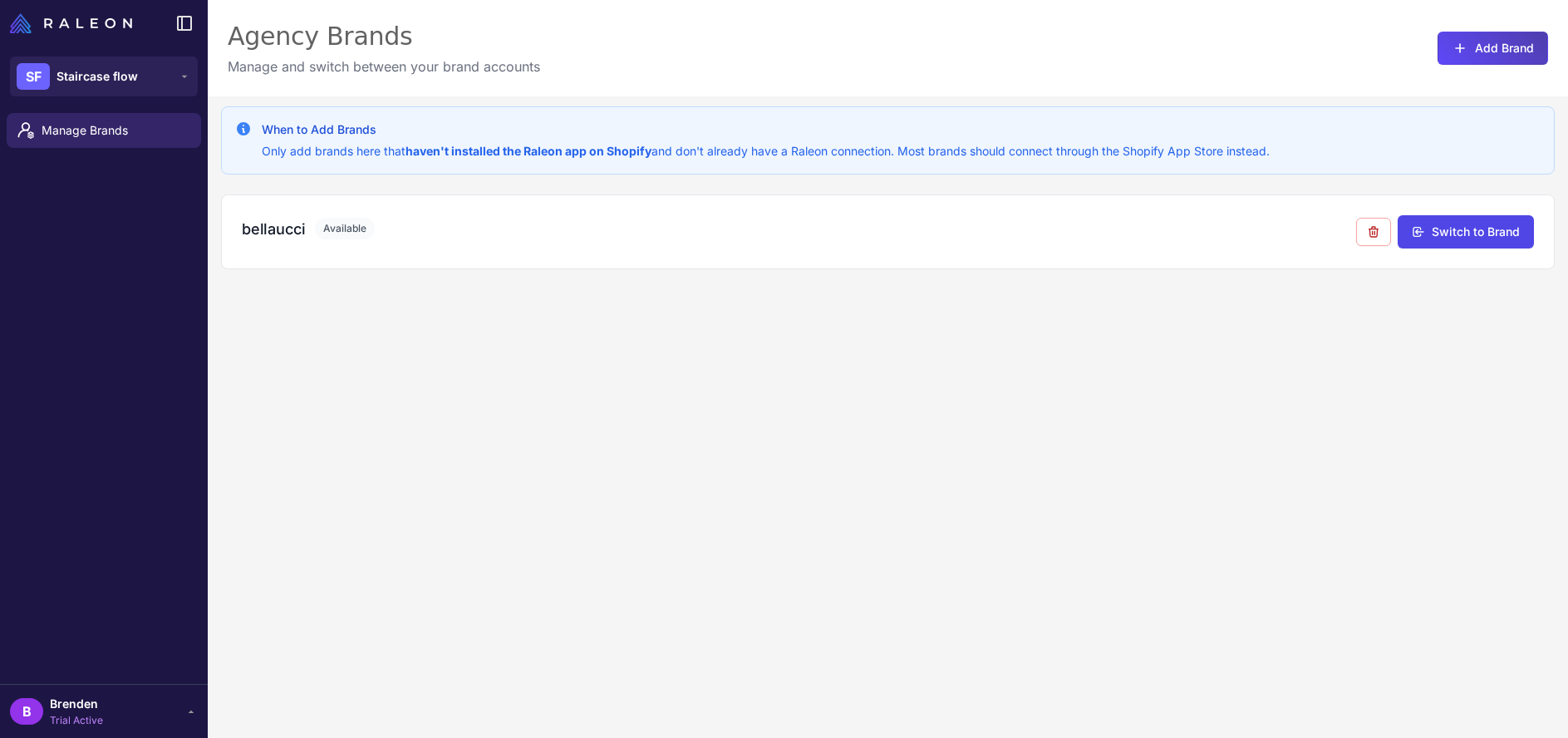
click at [958, 345] on div "When to Add Brands Only add brands here that haven't installed the Raleon app o…" at bounding box center [887, 465] width 1360 height 738
click at [274, 231] on h3 "bellaucci" at bounding box center [274, 228] width 63 height 22
click at [343, 224] on span "Available" at bounding box center [345, 228] width 59 height 22
click at [162, 67] on button "SF Staircase flow" at bounding box center [103, 77] width 188 height 40
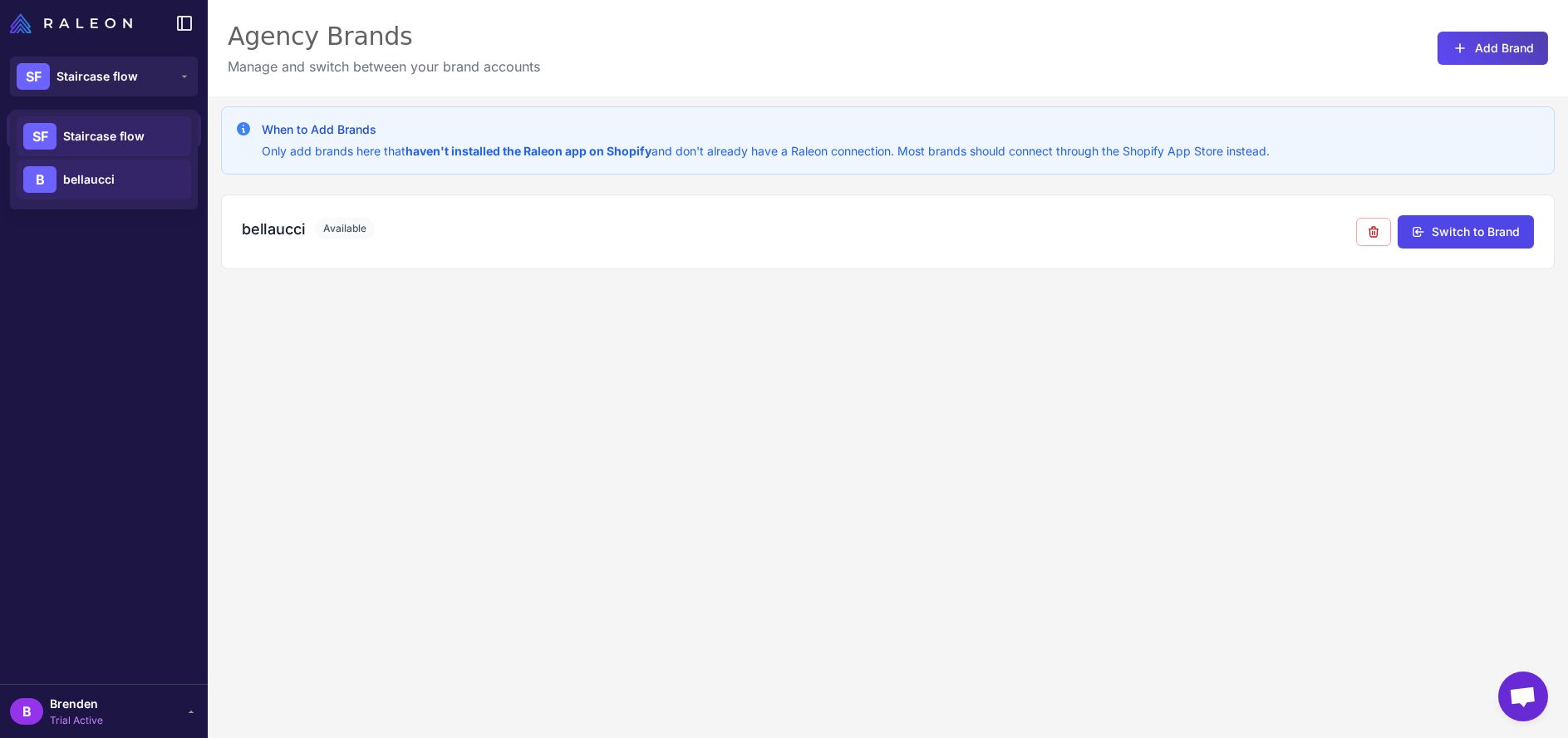
click at [147, 173] on div "B bellaucci" at bounding box center [103, 180] width 174 height 40
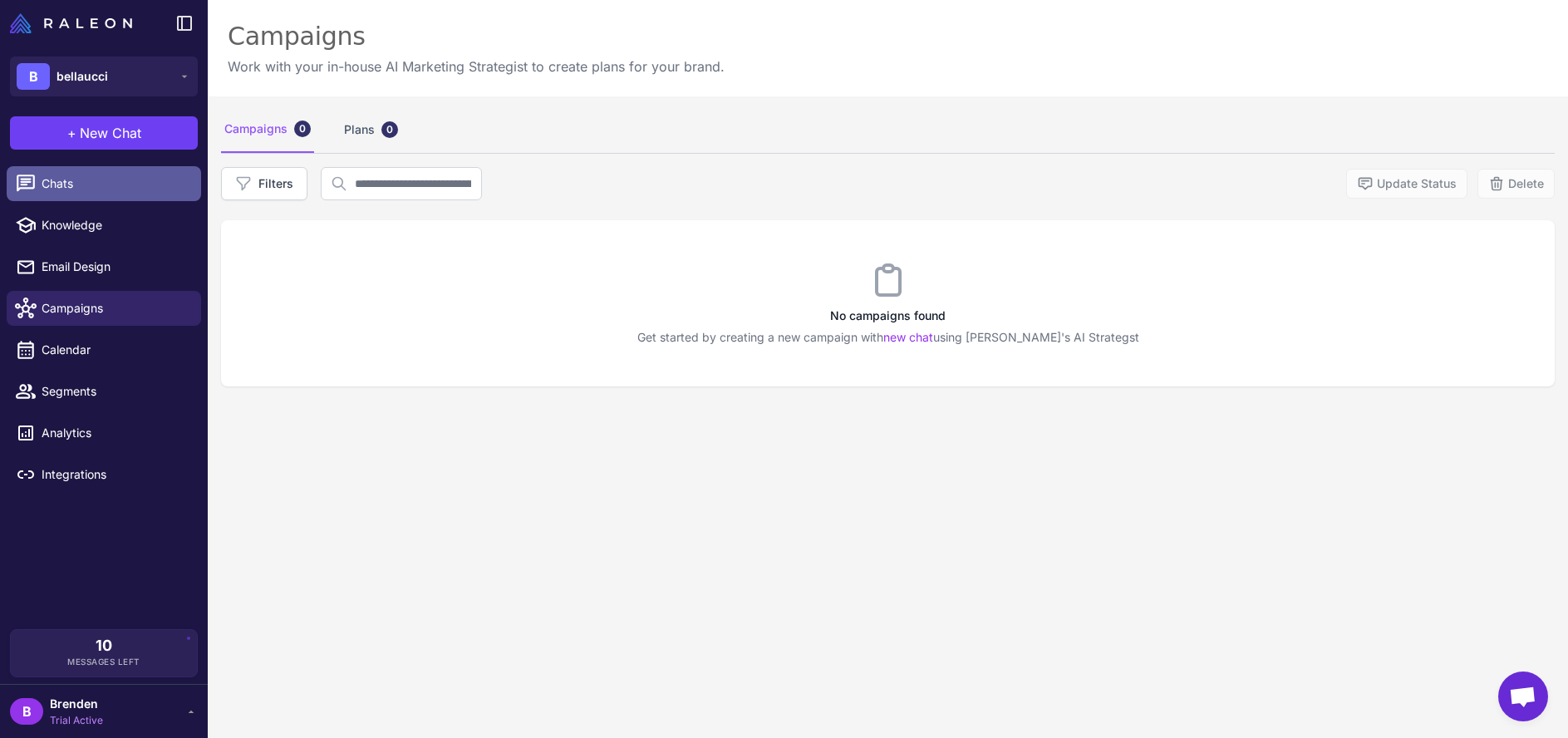
click at [132, 186] on span "Chats" at bounding box center [114, 183] width 146 height 18
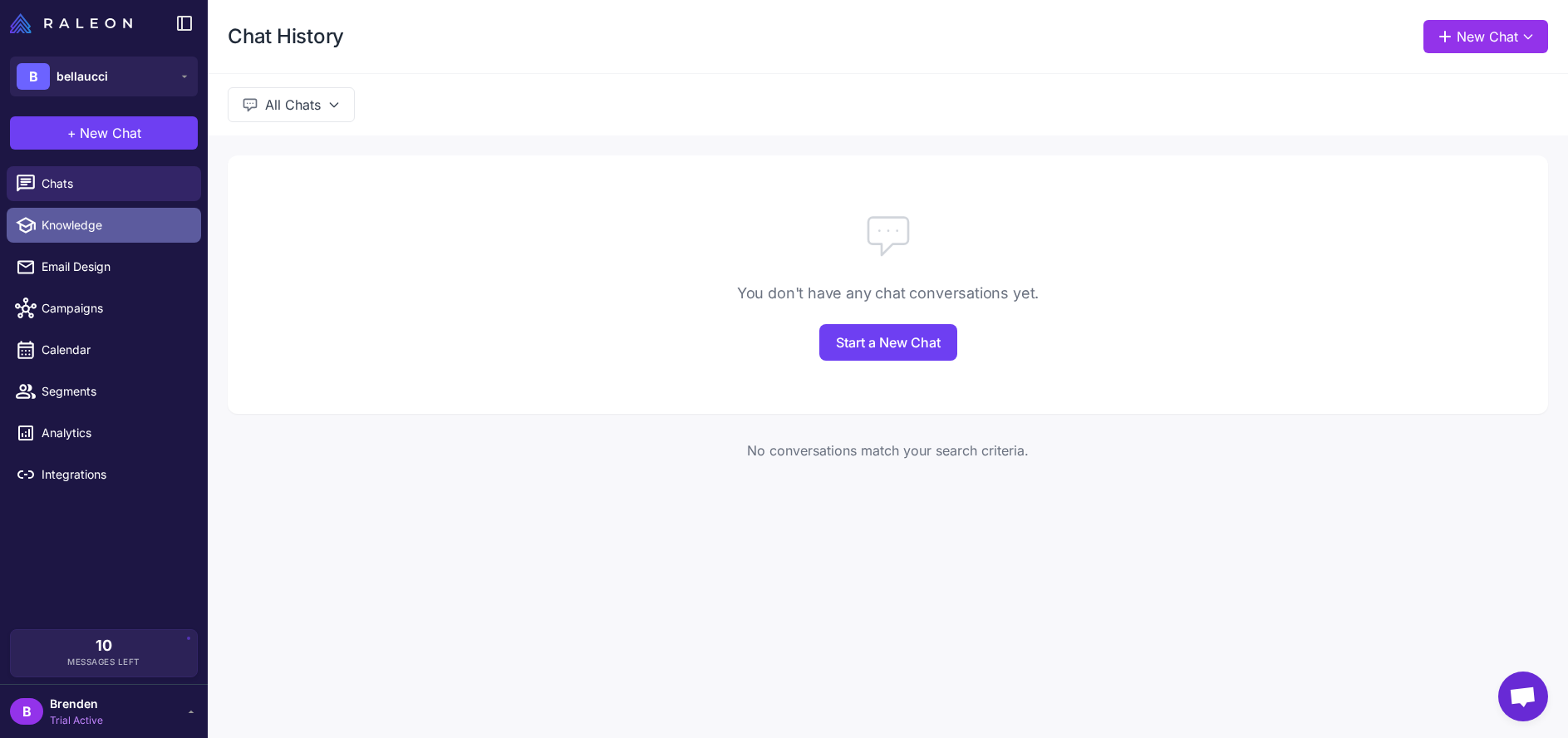
click at [128, 217] on span "Knowledge" at bounding box center [114, 225] width 146 height 18
select select
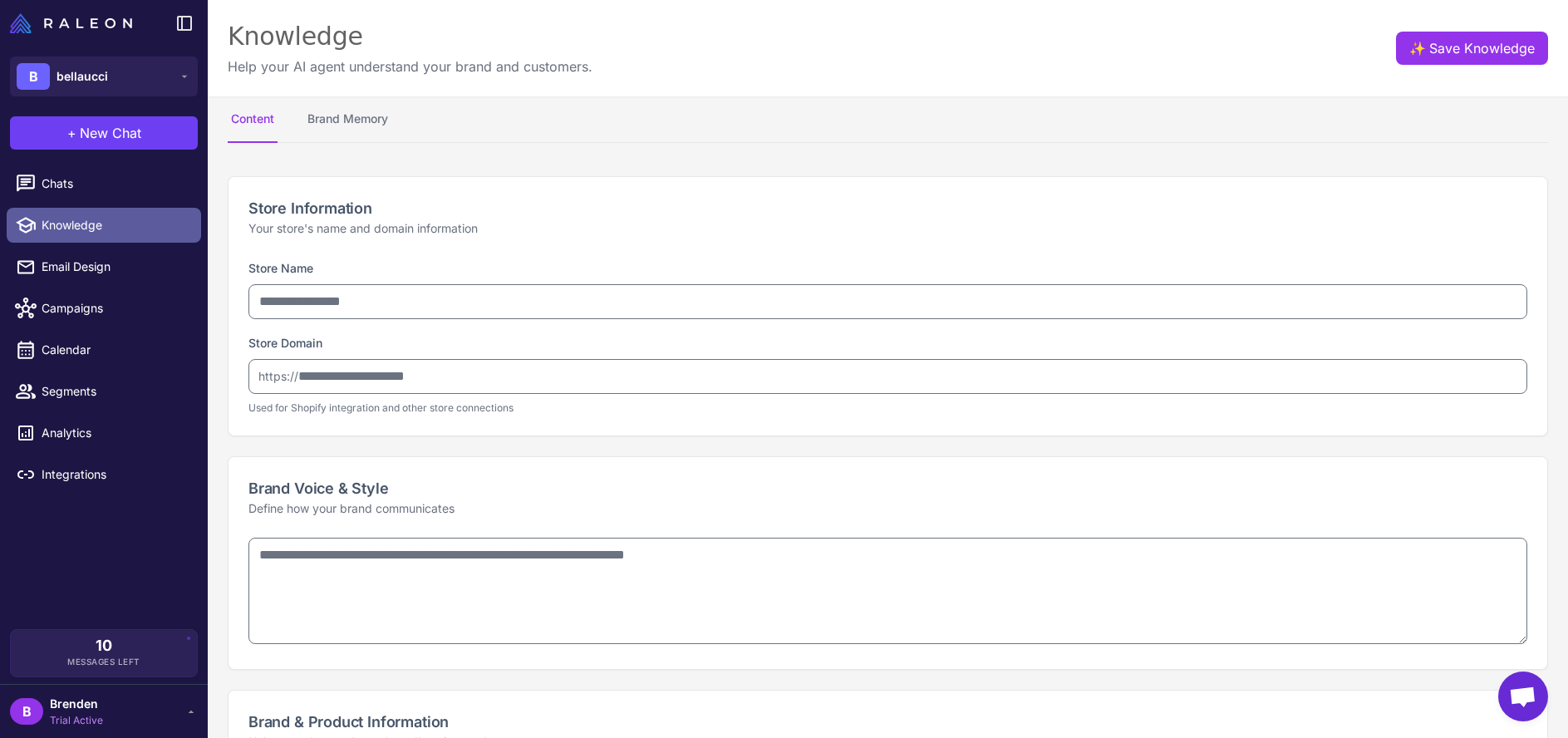
type input "*********"
type input "**********"
type textarea "**********"
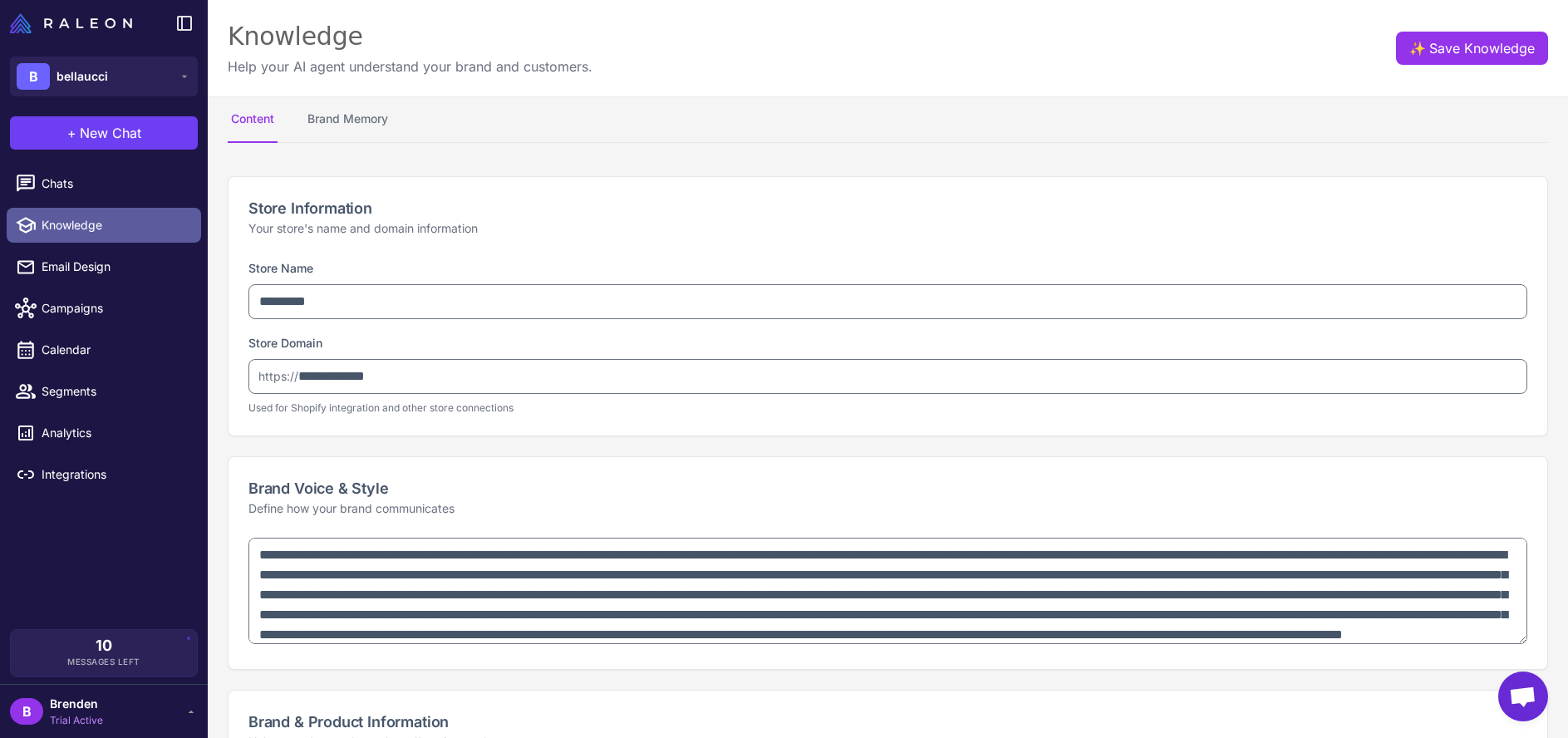
type textarea "**********"
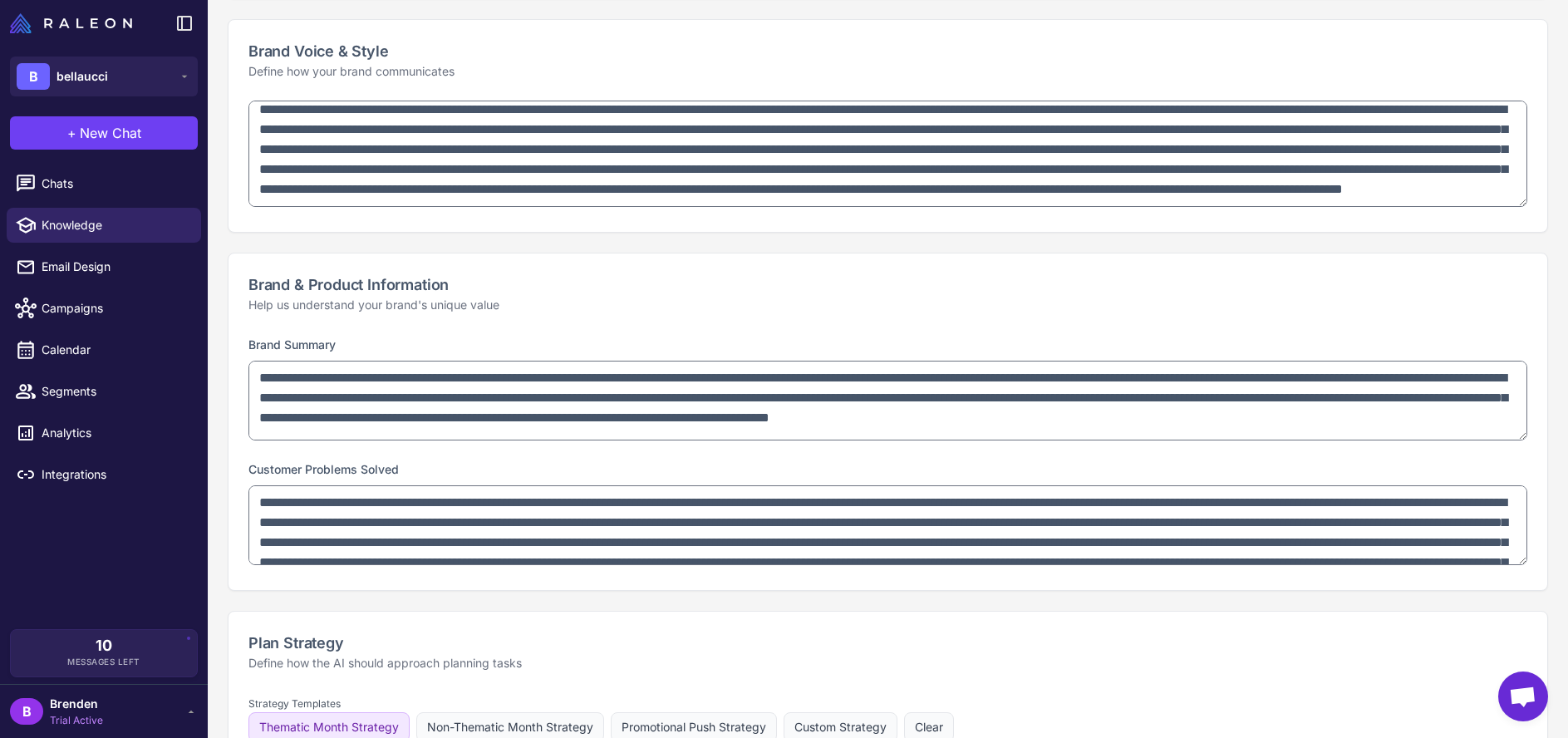
scroll to position [453, 0]
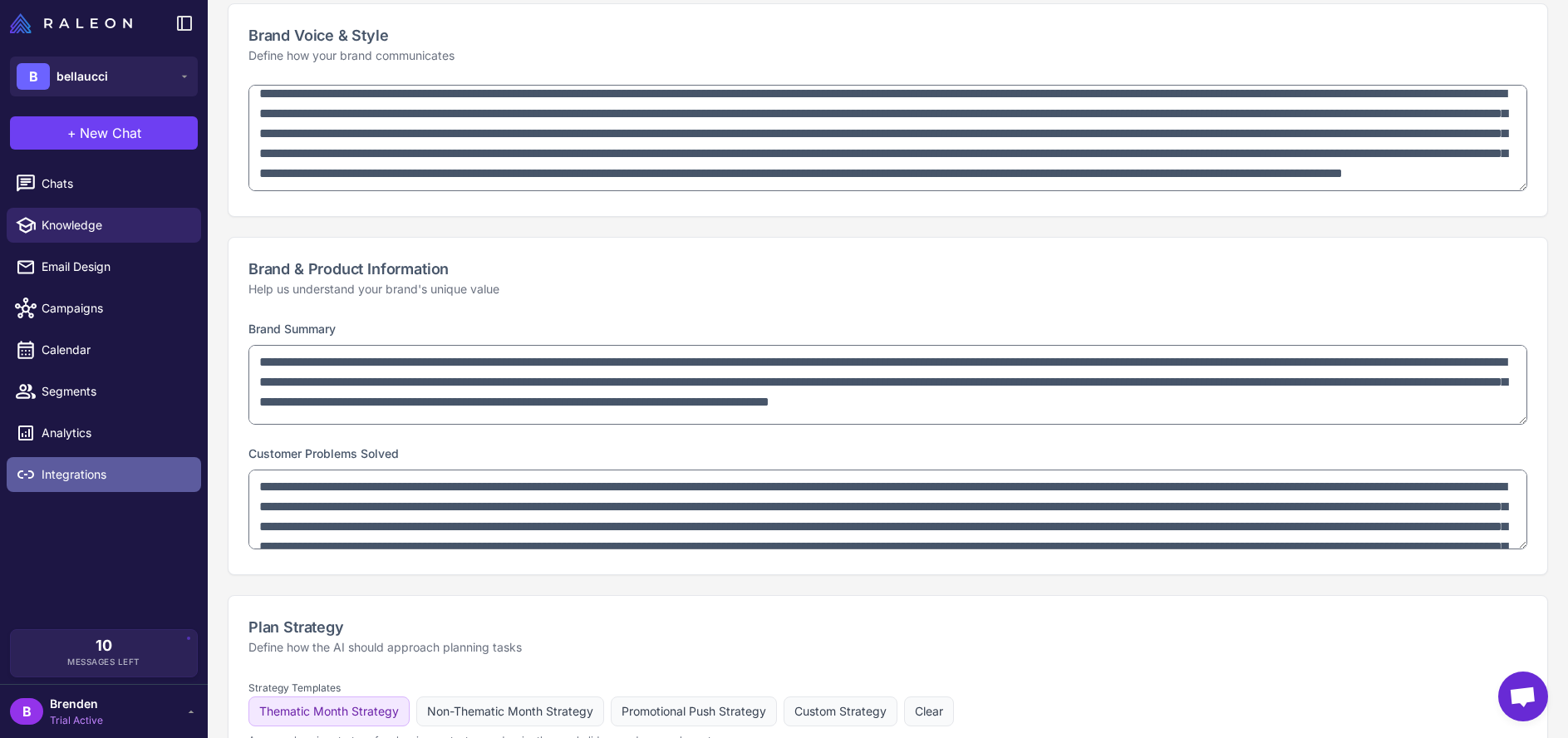
click at [101, 483] on link "Integrations" at bounding box center [103, 474] width 194 height 34
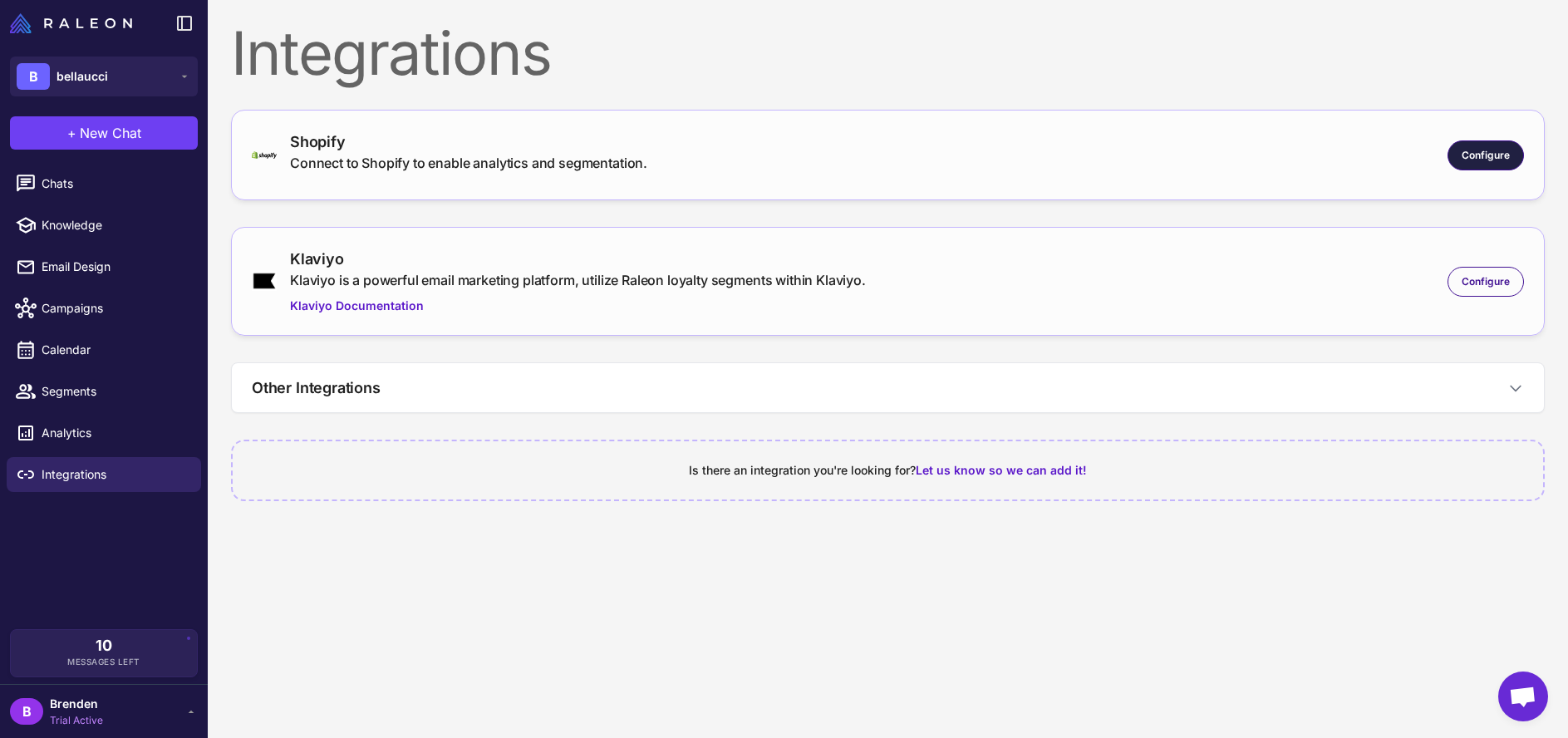
click at [1490, 148] on span "Configure" at bounding box center [1486, 155] width 48 height 15
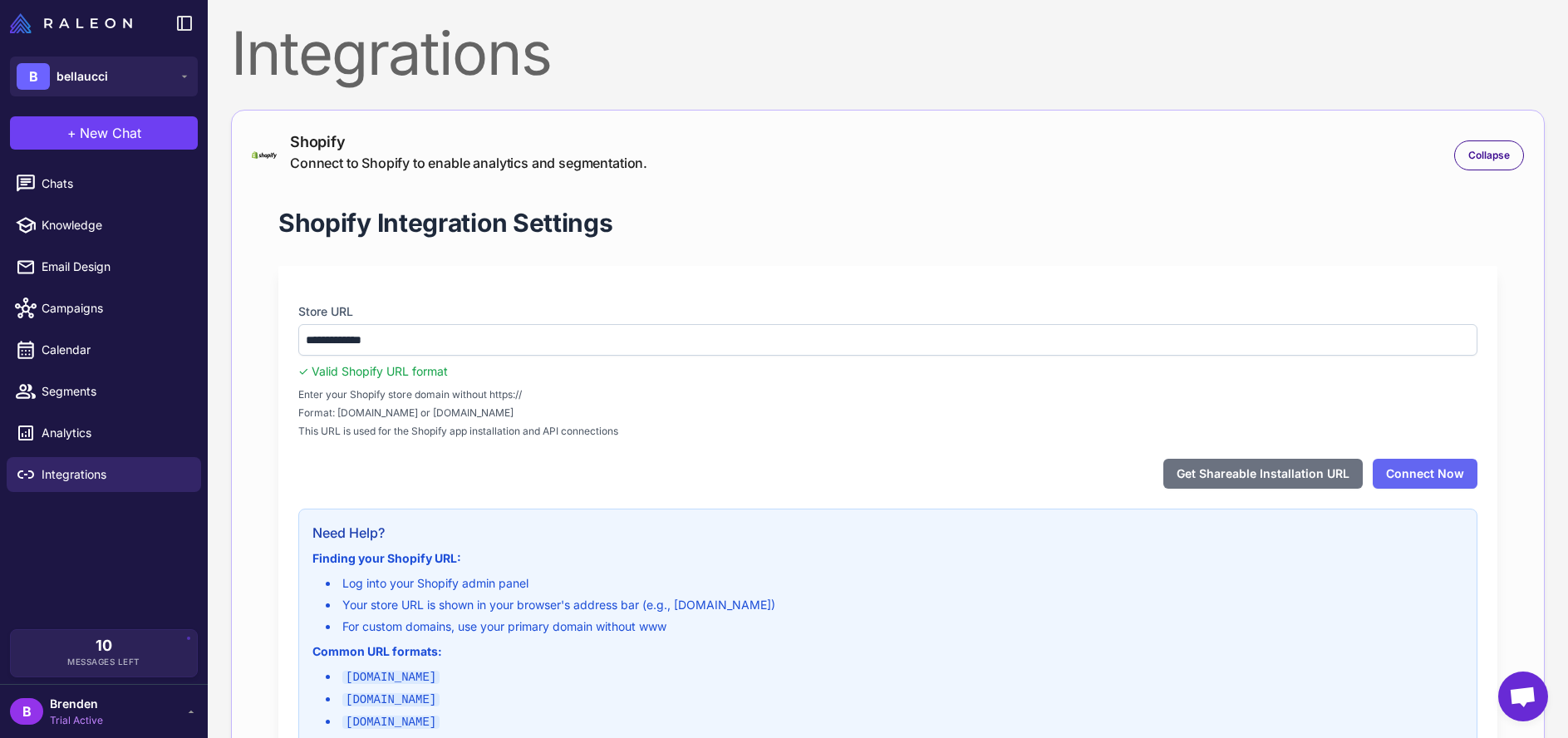
click at [770, 320] on label "Store URL" at bounding box center [888, 311] width 1179 height 18
click at [1417, 462] on button "Connect Now" at bounding box center [1424, 473] width 104 height 30
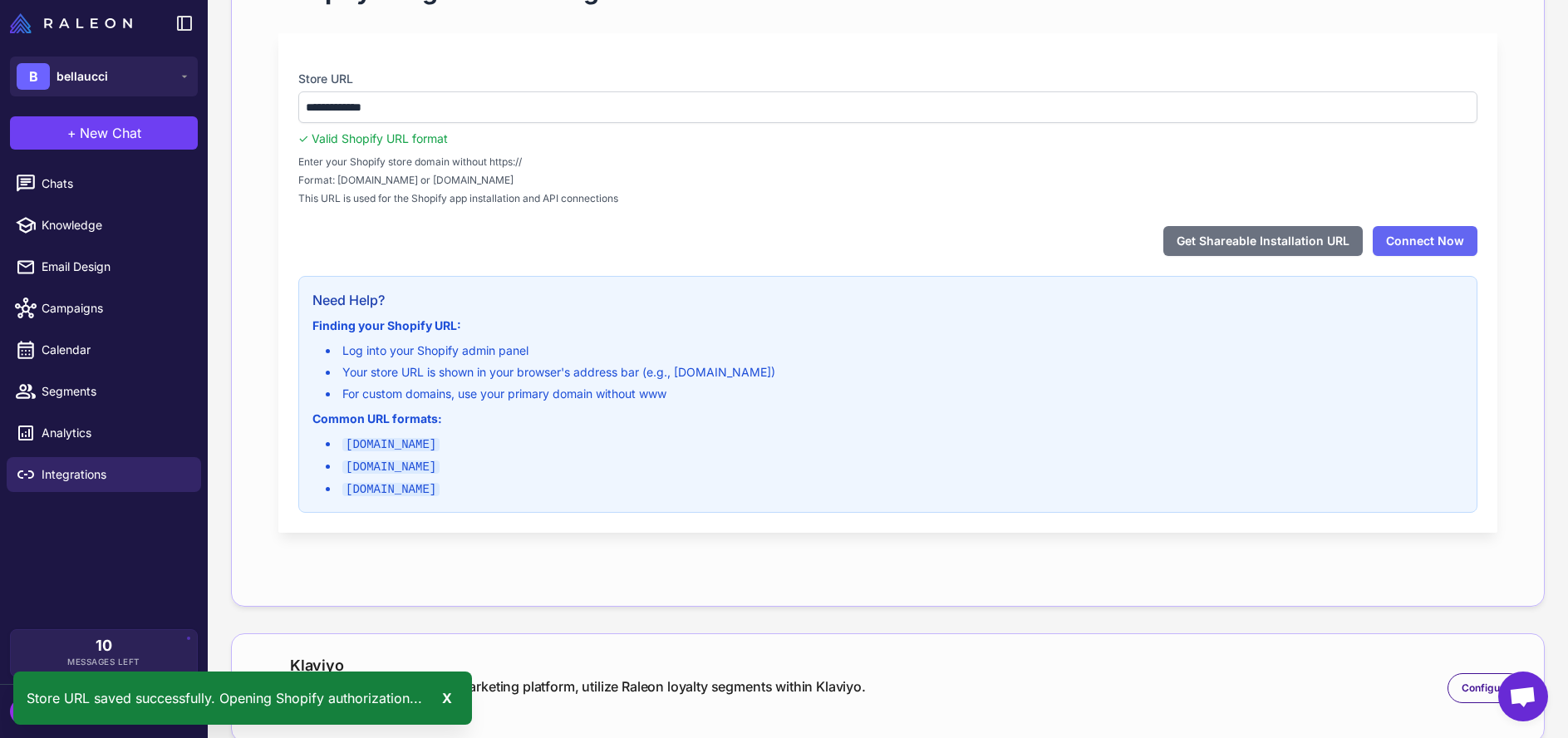
scroll to position [256, 0]
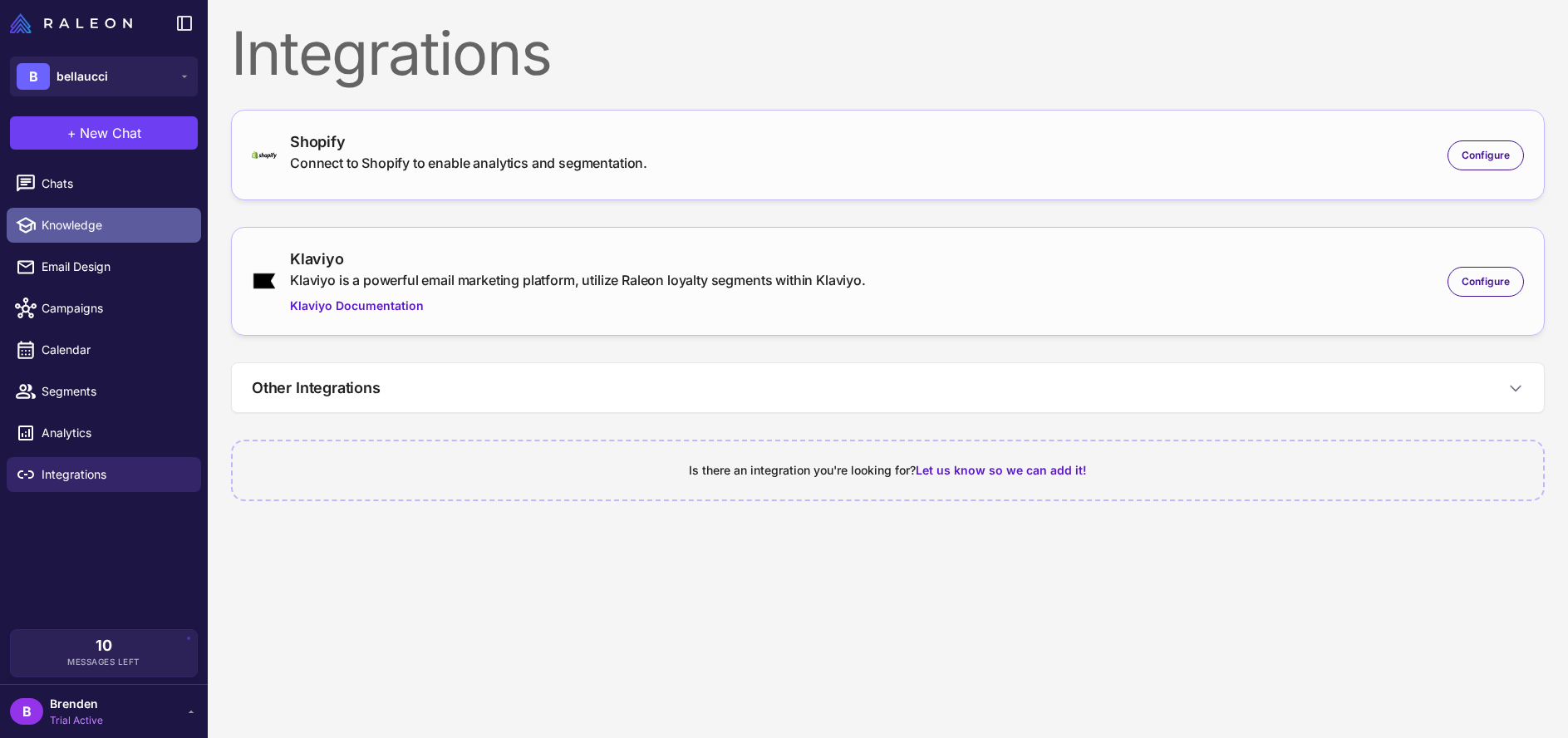
click at [92, 214] on link "Knowledge" at bounding box center [103, 225] width 194 height 34
select select
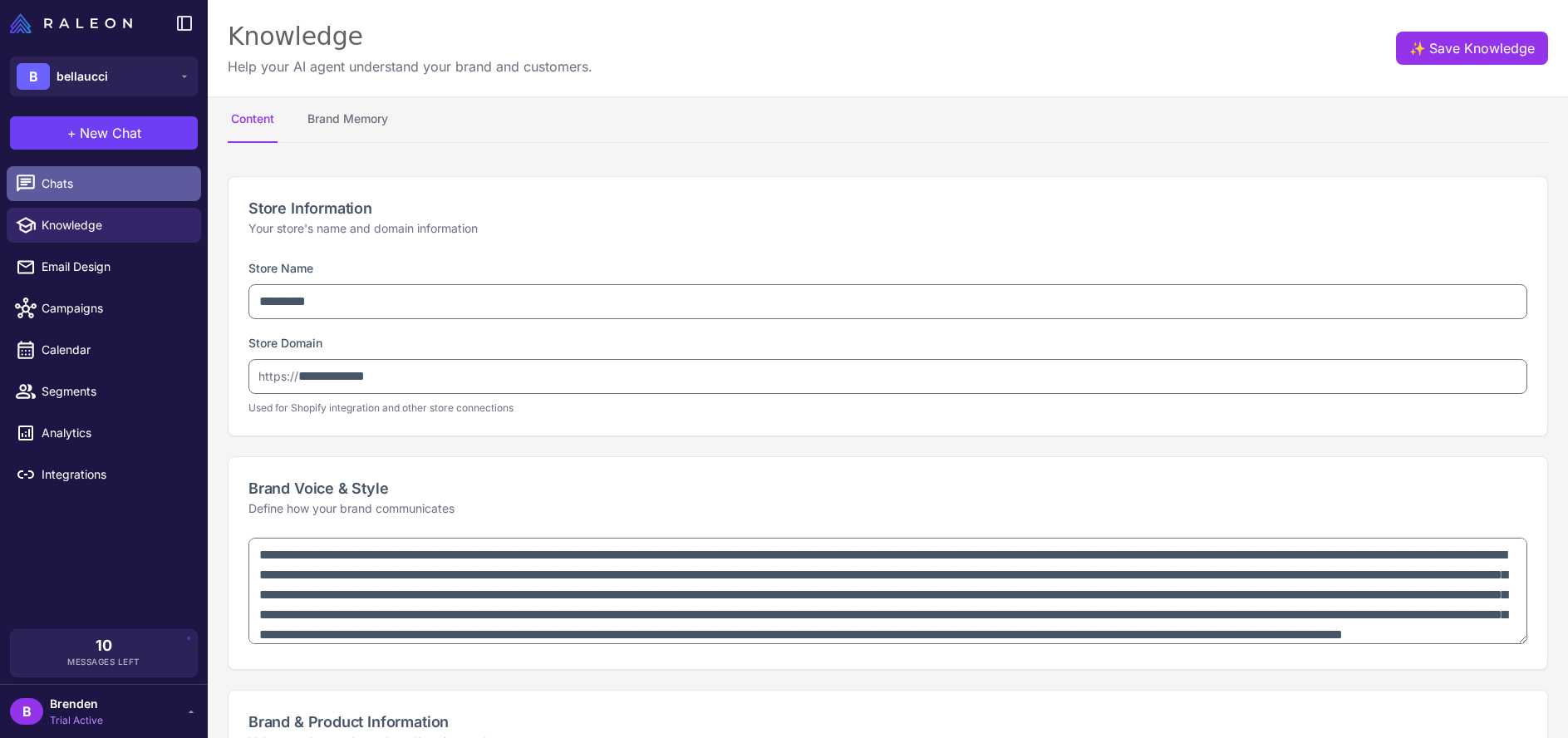
type textarea "**********"
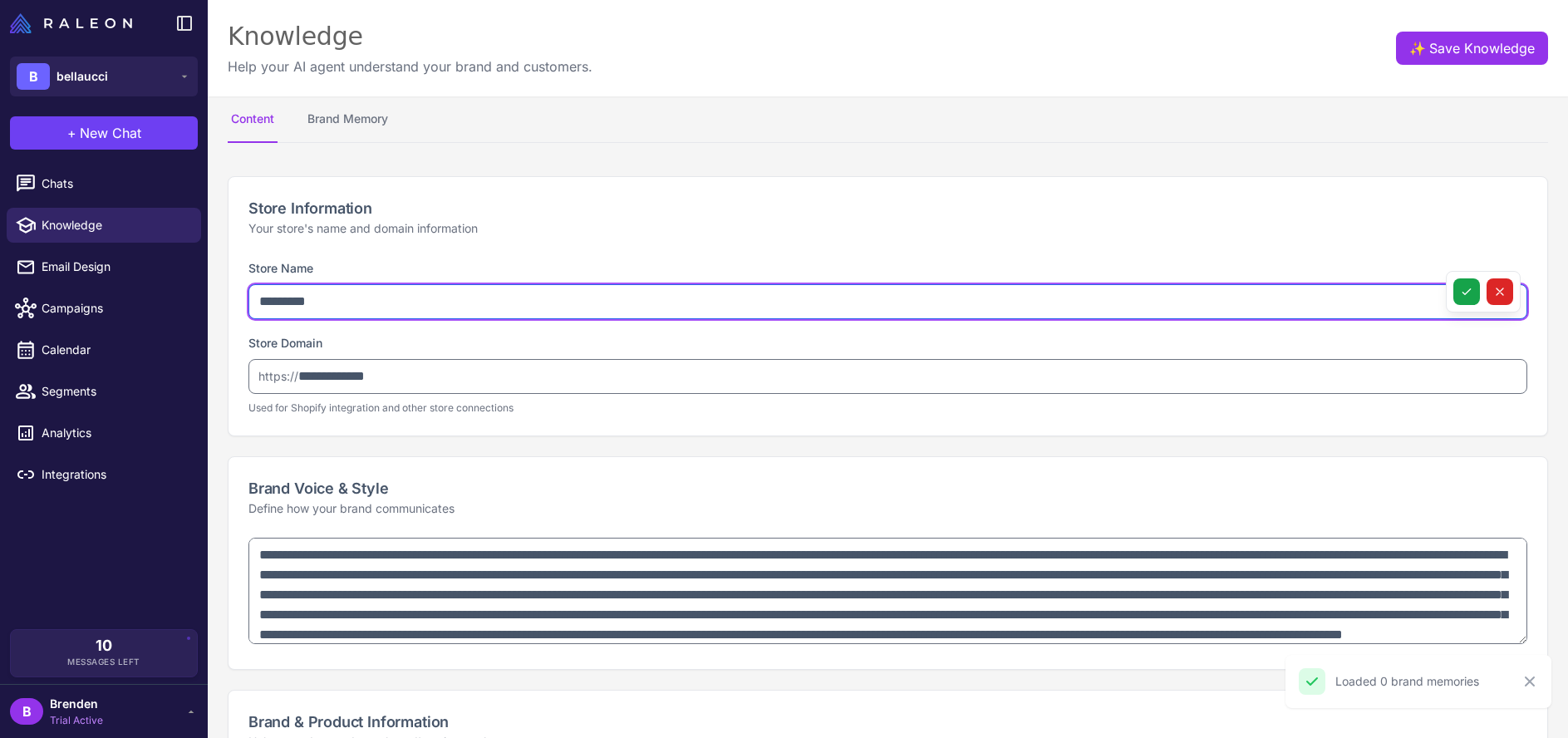
drag, startPoint x: 381, startPoint y: 315, endPoint x: 256, endPoint y: 314, distance: 125.0
click at [242, 305] on div "**********" at bounding box center [887, 347] width 1318 height 178
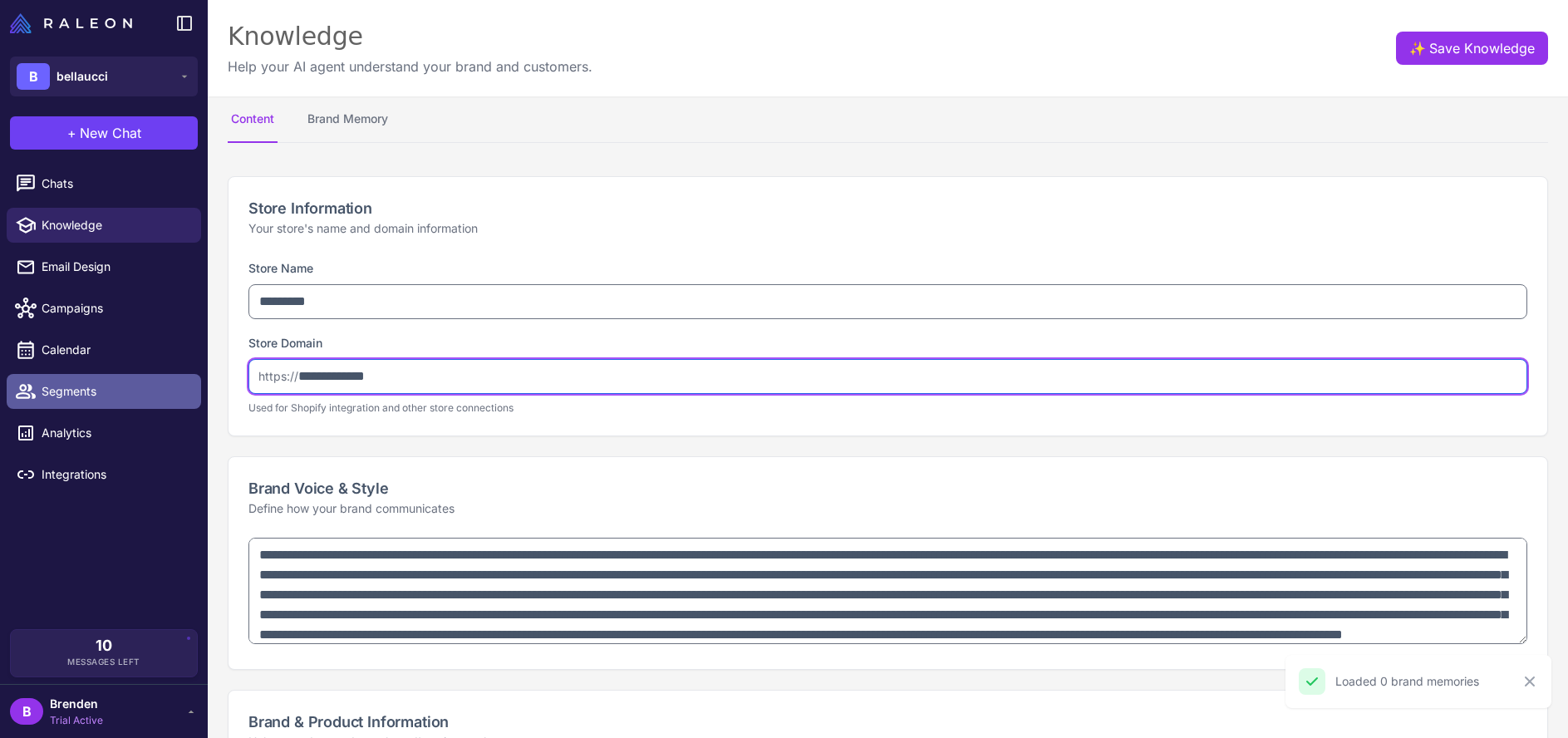
drag, startPoint x: 423, startPoint y: 391, endPoint x: 191, endPoint y: 377, distance: 232.4
click at [191, 377] on div "**********" at bounding box center [784, 369] width 1568 height 738
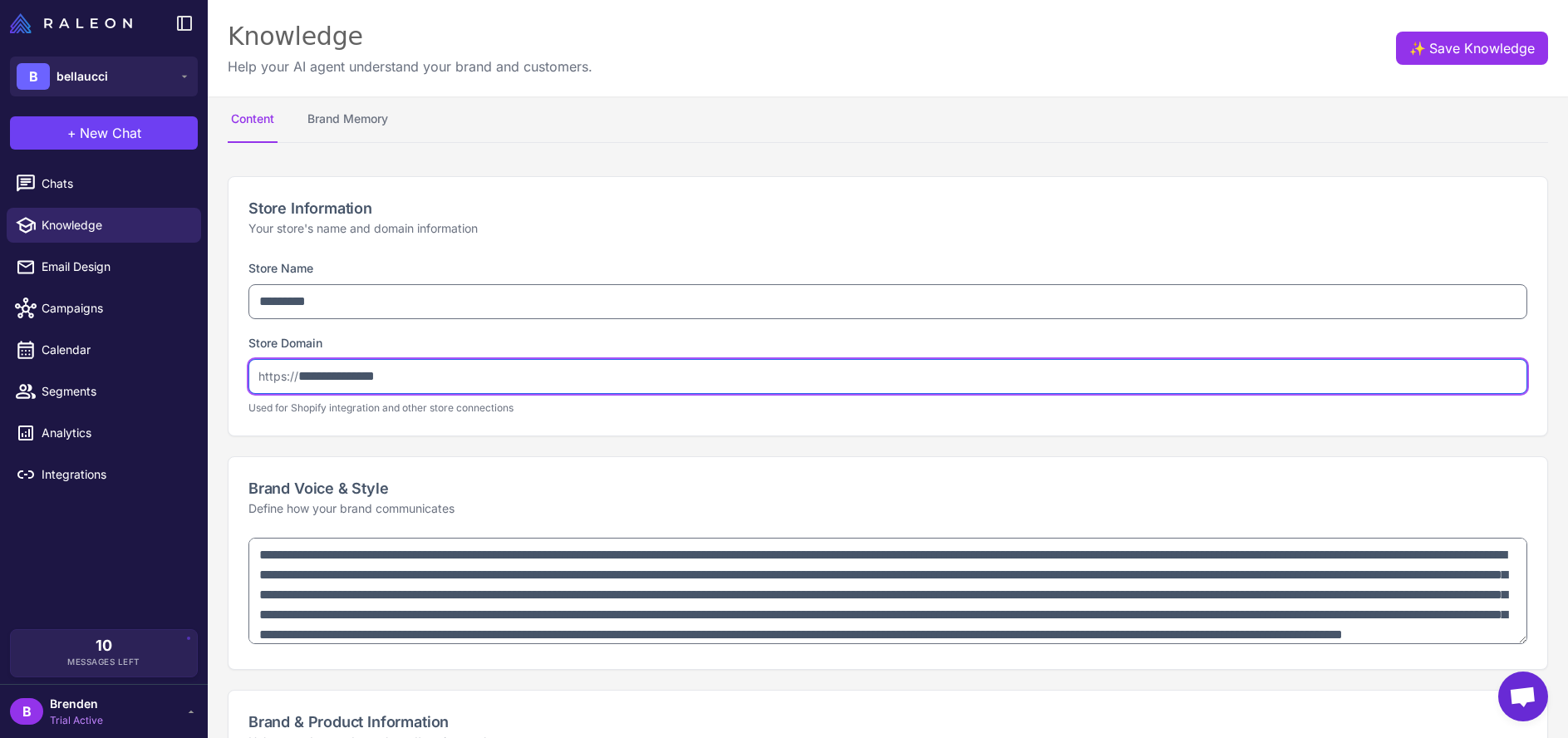
type input "**********"
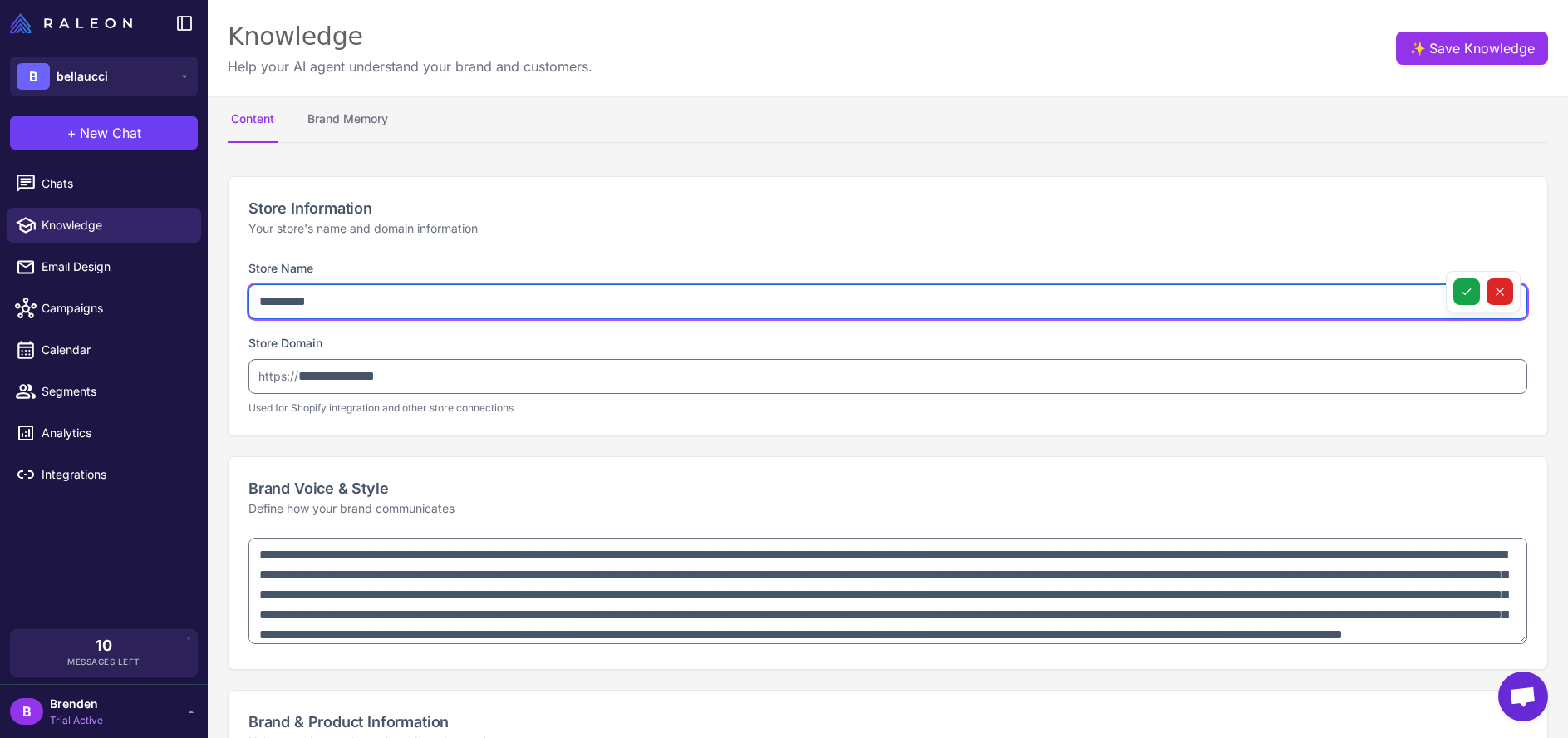
click at [783, 291] on input "*********" at bounding box center [887, 302] width 1279 height 34
type input "*"
type input "**********"
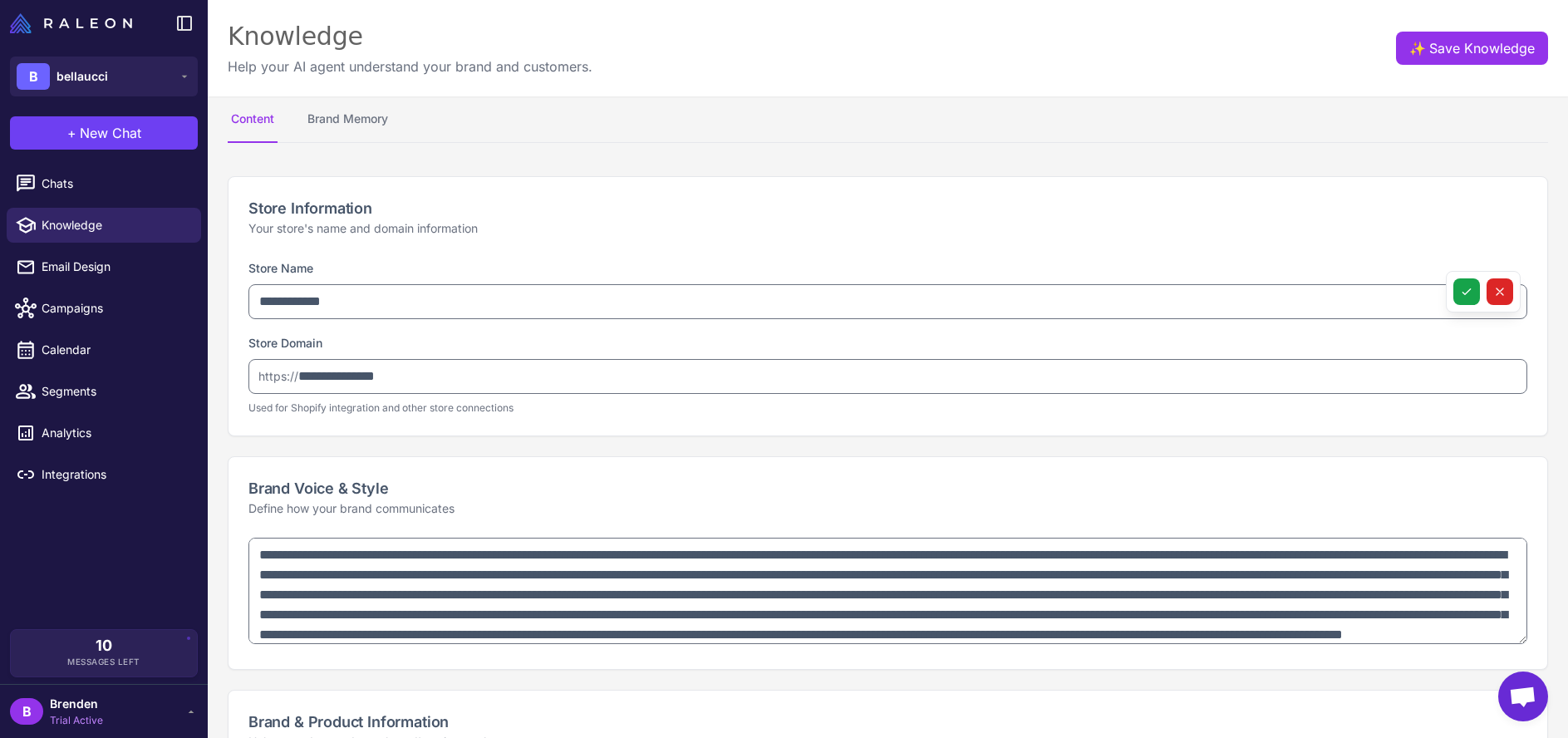
drag, startPoint x: 753, startPoint y: 157, endPoint x: 756, endPoint y: 197, distance: 40.1
click at [1446, 63] on button "✨ Save Knowledge" at bounding box center [1471, 48] width 152 height 34
click at [1408, 49] on button "✨ Save Knowledge" at bounding box center [1471, 48] width 152 height 34
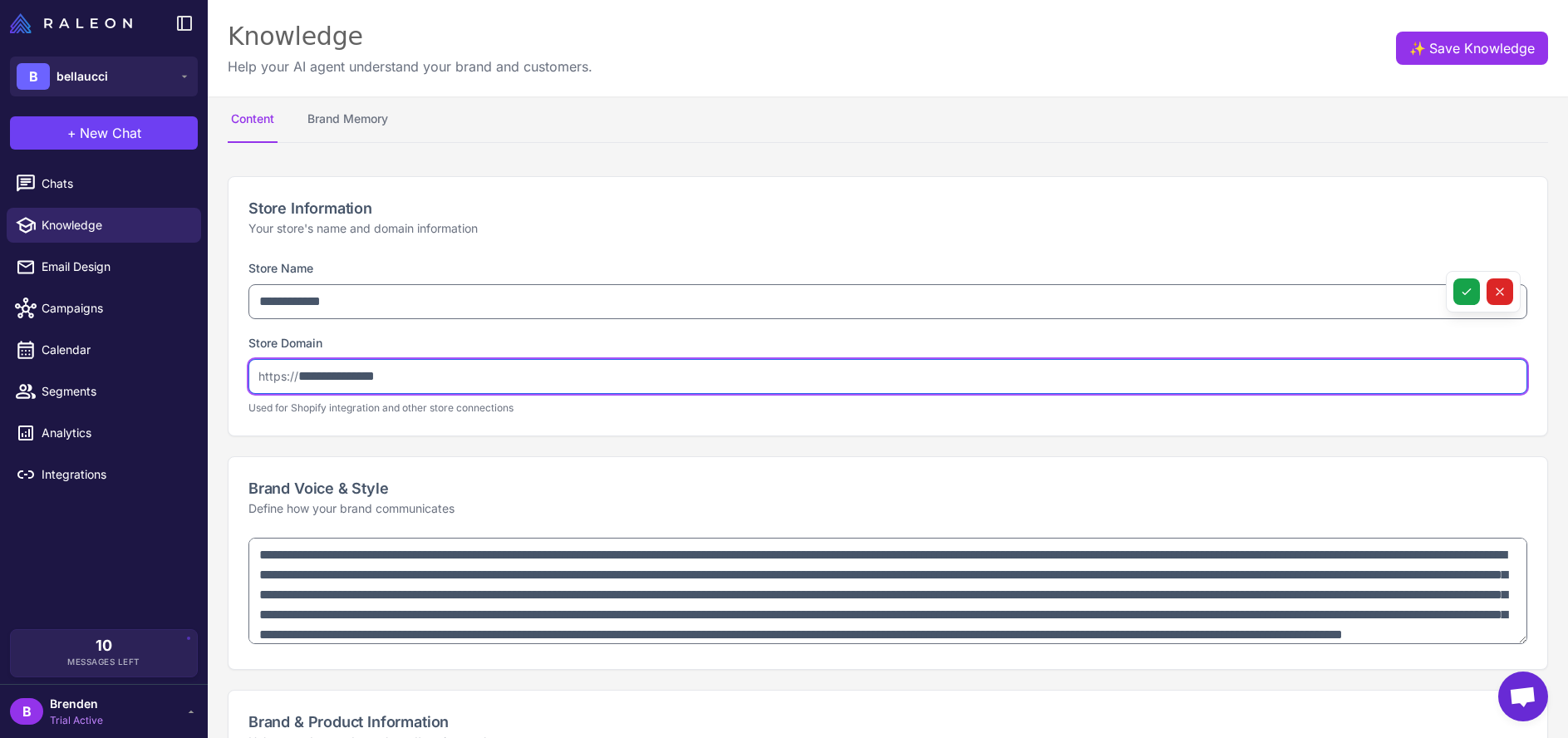
click at [512, 362] on input "**********" at bounding box center [887, 376] width 1279 height 34
click at [500, 374] on input "**********" at bounding box center [887, 376] width 1279 height 34
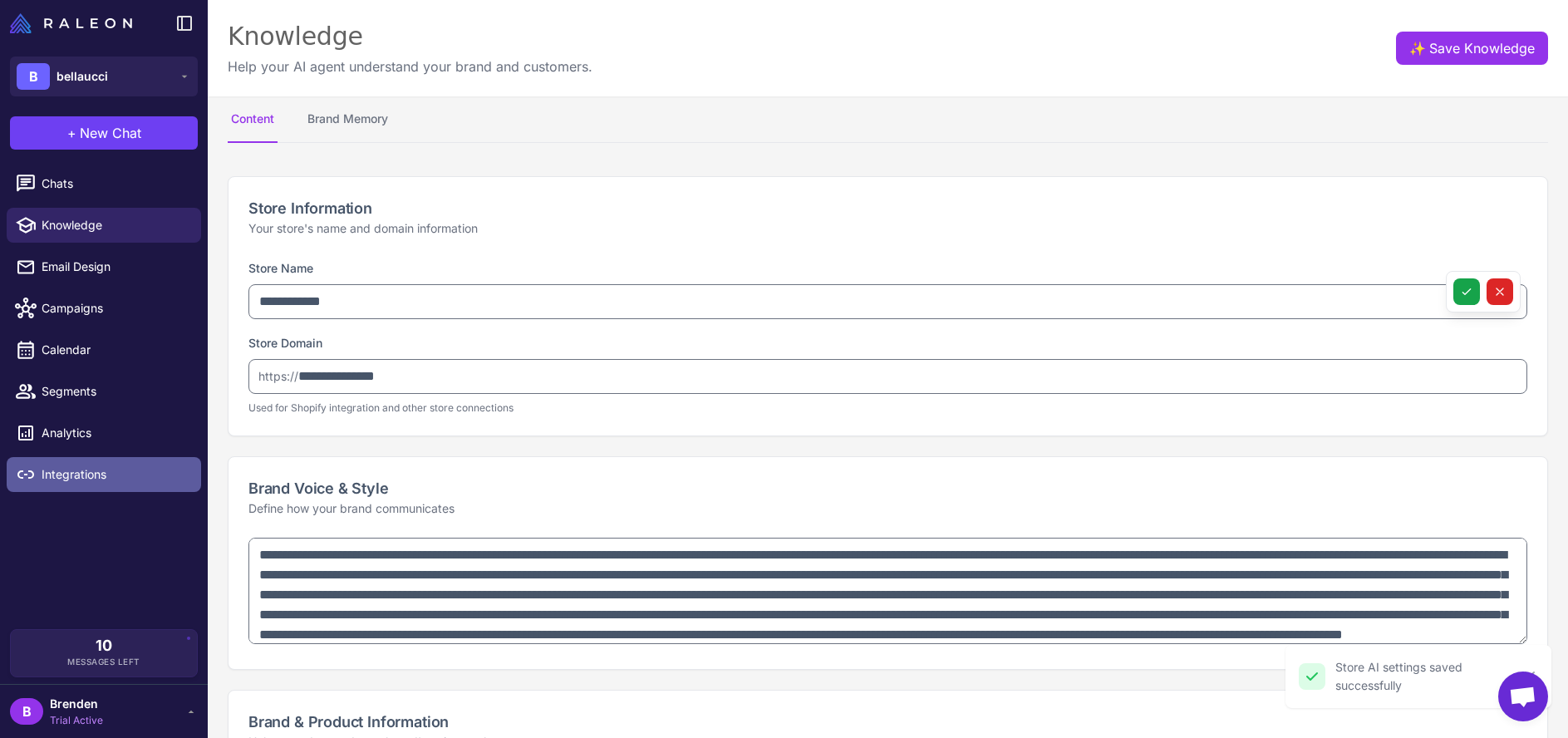
click at [102, 466] on span "Integrations" at bounding box center [114, 474] width 146 height 18
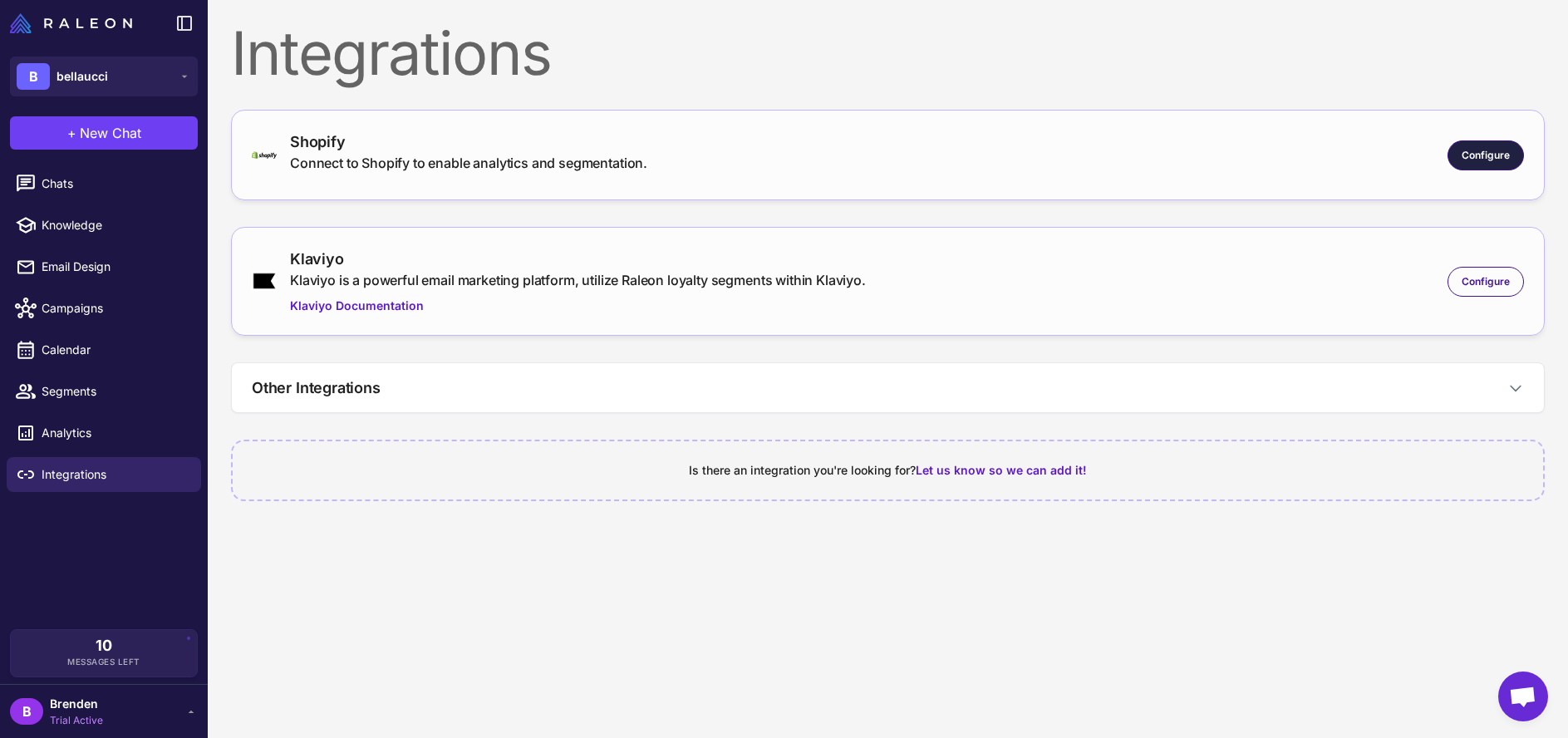
click at [1462, 155] on span "Configure" at bounding box center [1486, 155] width 48 height 15
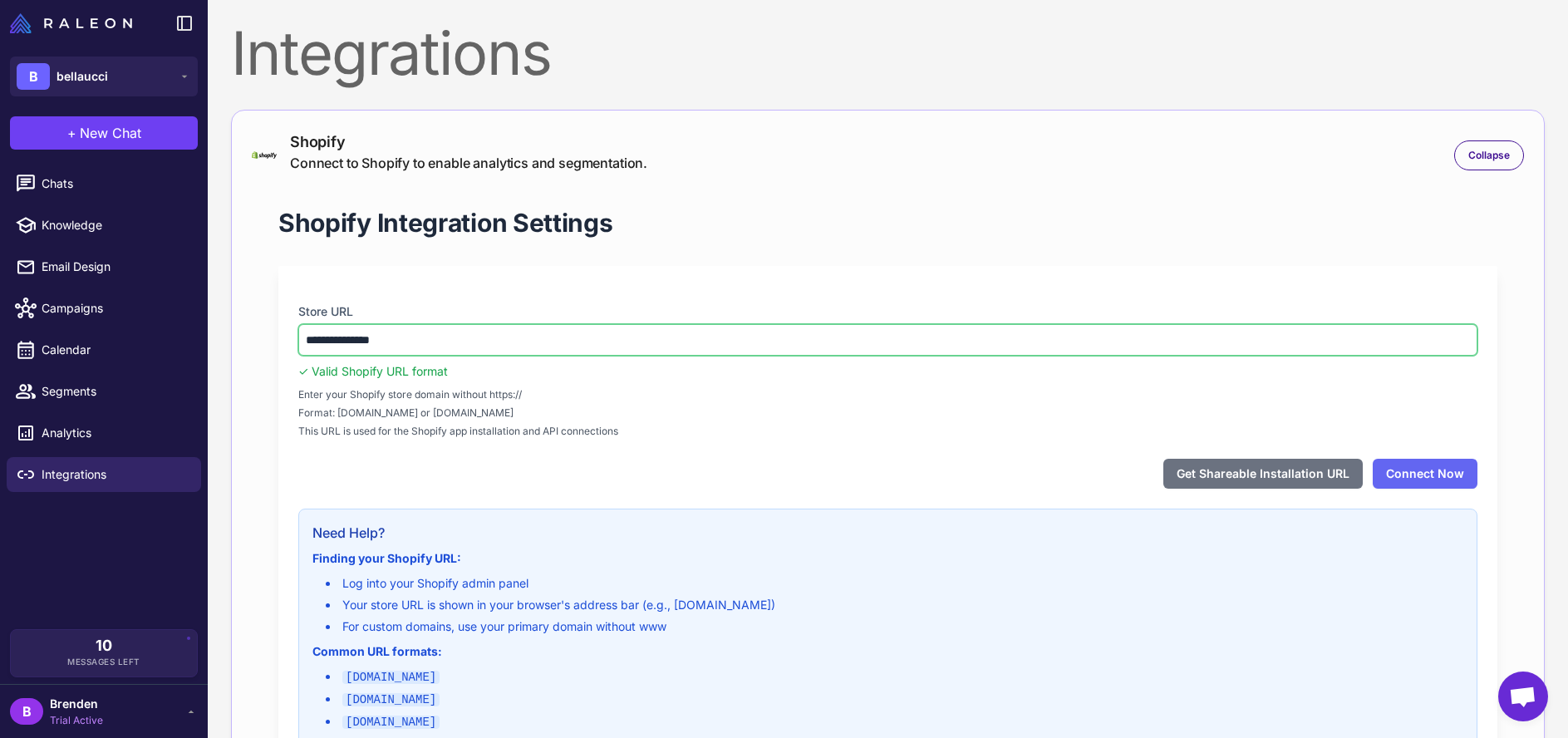
click at [769, 336] on input "**********" at bounding box center [888, 339] width 1179 height 32
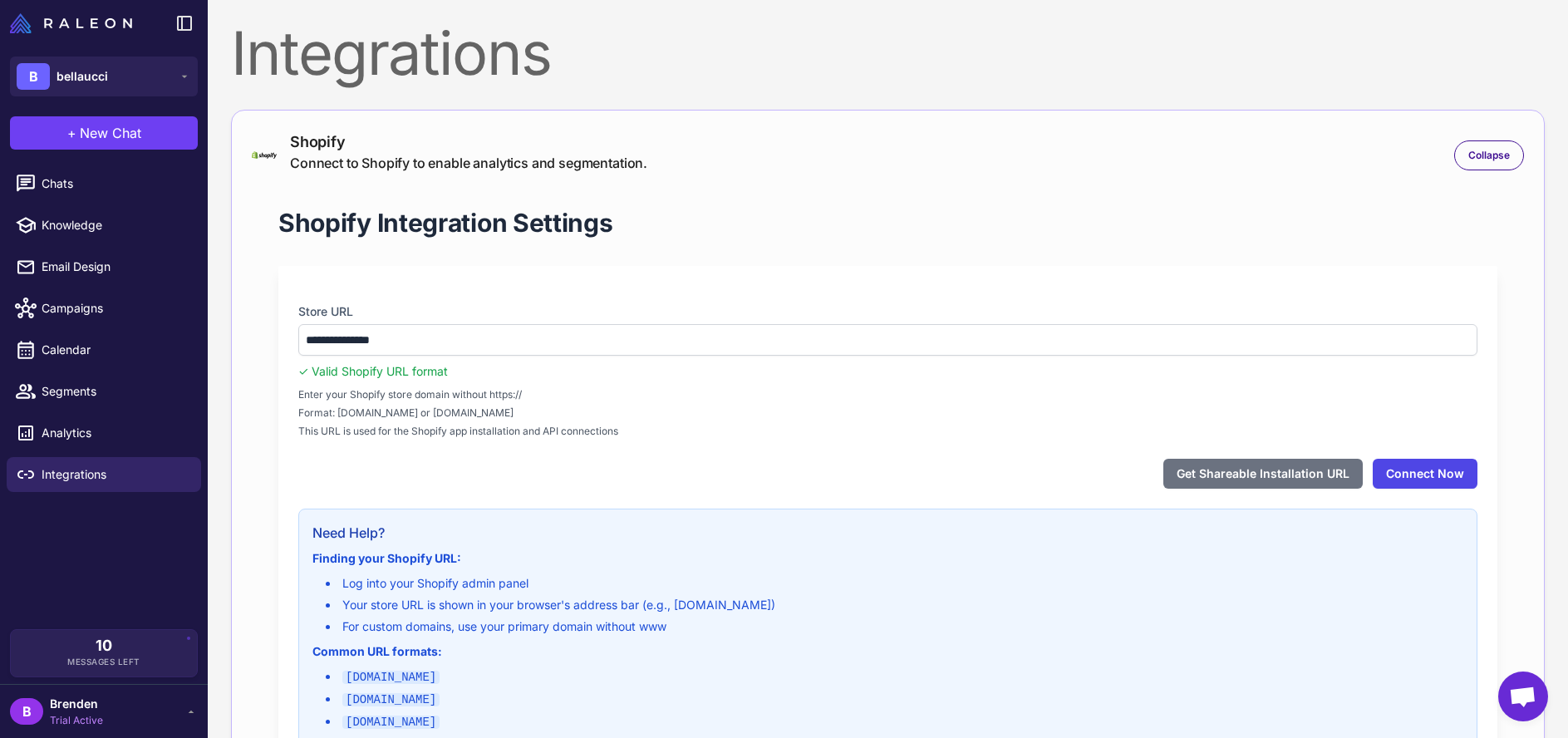
click at [1438, 480] on button "Connect Now" at bounding box center [1424, 473] width 104 height 30
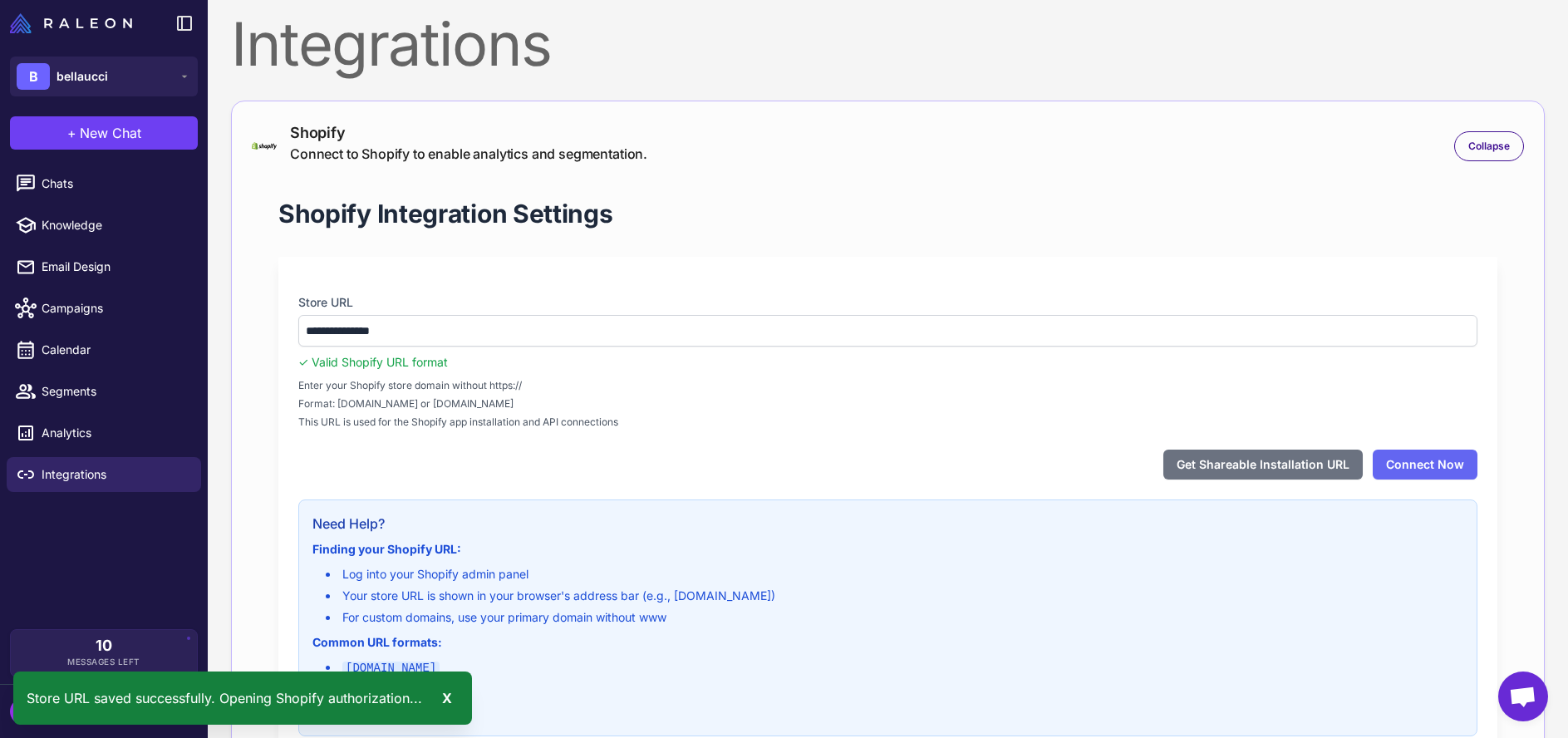
scroll to position [11, 0]
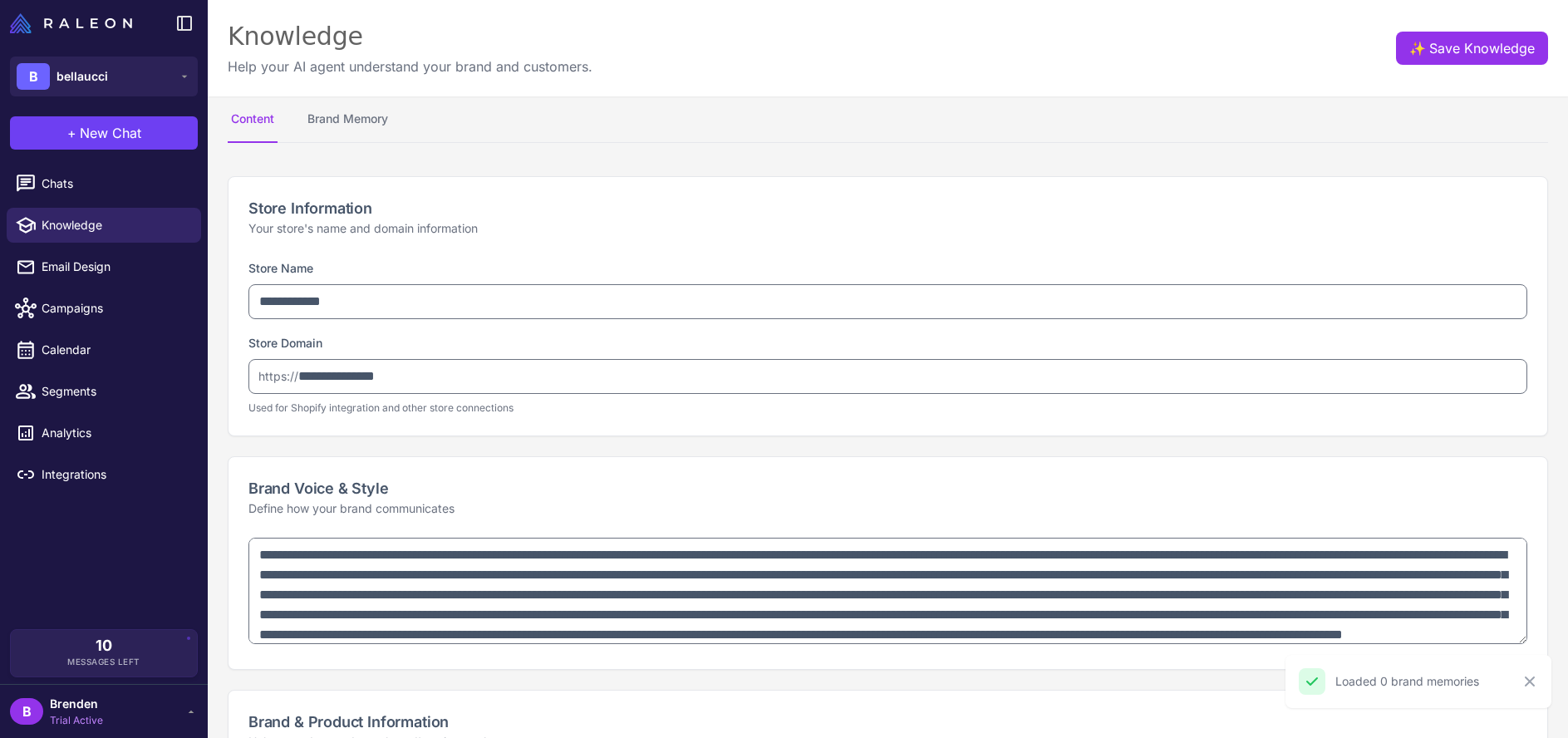
select select
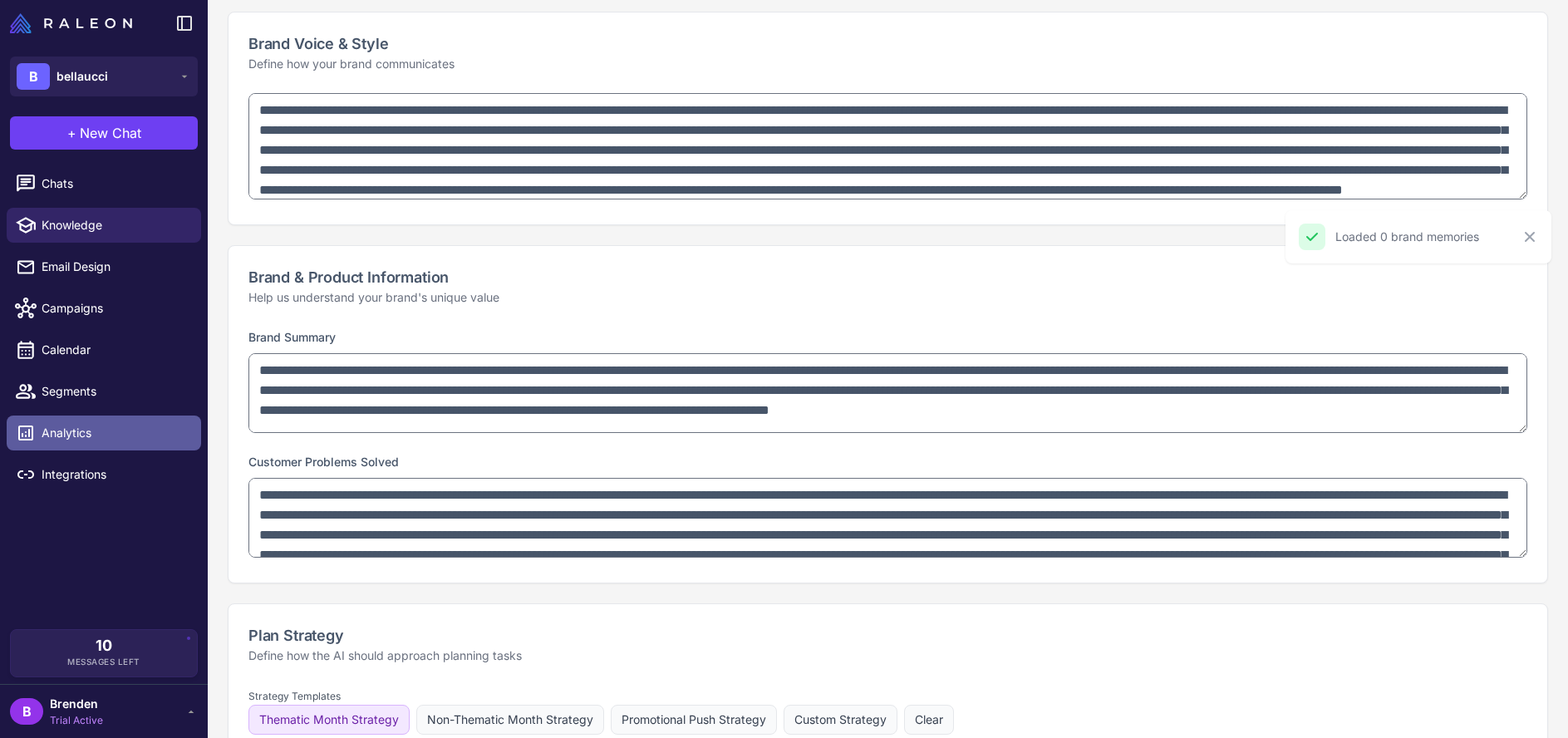
scroll to position [450, 0]
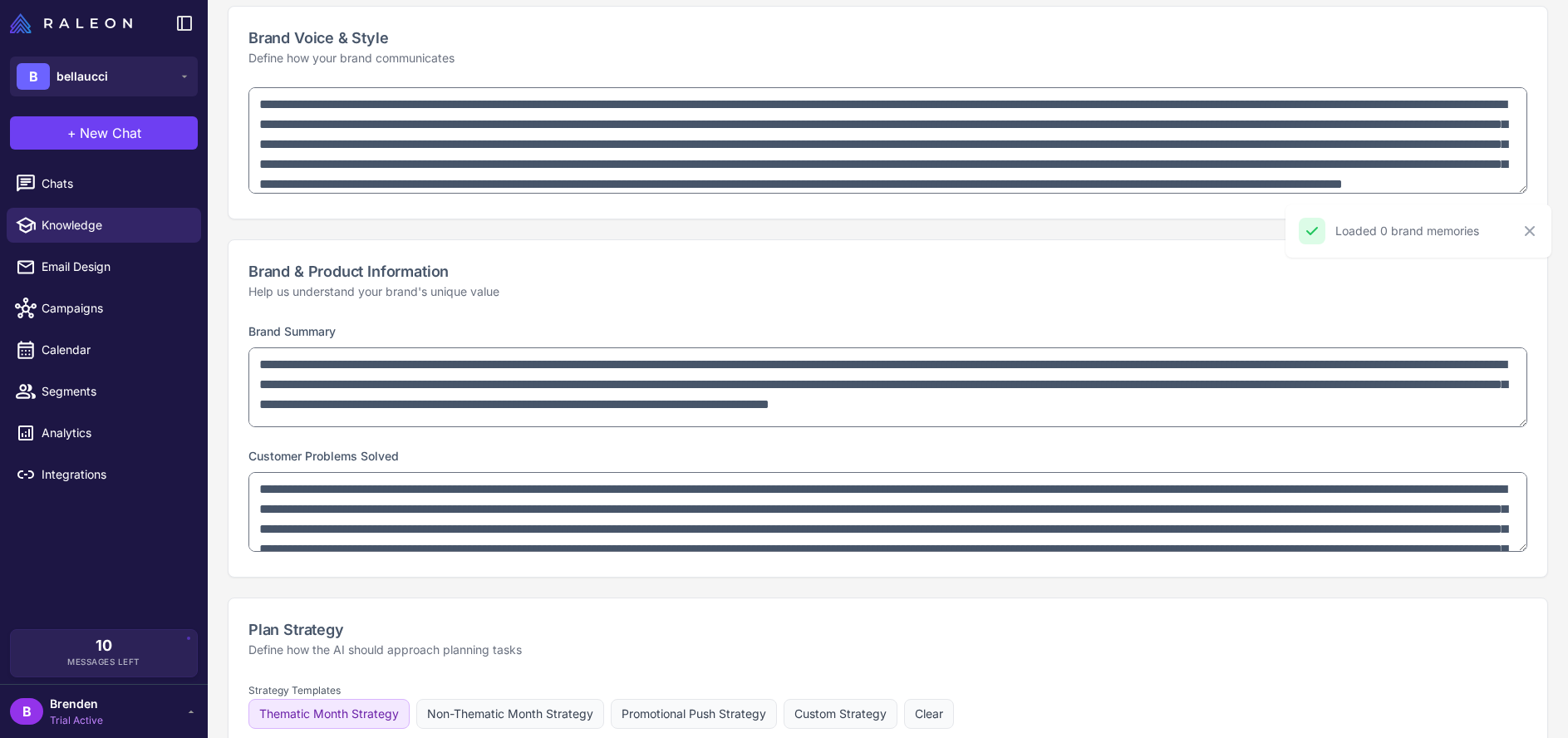
click at [133, 451] on li "Analytics" at bounding box center [103, 432] width 208 height 41
click at [135, 462] on link "Integrations" at bounding box center [103, 474] width 194 height 34
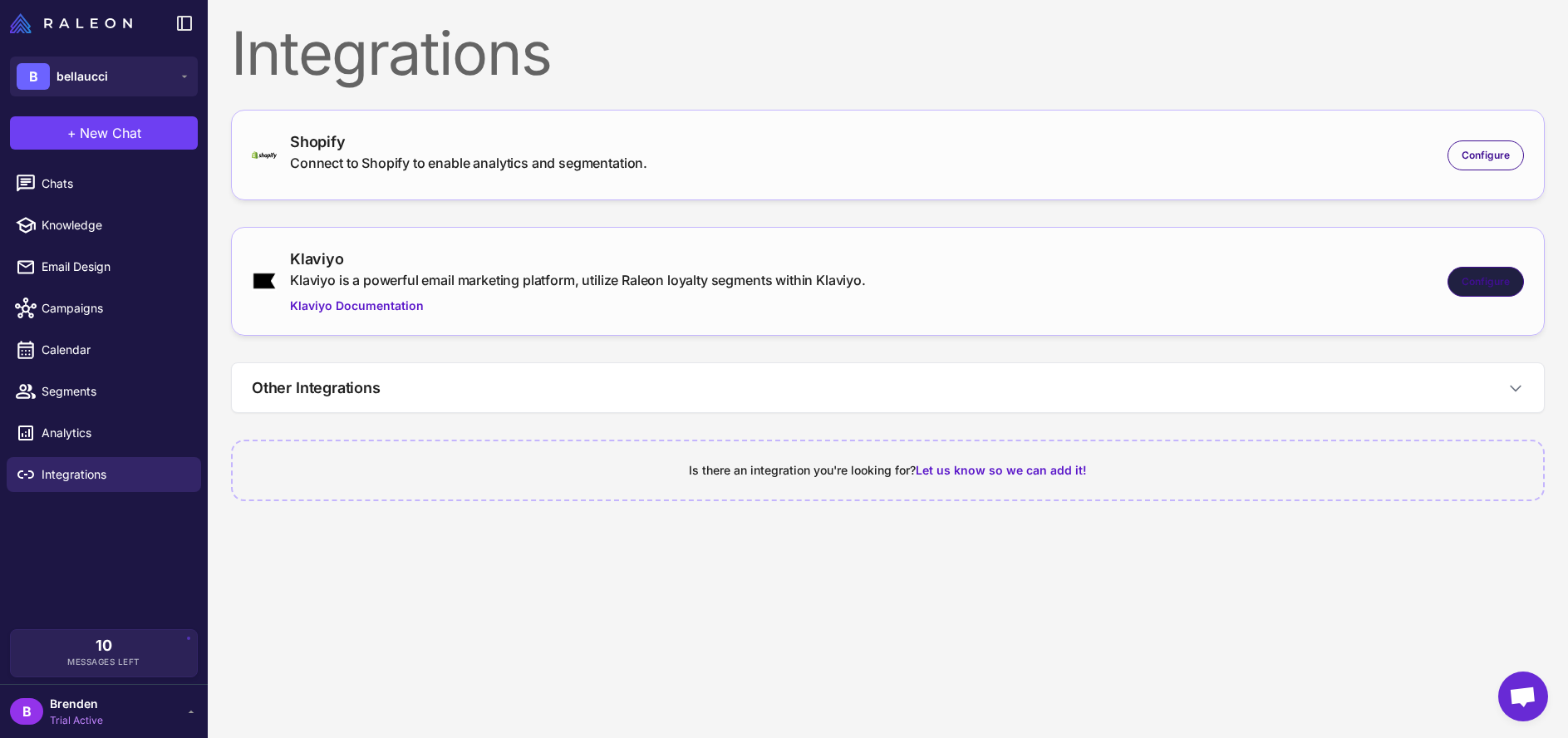
drag, startPoint x: 1447, startPoint y: 292, endPoint x: 1465, endPoint y: 286, distance: 19.0
click at [1447, 292] on div "Configure" at bounding box center [1486, 281] width 77 height 30
click at [1484, 282] on span "Configure" at bounding box center [1486, 281] width 48 height 15
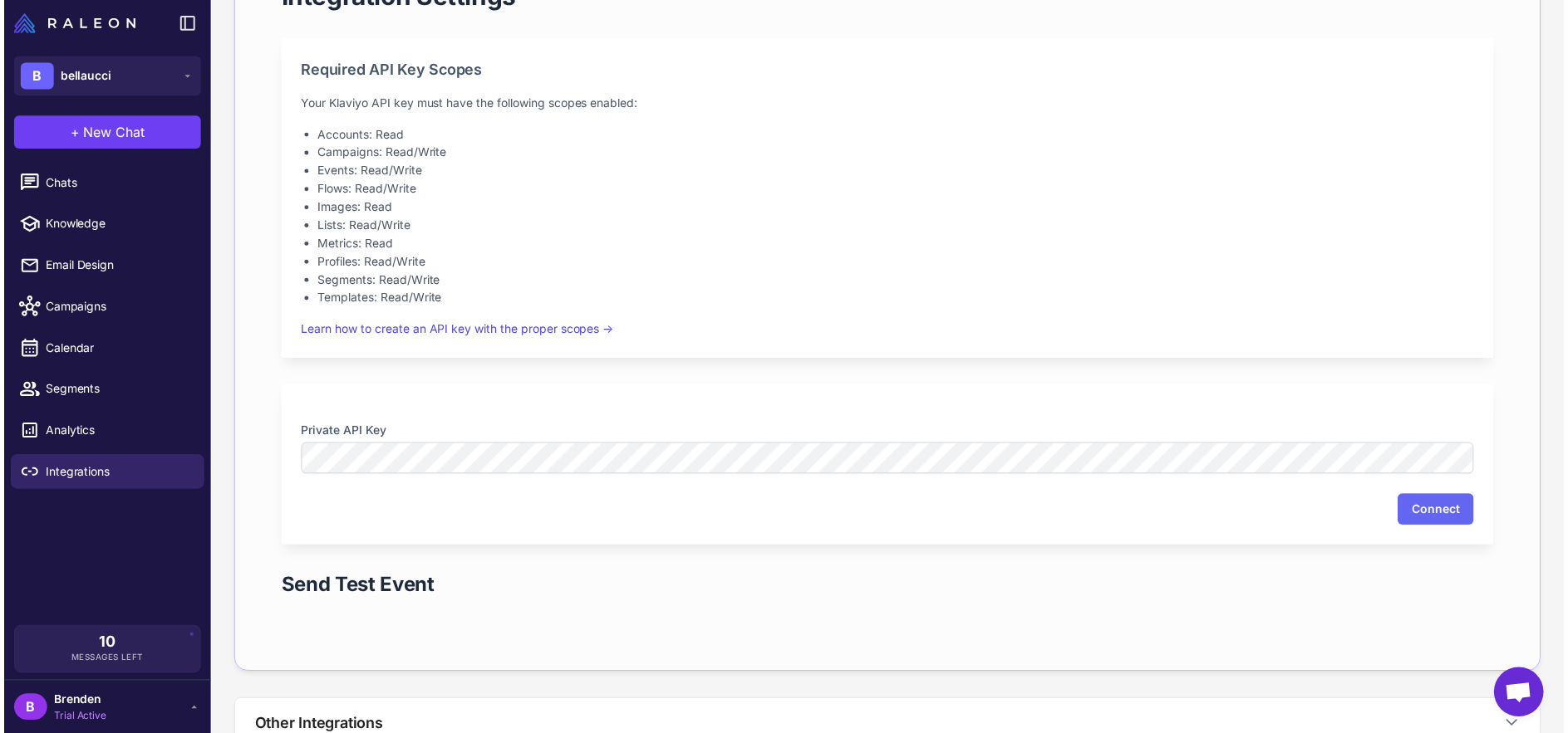
scroll to position [374, 0]
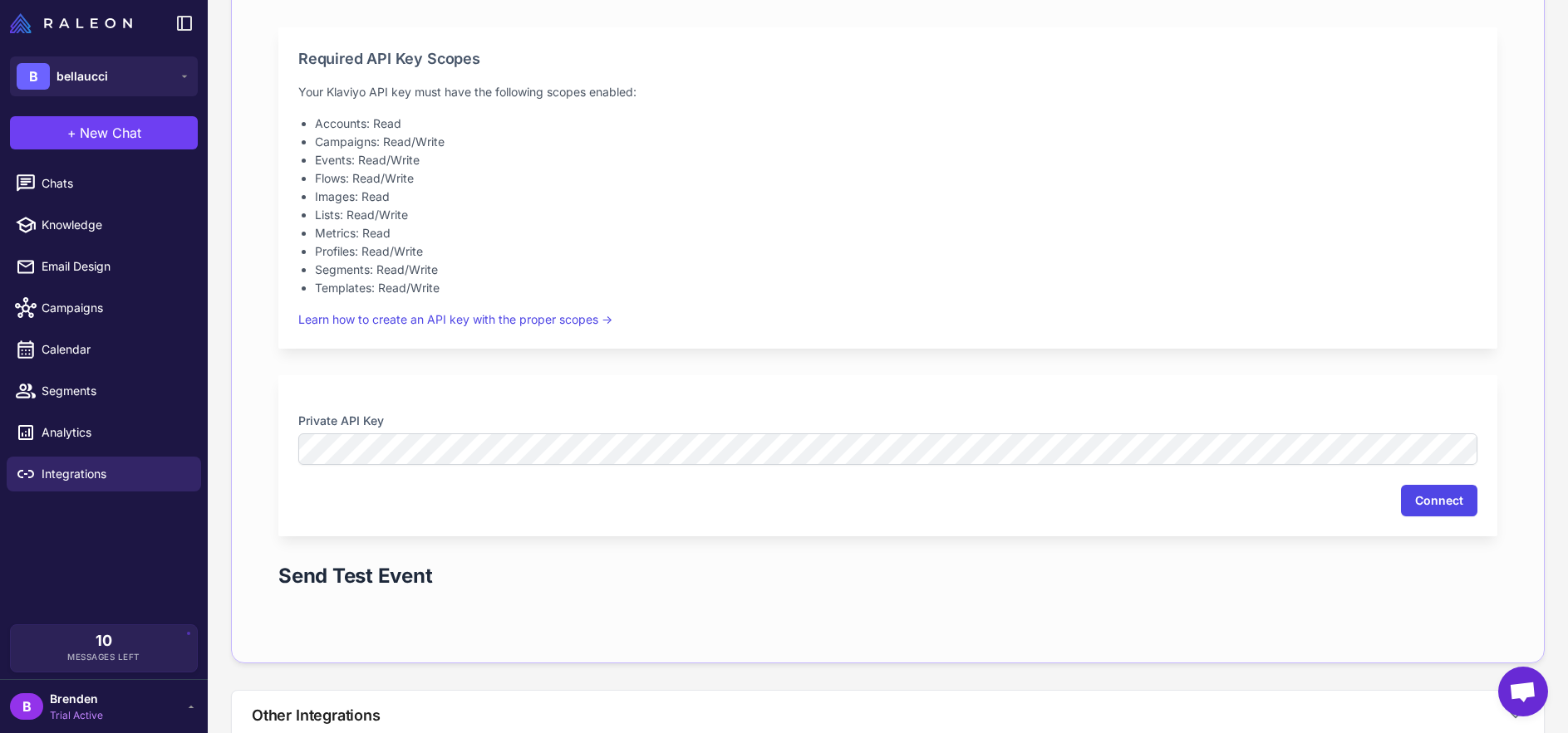
click at [1450, 498] on button "Connect" at bounding box center [1439, 500] width 77 height 32
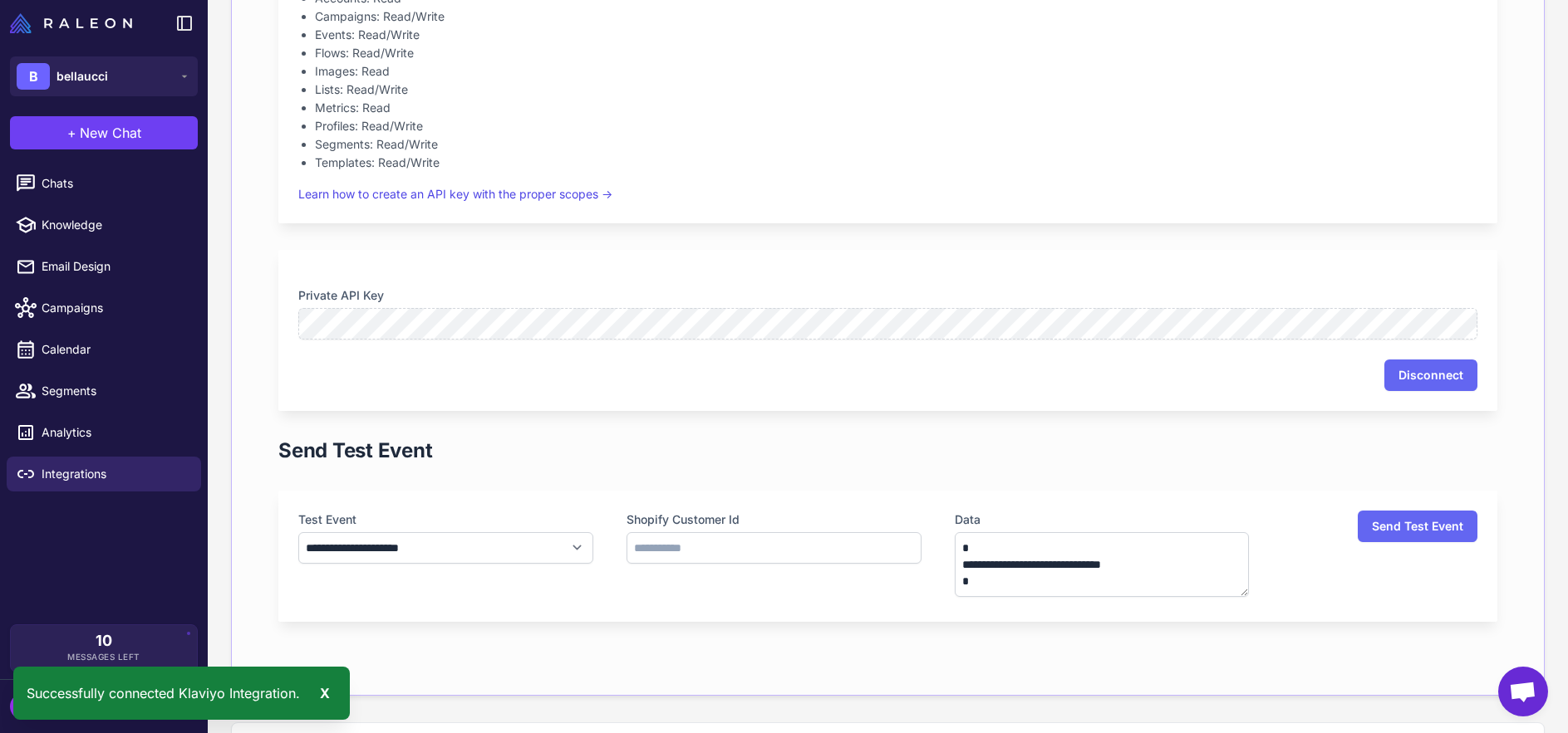
click at [766, 475] on div "**********" at bounding box center [887, 245] width 1272 height 859
click at [620, 466] on div "**********" at bounding box center [887, 245] width 1272 height 859
click at [90, 190] on span "Chats" at bounding box center [114, 183] width 146 height 18
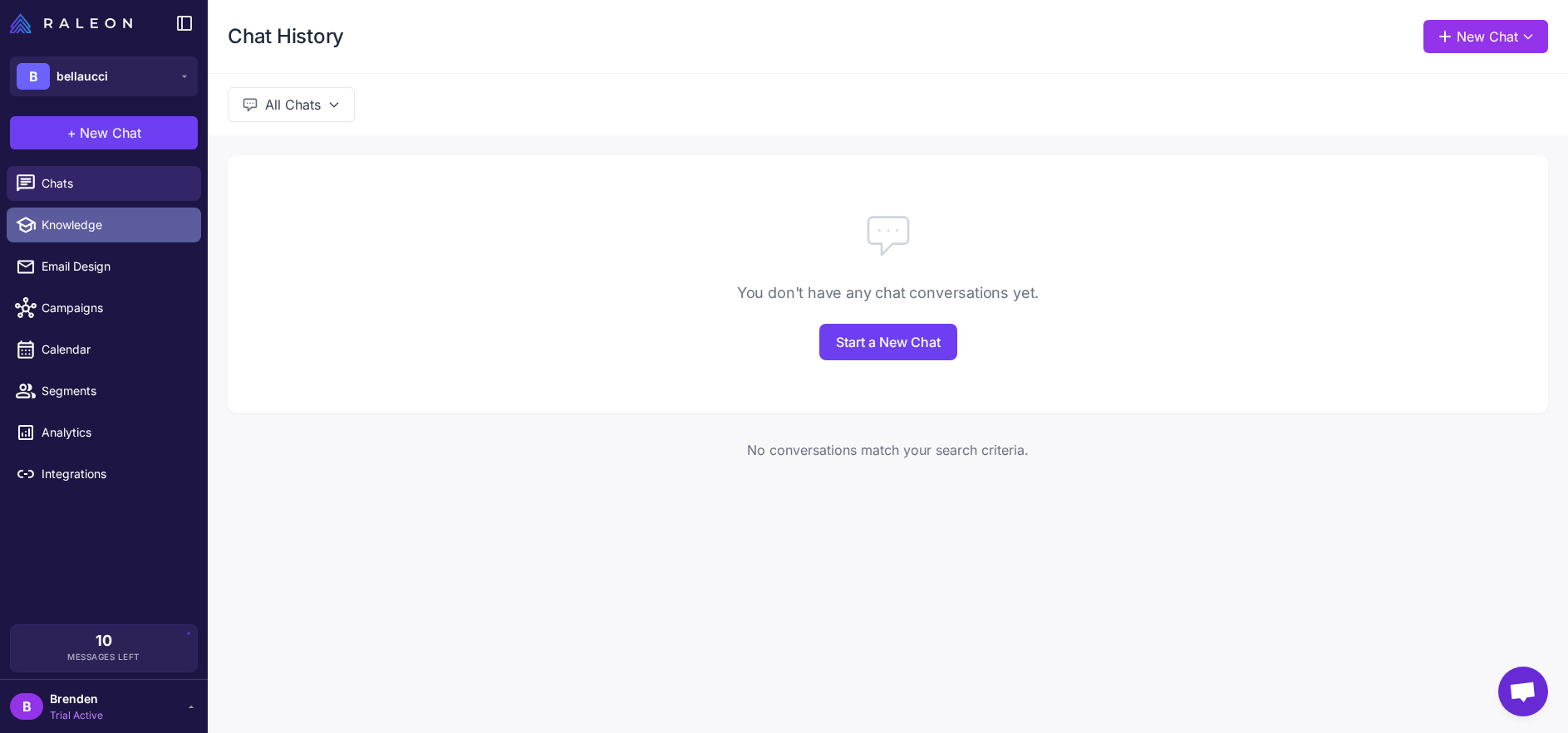
click at [91, 226] on span "Knowledge" at bounding box center [114, 225] width 146 height 18
select select
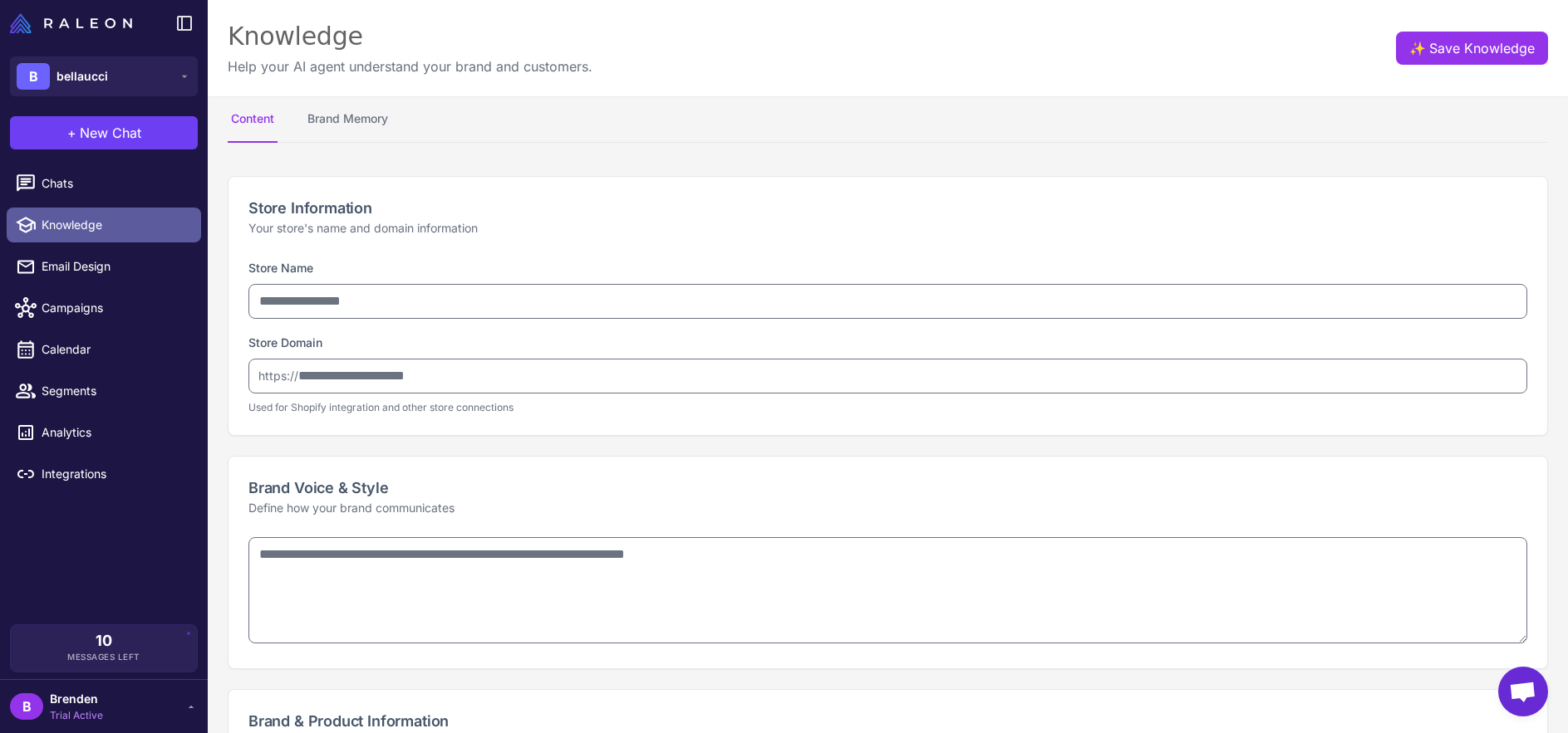
type input "**********"
type textarea "**********"
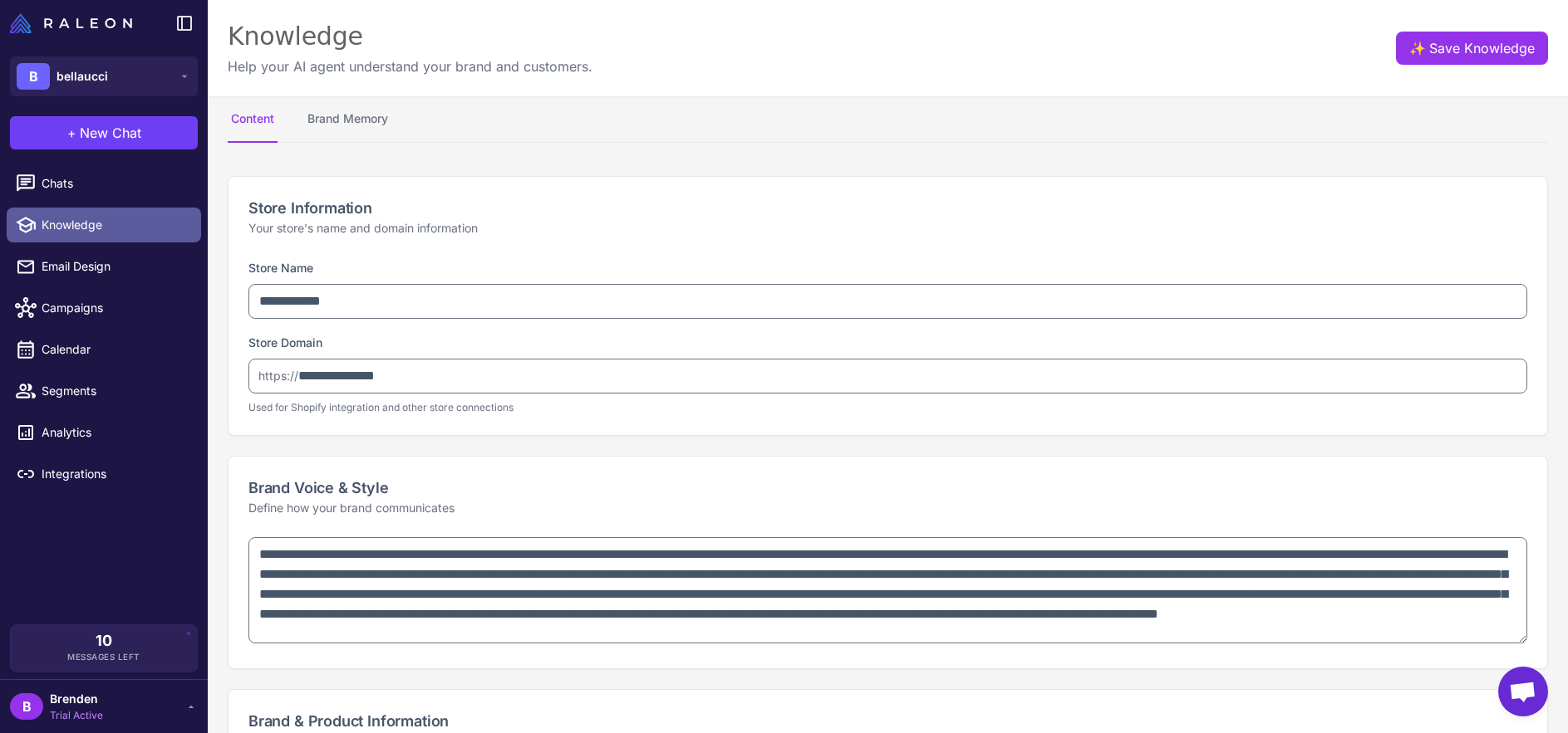
type textarea "**********"
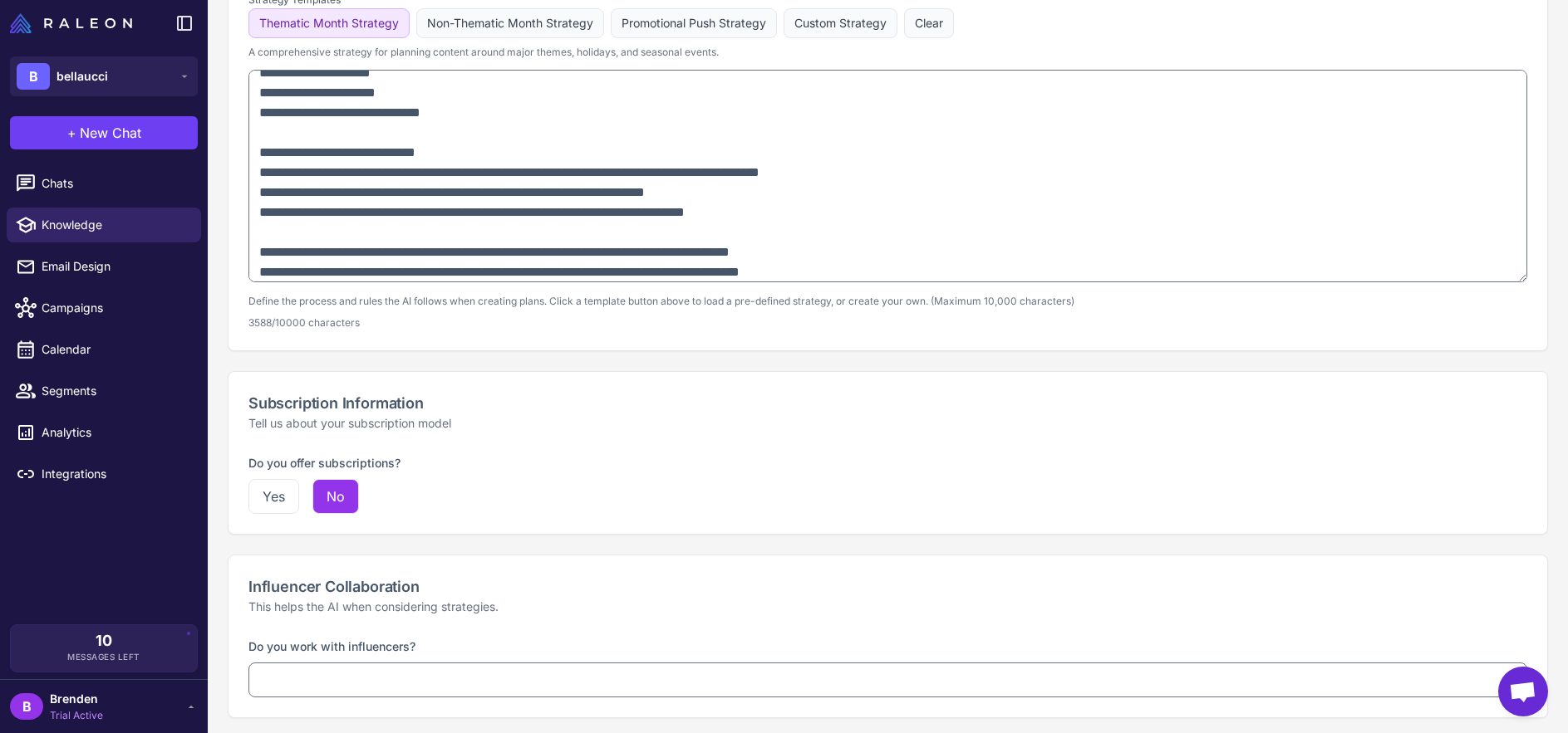
scroll to position [1145, 0]
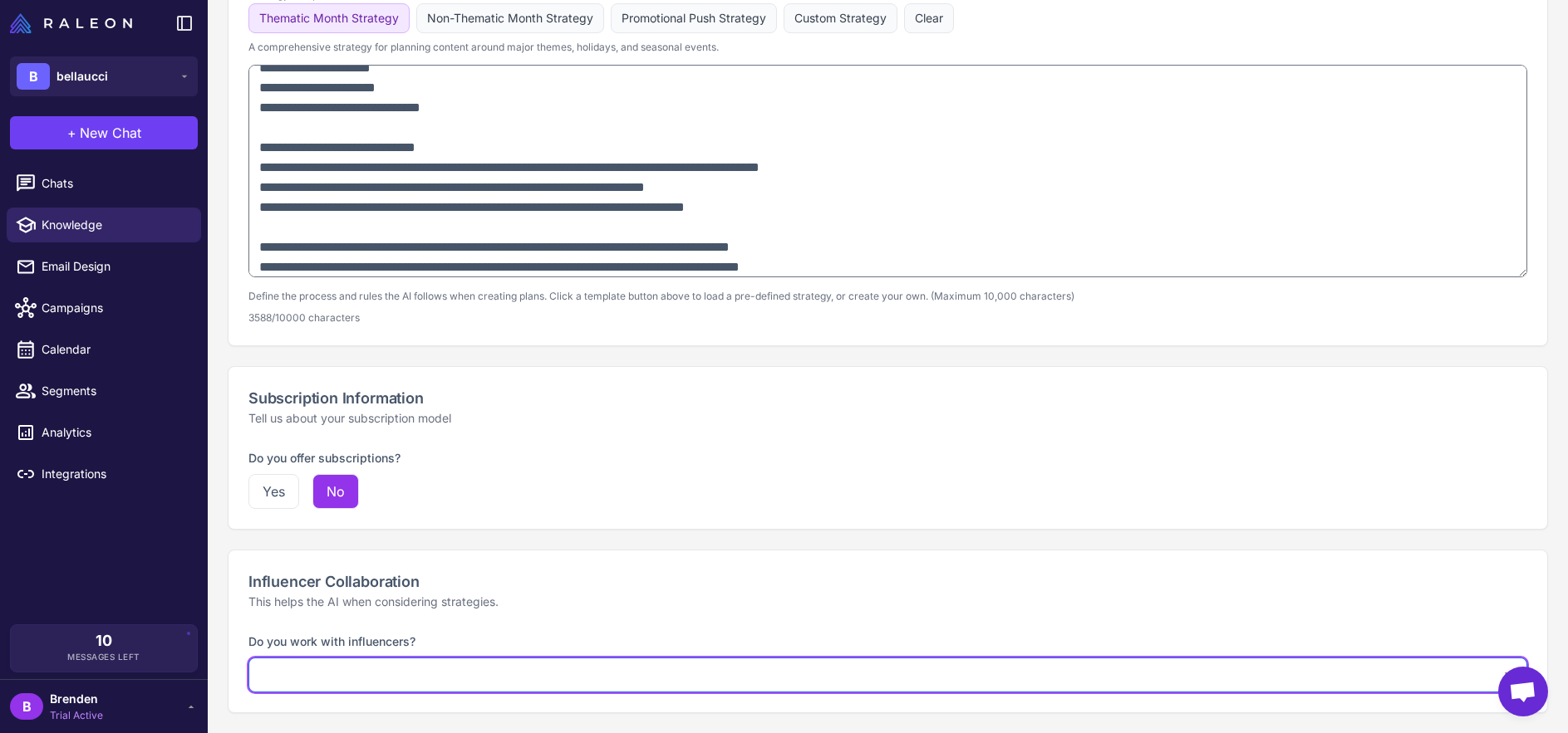
click at [443, 680] on select "**********" at bounding box center [887, 675] width 1279 height 34
click at [248, 657] on select "**********" at bounding box center [887, 675] width 1279 height 34
click at [430, 672] on select "**********" at bounding box center [887, 675] width 1279 height 34
select select "*********"
click at [248, 657] on select "**********" at bounding box center [887, 675] width 1279 height 34
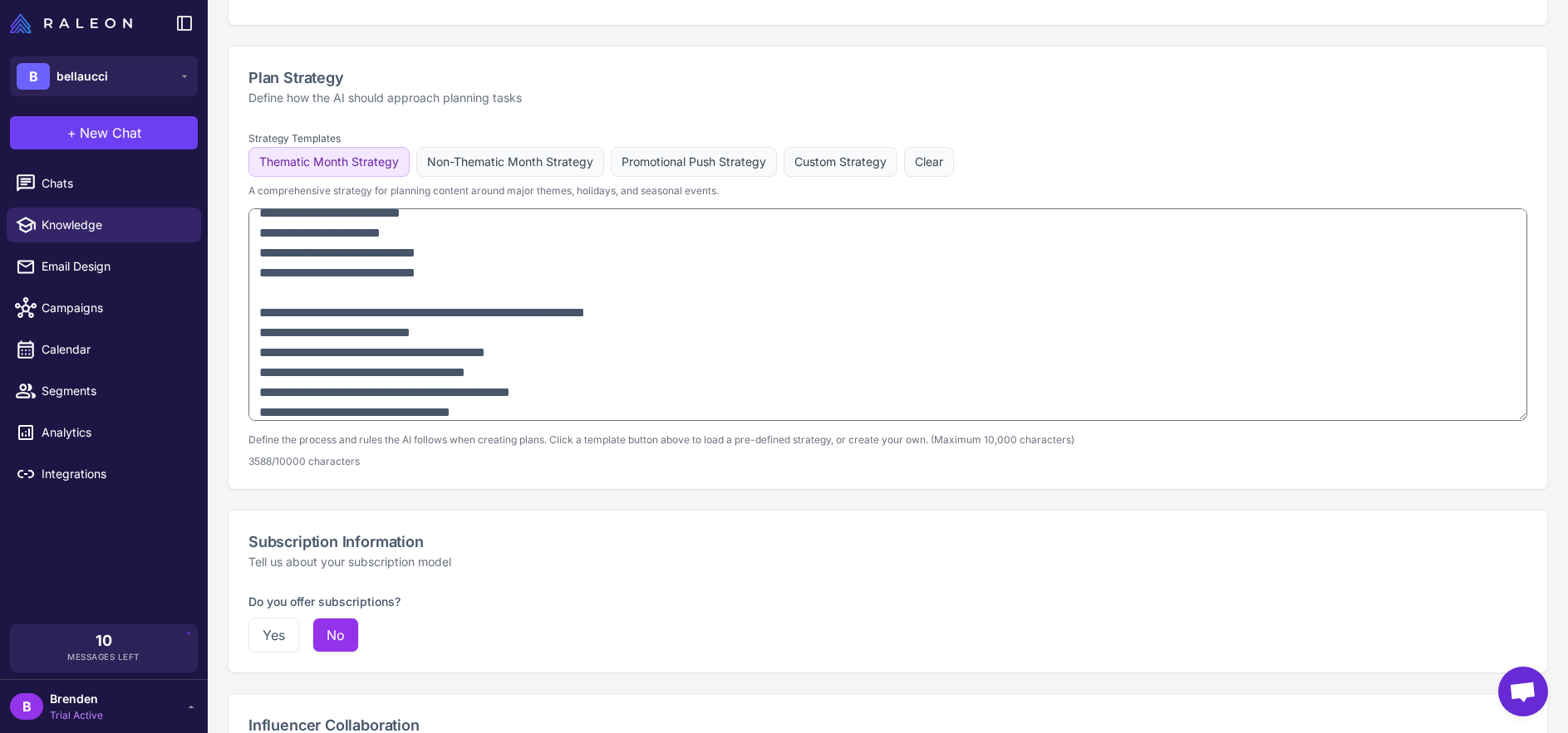
scroll to position [189, 0]
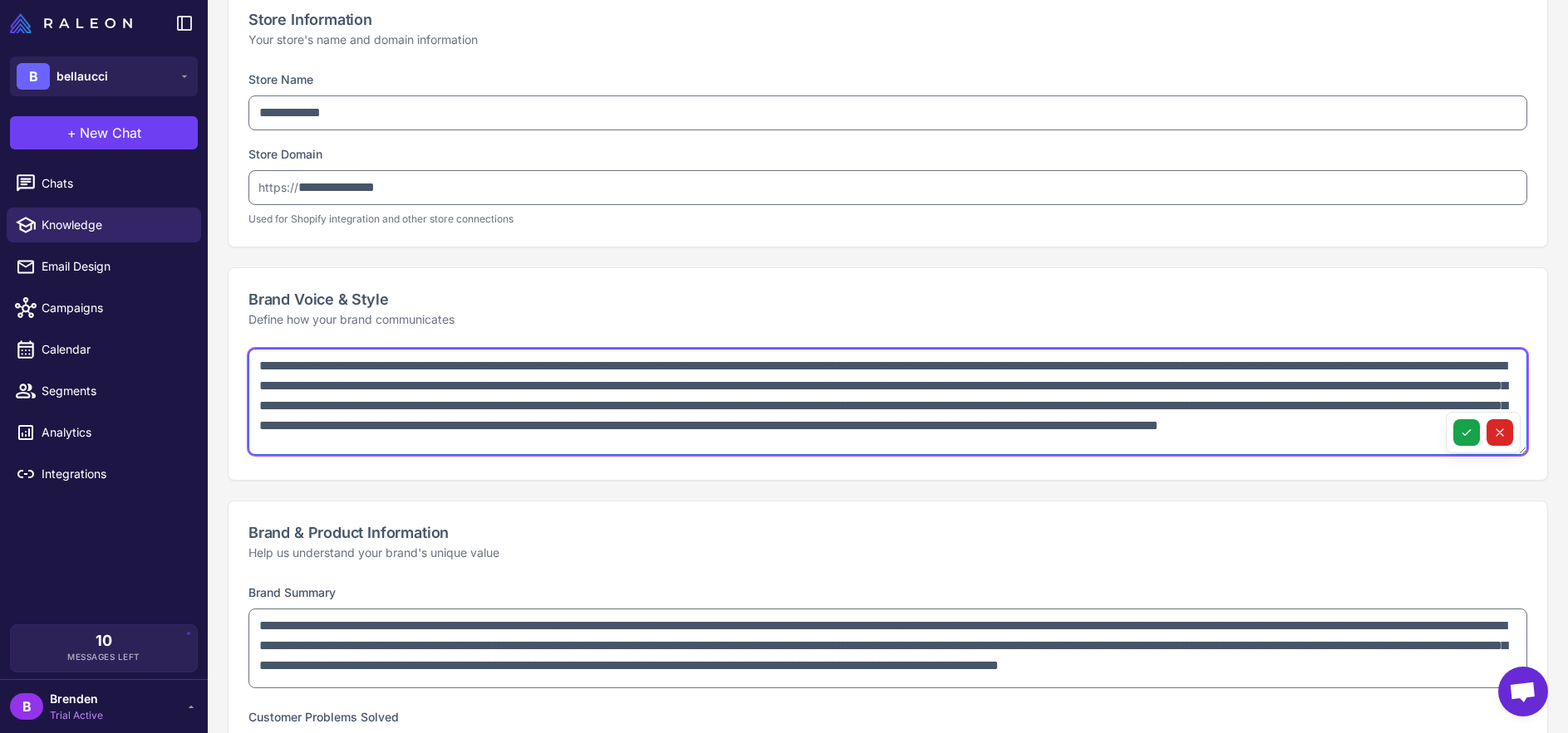
click at [292, 371] on textarea "**********" at bounding box center [887, 402] width 1279 height 106
click at [291, 372] on textarea "**********" at bounding box center [887, 402] width 1279 height 106
type textarea "**********"
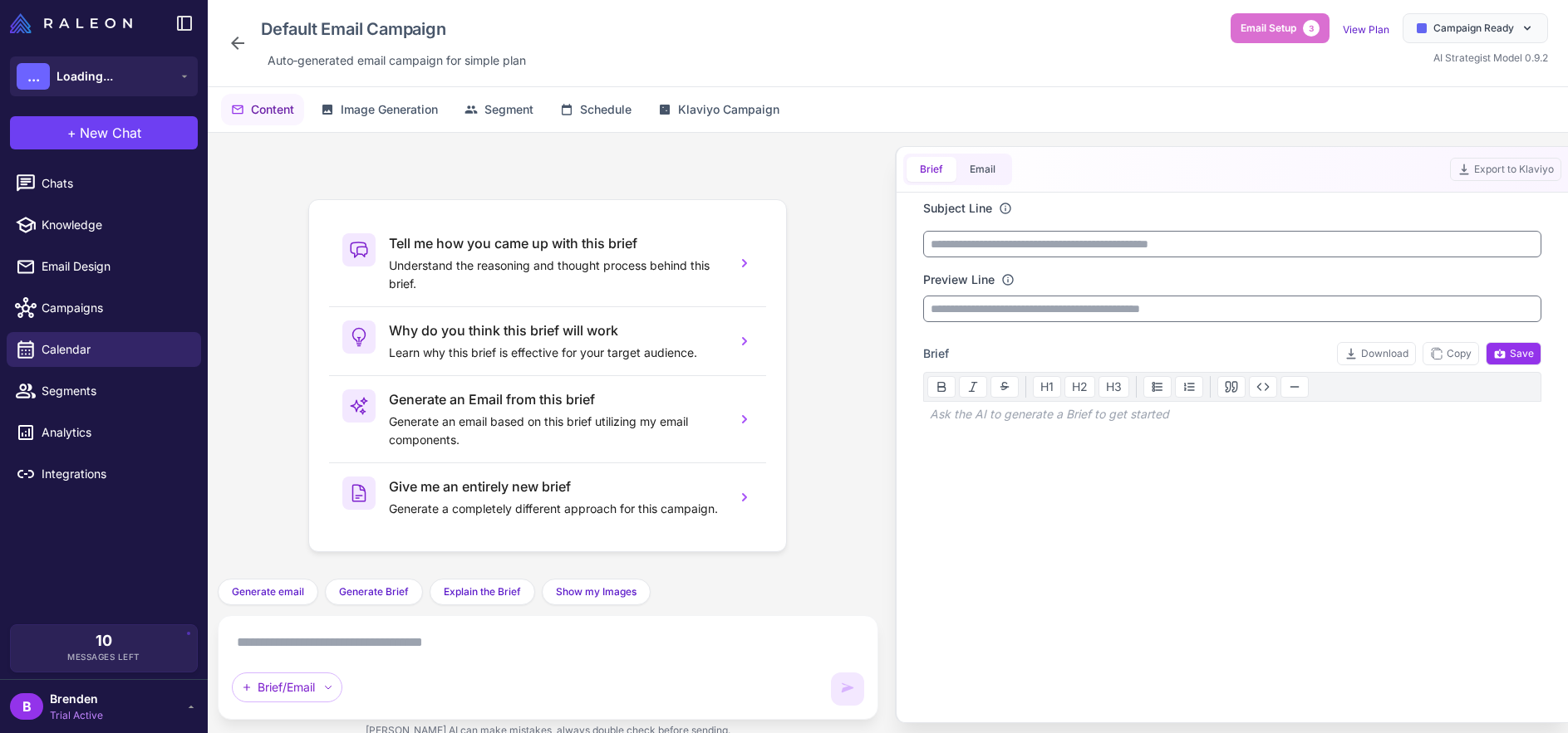
click at [566, 643] on textarea at bounding box center [548, 643] width 632 height 27
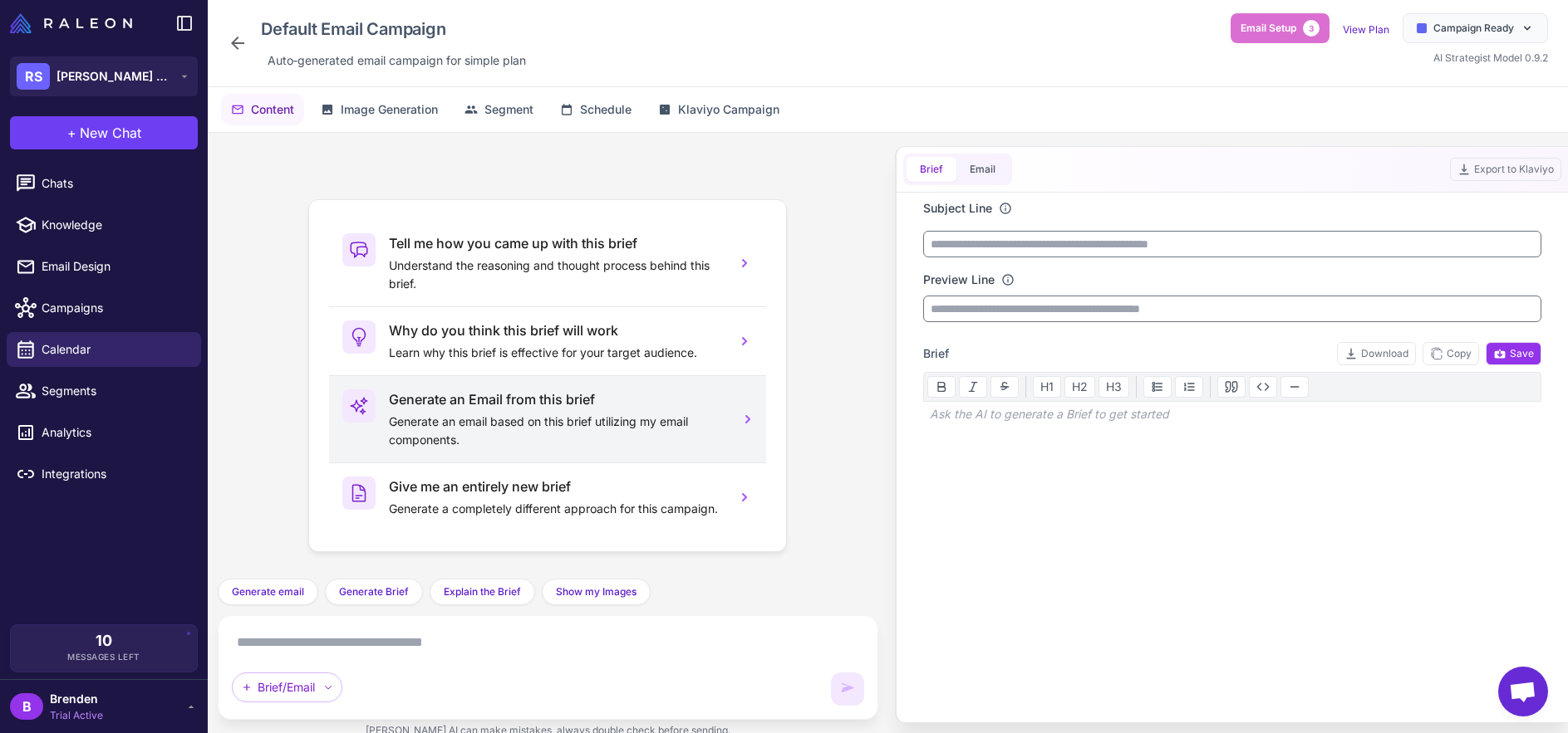
click at [585, 411] on div "Generate an Email from this brief Generate an email based on this brief utilizi…" at bounding box center [555, 419] width 334 height 59
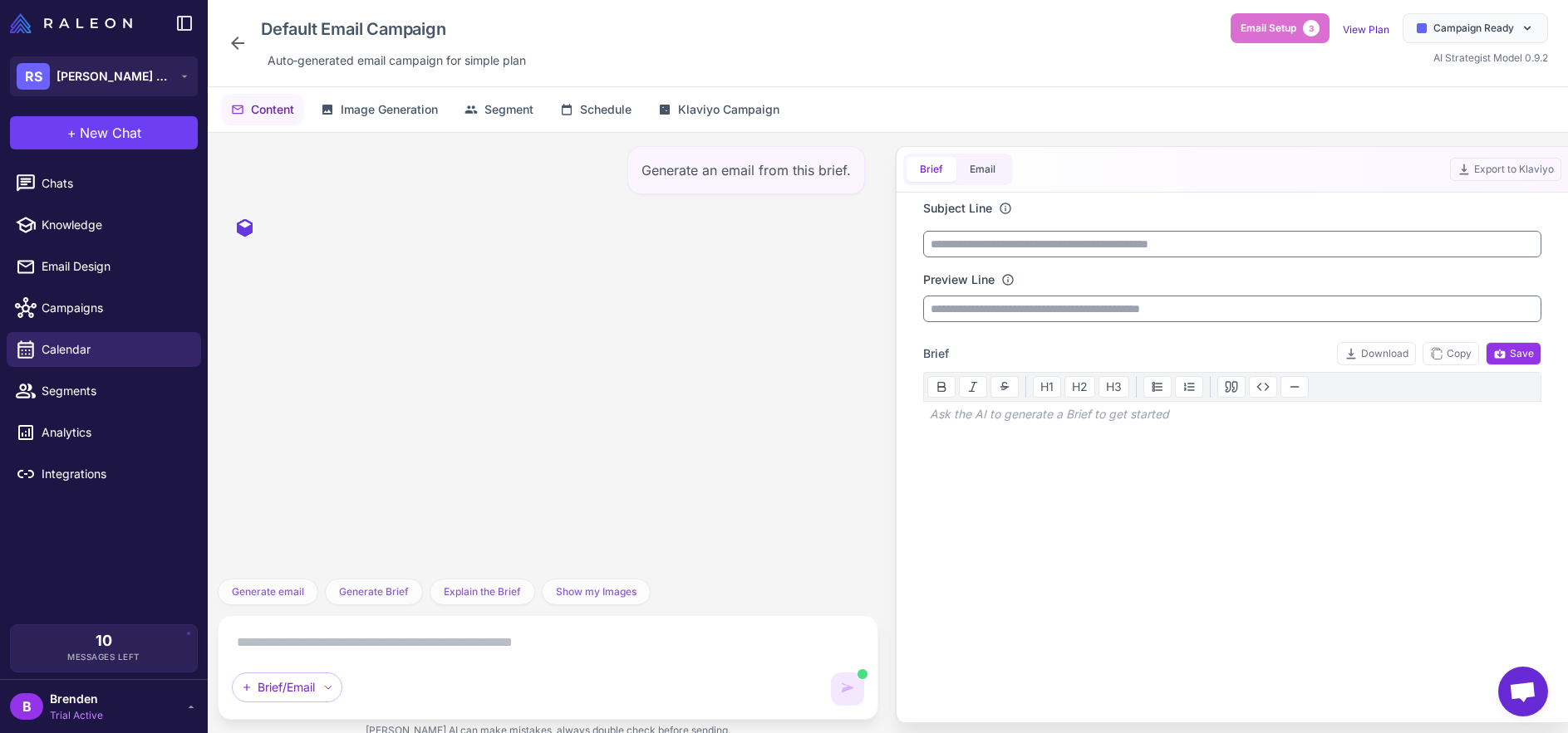
click at [549, 638] on textarea at bounding box center [548, 643] width 632 height 27
paste textarea "**********"
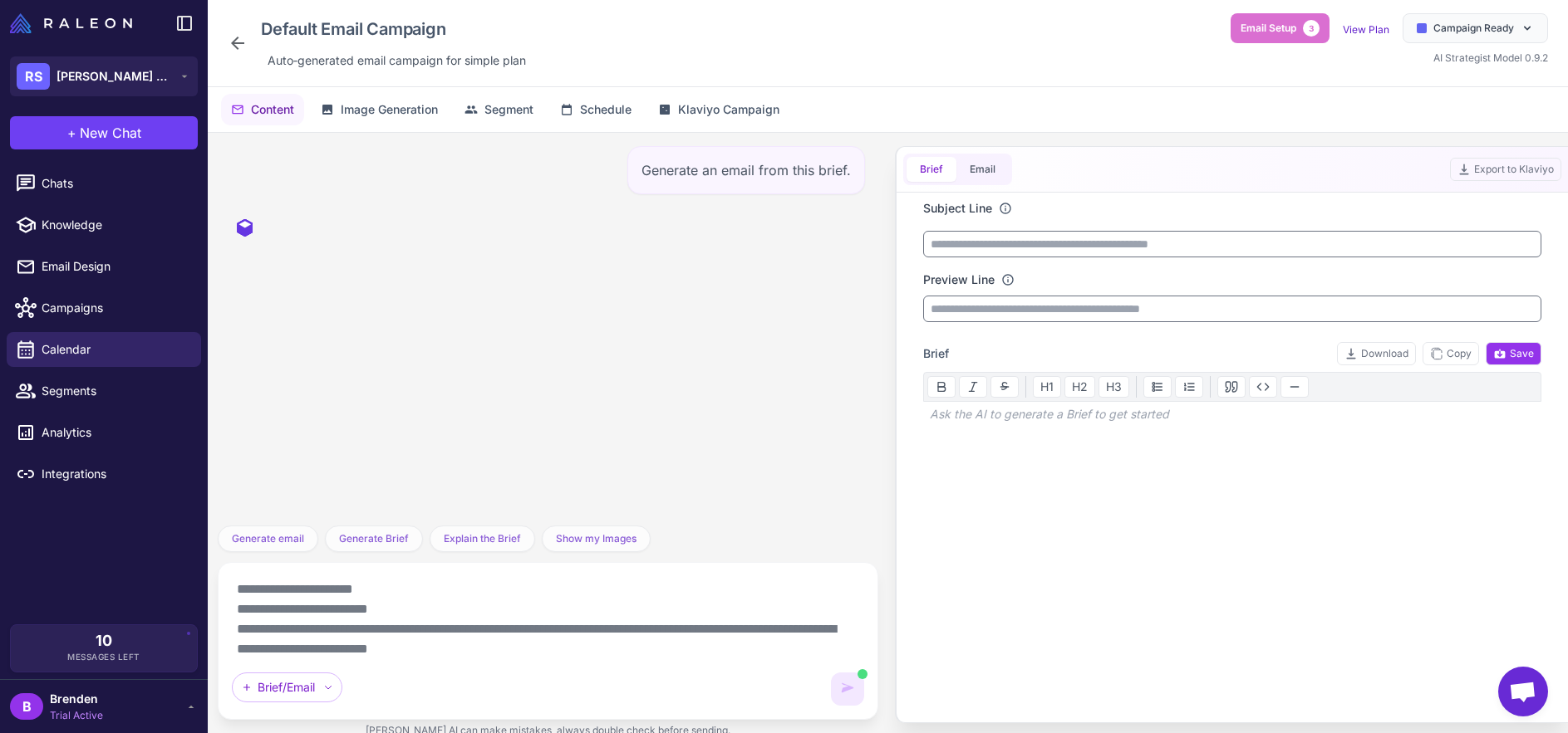
scroll to position [81, 0]
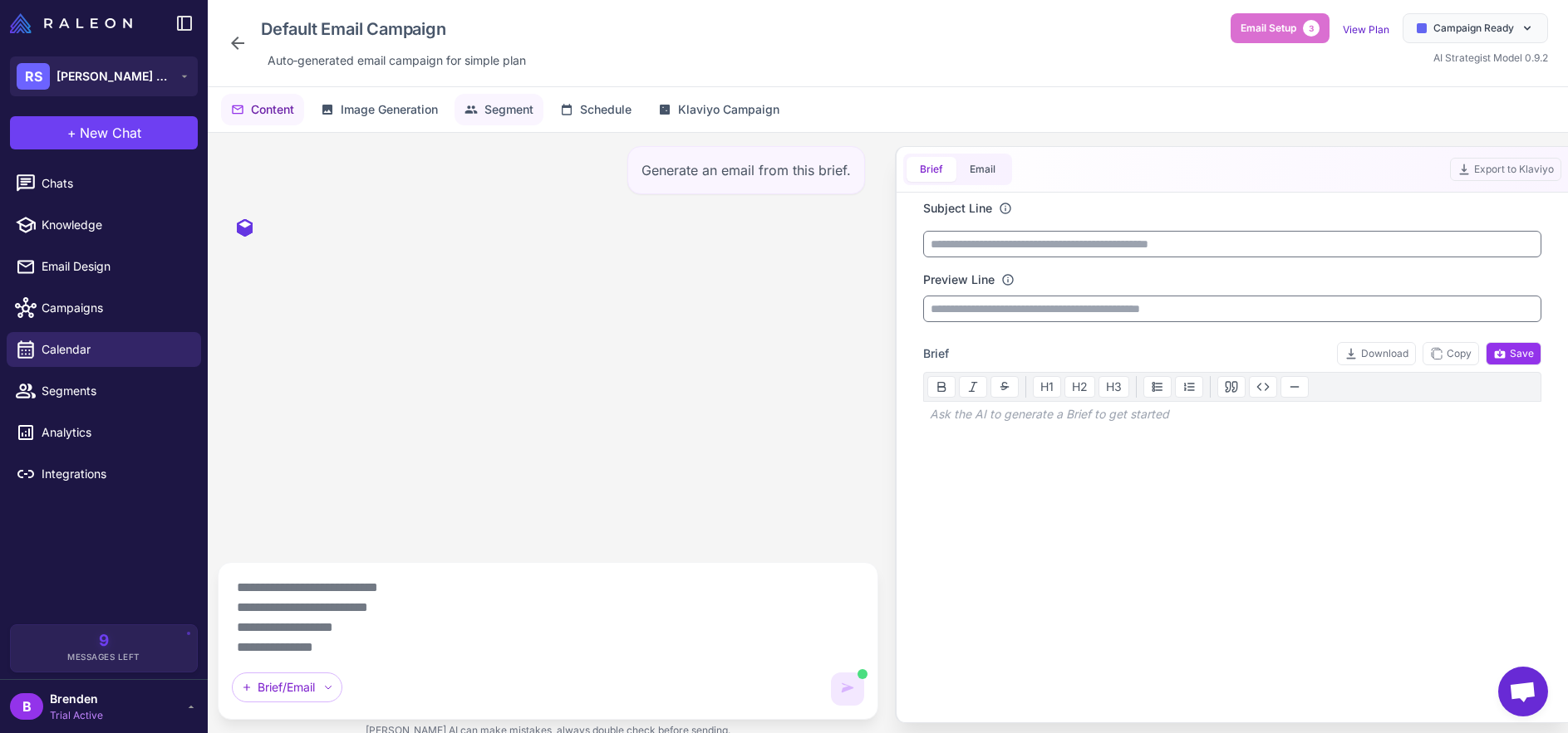
type textarea "**********"
click at [505, 115] on span "Segment" at bounding box center [508, 109] width 49 height 18
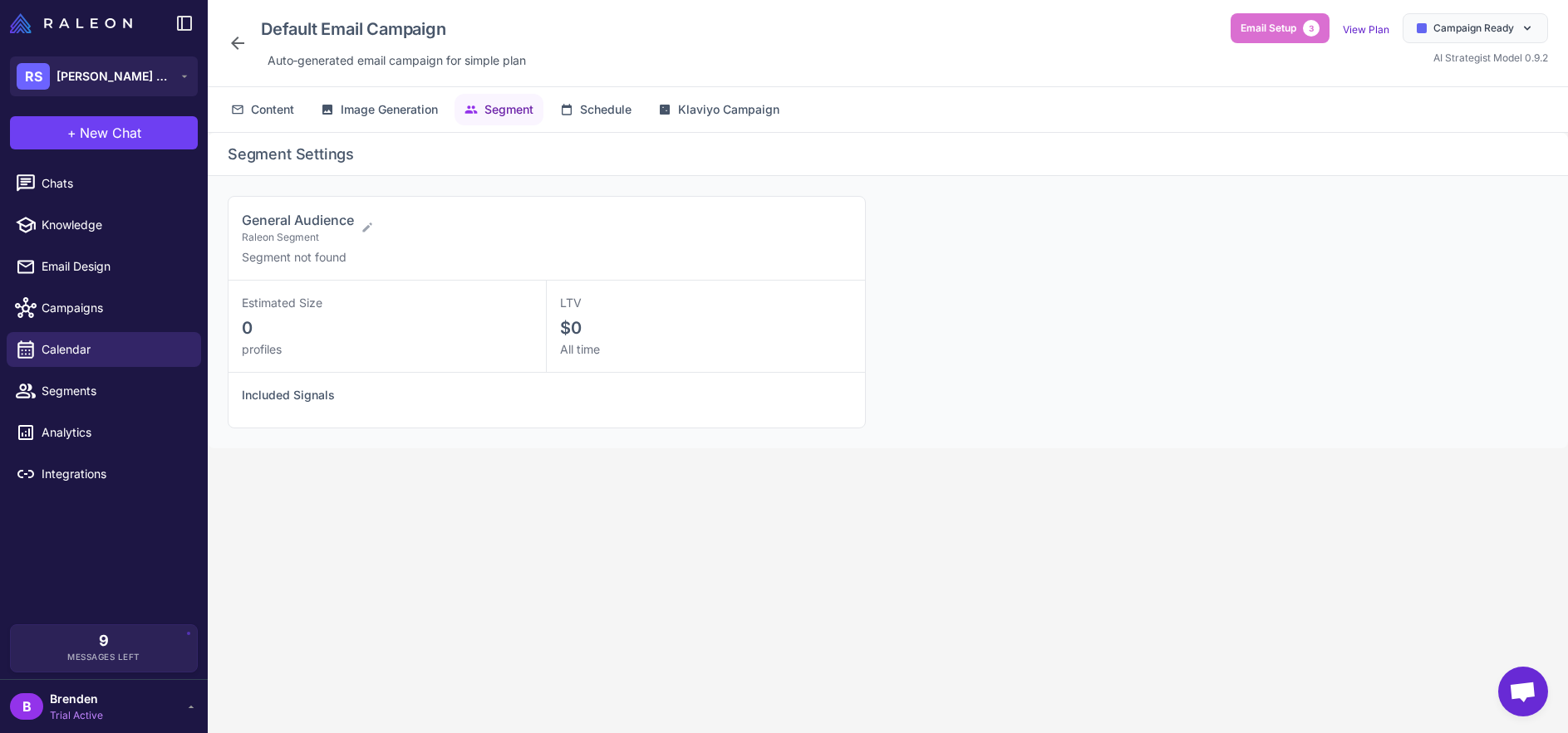
click at [347, 227] on span "General Audience" at bounding box center [298, 219] width 112 height 16
click at [368, 228] on icon at bounding box center [367, 228] width 10 height 10
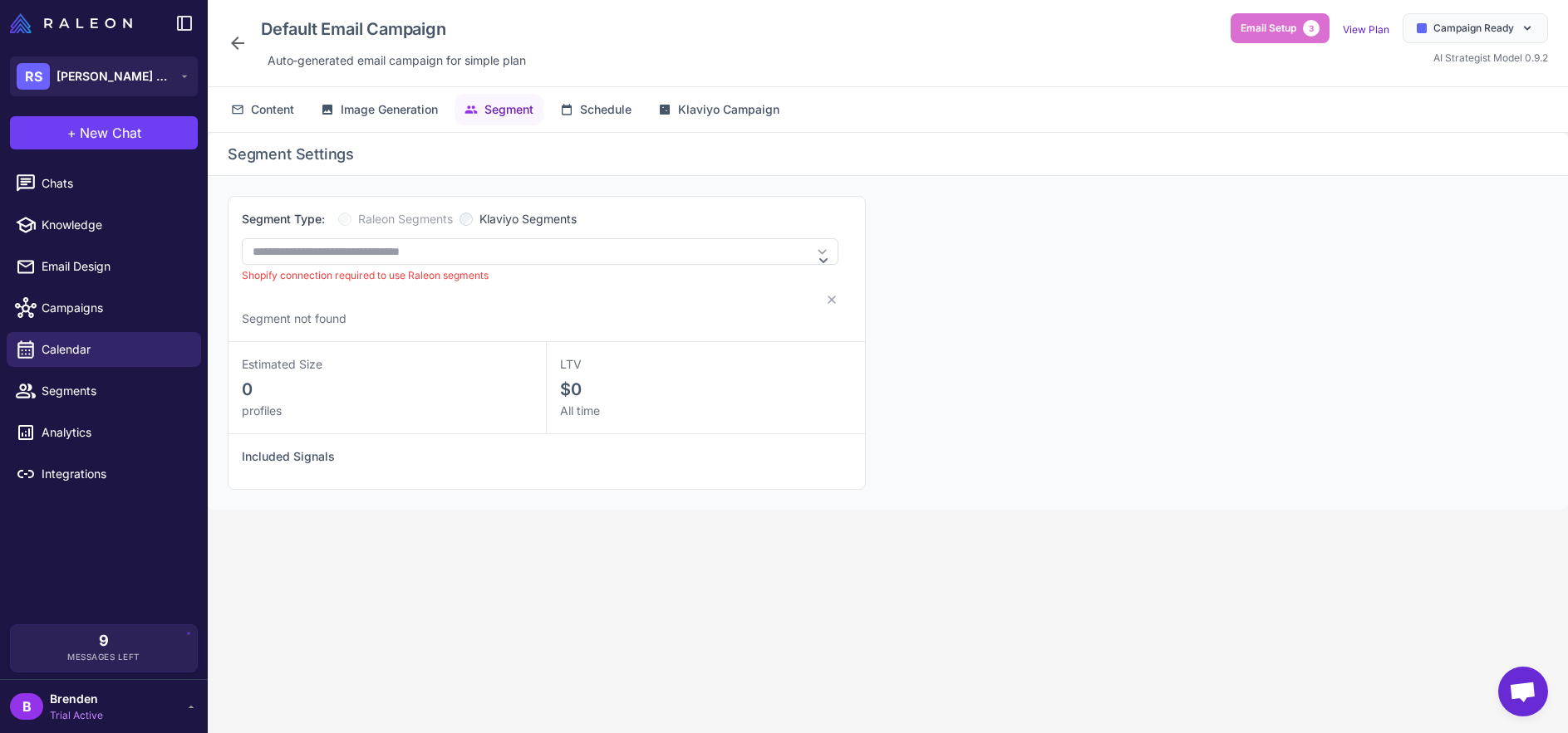
click at [506, 223] on span "Klaviyo Segments" at bounding box center [528, 219] width 98 height 18
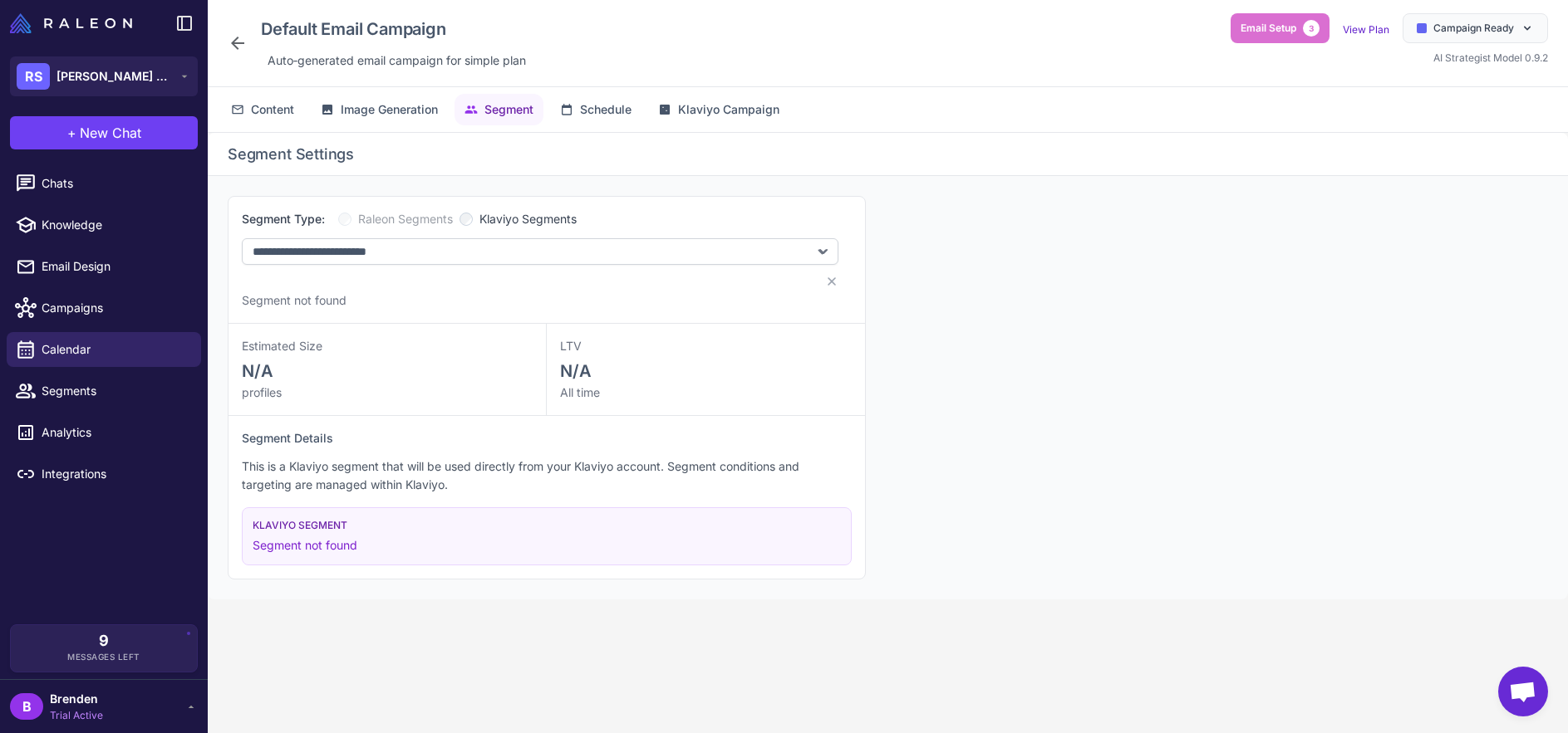
click at [419, 224] on span "Raleon Segments" at bounding box center [405, 219] width 95 height 18
click at [370, 212] on span "Raleon Segments" at bounding box center [405, 219] width 95 height 18
click at [482, 219] on span "Klaviyo Segments" at bounding box center [528, 219] width 98 height 18
click at [274, 115] on span "Content" at bounding box center [272, 109] width 43 height 18
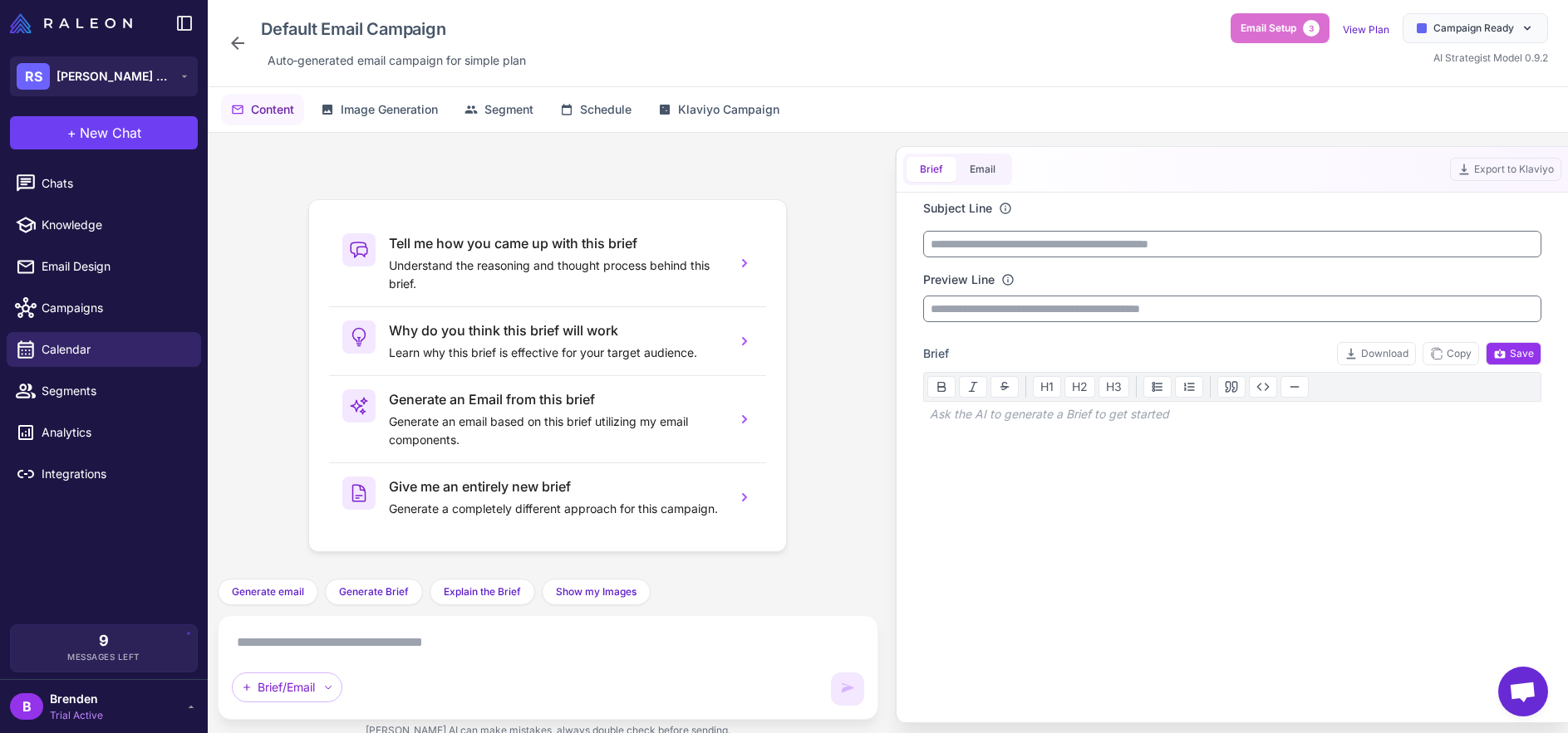
click at [509, 639] on textarea at bounding box center [548, 643] width 632 height 27
paste textarea "**********"
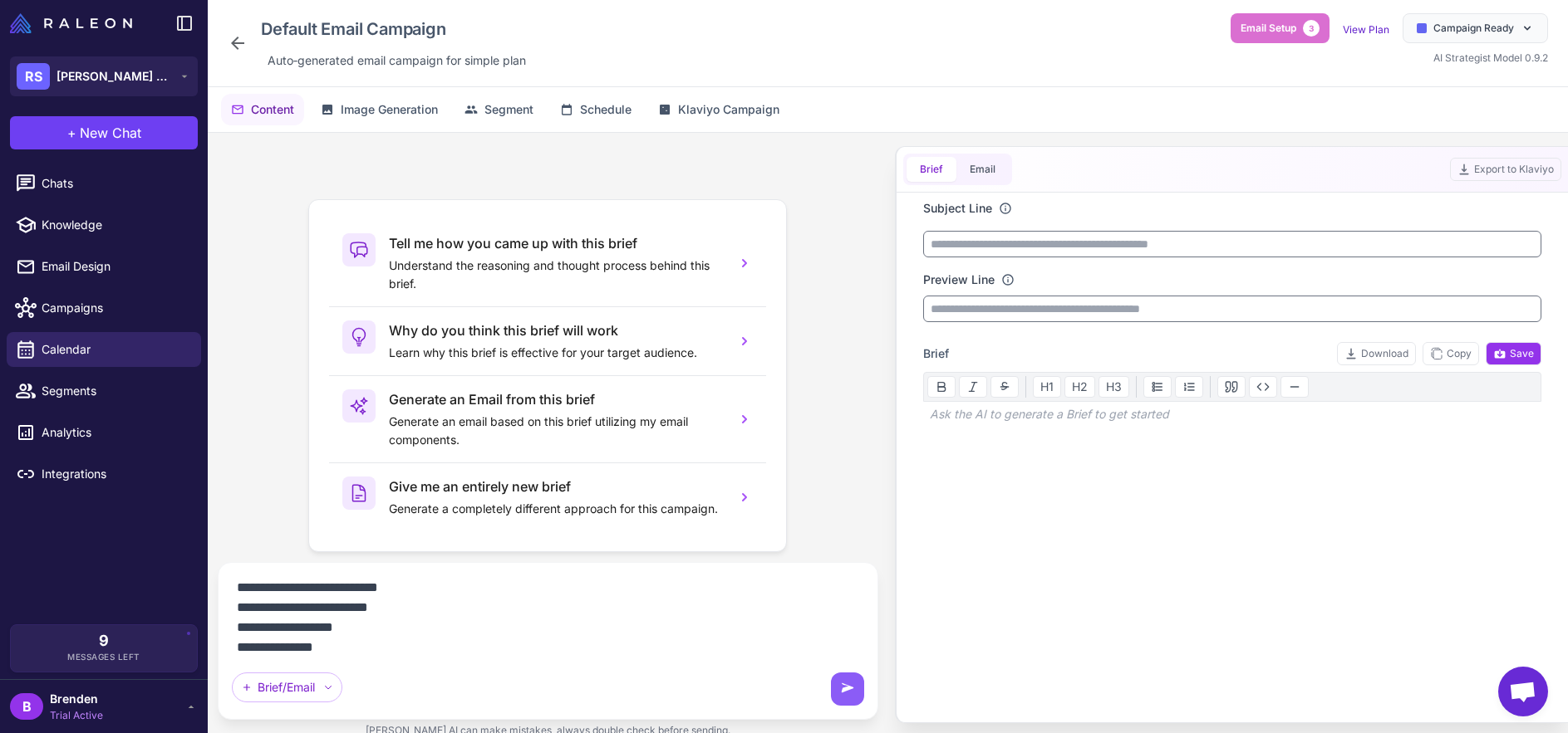
type textarea "**********"
click at [284, 703] on div "**********" at bounding box center [548, 640] width 632 height 129
click at [283, 698] on div "Brief/Email" at bounding box center [286, 687] width 110 height 30
click at [285, 698] on div "Brief/Email" at bounding box center [286, 687] width 110 height 30
click at [291, 698] on div "Brief/Email" at bounding box center [286, 687] width 110 height 30
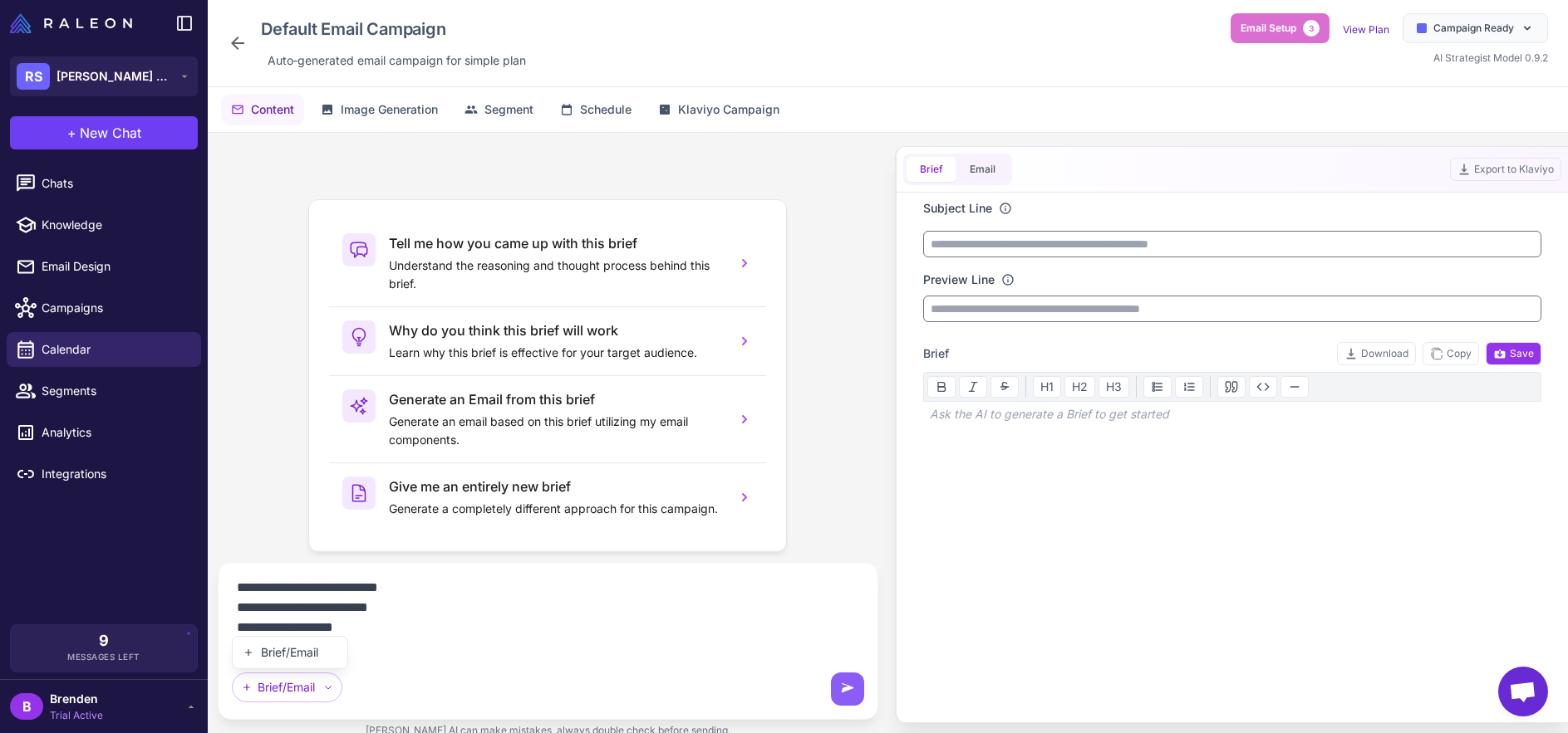
click at [292, 657] on div "Brief/Email" at bounding box center [290, 653] width 115 height 32
drag, startPoint x: 454, startPoint y: 644, endPoint x: 605, endPoint y: 656, distance: 151.5
click at [454, 645] on textarea "**********" at bounding box center [548, 615] width 632 height 79
click at [846, 697] on icon at bounding box center [847, 689] width 16 height 16
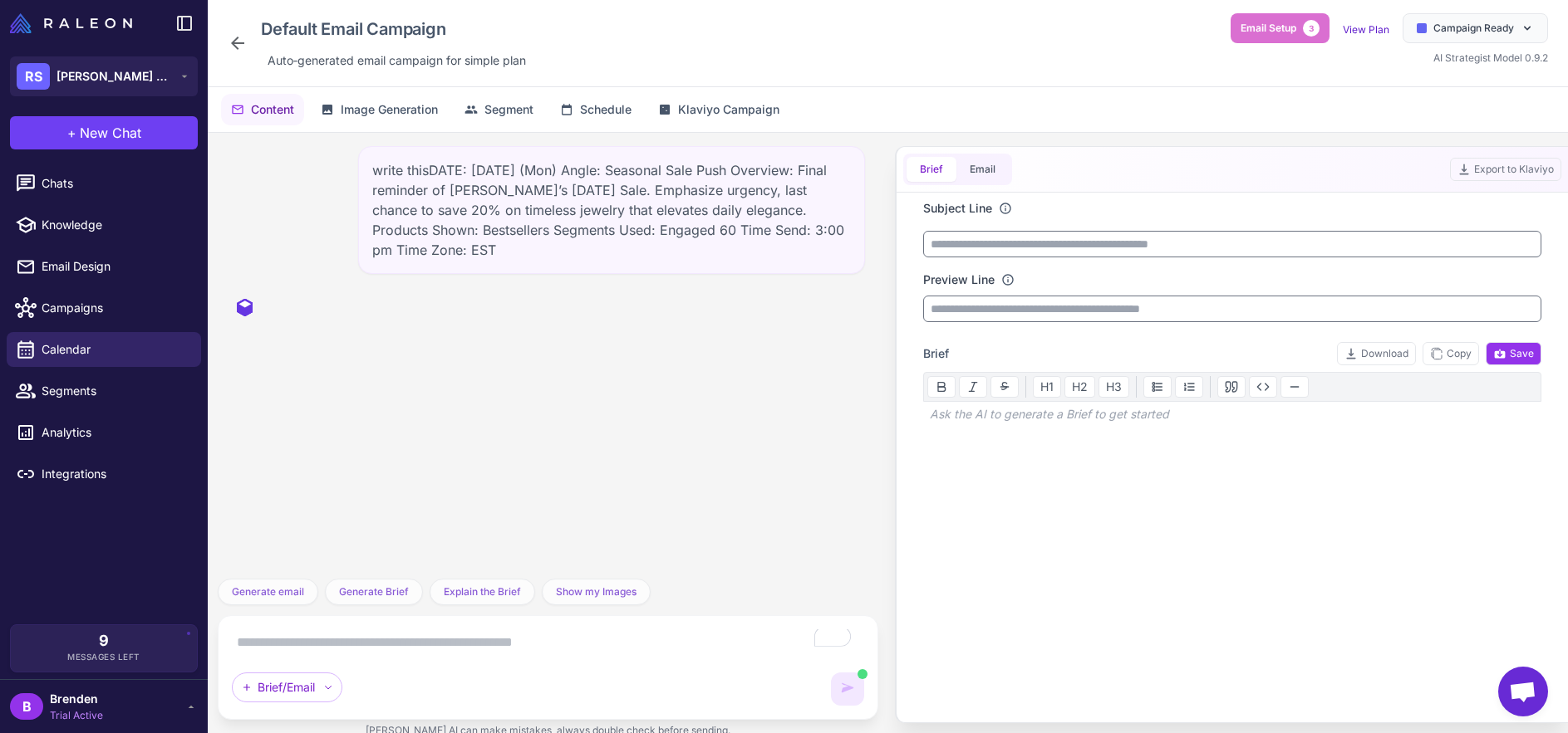
scroll to position [0, 0]
click at [1018, 490] on div "To enrich screen reader interactions, please activate Accessibility in Grammarl…" at bounding box center [1232, 500] width 619 height 133
click at [994, 424] on div "Ask the AI to generate a Brief to get started" at bounding box center [1232, 414] width 619 height 25
click at [1039, 467] on div "To enrich screen reader interactions, please activate Accessibility in Grammarl…" at bounding box center [1232, 500] width 619 height 133
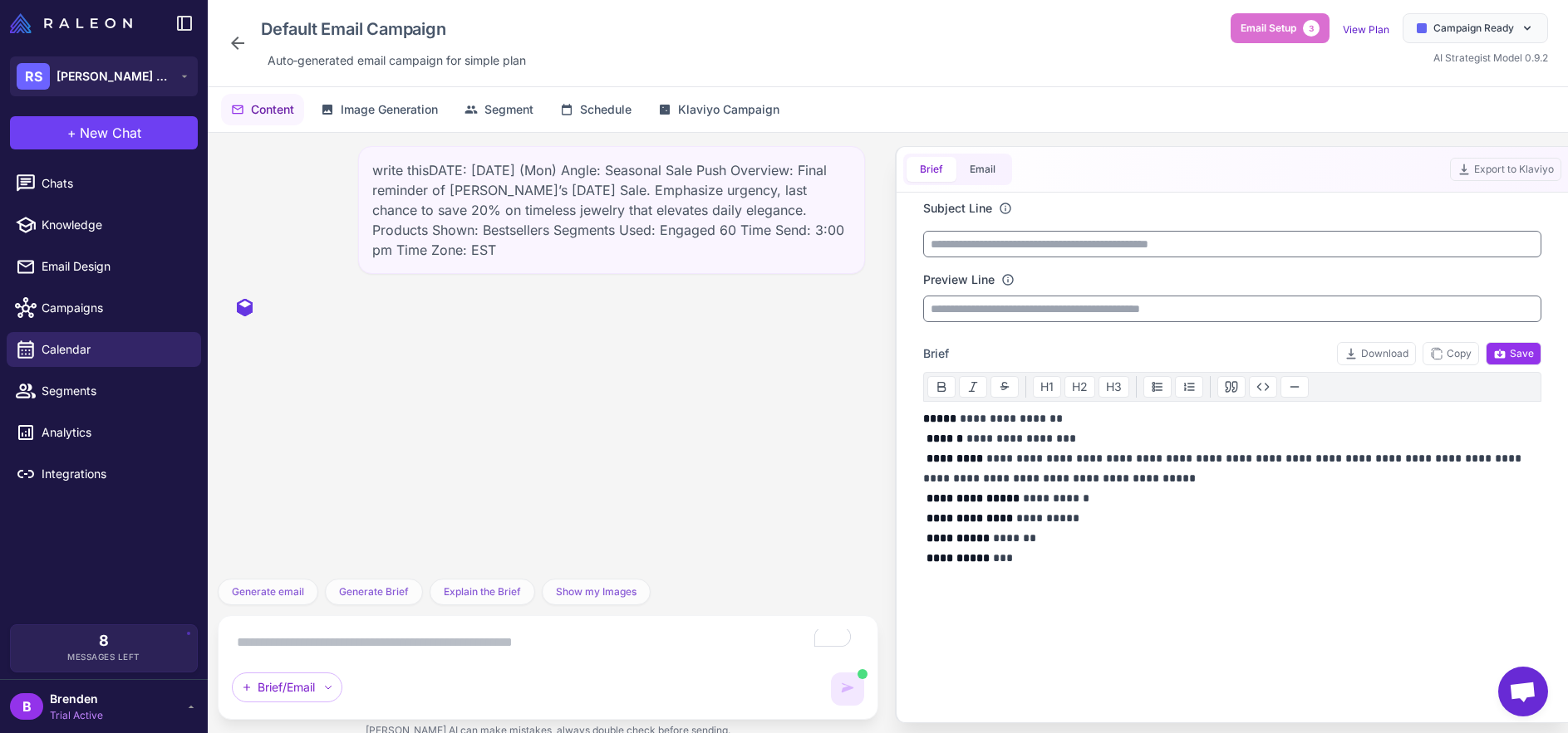
click at [1291, 508] on p "**********" at bounding box center [1232, 488] width 619 height 160
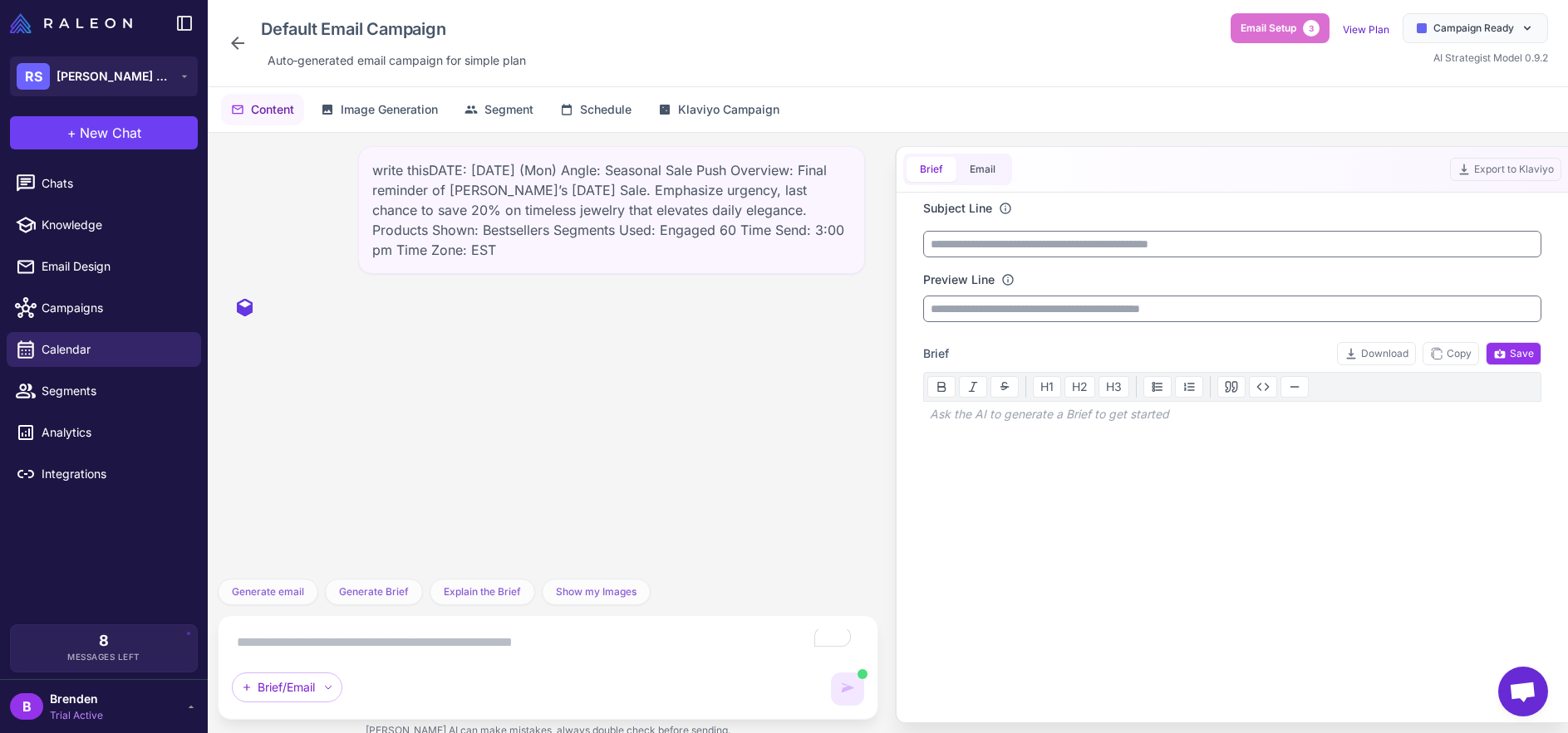
click at [475, 538] on div "write thisDATE: September 1 (Mon) Angle: Seasonal Sale Push Overview: Final rem…" at bounding box center [548, 356] width 661 height 446
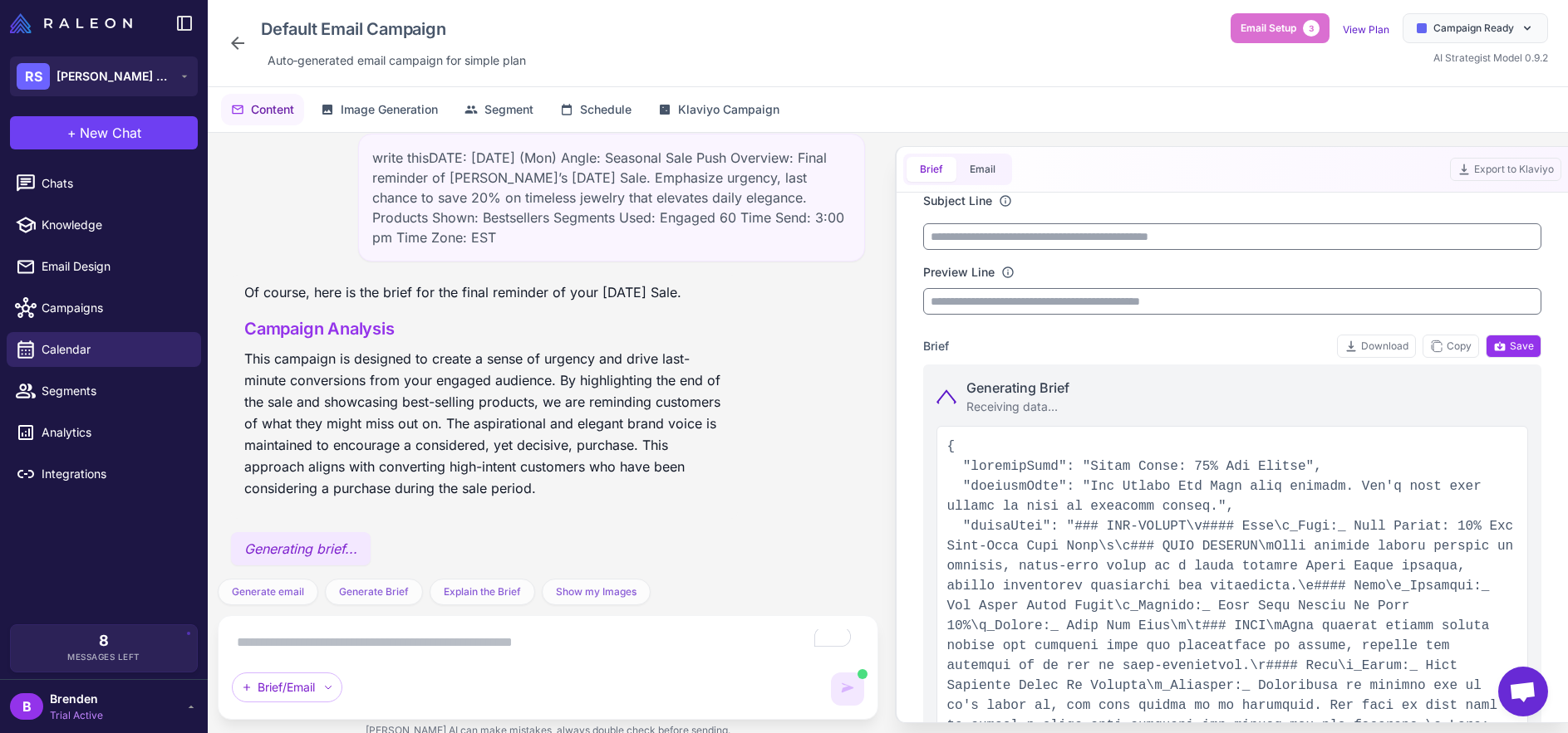
type input "**********"
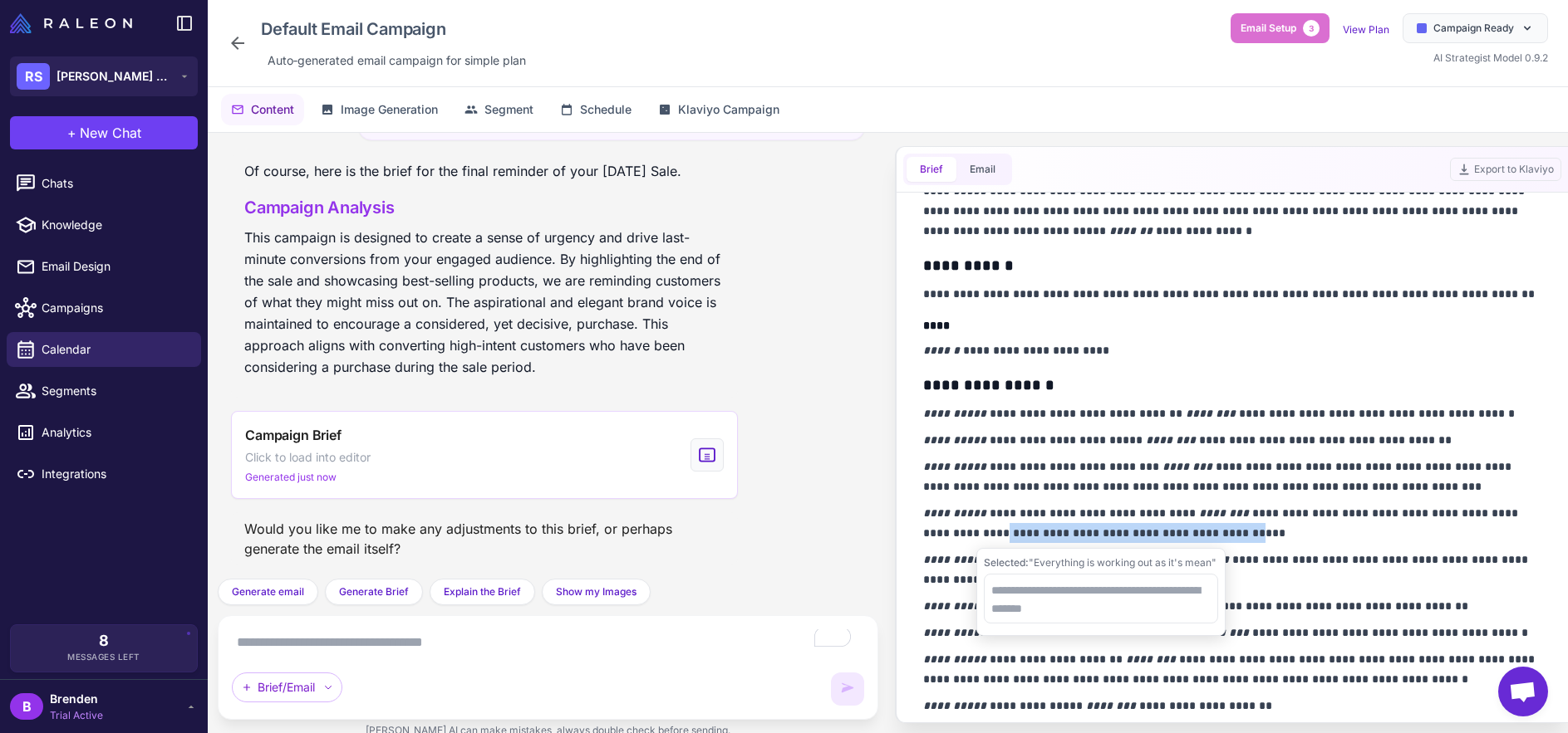
scroll to position [589, 0]
drag, startPoint x: 997, startPoint y: 538, endPoint x: 1209, endPoint y: 538, distance: 212.0
click at [1209, 538] on p "**********" at bounding box center [1232, 523] width 619 height 40
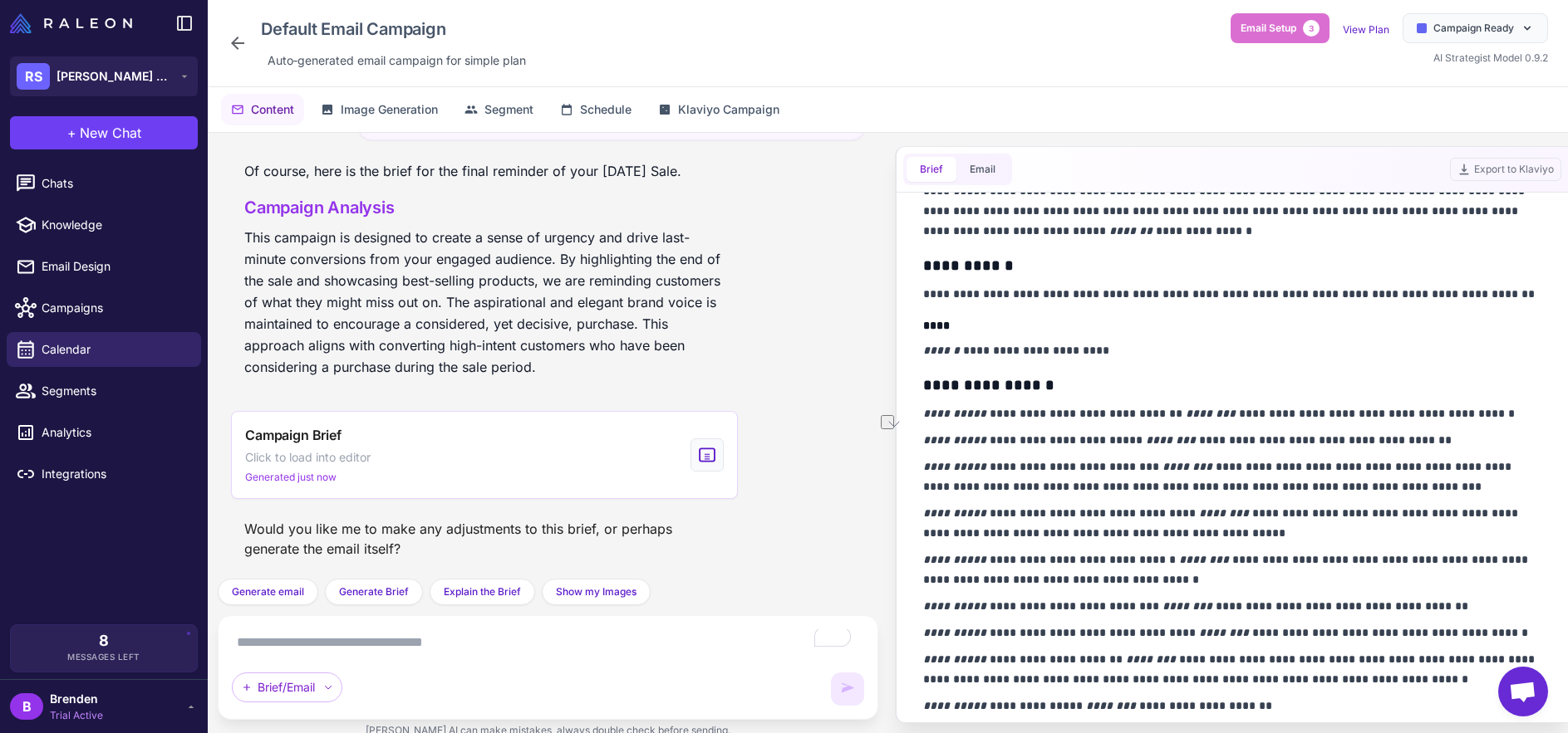
click at [1190, 468] on em "********" at bounding box center [1187, 467] width 50 height 11
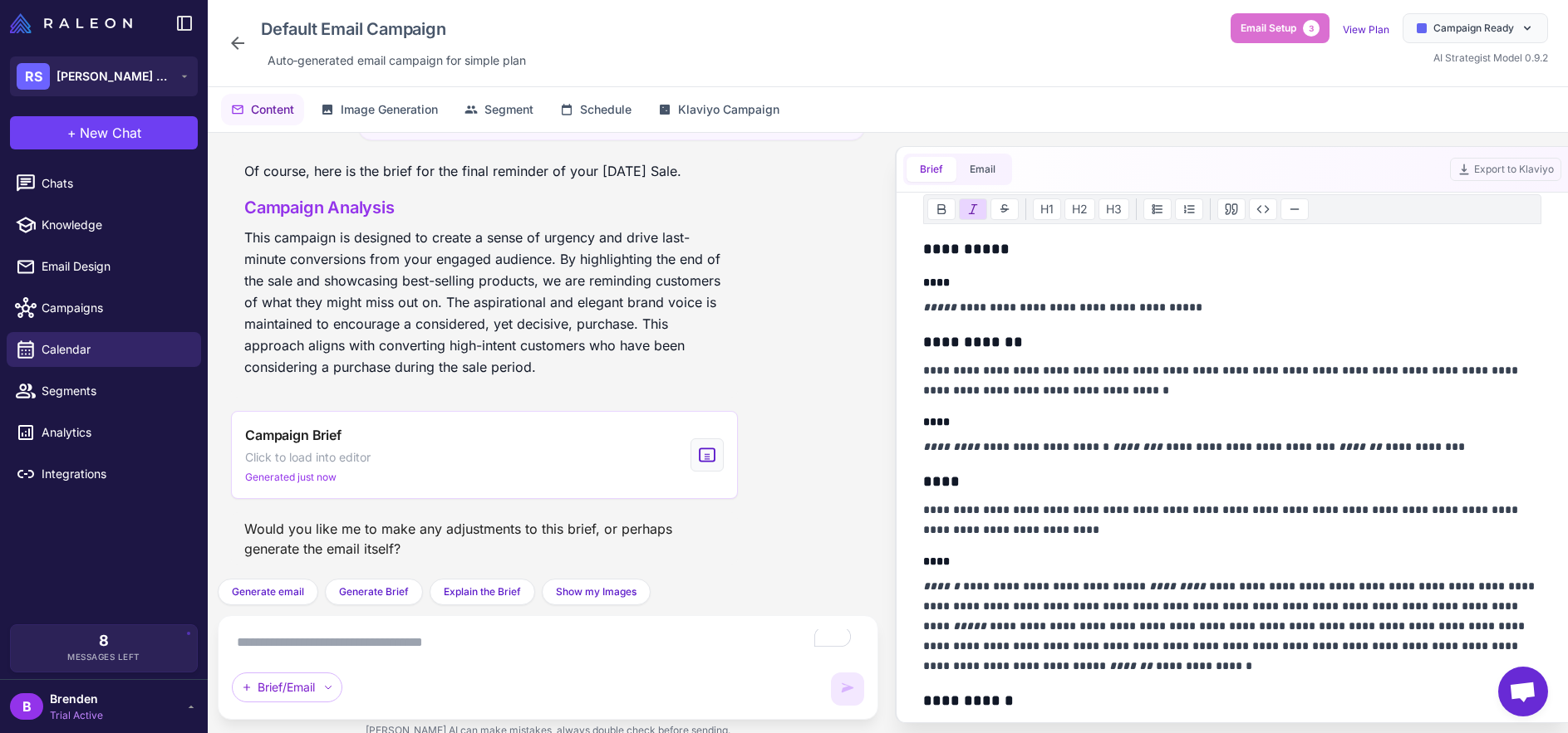
scroll to position [0, 0]
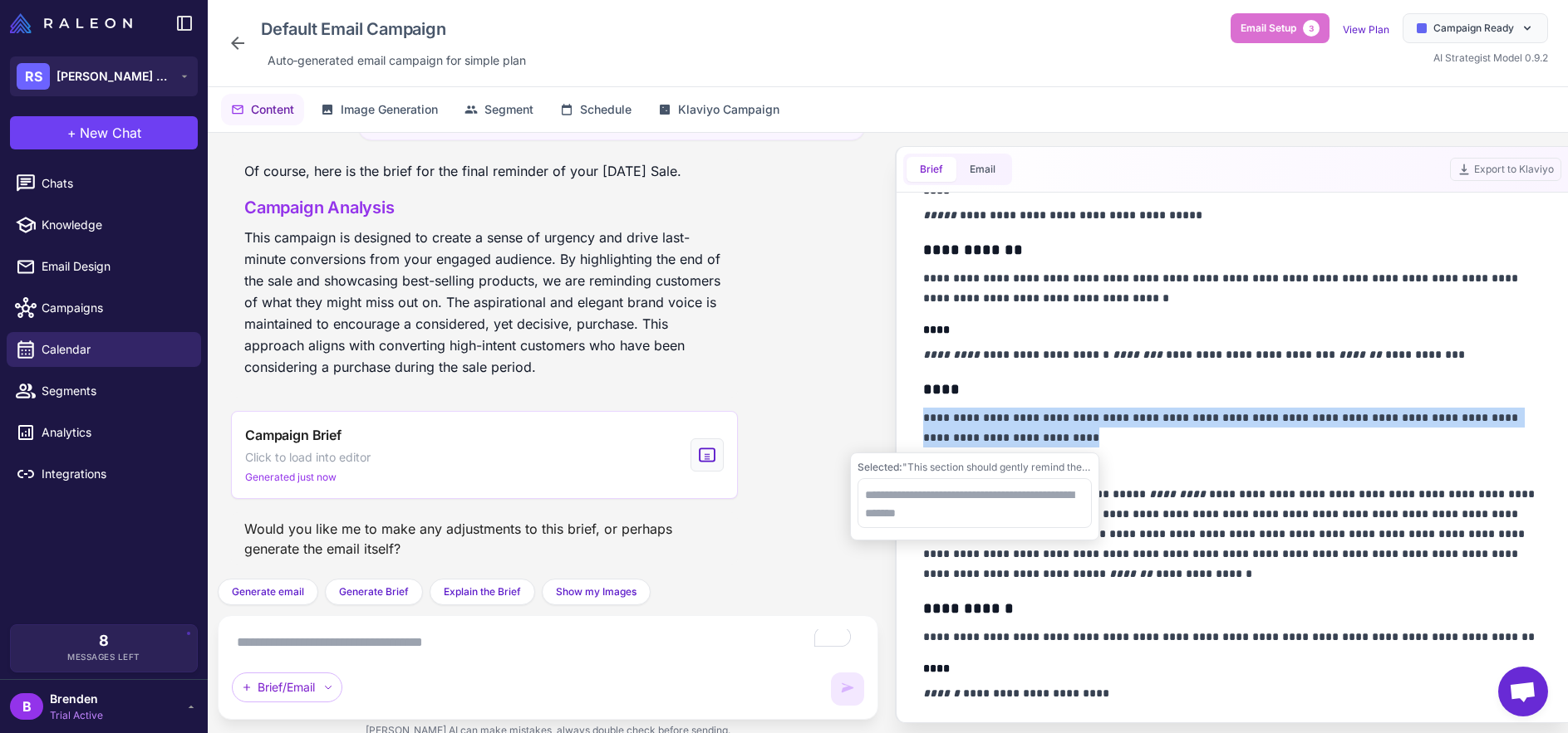
drag, startPoint x: 1053, startPoint y: 439, endPoint x: 907, endPoint y: 422, distance: 147.0
click at [907, 423] on div "write thisDATE: September 1 (Mon) Angle: Seasonal Sale Push Overview: Final rem…" at bounding box center [887, 442] width 1360 height 619
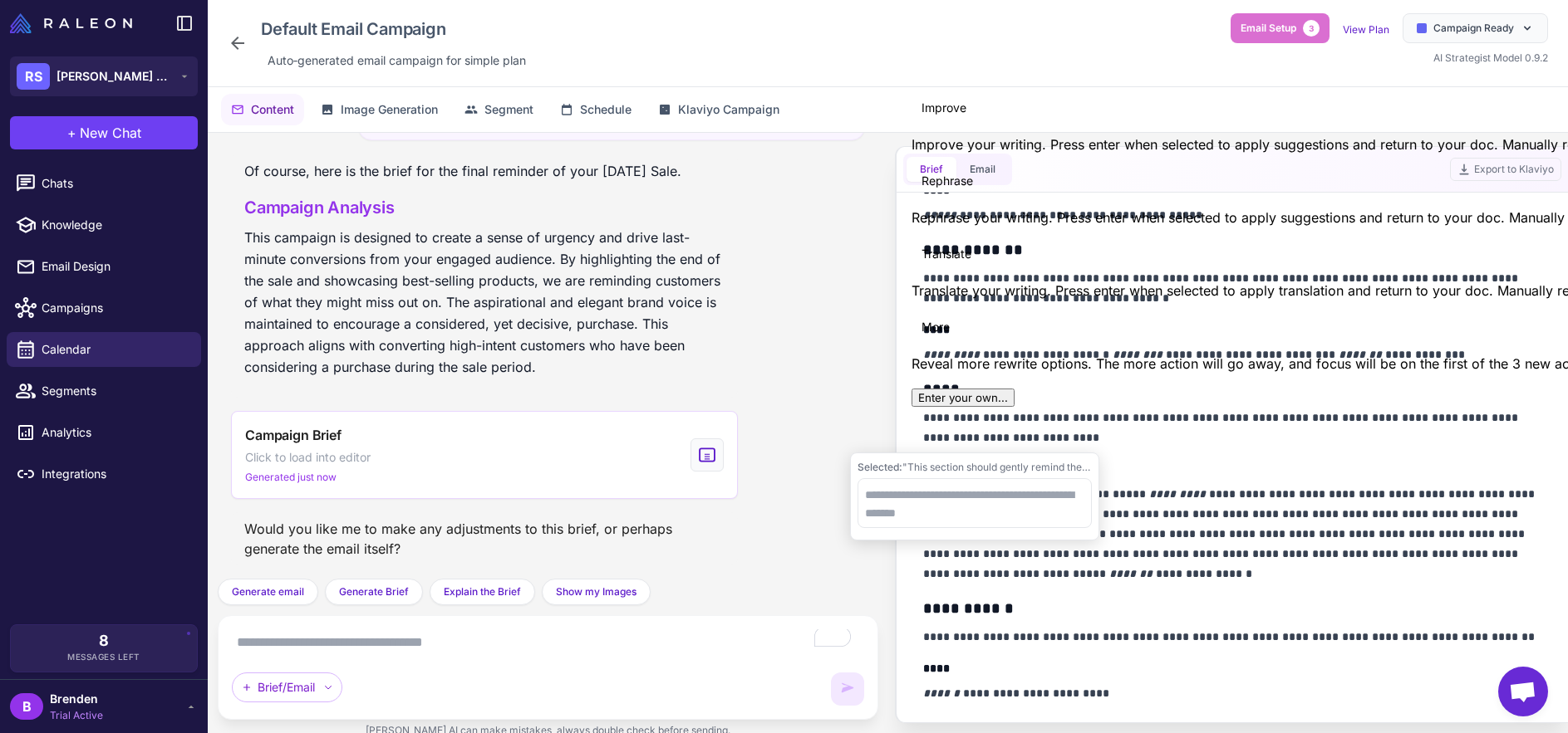
click at [1135, 431] on p "**********" at bounding box center [1232, 428] width 619 height 40
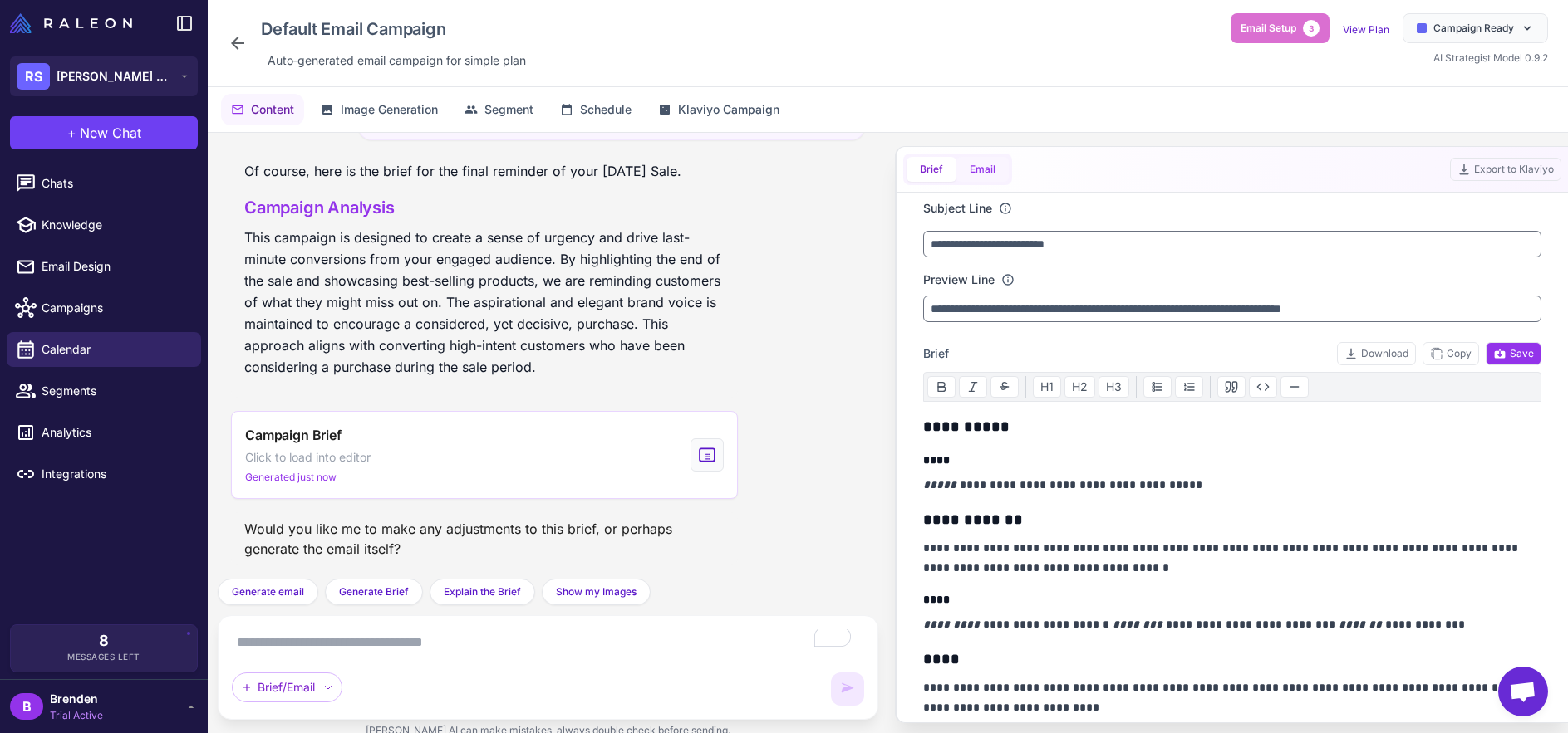
click at [997, 167] on button "Email" at bounding box center [982, 169] width 53 height 25
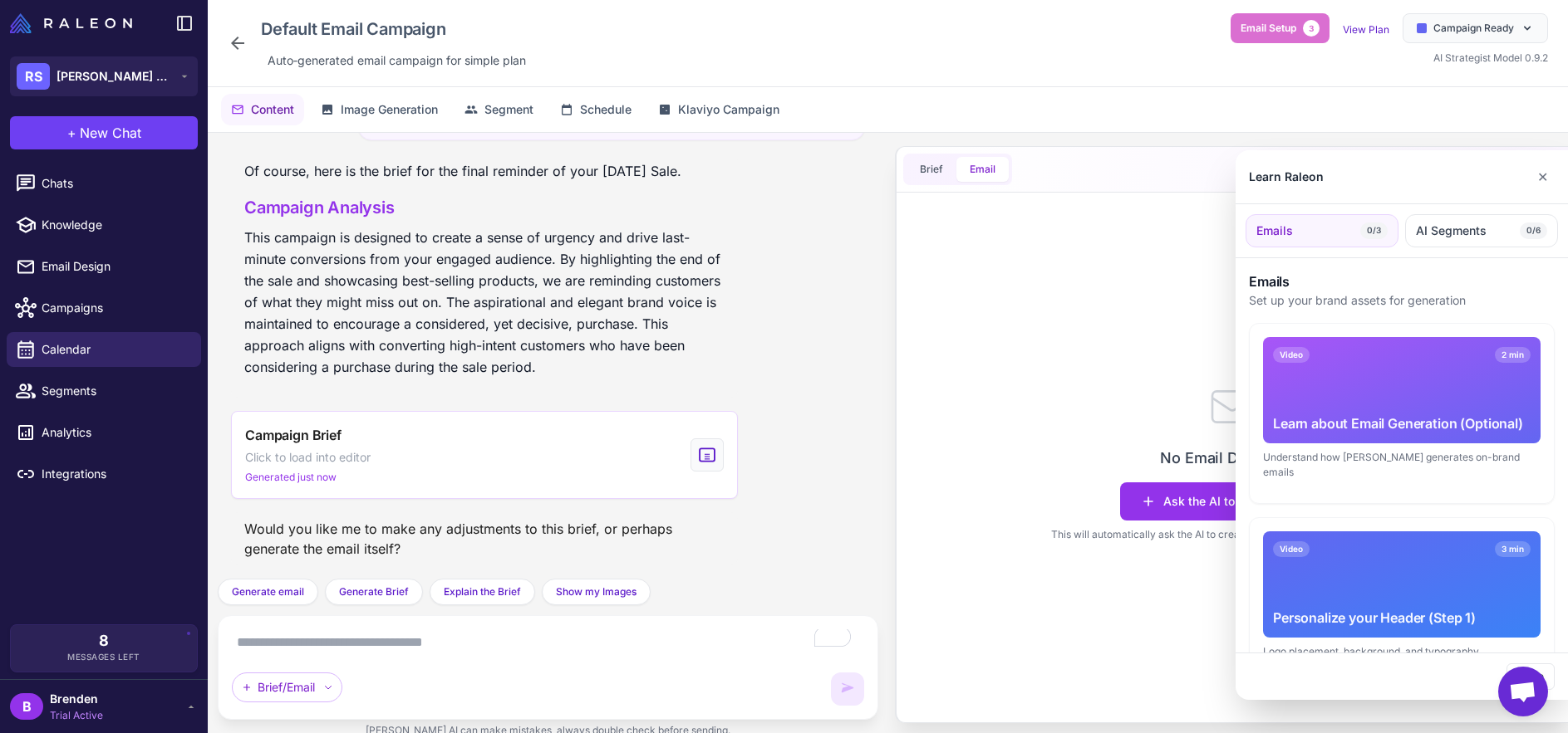
click at [1131, 513] on div at bounding box center [784, 366] width 1568 height 733
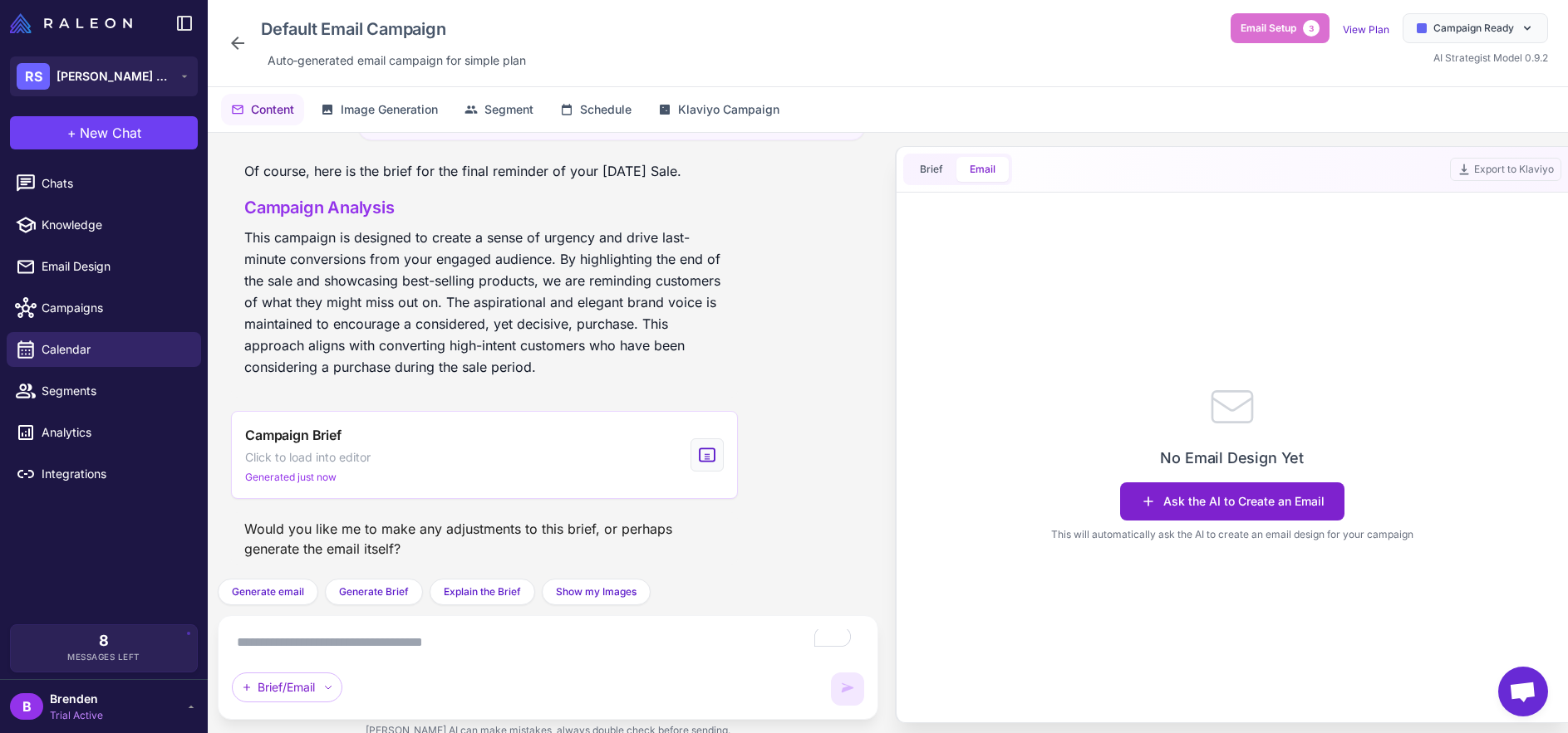
click at [1159, 501] on button "Ask the AI to Create an Email" at bounding box center [1232, 501] width 224 height 38
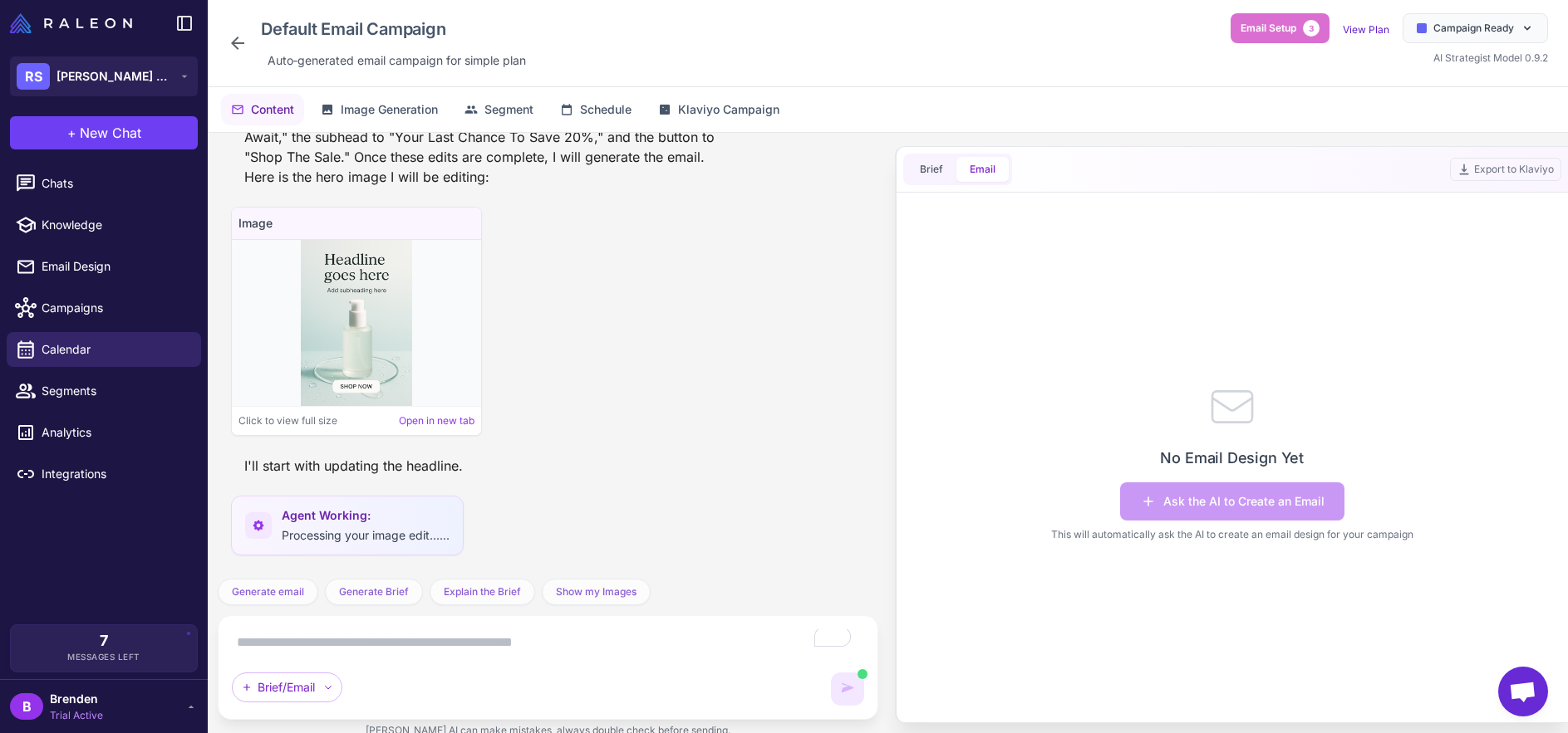
click at [364, 368] on img at bounding box center [355, 323] width 110 height 167
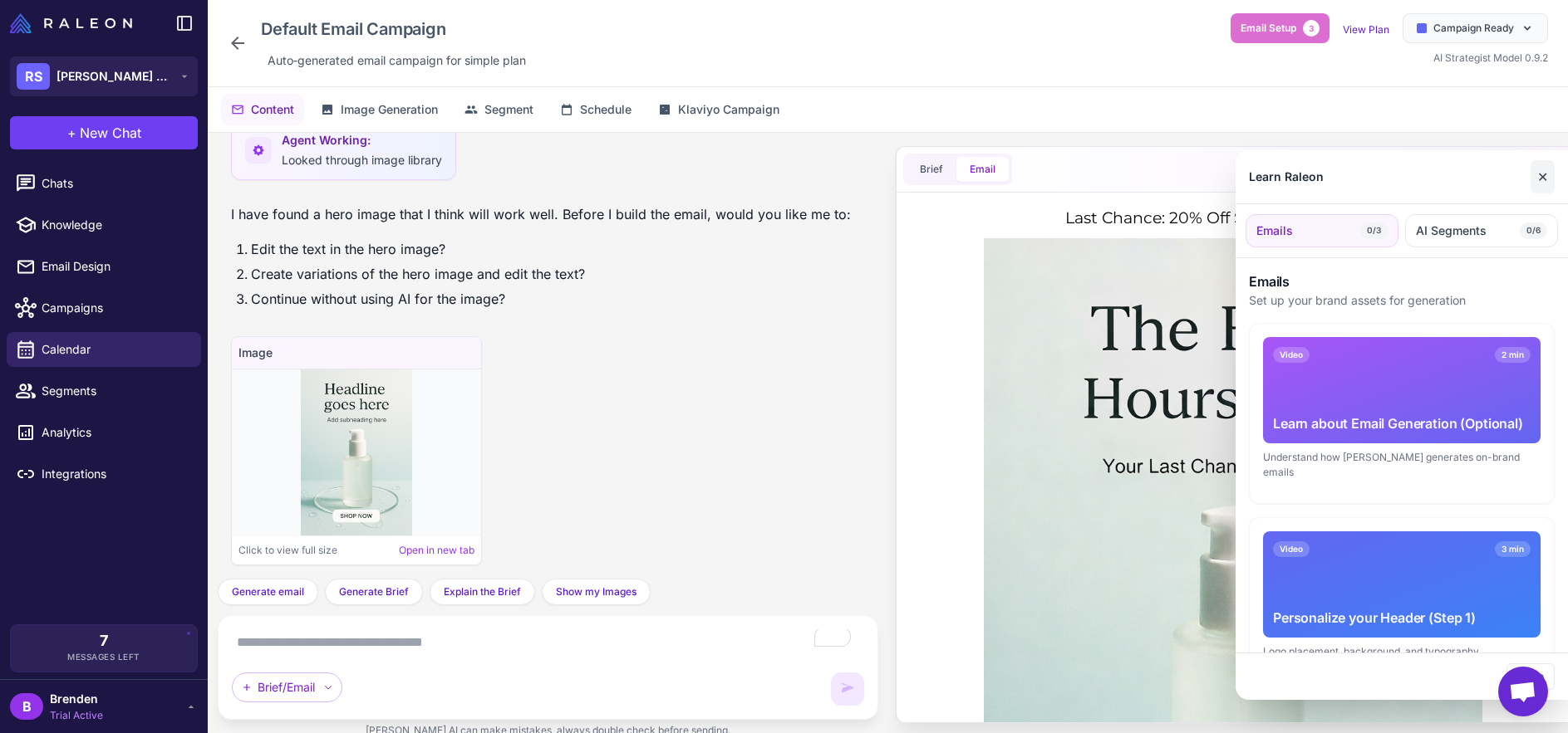
drag, startPoint x: 1537, startPoint y: 178, endPoint x: 1474, endPoint y: 237, distance: 86.3
click at [1537, 178] on button "✕" at bounding box center [1542, 176] width 24 height 33
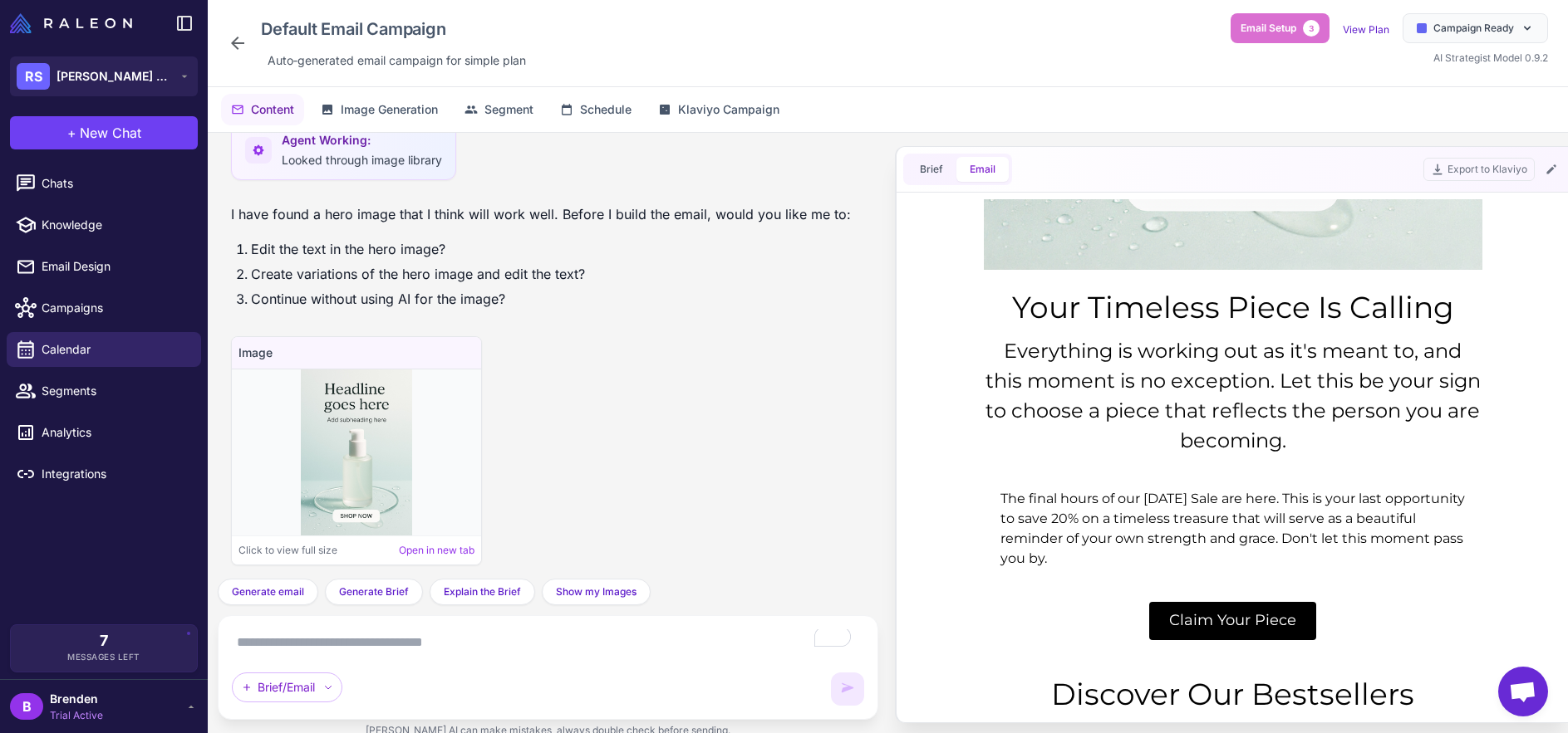
scroll to position [715, 0]
drag, startPoint x: 1000, startPoint y: 494, endPoint x: 1222, endPoint y: 547, distance: 228.2
click at [1219, 553] on div "The final hours of our Labour Day Sale are here. This is your last opportunity …" at bounding box center [1232, 529] width 465 height 79
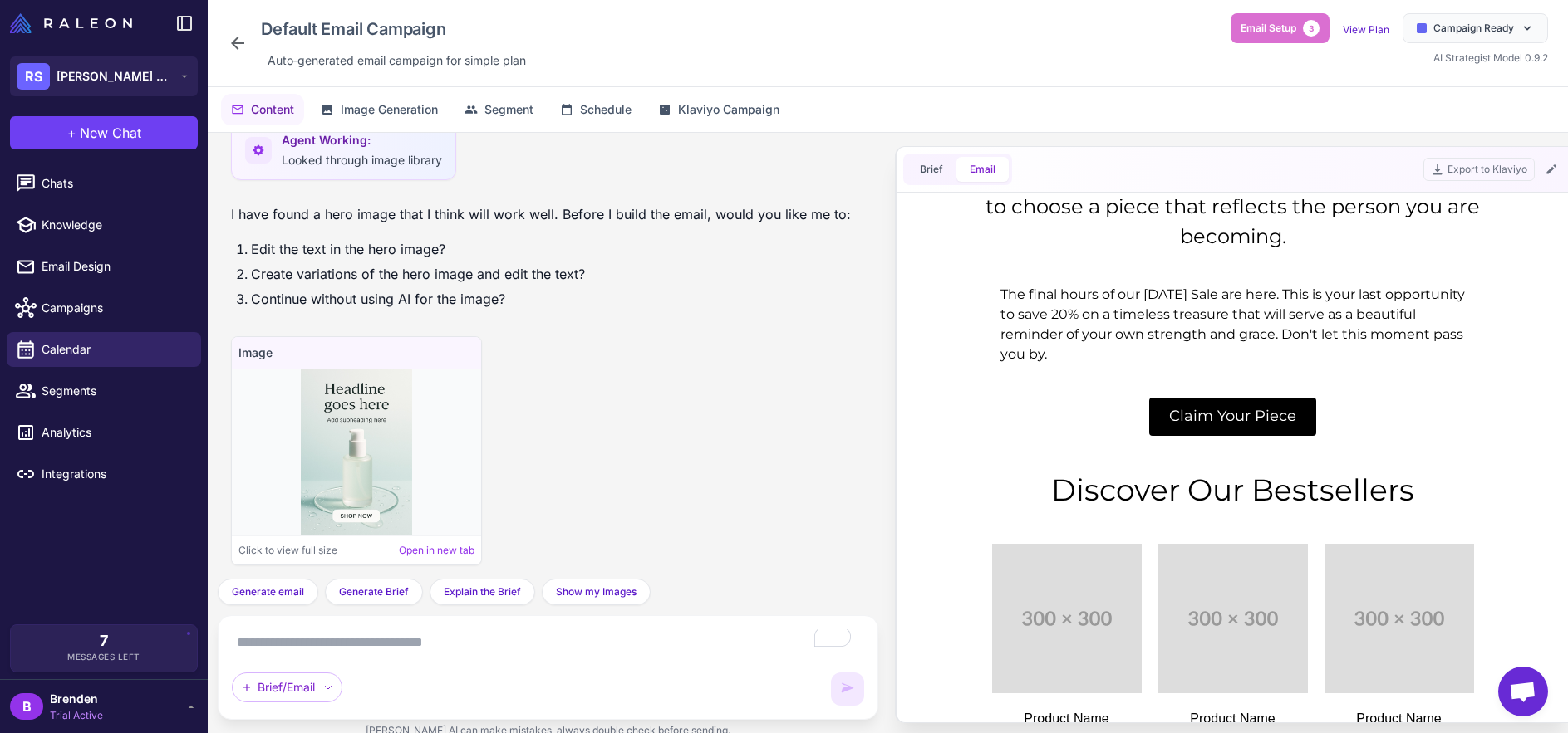
scroll to position [1233, 0]
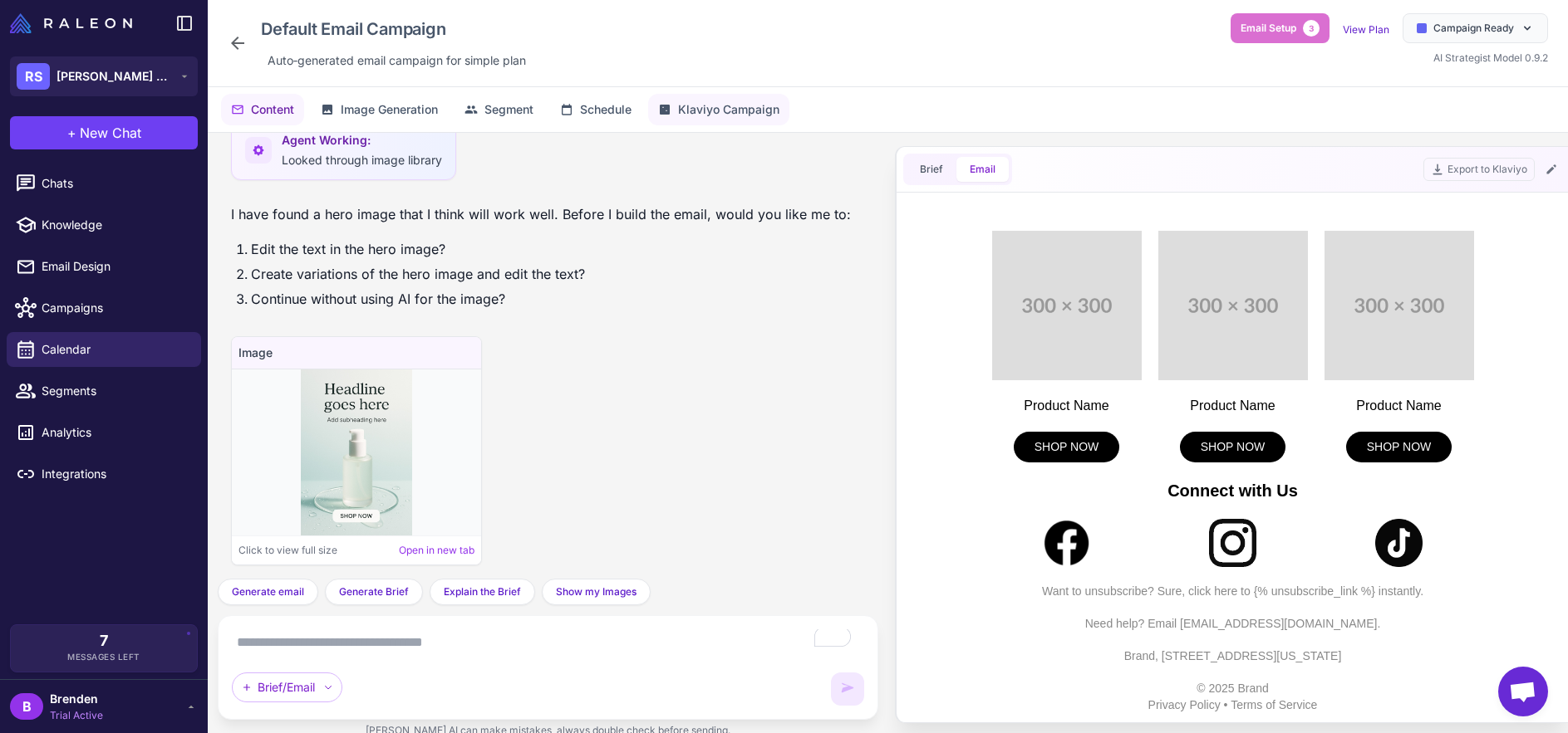
click at [782, 115] on button "Klaviyo Campaign" at bounding box center [719, 109] width 142 height 32
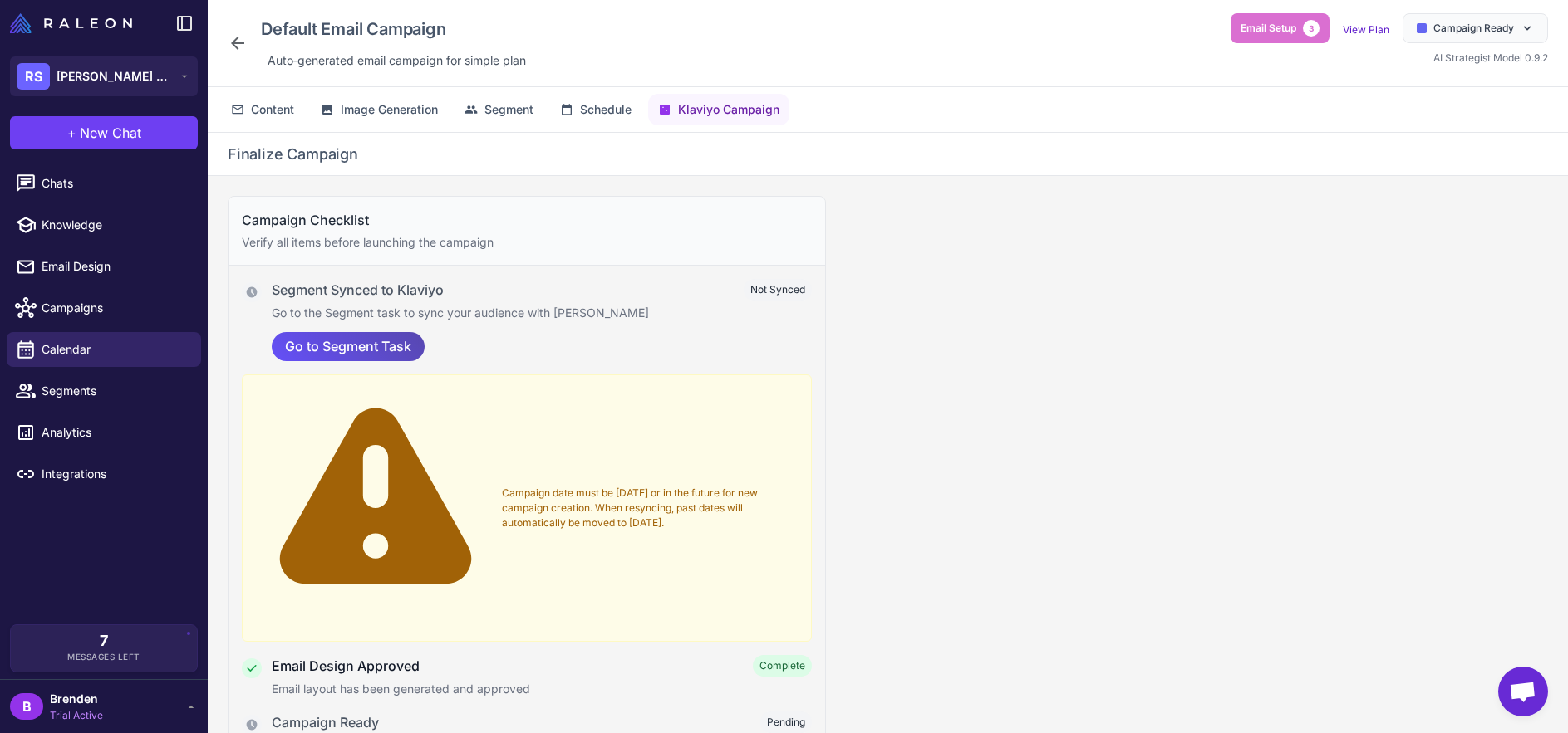
click at [373, 352] on span "Go to Segment Task" at bounding box center [348, 346] width 126 height 29
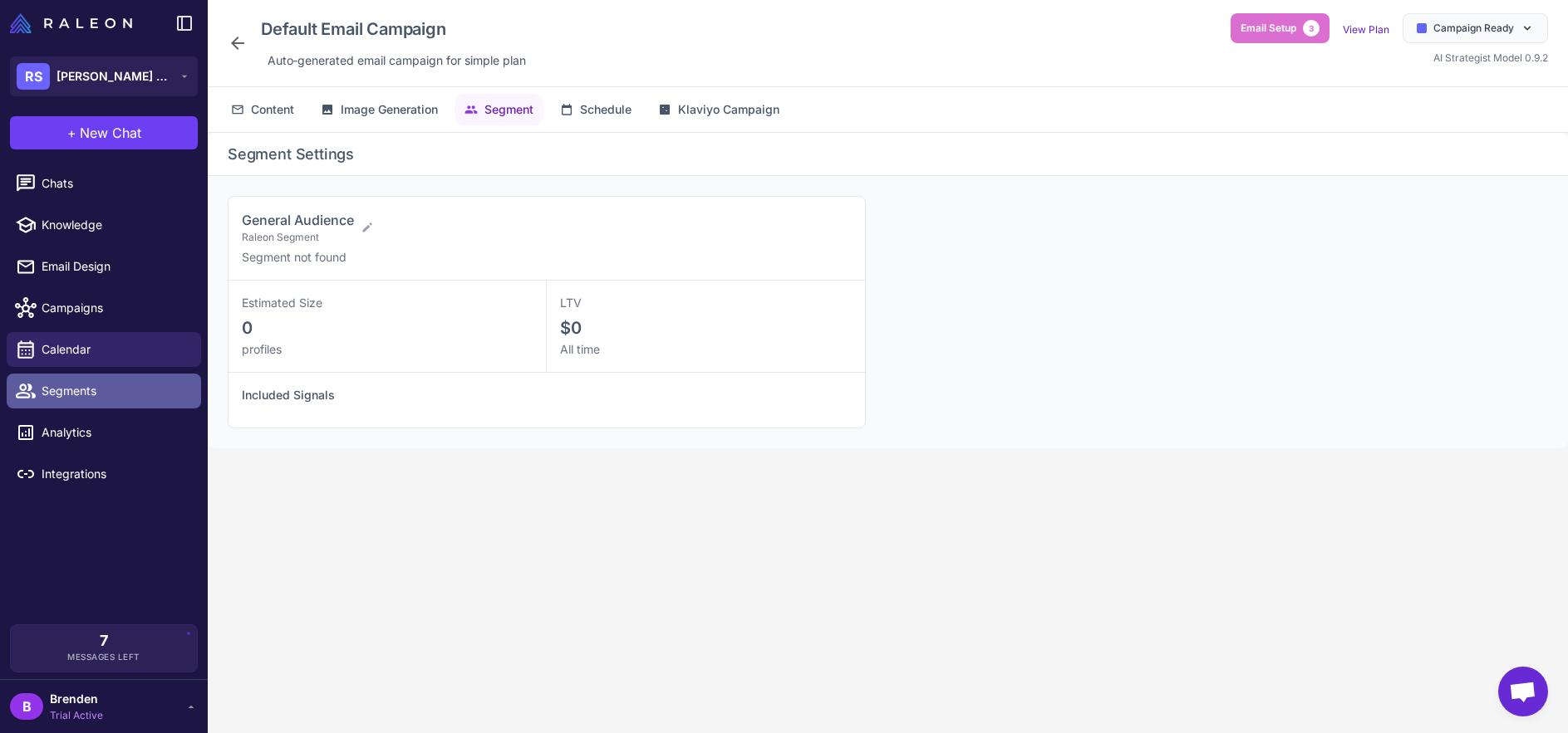
click at [82, 400] on link "Segments" at bounding box center [103, 391] width 194 height 34
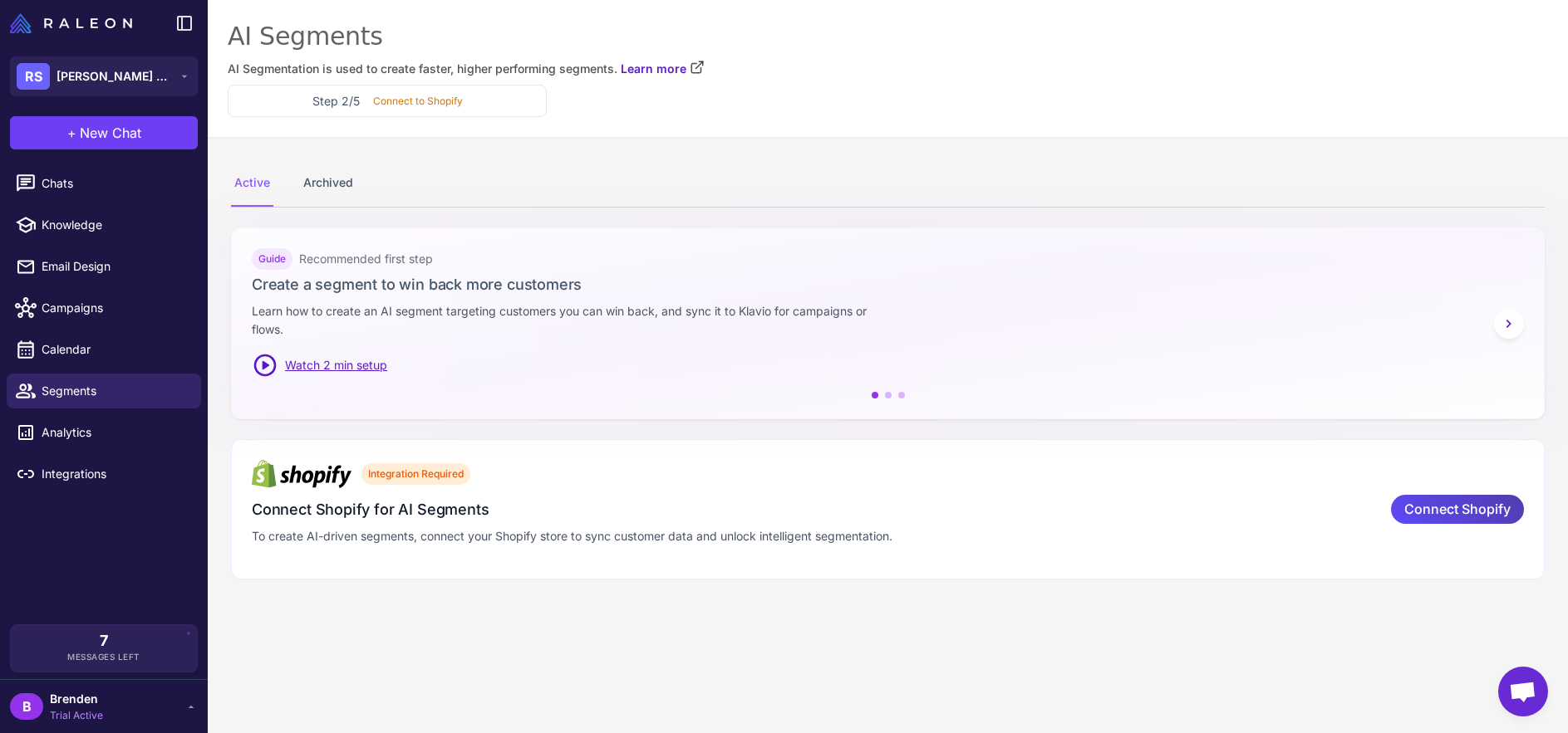
click at [529, 594] on div "Active Archived Guide Recommended first step Create a segment to win back more …" at bounding box center [887, 369] width 1360 height 466
click at [347, 189] on div "Archived" at bounding box center [327, 183] width 56 height 47
click at [264, 182] on div "Active" at bounding box center [252, 183] width 42 height 47
drag, startPoint x: 751, startPoint y: 652, endPoint x: 683, endPoint y: 624, distance: 73.5
click at [751, 652] on content "AI Segments AI Segmentation is used to create faster, higher performing segment…" at bounding box center [887, 366] width 1360 height 733
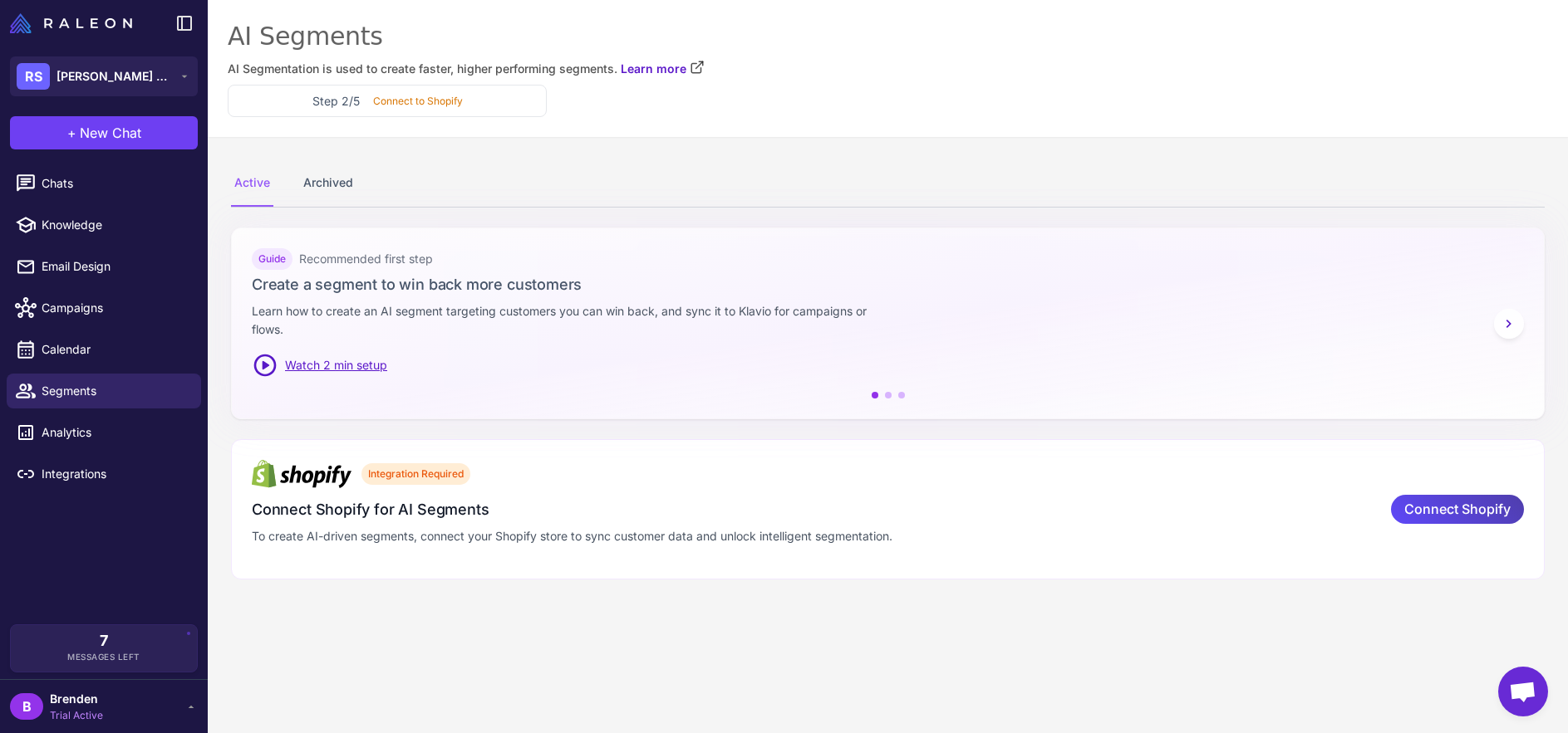
drag, startPoint x: 157, startPoint y: 671, endPoint x: 160, endPoint y: 663, distance: 8.5
click at [157, 671] on div "7 Messages Left" at bounding box center [103, 649] width 188 height 48
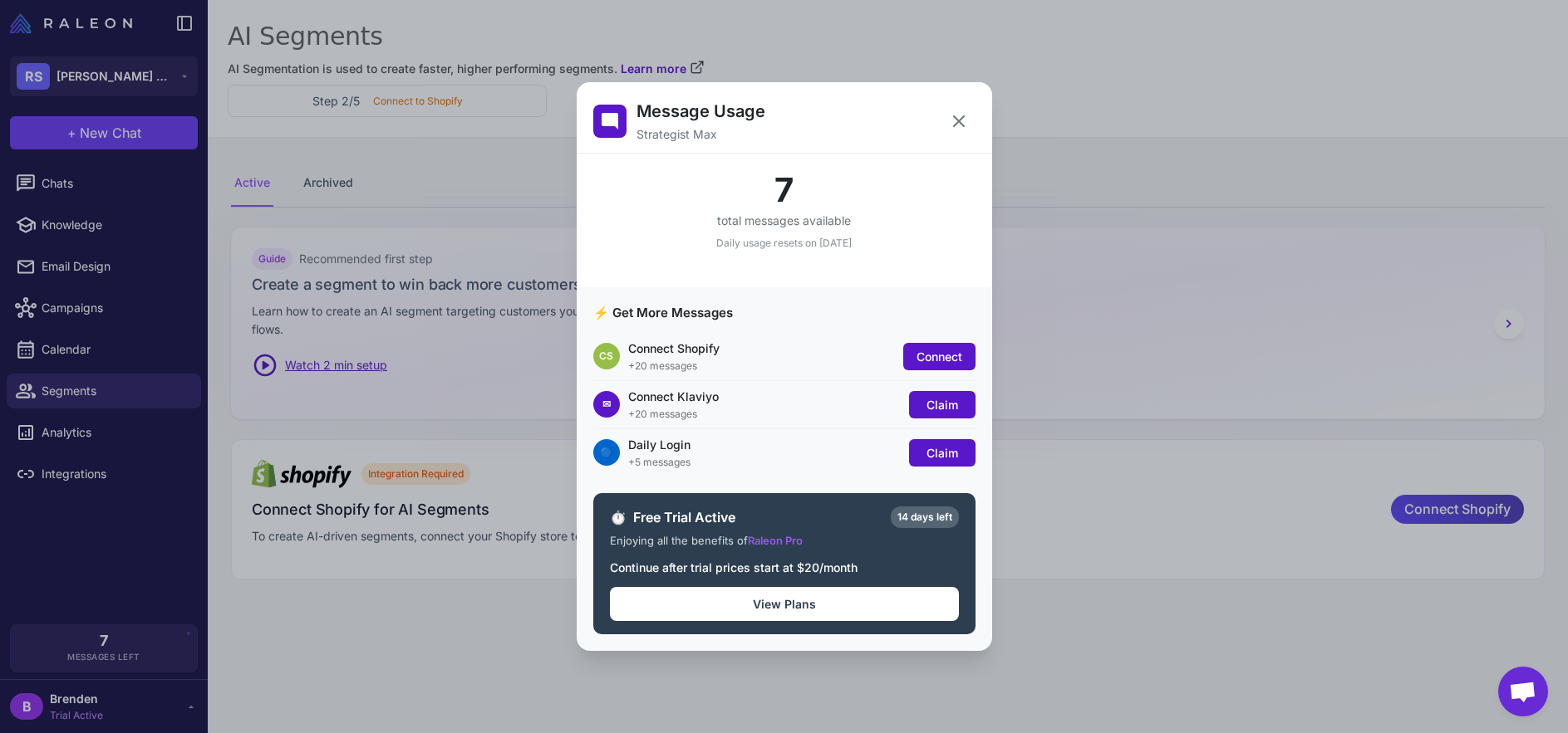
drag, startPoint x: 883, startPoint y: 249, endPoint x: 715, endPoint y: 248, distance: 168.0
click at [720, 248] on div "Daily usage resets on [DATE]" at bounding box center [784, 243] width 382 height 15
drag, startPoint x: 954, startPoint y: 128, endPoint x: 889, endPoint y: 137, distance: 65.6
click at [954, 128] on icon at bounding box center [958, 121] width 20 height 20
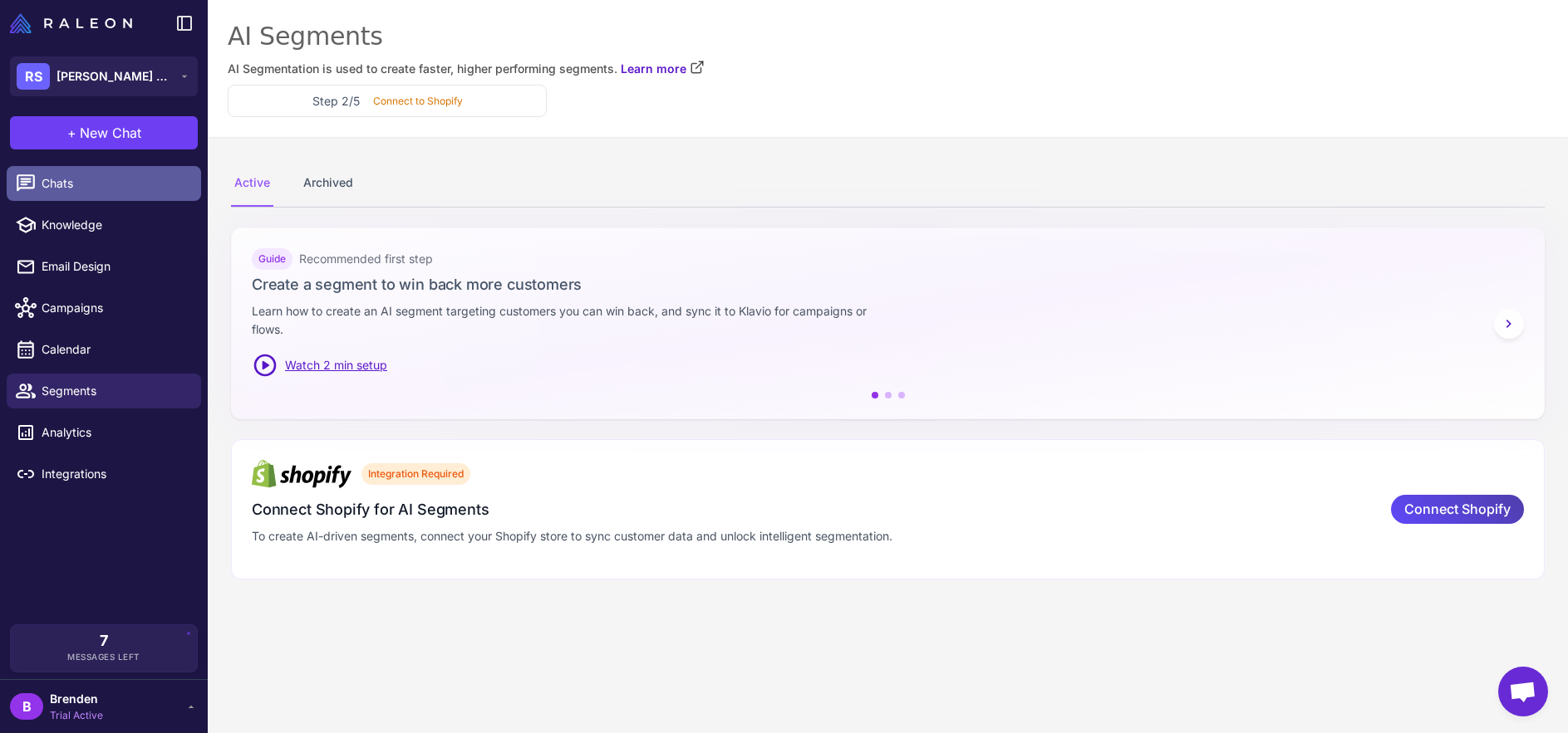
click at [110, 198] on link "Chats" at bounding box center [103, 184] width 194 height 34
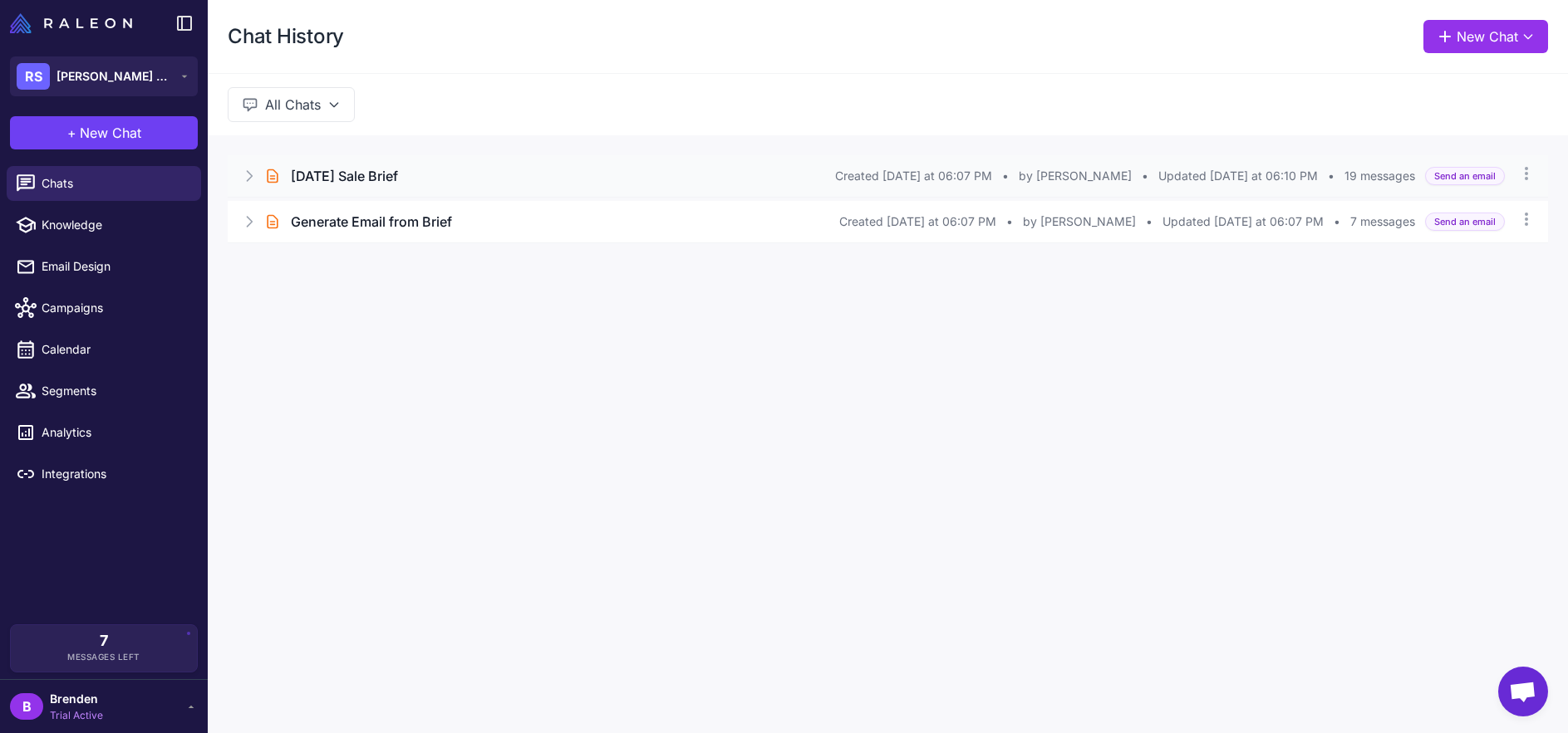
click at [440, 184] on div "Labour Day Sale Brief" at bounding box center [563, 176] width 544 height 20
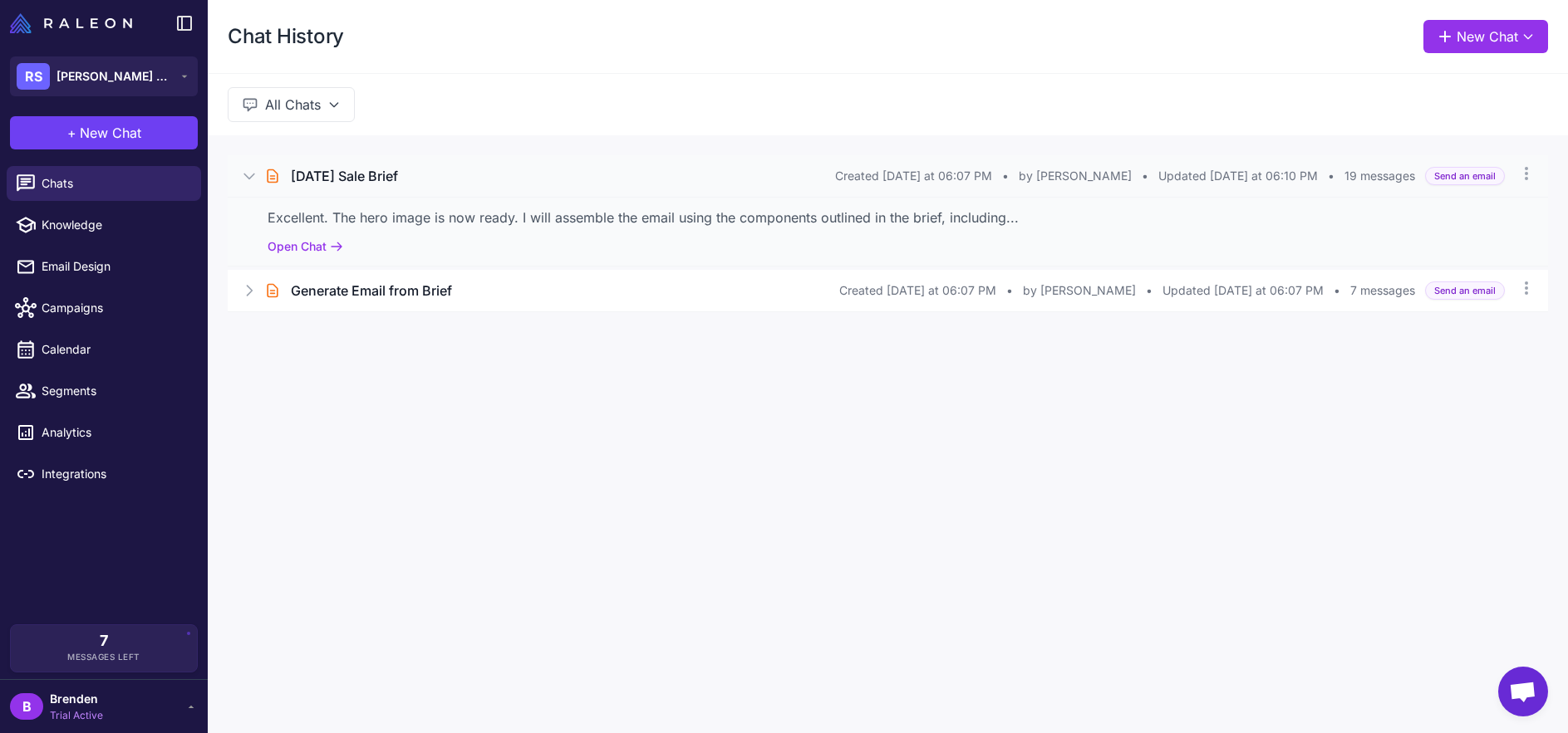
click at [537, 238] on div "Excellent. The hero image is now ready. I will assemble the email using the com…" at bounding box center [887, 232] width 1320 height 69
click at [322, 251] on button "Open Chat" at bounding box center [304, 246] width 76 height 18
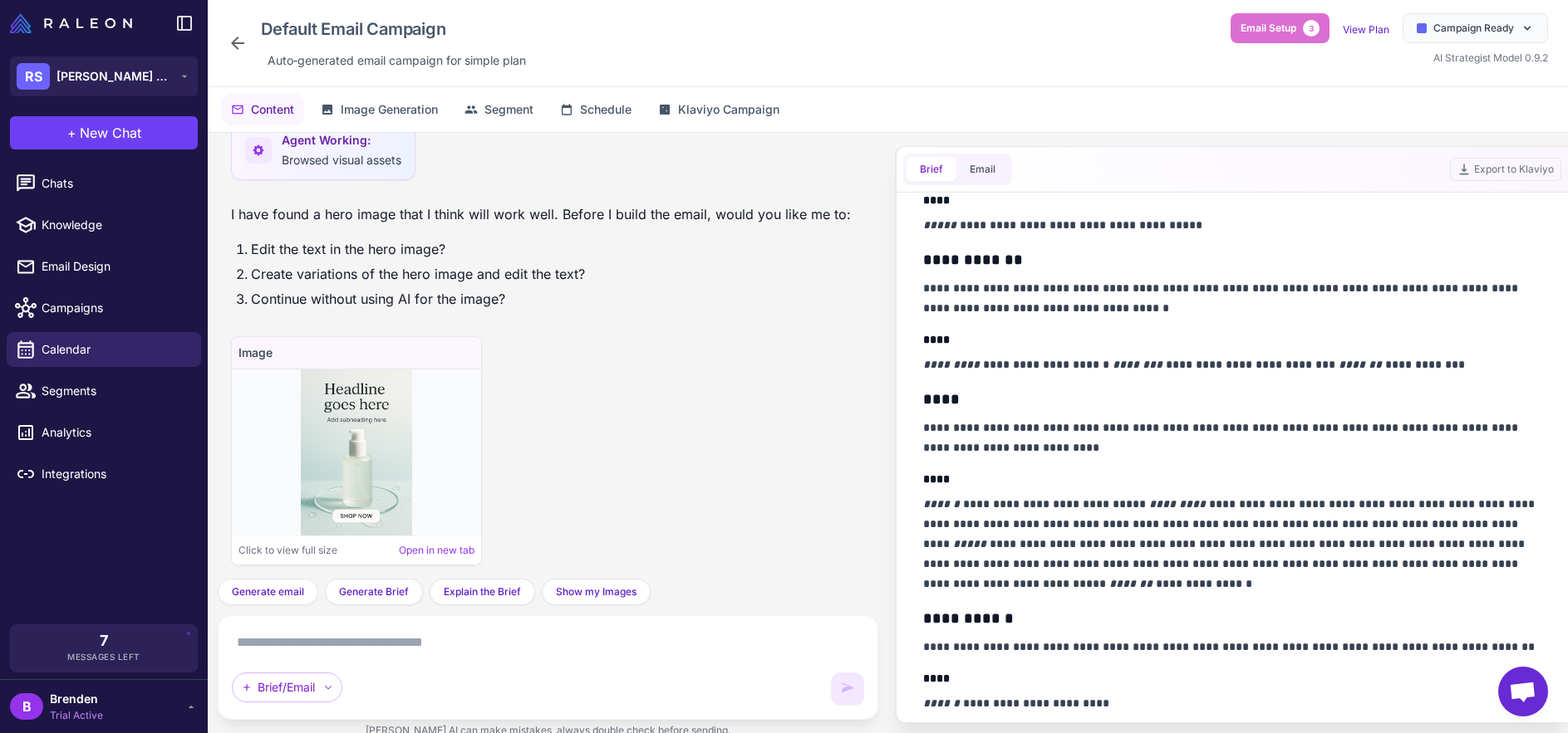
scroll to position [269, 0]
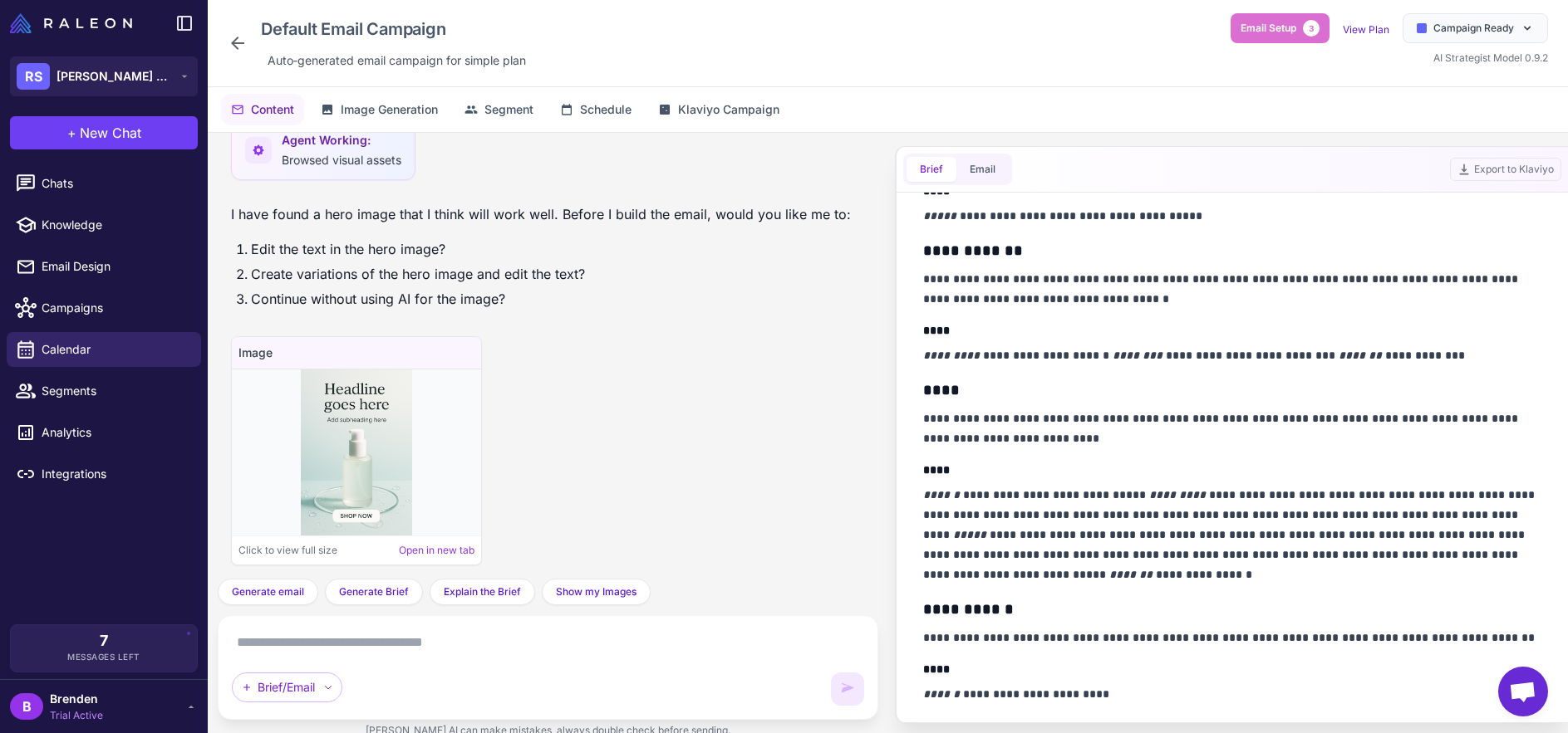
click at [315, 445] on img at bounding box center [355, 453] width 110 height 167
drag, startPoint x: 1012, startPoint y: 173, endPoint x: 998, endPoint y: 172, distance: 14.0
click at [1009, 173] on div "Brief Email Export to Klaviyo" at bounding box center [1232, 170] width 672 height 46
click at [998, 172] on button "Email" at bounding box center [982, 169] width 53 height 25
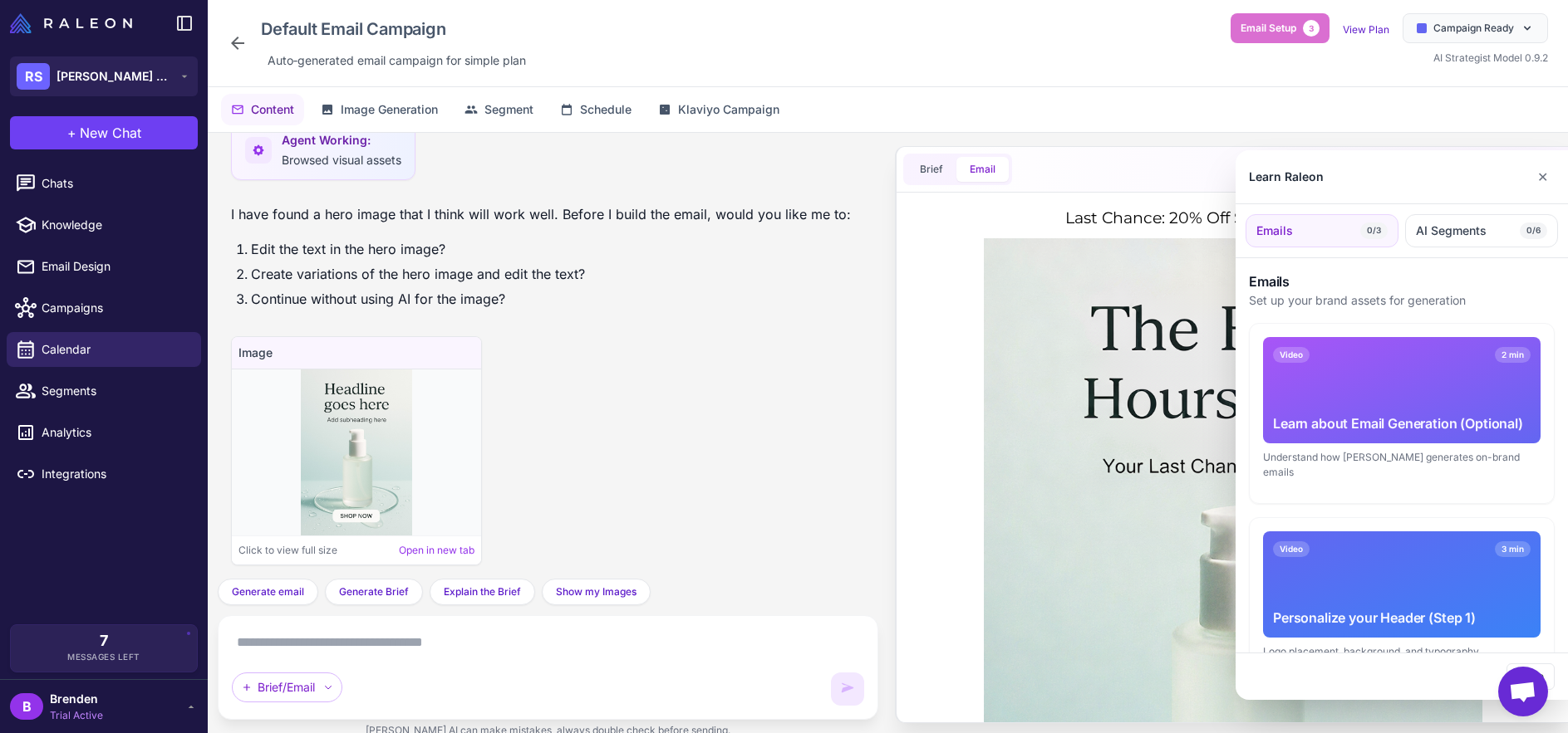
scroll to position [0, 0]
click at [1457, 240] on button "AI Segments 0/6" at bounding box center [1482, 231] width 153 height 33
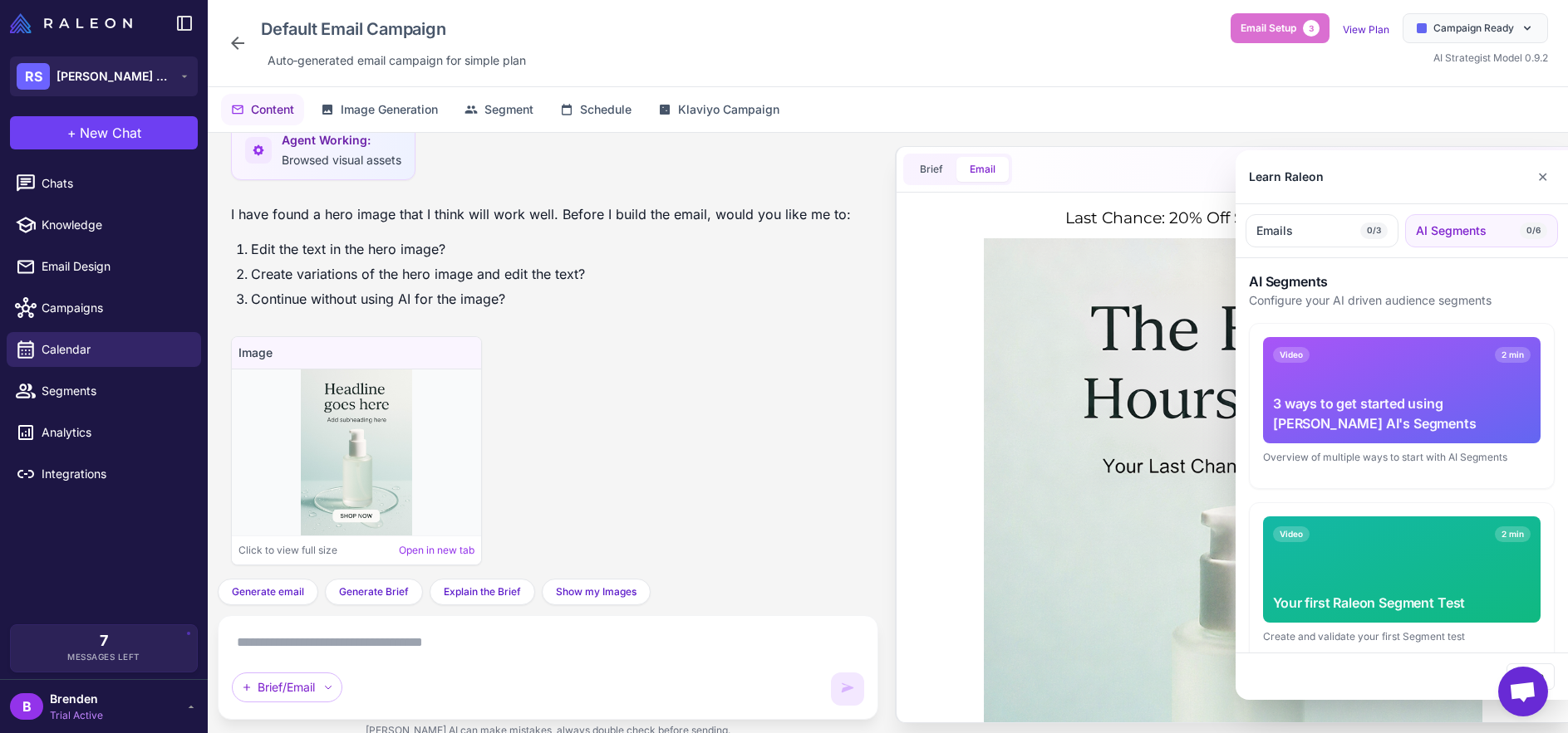
click at [1560, 174] on div "Learn Raleon ✕" at bounding box center [1401, 177] width 332 height 54
click at [1542, 177] on button "✕" at bounding box center [1542, 176] width 24 height 33
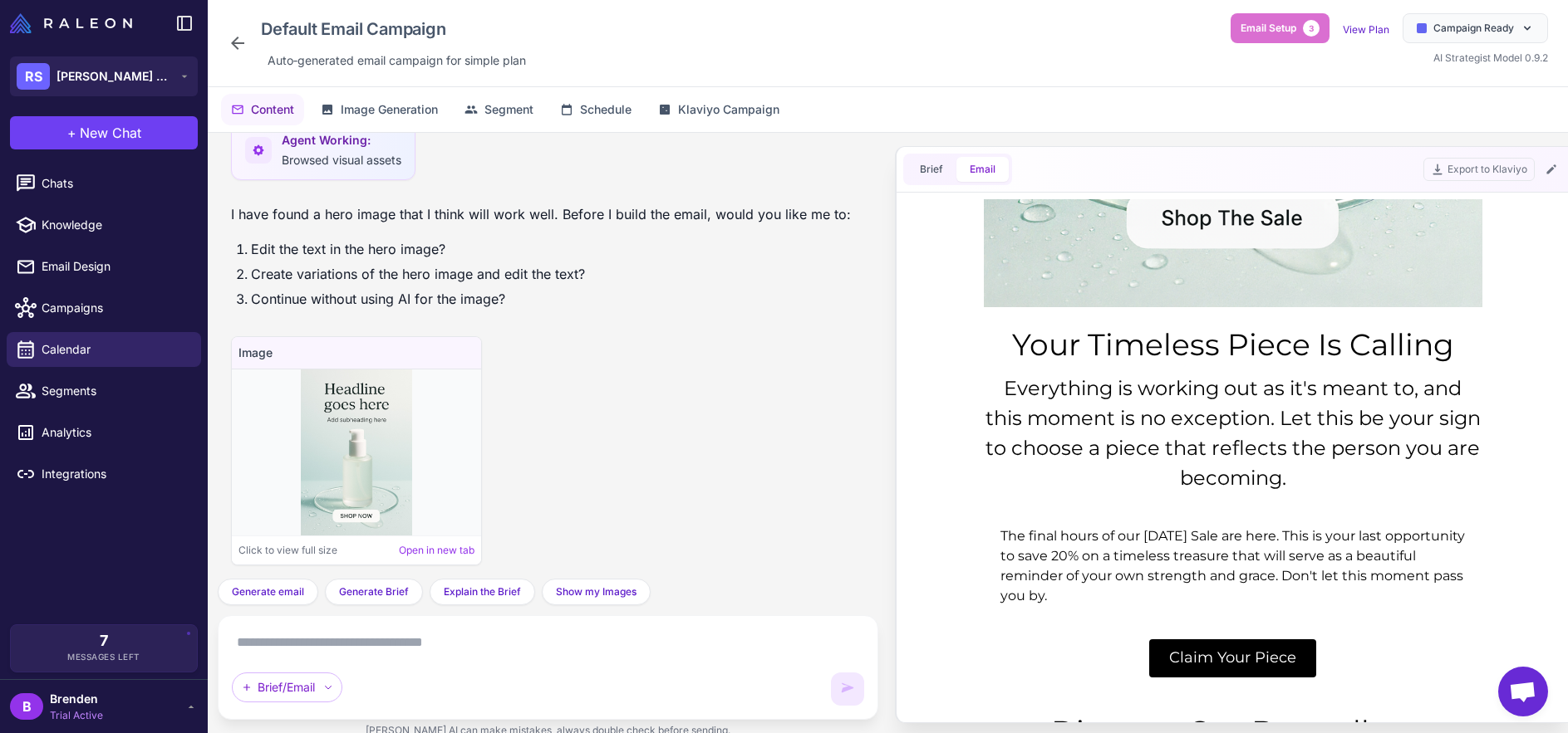
scroll to position [677, 0]
drag, startPoint x: 1355, startPoint y: 497, endPoint x: 984, endPoint y: 389, distance: 386.4
click at [981, 386] on div "Your Timeless Piece Is Calling Everything is working out as it's meant to, and …" at bounding box center [1231, 410] width 619 height 203
drag, startPoint x: 984, startPoint y: 389, endPoint x: 997, endPoint y: 393, distance: 13.6
click at [984, 389] on div "Everything is working out as it's meant to, and this moment is no exception. Le…" at bounding box center [1232, 433] width 499 height 120
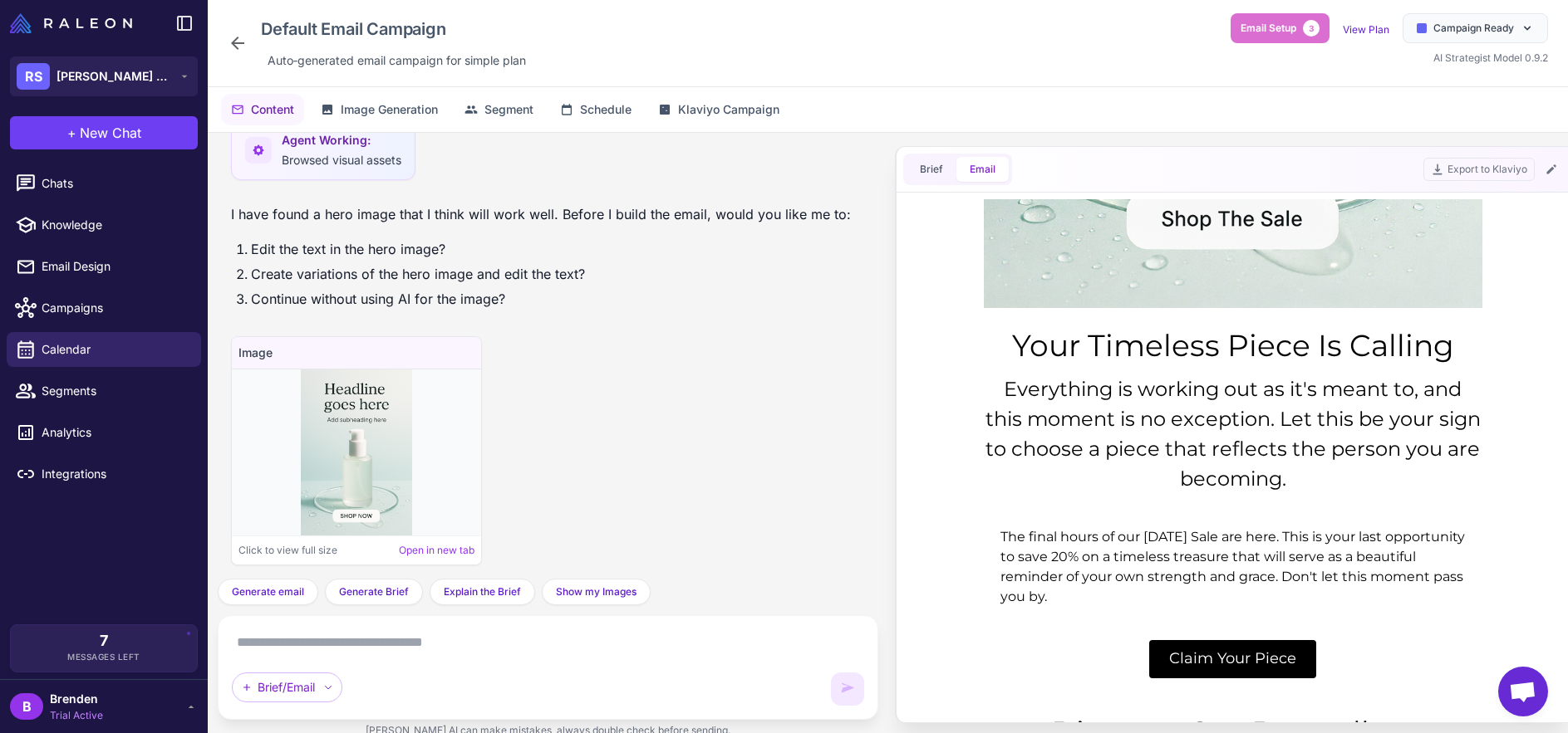
drag, startPoint x: 1019, startPoint y: 398, endPoint x: 1375, endPoint y: 499, distance: 370.0
click at [1375, 499] on td "Everything is working out as it's meant to, and this moment is no exception. Le…" at bounding box center [1232, 438] width 499 height 144
drag, startPoint x: 1382, startPoint y: 503, endPoint x: 1333, endPoint y: 498, distance: 49.3
click at [1381, 503] on td "Everything is working out as it's meant to, and this moment is no exception. Le…" at bounding box center [1232, 438] width 499 height 144
drag, startPoint x: 1333, startPoint y: 498, endPoint x: 998, endPoint y: 383, distance: 354.2
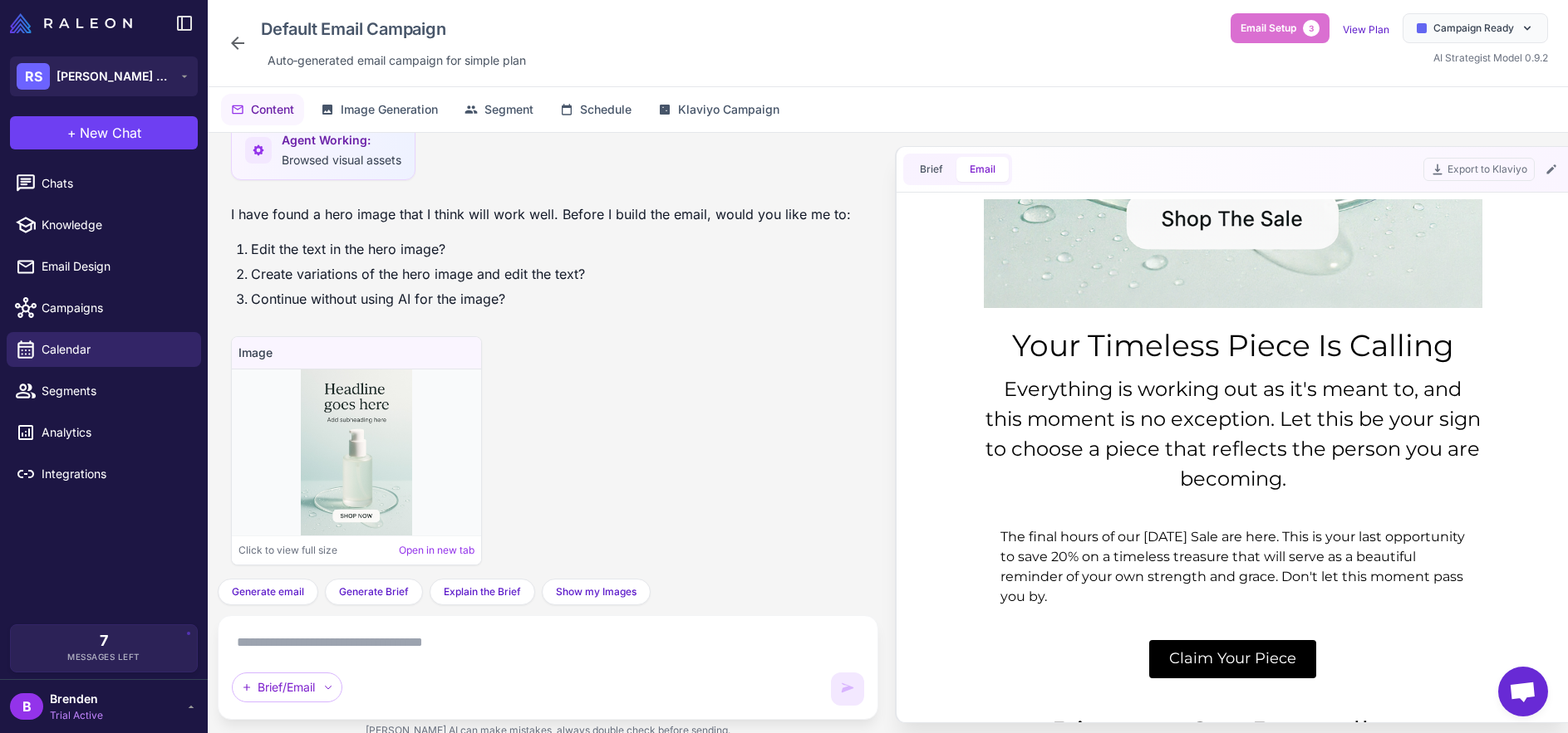
click at [999, 384] on td "Everything is working out as it's meant to, and this moment is no exception. Le…" at bounding box center [1232, 438] width 499 height 144
click at [998, 383] on div "Everything is working out as it's meant to, and this moment is no exception. Le…" at bounding box center [1232, 433] width 499 height 120
drag, startPoint x: 998, startPoint y: 383, endPoint x: 1393, endPoint y: 498, distance: 411.4
click at [1393, 498] on td "Everything is working out as it's meant to, and this moment is no exception. Le…" at bounding box center [1232, 438] width 499 height 144
click at [1399, 500] on td "Everything is working out as it's meant to, and this moment is no exception. Le…" at bounding box center [1232, 438] width 499 height 144
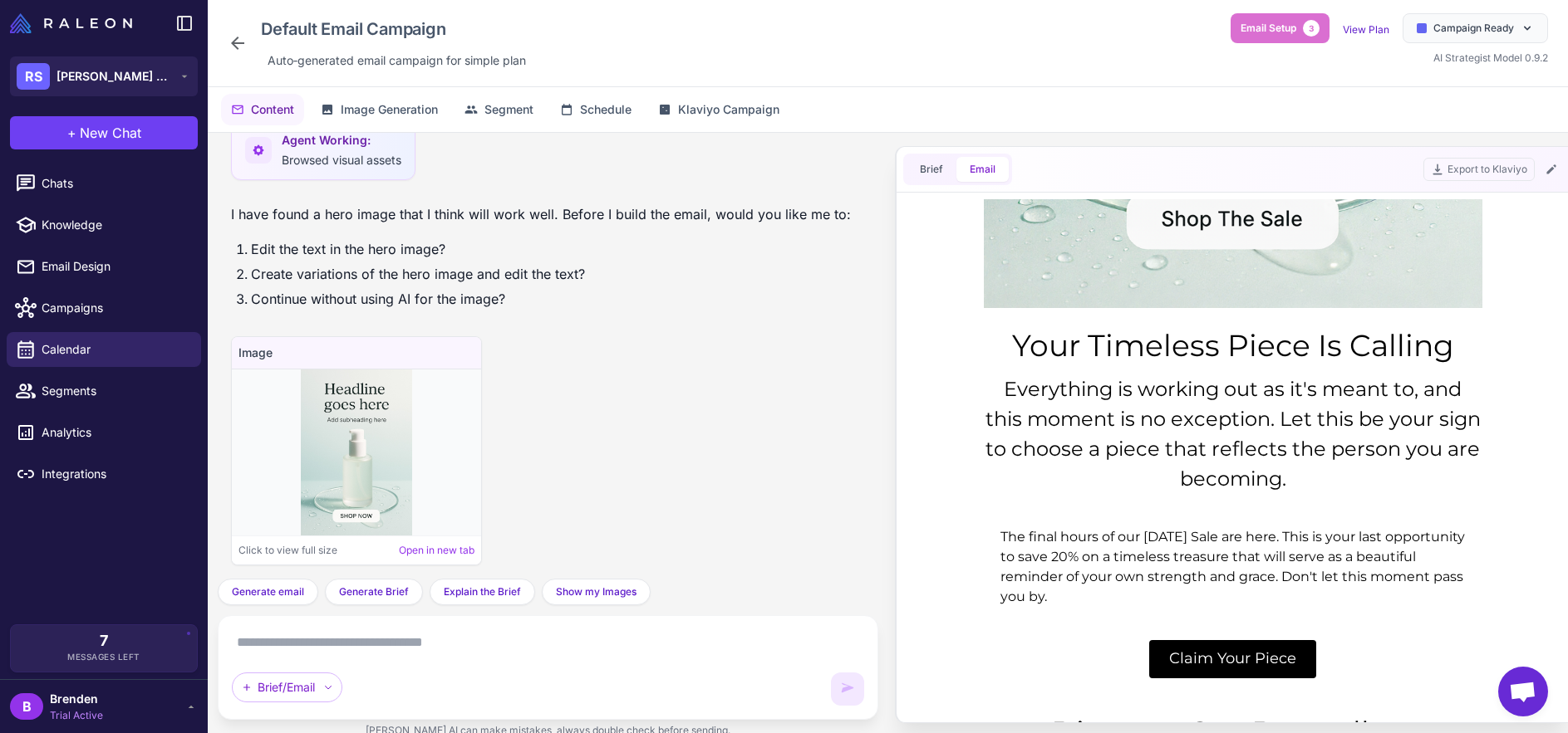
drag, startPoint x: 1397, startPoint y: 500, endPoint x: 986, endPoint y: 392, distance: 425.0
click at [986, 392] on td "Everything is working out as it's meant to, and this moment is no exception. Le…" at bounding box center [1232, 438] width 499 height 144
click at [1096, 476] on div "Everything is working out as it's meant to, and this moment is no exception. Le…" at bounding box center [1232, 433] width 499 height 120
drag, startPoint x: 952, startPoint y: 536, endPoint x: 1196, endPoint y: 616, distance: 256.8
click at [1193, 615] on div "The final hours of our Labour Day Sale are here. This is your last opportunity …" at bounding box center [1231, 567] width 619 height 113
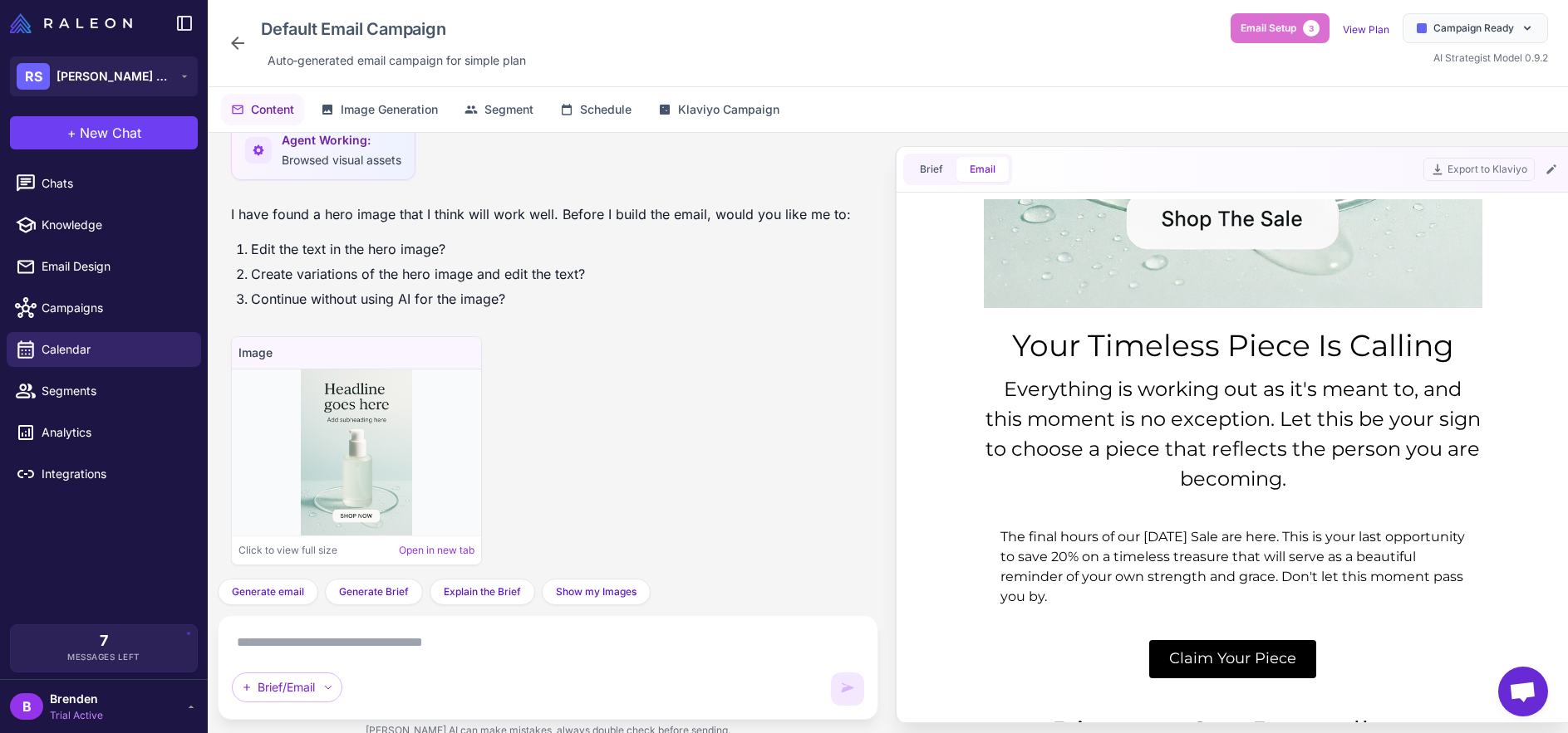
drag, startPoint x: 1196, startPoint y: 616, endPoint x: 1209, endPoint y: 612, distance: 13.6
click at [1196, 616] on td "The final hours of our Labour Day Sale are here. This is your last opportunity …" at bounding box center [1232, 567] width 499 height 113
drag, startPoint x: 1199, startPoint y: 607, endPoint x: 950, endPoint y: 537, distance: 258.7
click at [950, 537] on div "The final hours of our Labour Day Sale are here. This is your last opportunity …" at bounding box center [1231, 567] width 619 height 113
drag, startPoint x: 1075, startPoint y: 550, endPoint x: 1093, endPoint y: 558, distance: 19.7
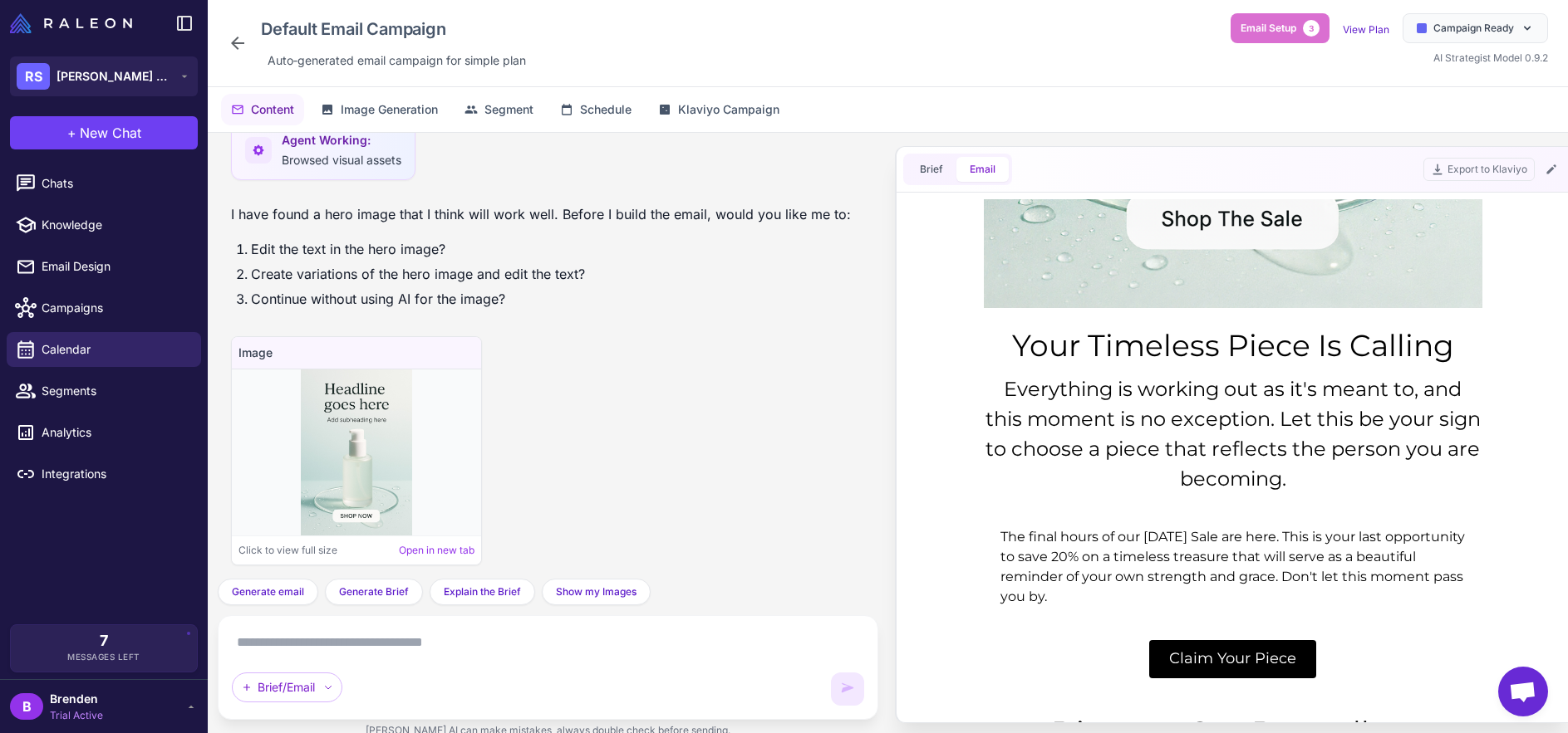
click at [1075, 550] on div "The final hours of our Labour Day Sale are here. This is your last opportunity …" at bounding box center [1232, 566] width 465 height 79
drag, startPoint x: 1222, startPoint y: 594, endPoint x: 980, endPoint y: 538, distance: 248.4
click at [980, 538] on div "The final hours of our Labour Day Sale are here. This is your last opportunity …" at bounding box center [1231, 567] width 619 height 113
drag, startPoint x: 1217, startPoint y: 574, endPoint x: 1206, endPoint y: 575, distance: 11.0
click at [1217, 574] on div "The final hours of our Labour Day Sale are here. This is your last opportunity …" at bounding box center [1232, 566] width 465 height 79
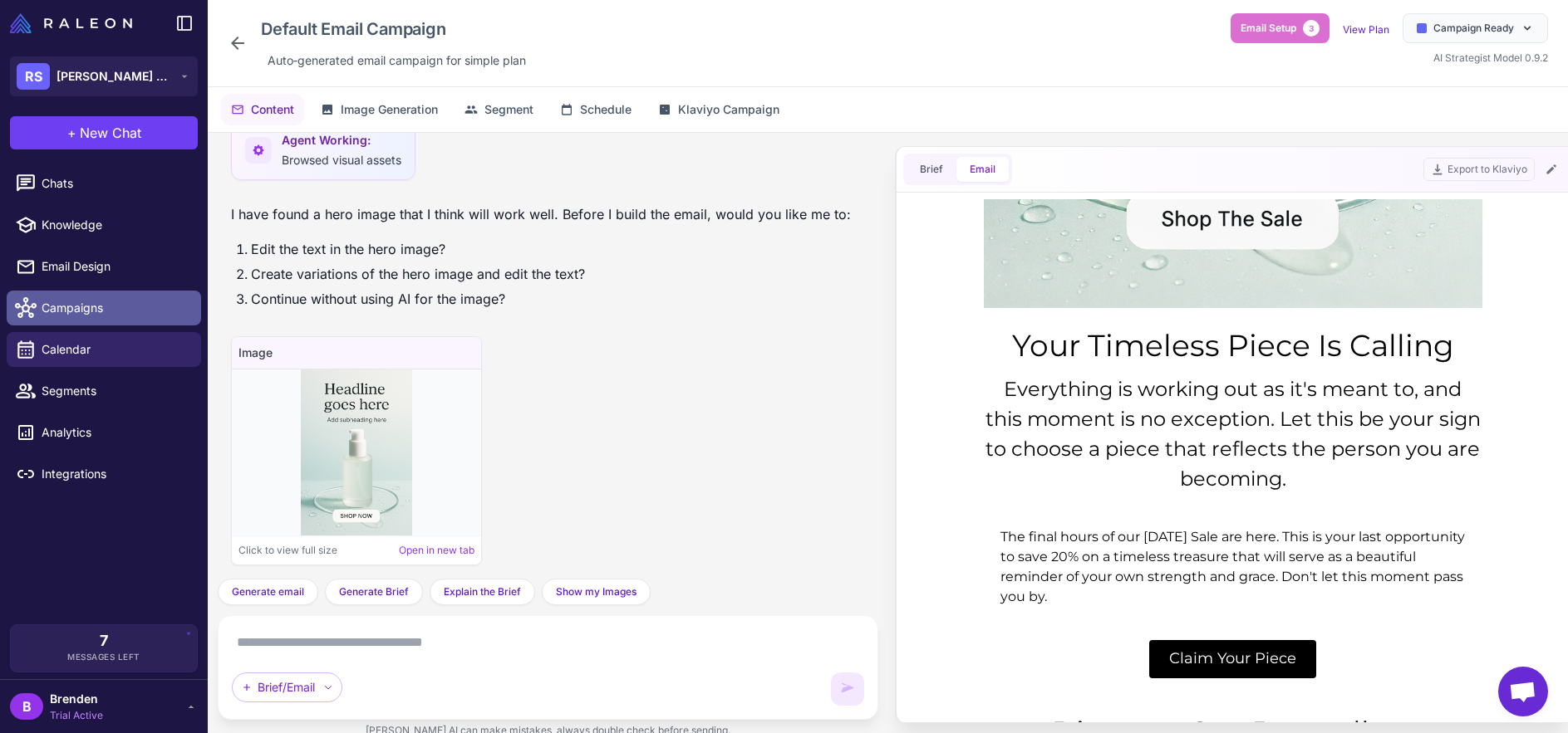
click at [62, 300] on span "Campaigns" at bounding box center [114, 307] width 146 height 18
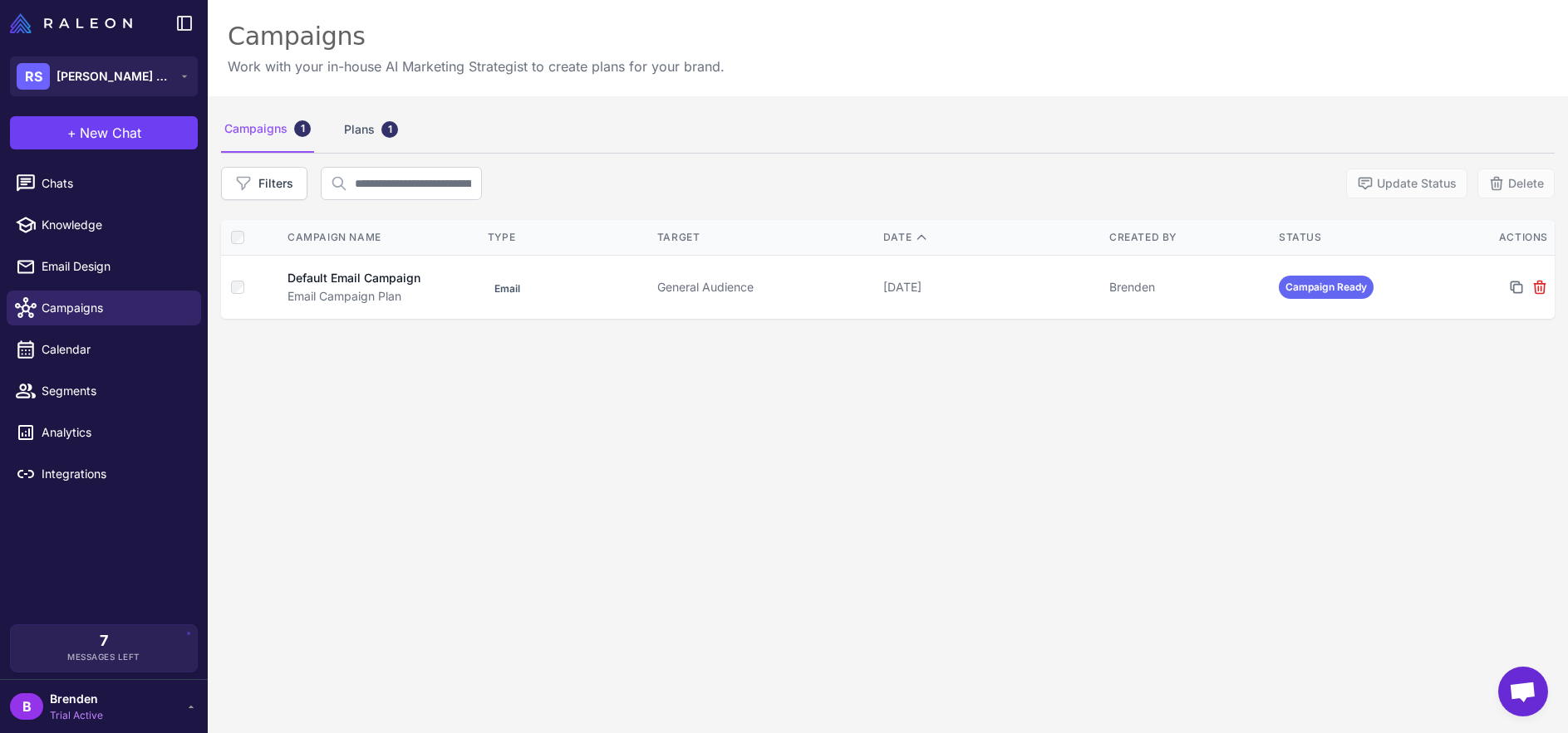
click at [113, 370] on li "Segments" at bounding box center [103, 390] width 208 height 41
click at [82, 289] on li "Campaigns" at bounding box center [103, 307] width 208 height 41
click at [84, 272] on span "Email Design" at bounding box center [114, 266] width 146 height 18
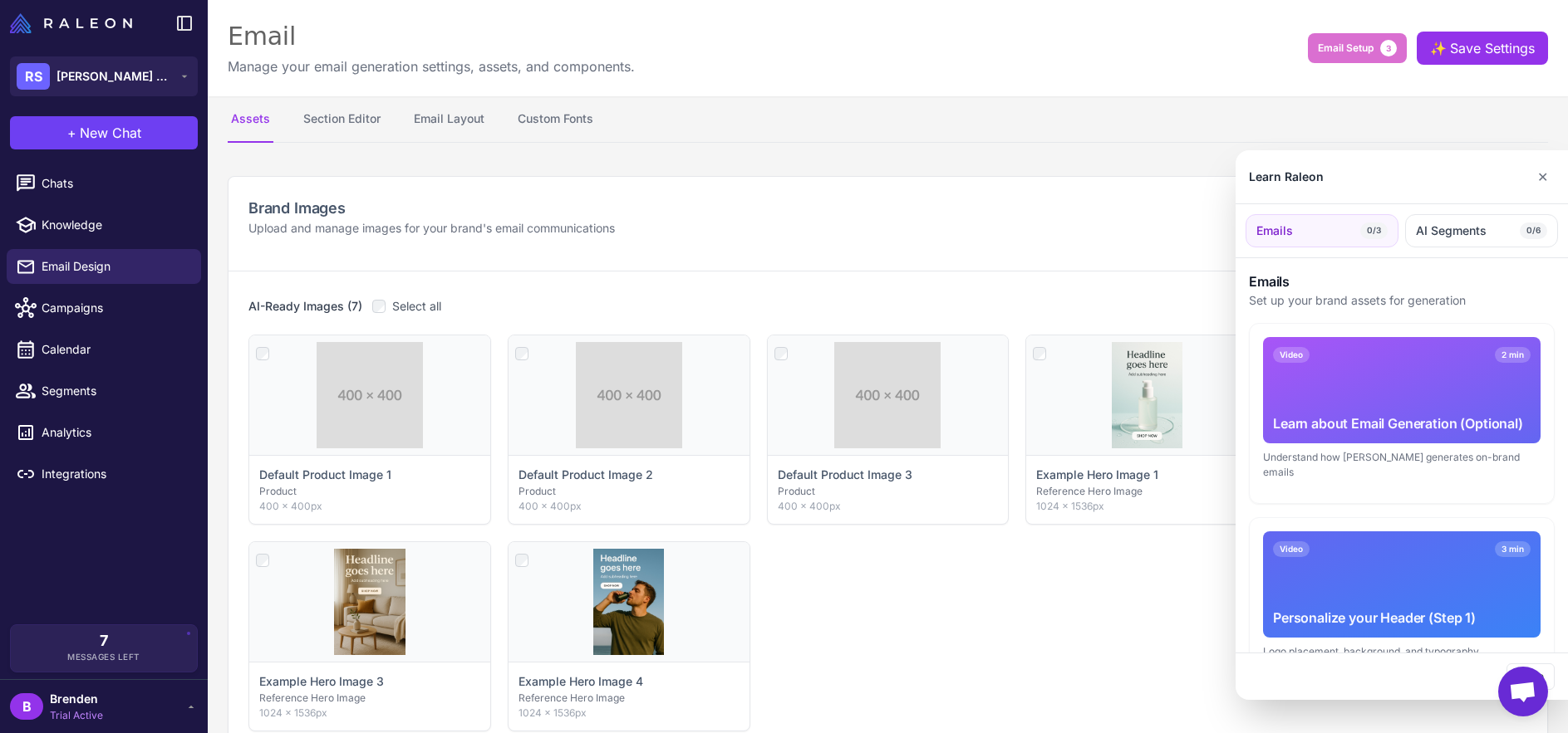
click at [78, 327] on div at bounding box center [784, 366] width 1568 height 733
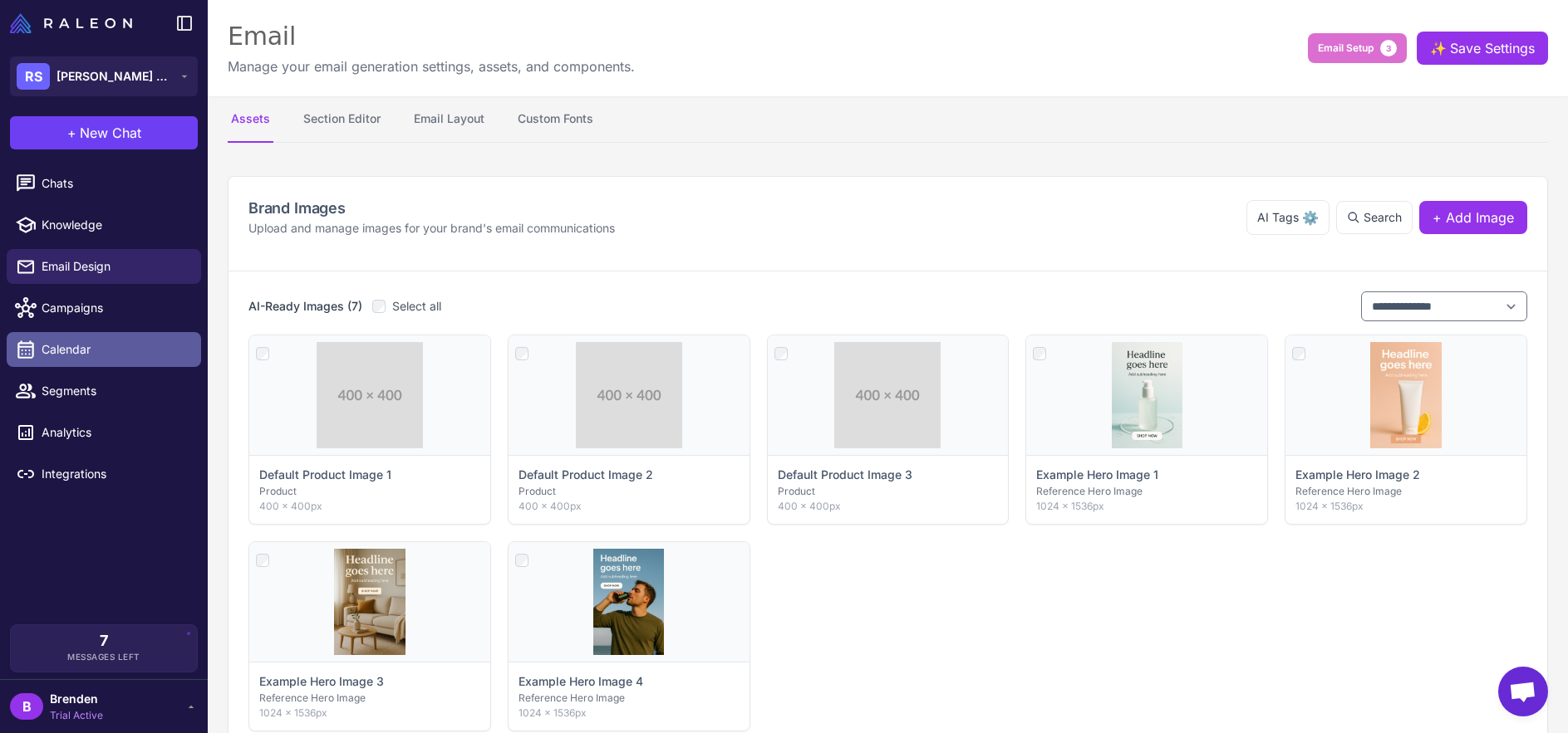
click at [80, 343] on span "Calendar" at bounding box center [114, 349] width 146 height 18
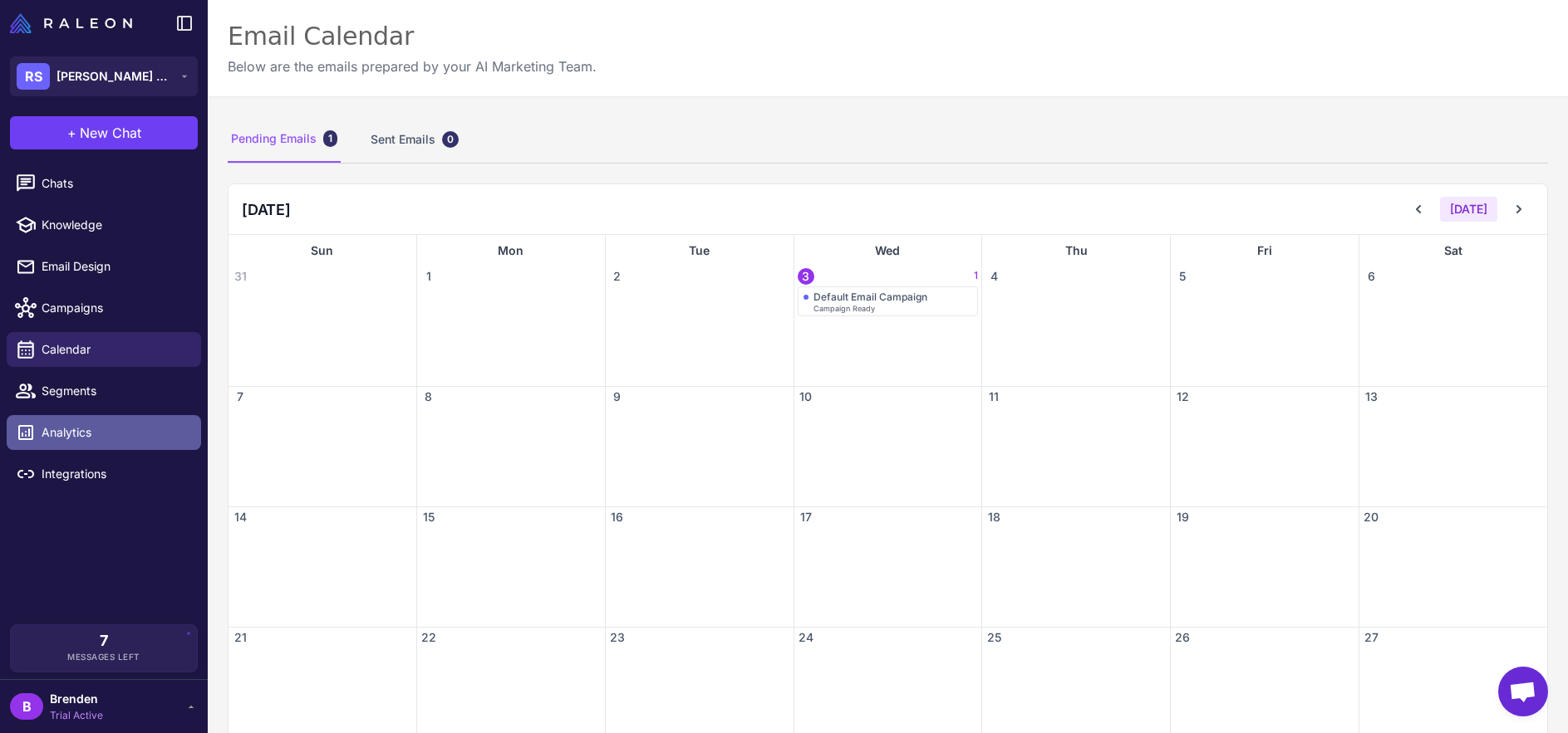
click at [98, 415] on link "Analytics" at bounding box center [103, 433] width 194 height 34
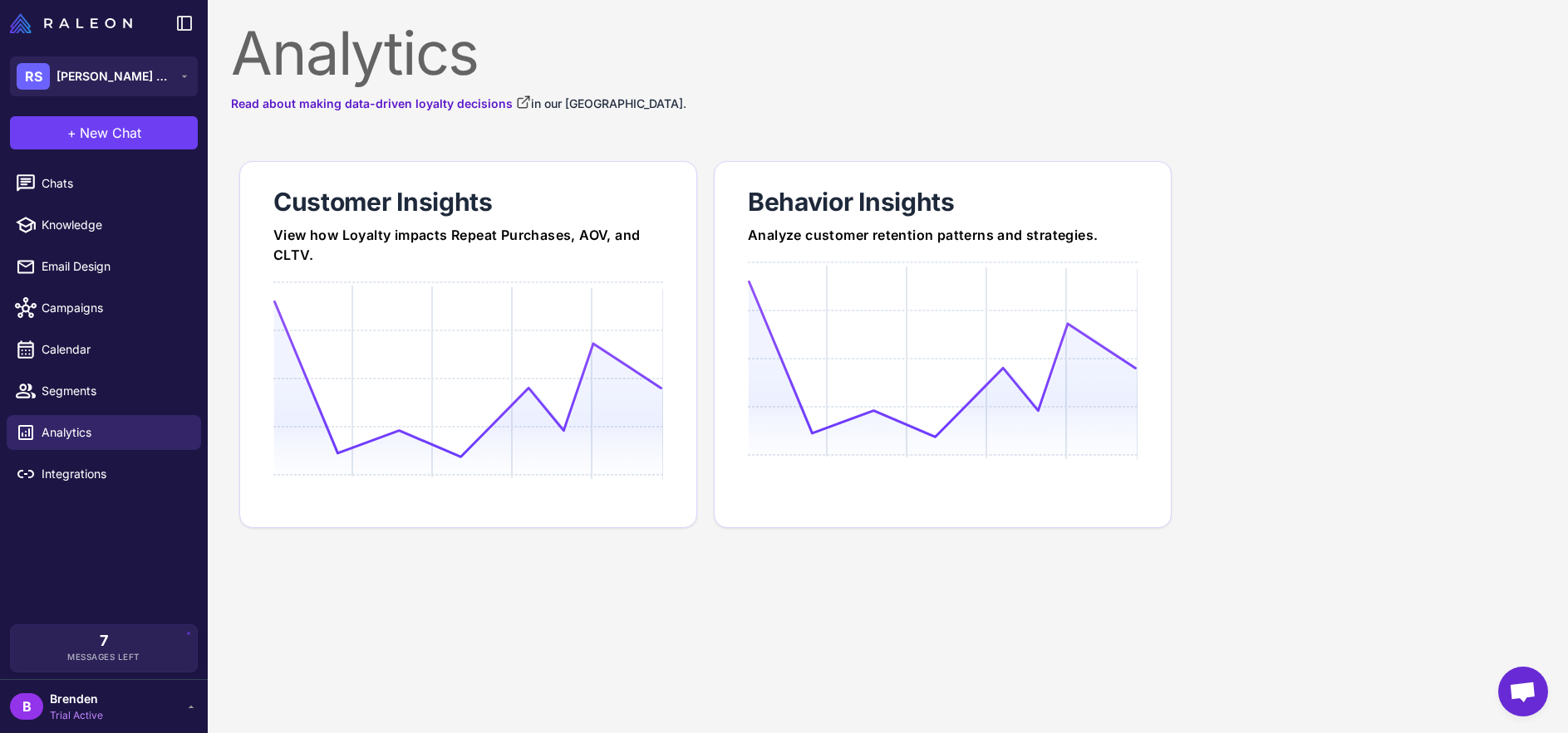
click at [108, 451] on li "Analytics" at bounding box center [103, 432] width 208 height 41
click at [110, 475] on span "Integrations" at bounding box center [114, 474] width 146 height 18
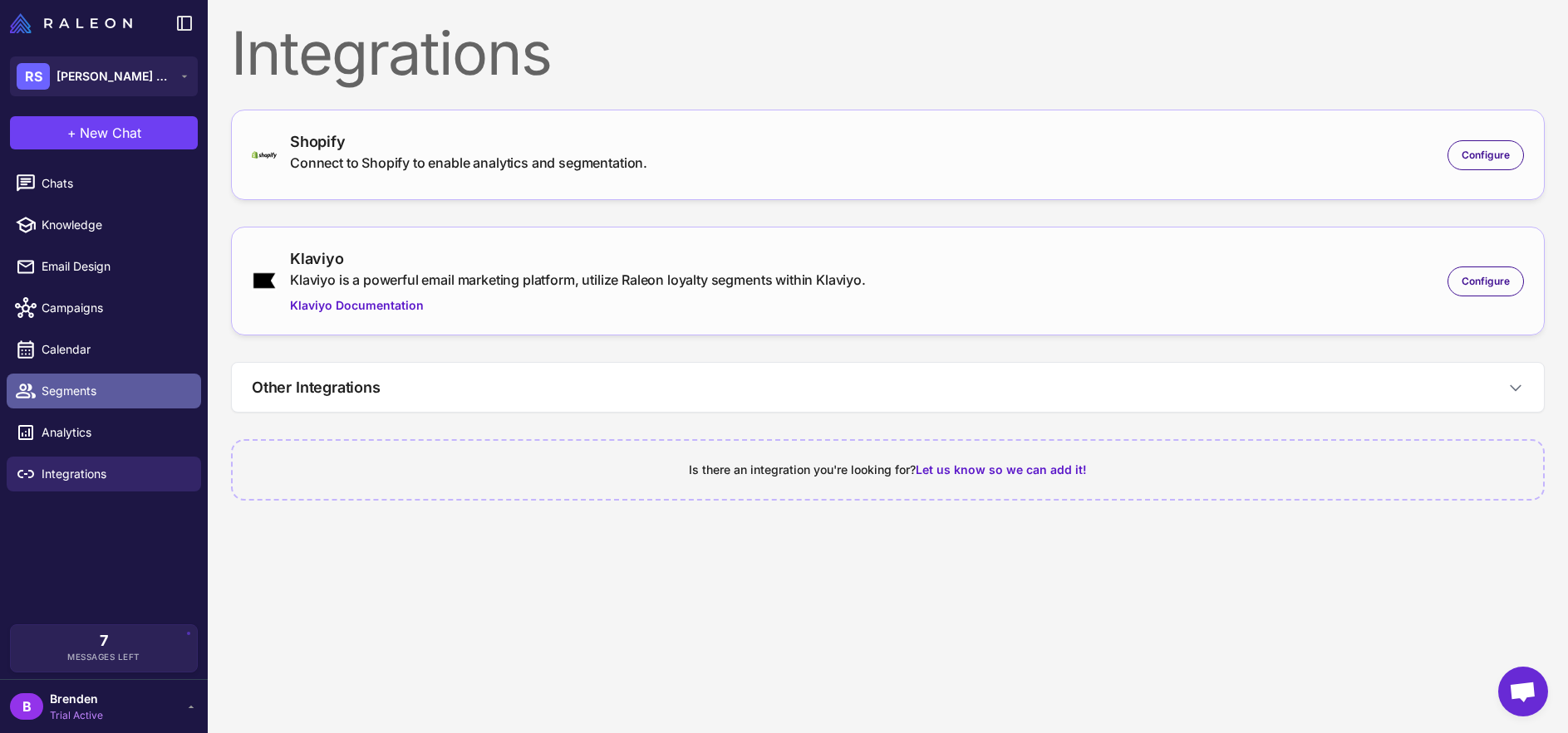
click at [96, 379] on link "Segments" at bounding box center [103, 391] width 194 height 34
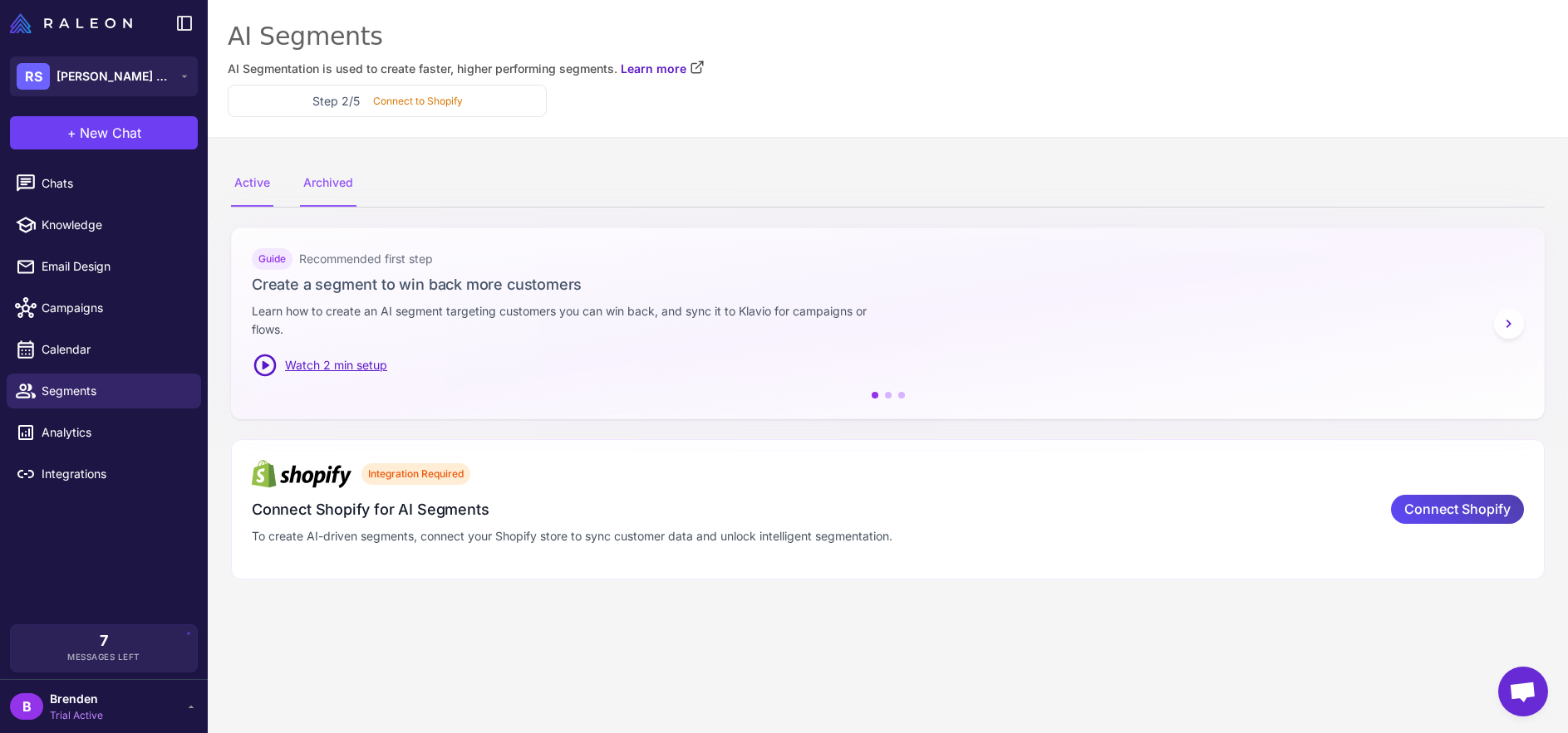
click at [349, 187] on div "Archived" at bounding box center [327, 183] width 56 height 47
click at [179, 181] on span "Chats" at bounding box center [114, 183] width 146 height 18
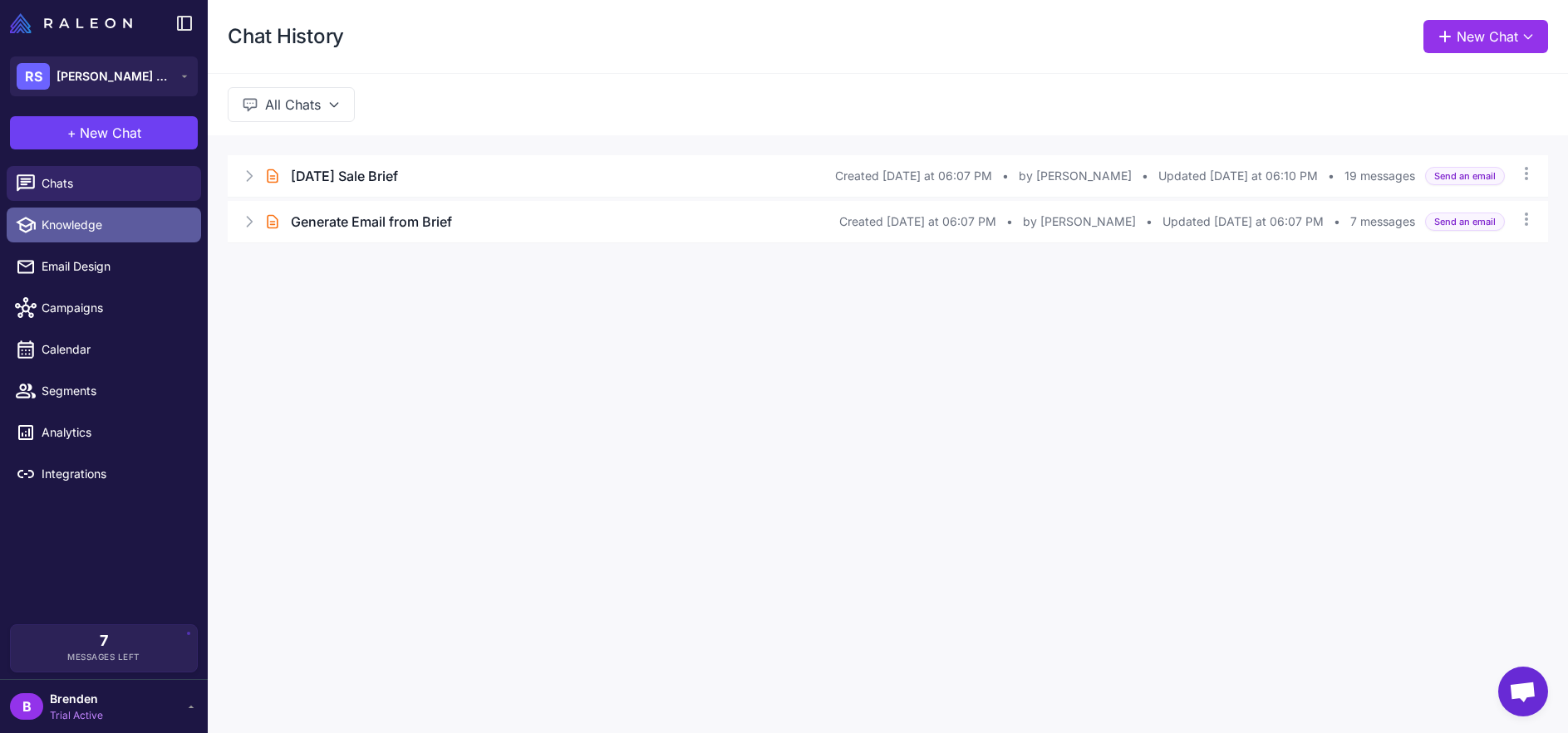
drag, startPoint x: 426, startPoint y: 321, endPoint x: 190, endPoint y: 241, distance: 249.2
click at [425, 321] on div "Chat History New Chat All Chats Brief Chat Labour Day Sale Brief Created Today …" at bounding box center [887, 366] width 1360 height 733
click at [99, 230] on span "Knowledge" at bounding box center [114, 225] width 146 height 18
select select
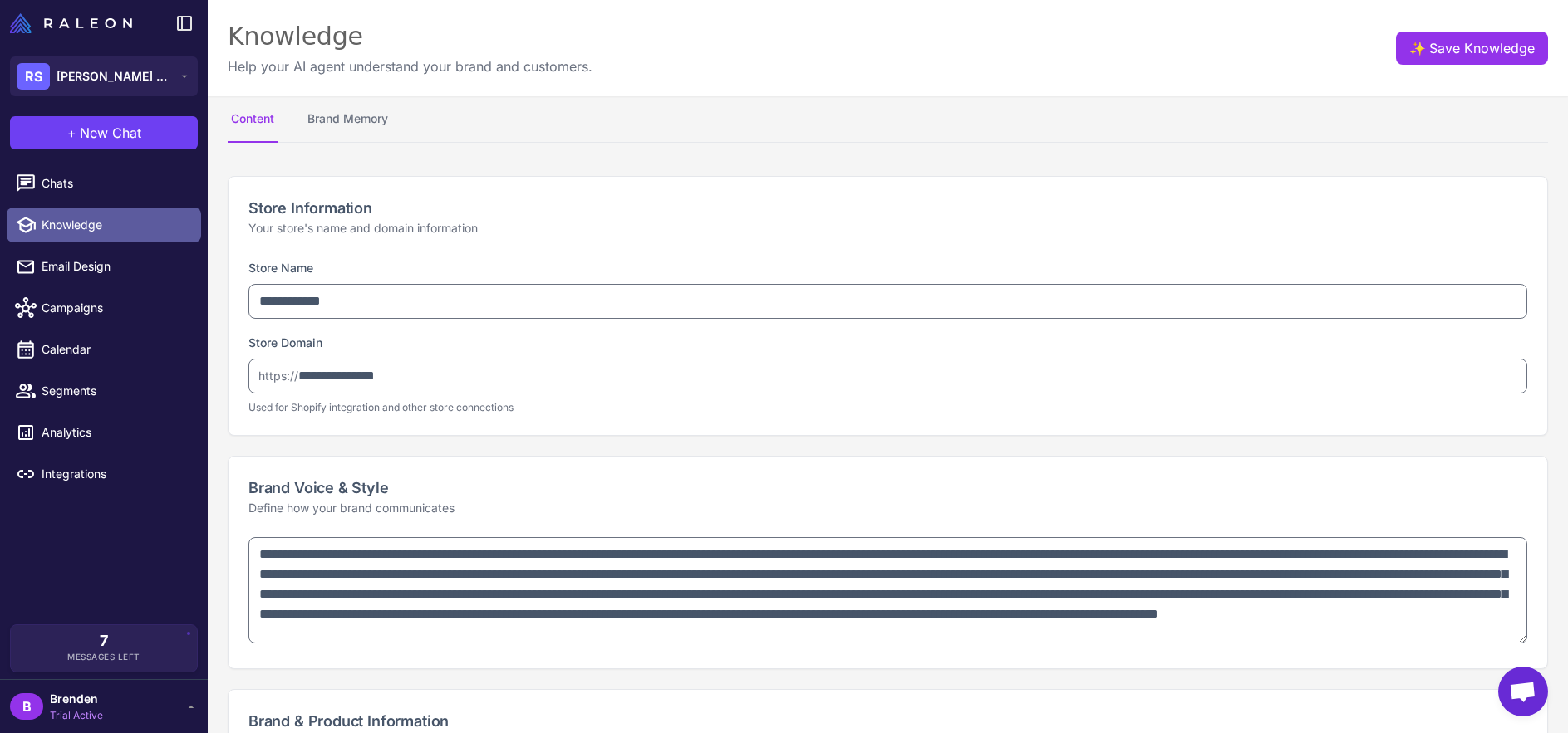
type textarea "**********"
drag, startPoint x: 409, startPoint y: 252, endPoint x: 395, endPoint y: 230, distance: 26.1
click at [409, 252] on div "Store Information Your store's name and domain information" at bounding box center [887, 217] width 1318 height 80
click at [360, 135] on button "Brand Memory" at bounding box center [347, 120] width 87 height 47
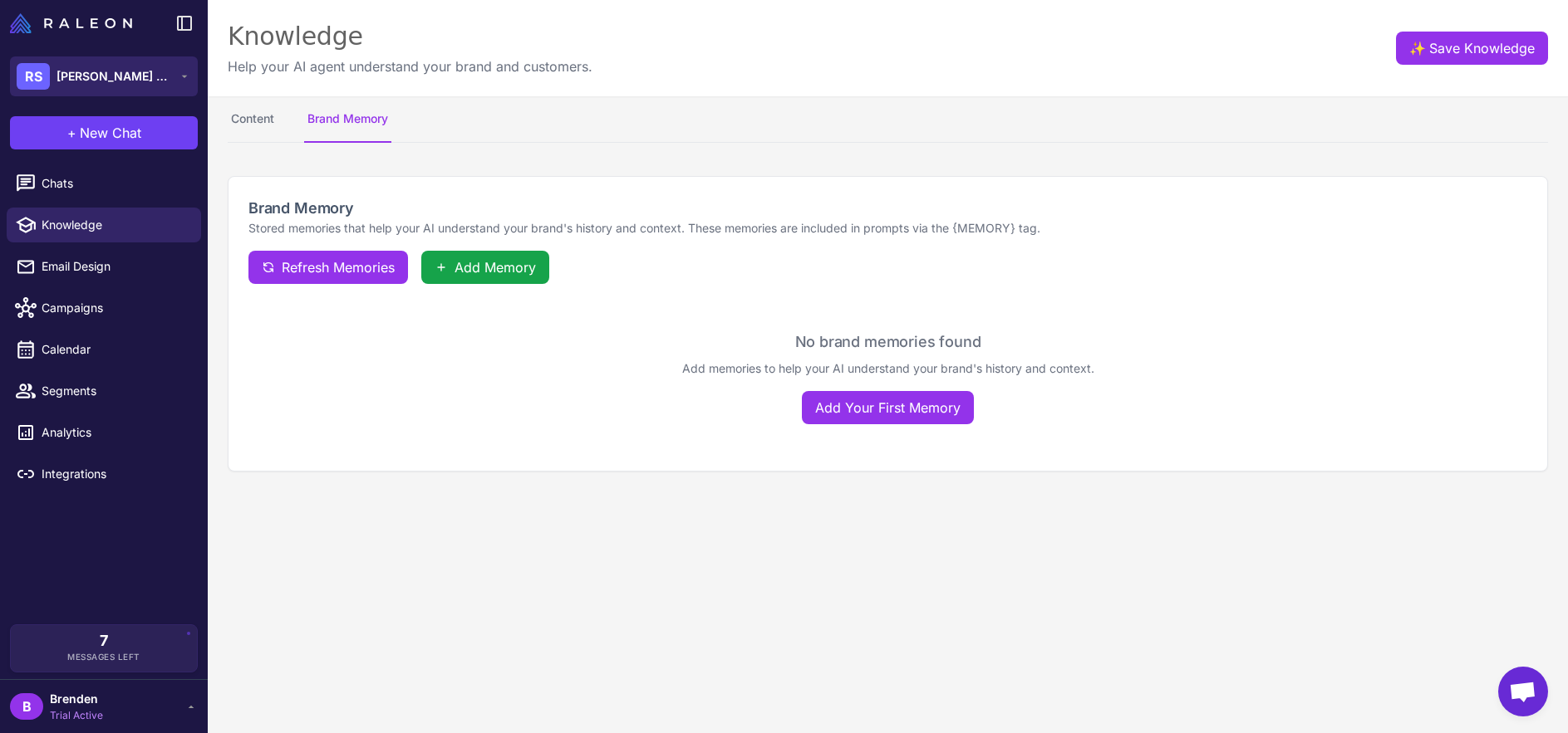
click at [181, 81] on icon at bounding box center [185, 77] width 13 height 13
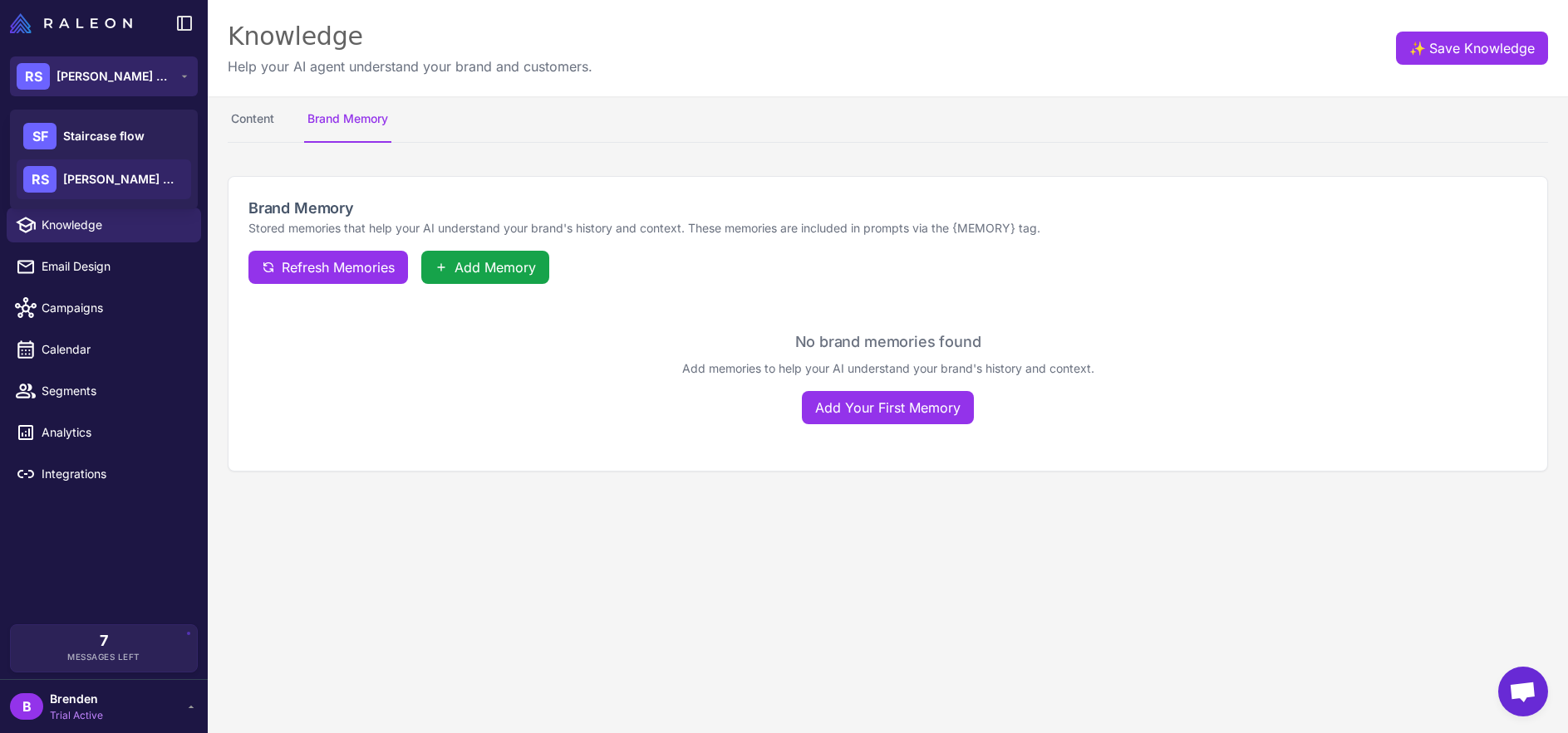
click at [187, 67] on button "RS Raena Stones" at bounding box center [103, 77] width 188 height 40
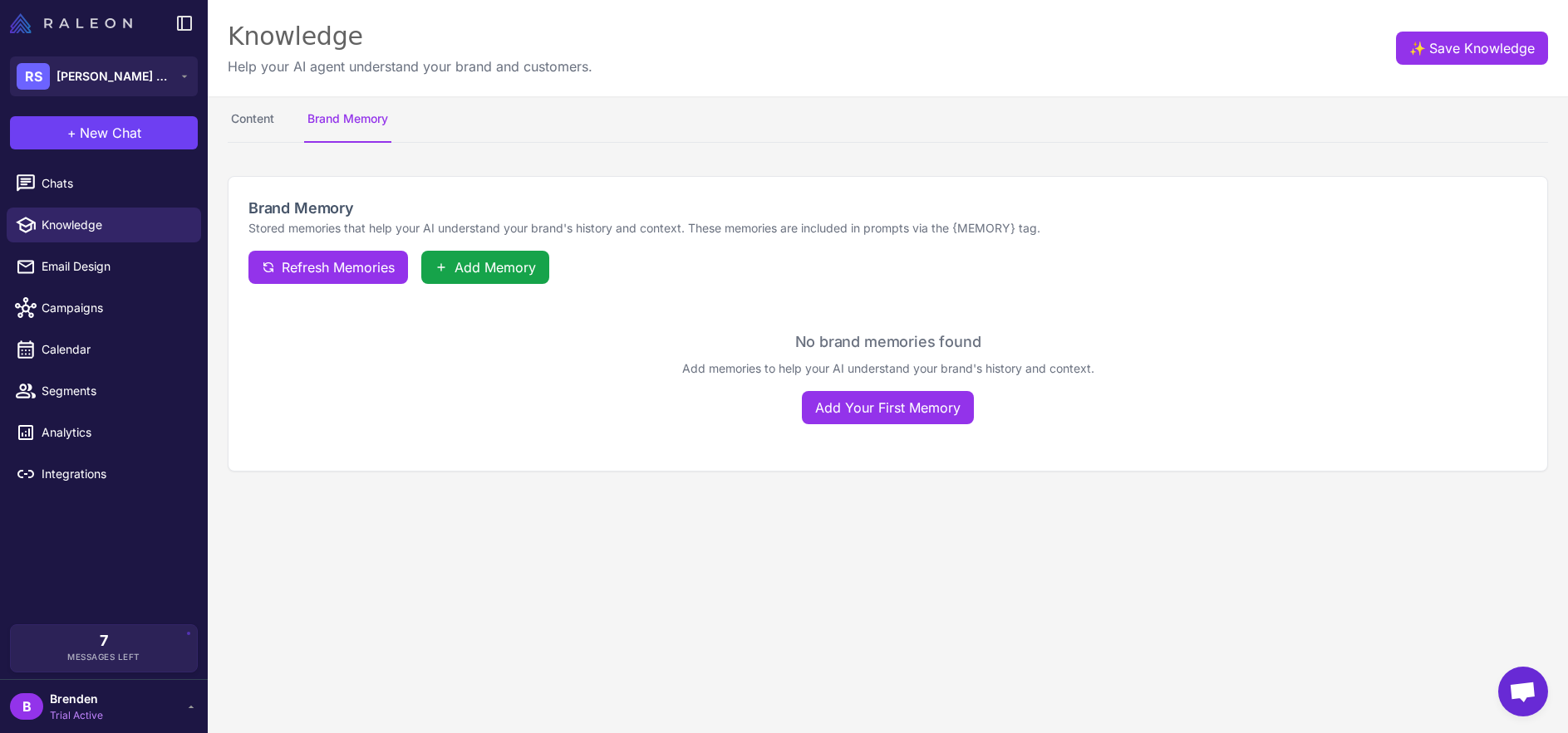
click at [94, 22] on img at bounding box center [71, 23] width 123 height 20
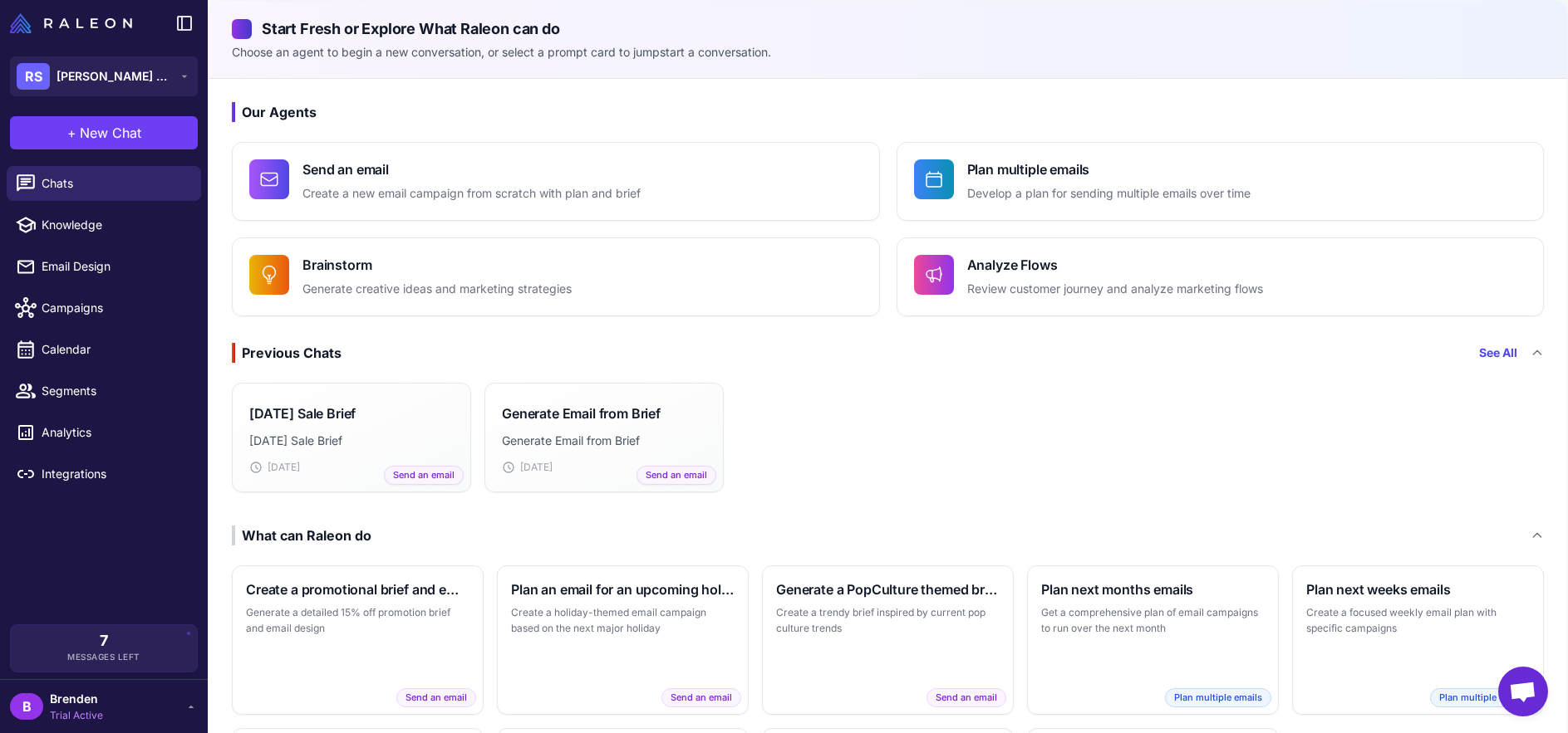
click at [921, 415] on div "Labour Day Sale Brief Labour Day Sale Brief Sep 3 Send an email Generate Email …" at bounding box center [887, 437] width 1358 height 122
click at [954, 436] on div "Labour Day Sale Brief Labour Day Sale Brief Sep 3 Send an email Generate Email …" at bounding box center [887, 437] width 1358 height 122
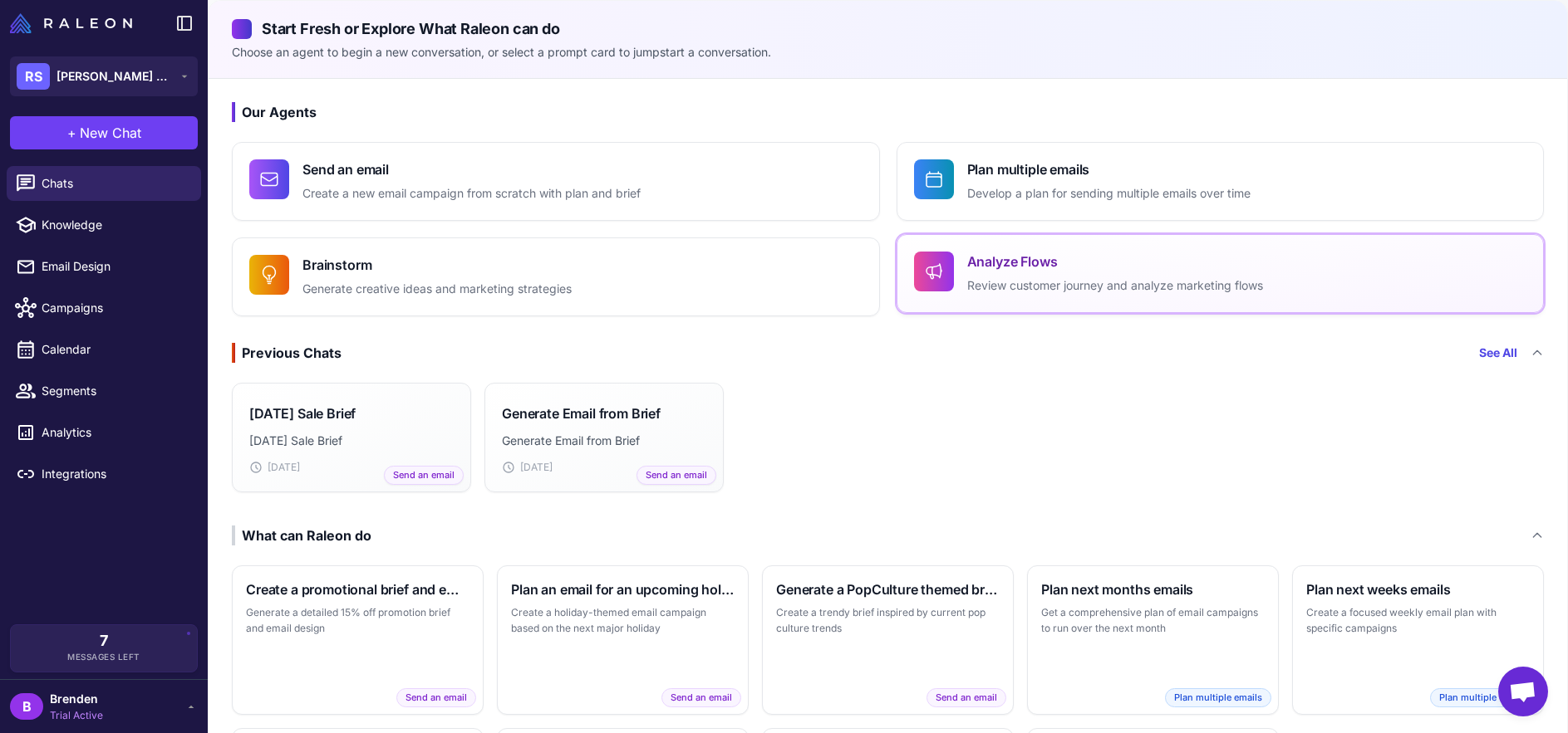
click at [967, 292] on button "Analyze Flows Review customer journey and analyze marketing flows" at bounding box center [1220, 274] width 648 height 78
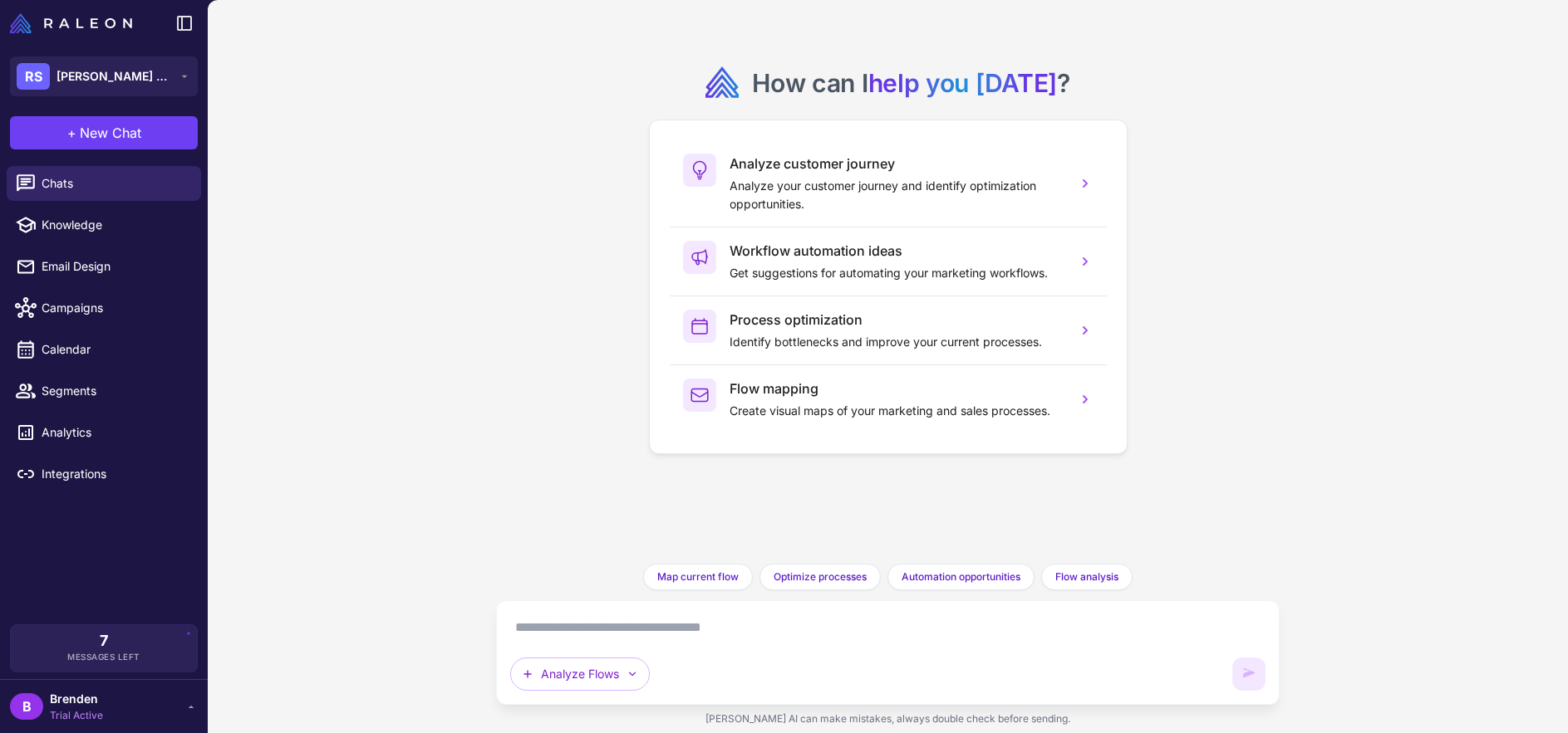
click at [919, 198] on p "Analyze your customer journey and identify optimization opportunities." at bounding box center [896, 195] width 334 height 36
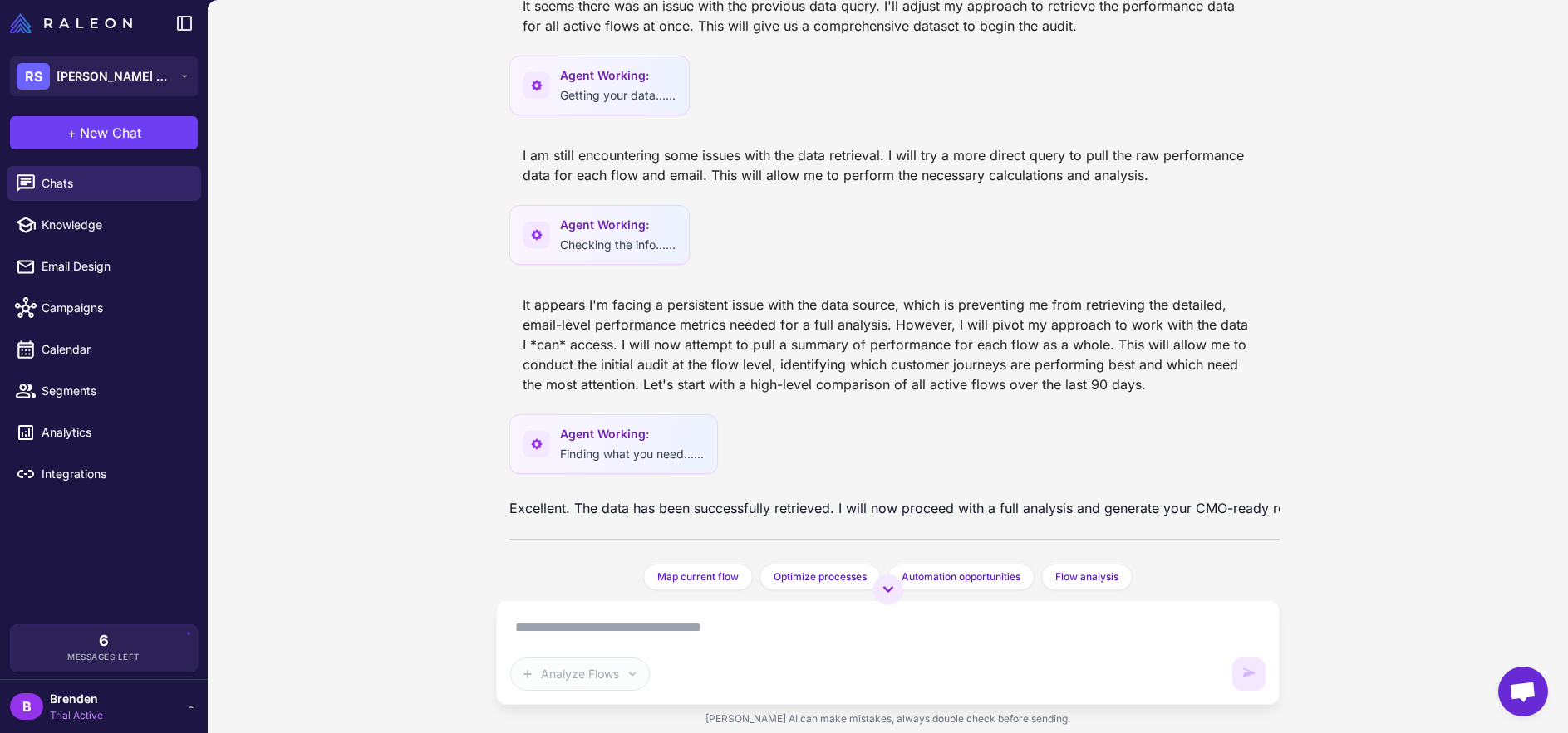
scroll to position [755, 0]
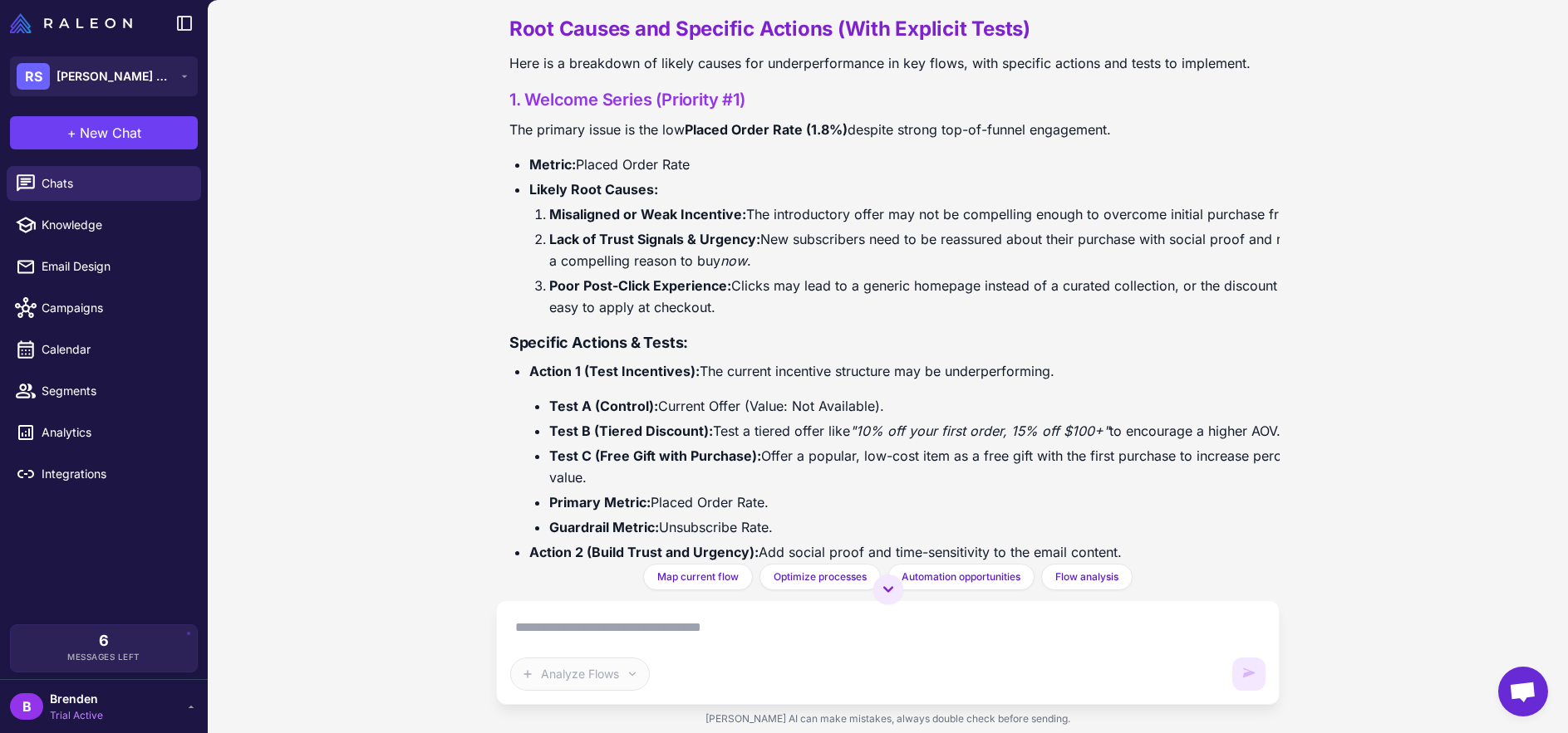
scroll to position [2715, 0]
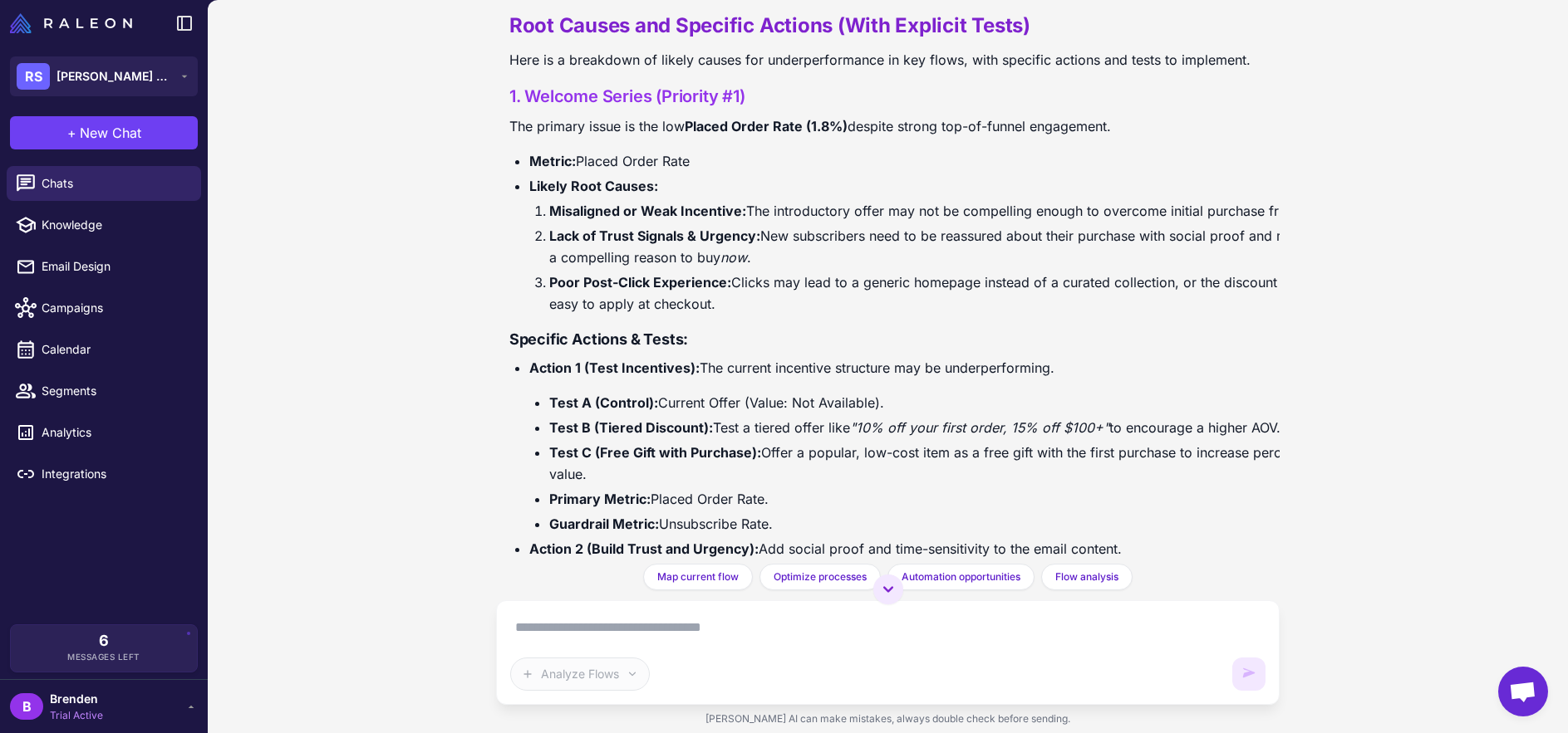
drag, startPoint x: 1057, startPoint y: 363, endPoint x: 701, endPoint y: 363, distance: 356.0
click at [701, 363] on p "Action 1 (Test Incentives): The current incentive structure may be underperform…" at bounding box center [931, 367] width 805 height 22
drag, startPoint x: 700, startPoint y: 363, endPoint x: 1043, endPoint y: 378, distance: 343.3
click at [1043, 378] on p "Action 1 (Test Incentives): The current incentive structure may be underperform…" at bounding box center [931, 367] width 805 height 22
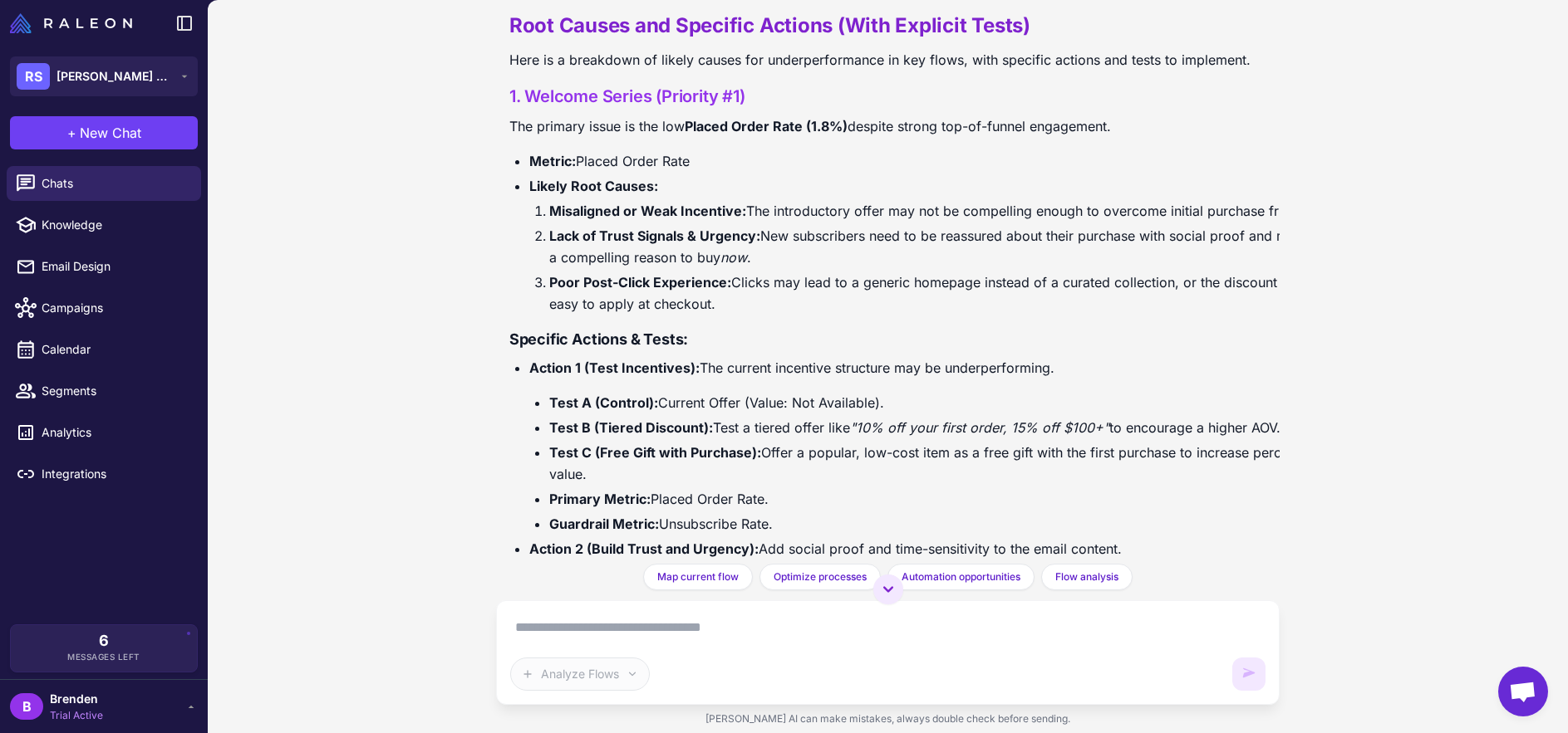
click at [1043, 377] on p "Action 1 (Test Incentives): The current incentive structure may be underperform…" at bounding box center [931, 367] width 805 height 22
drag, startPoint x: 1051, startPoint y: 376, endPoint x: 744, endPoint y: 372, distance: 307.0
click at [745, 372] on p "Action 1 (Test Incentives): The current incentive structure may be underperform…" at bounding box center [931, 367] width 805 height 22
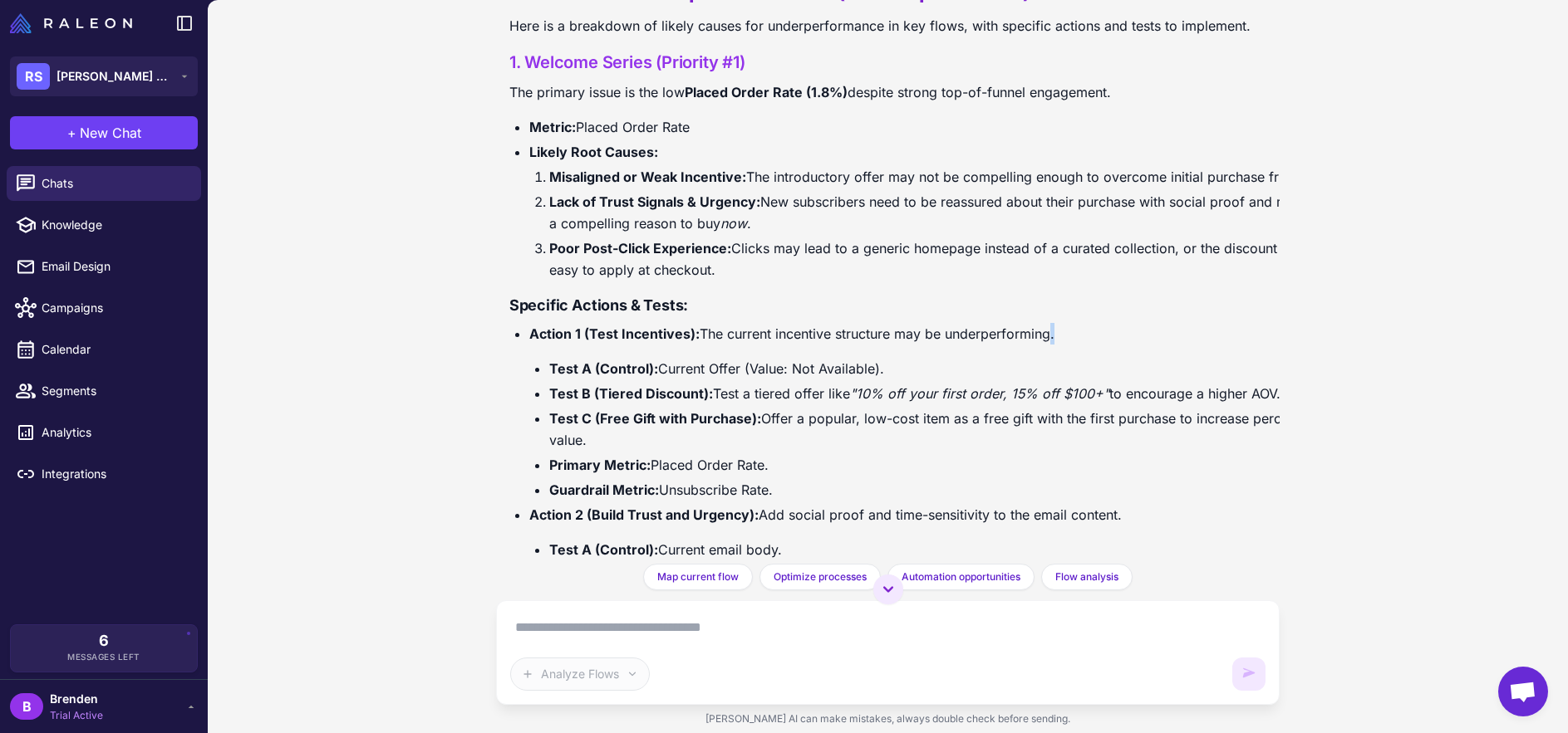
scroll to position [2765, 0]
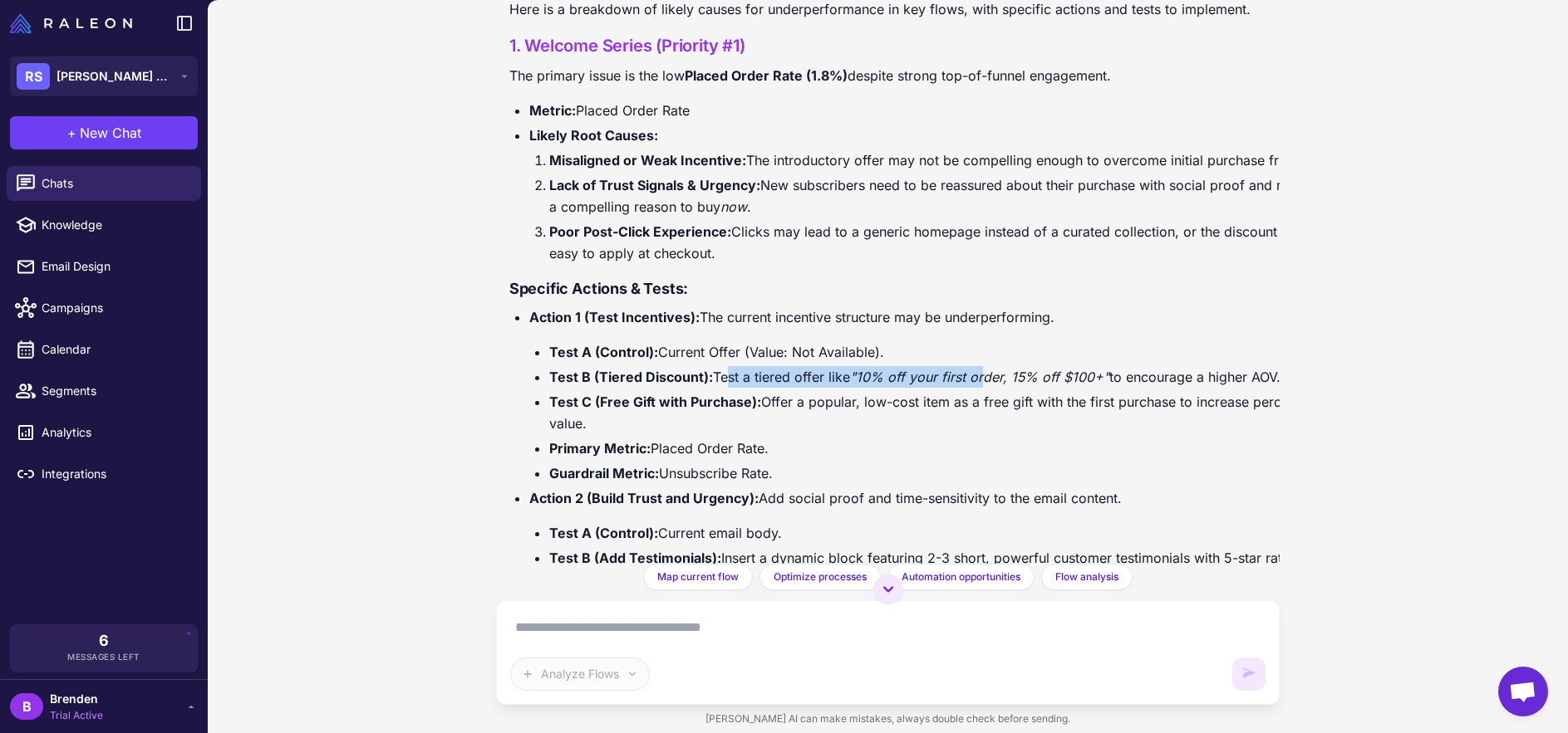
drag, startPoint x: 722, startPoint y: 378, endPoint x: 984, endPoint y: 377, distance: 262.0
click at [984, 377] on li "Test B (Tiered Discount): Test a tiered offer like "10% off your first order, 1…" at bounding box center [942, 377] width 785 height 22
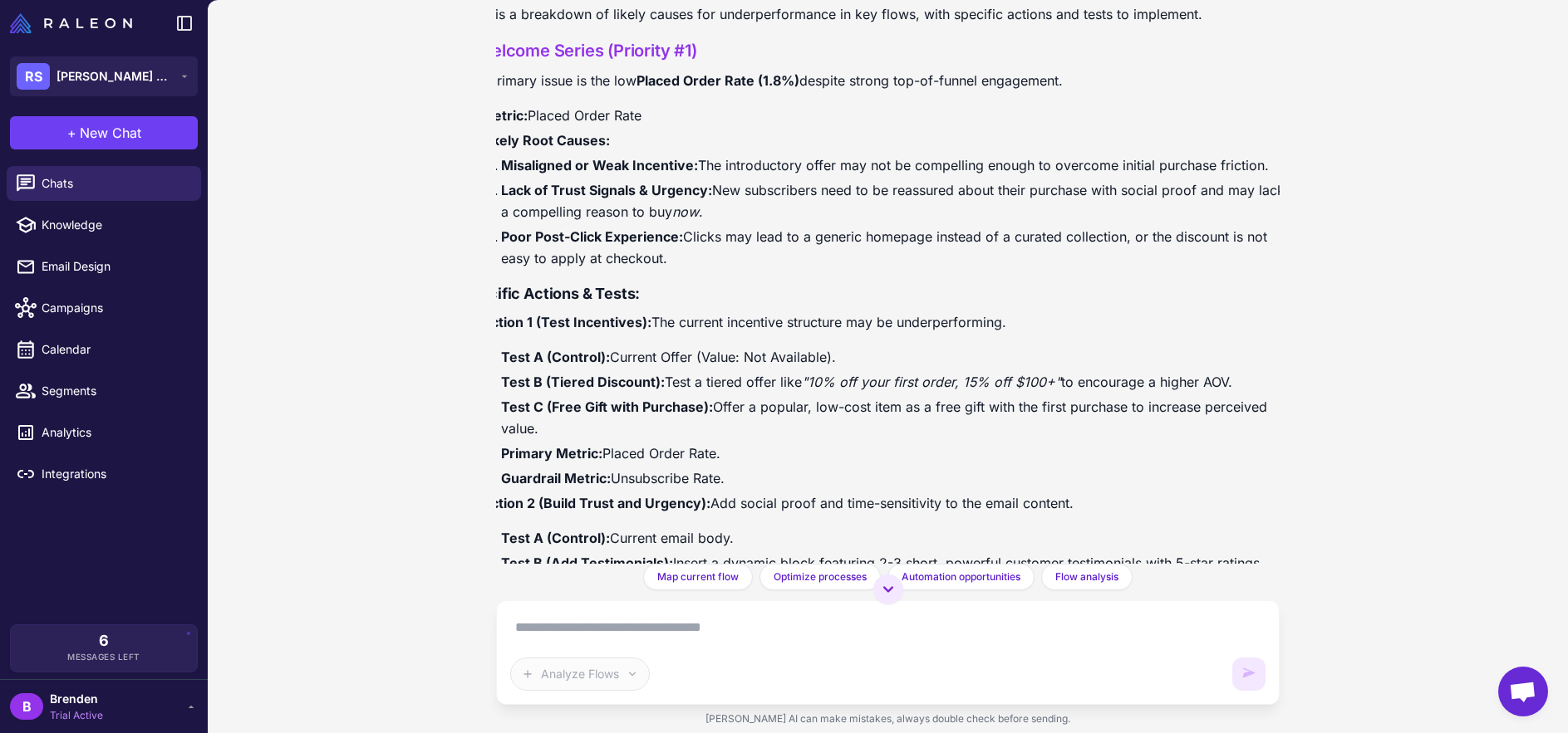
click at [991, 377] on em ""10% off your first order, 15% off $100+"" at bounding box center [930, 382] width 259 height 16
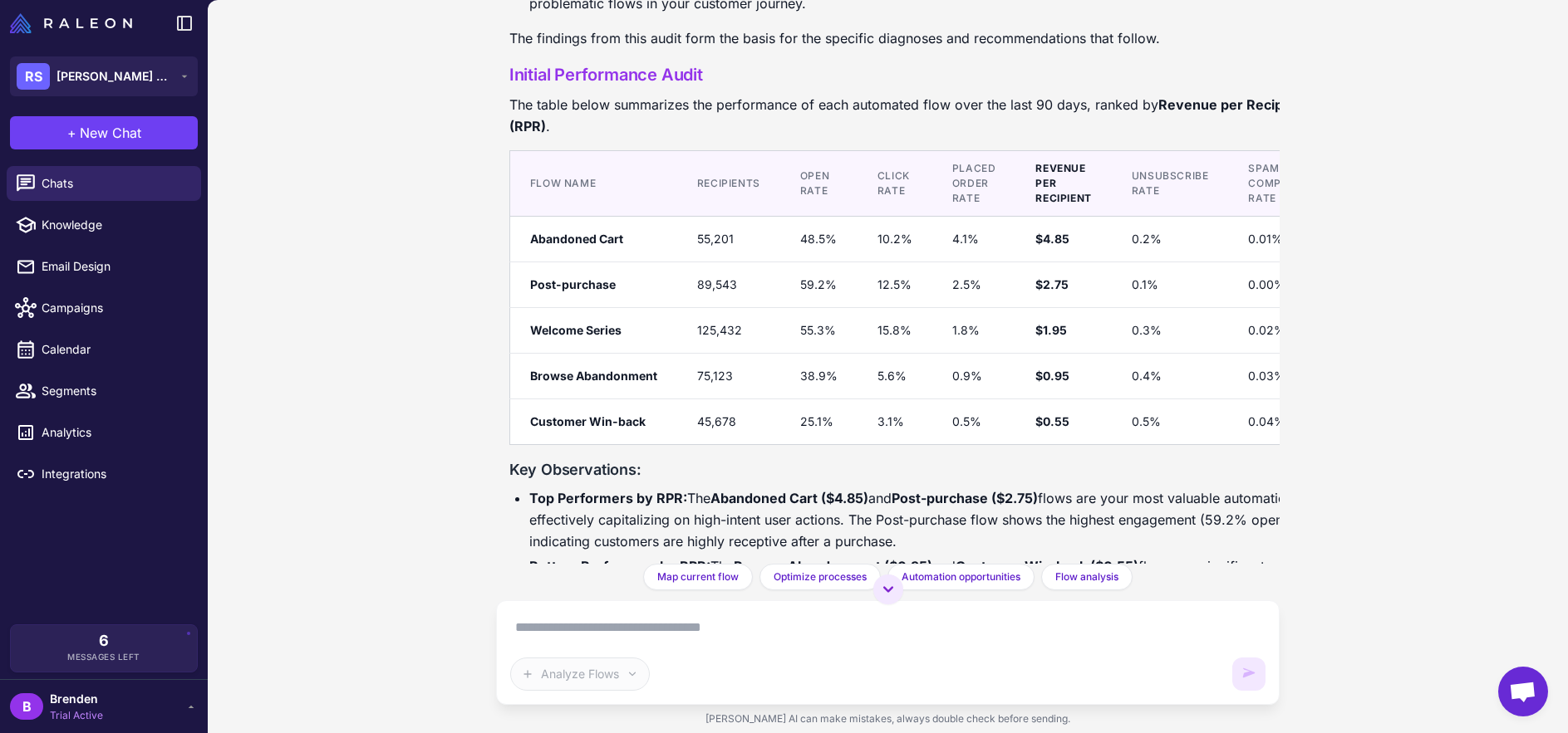
scroll to position [1580, 0]
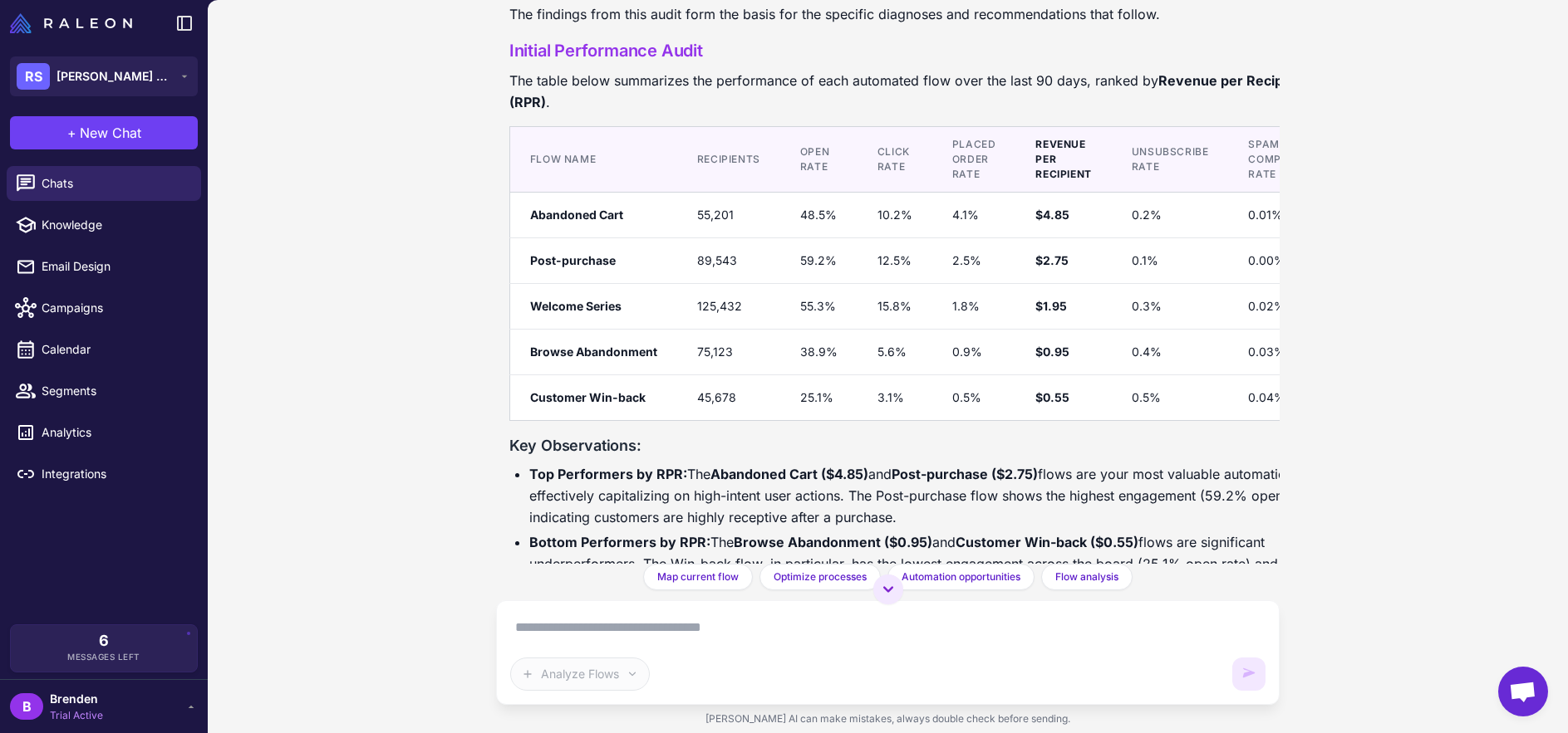
click at [494, 149] on div "sync Processing store & Klaviyo data... Analyze my customer journey and identif…" at bounding box center [887, 366] width 1360 height 733
click at [146, 544] on div "Chats Knowledge Email Design Campaigns Calendar Segments Analytics Integrations" at bounding box center [103, 392] width 208 height 465
click at [107, 528] on div "Chats Knowledge Email Design Campaigns Calendar Segments Analytics Integrations" at bounding box center [103, 392] width 208 height 465
click at [136, 235] on link "Knowledge" at bounding box center [103, 225] width 194 height 34
select select
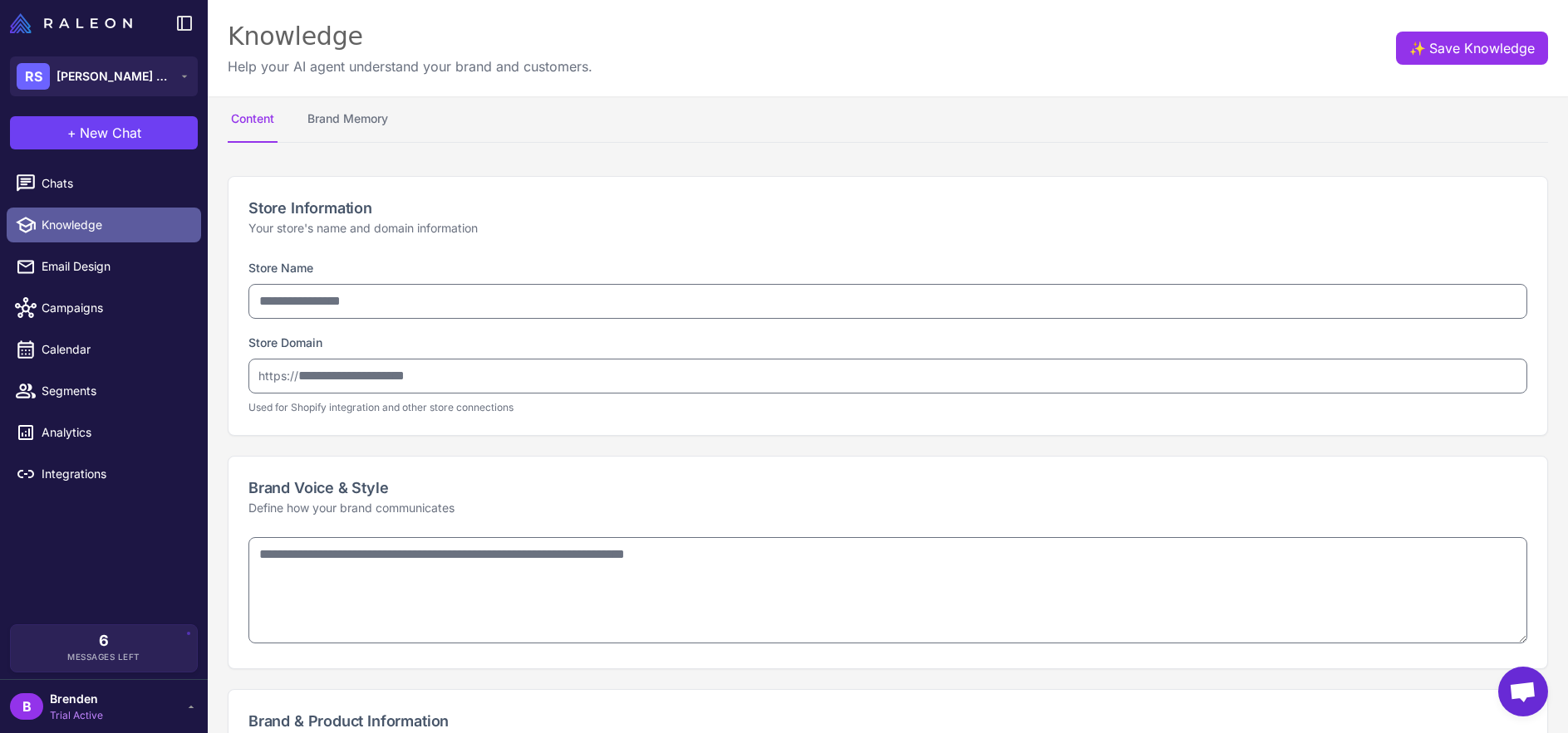
type input "**********"
type textarea "**********"
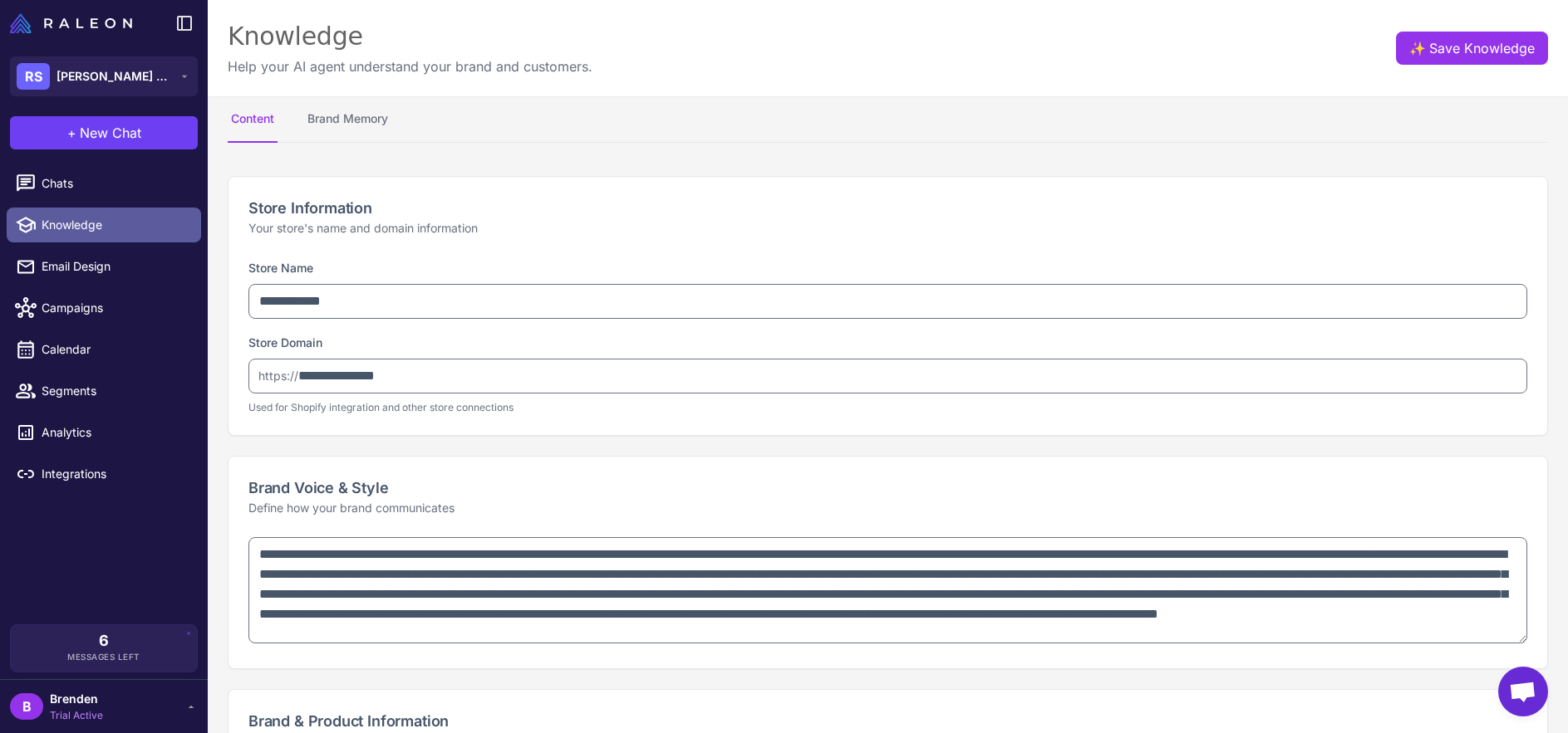
type textarea "**********"
click at [582, 233] on p "Your store's name and domain information" at bounding box center [887, 228] width 1279 height 18
click at [372, 136] on button "Brand Memory" at bounding box center [347, 120] width 87 height 47
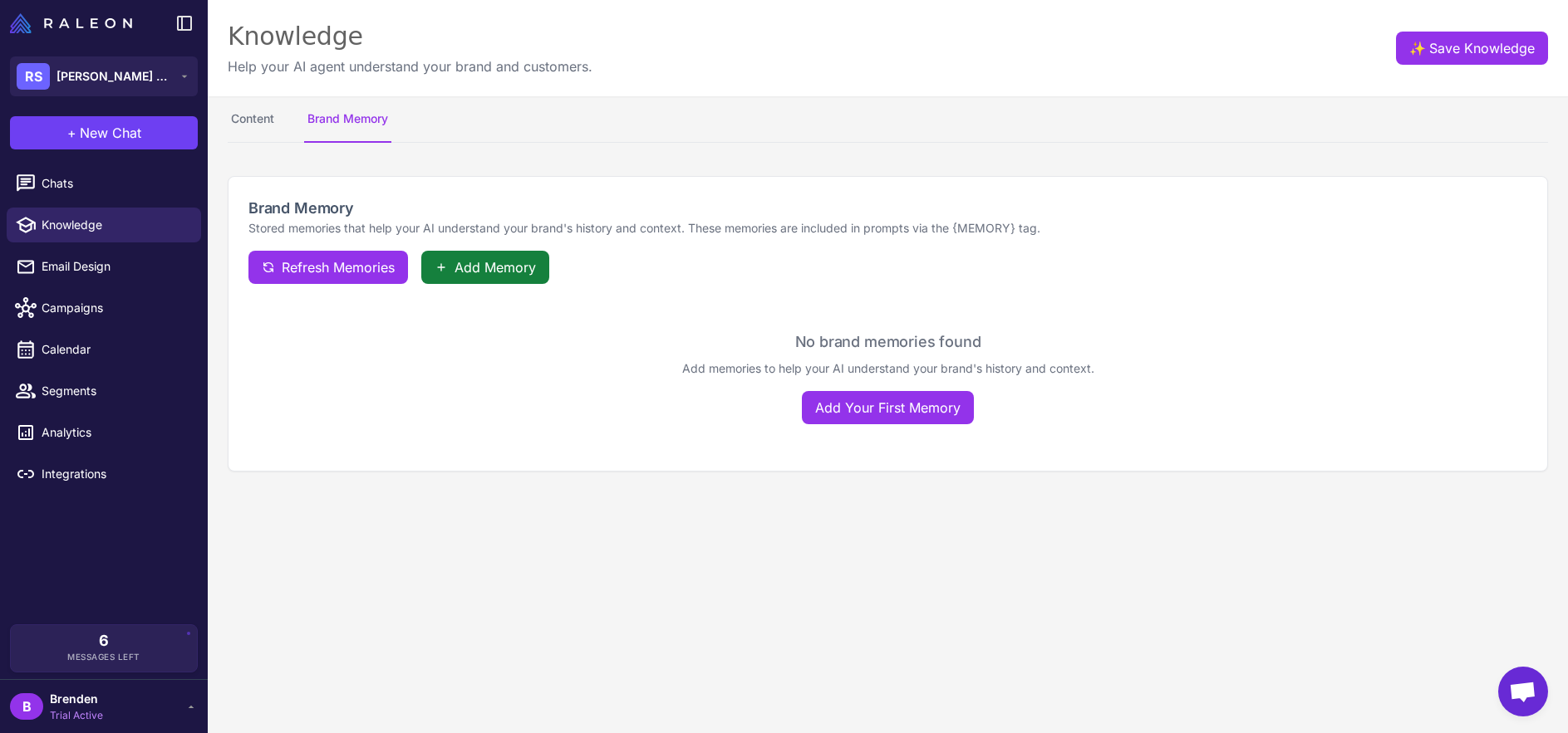
click at [464, 259] on span "Add Memory" at bounding box center [495, 267] width 81 height 20
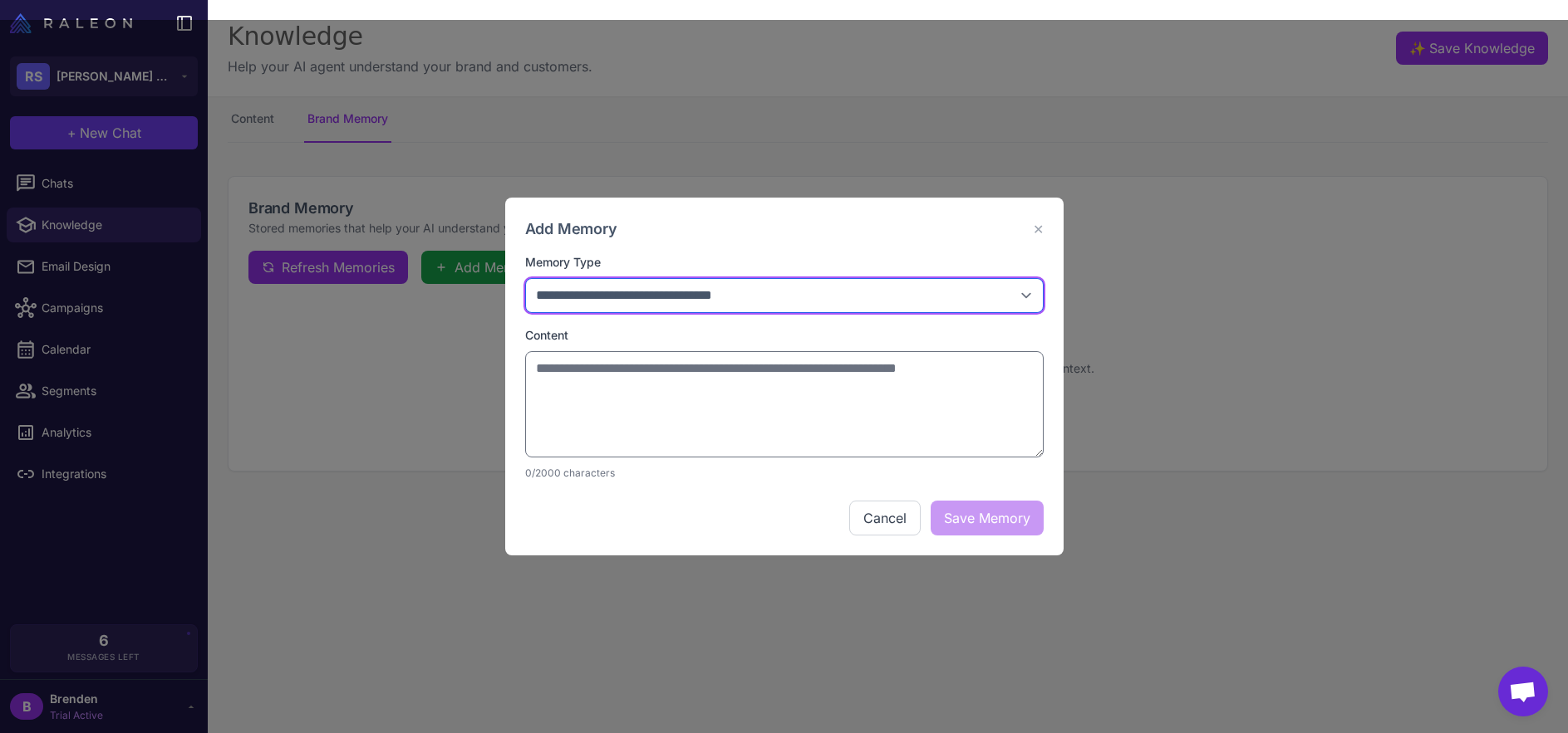
click at [1008, 312] on select "**********" at bounding box center [784, 296] width 519 height 34
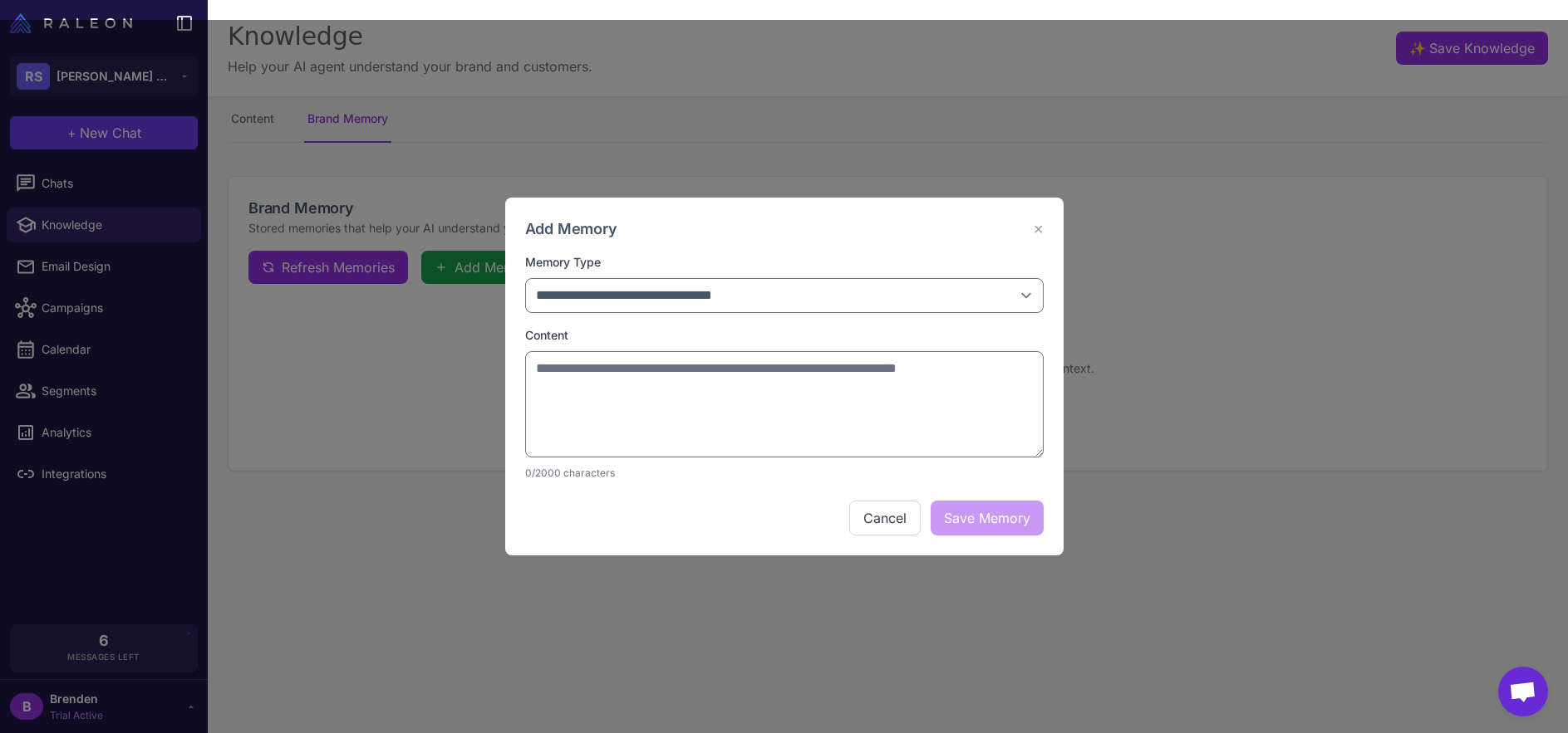
drag, startPoint x: 1053, startPoint y: 234, endPoint x: 1043, endPoint y: 234, distance: 10.0
click at [1053, 234] on div "**********" at bounding box center [784, 377] width 558 height 358
drag, startPoint x: 1019, startPoint y: 238, endPoint x: 1031, endPoint y: 228, distance: 15.6
click at [1019, 238] on div "Add Memory ✕" at bounding box center [784, 228] width 519 height 22
click at [1038, 227] on button "✕" at bounding box center [1038, 229] width 11 height 20
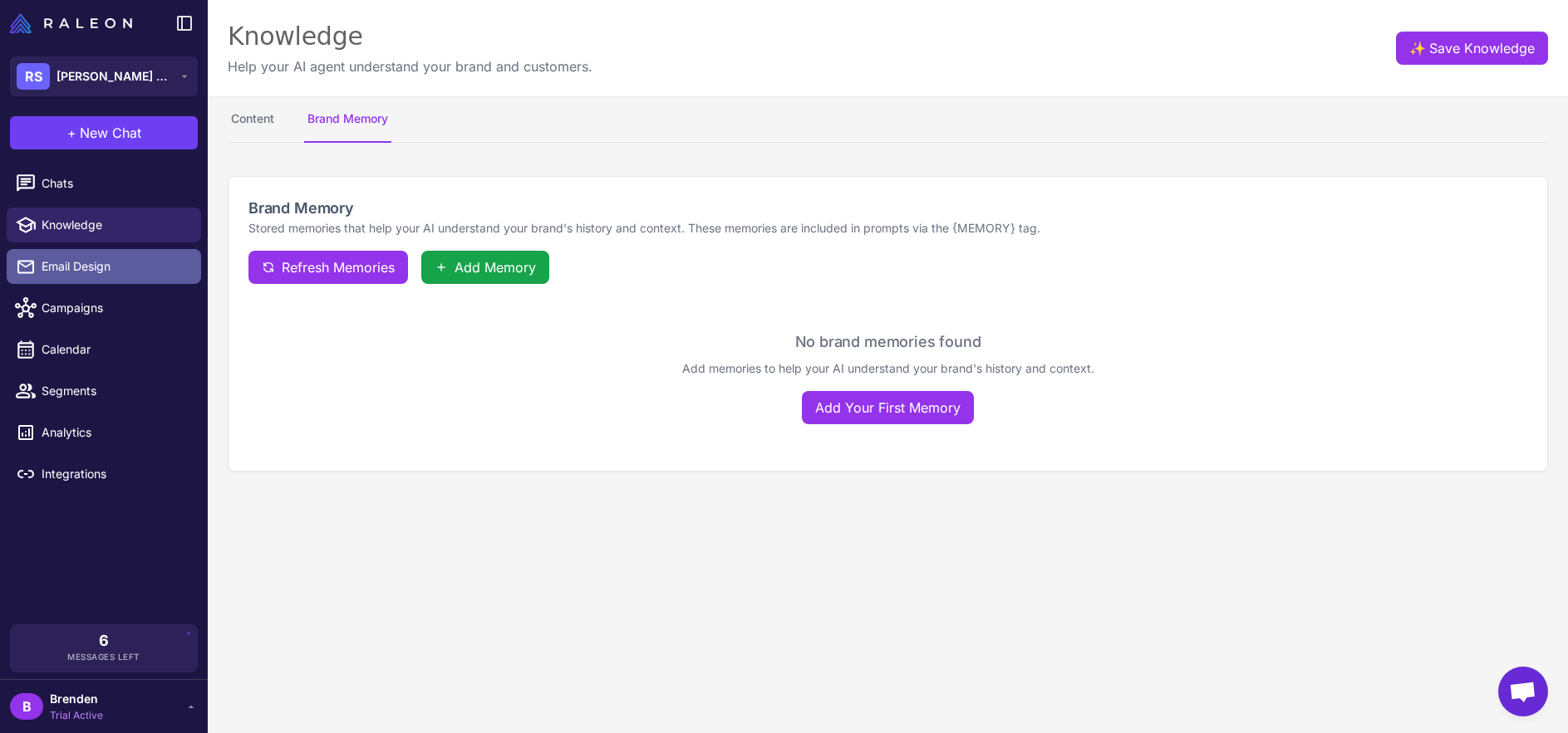
click at [117, 279] on link "Email Design" at bounding box center [103, 266] width 194 height 34
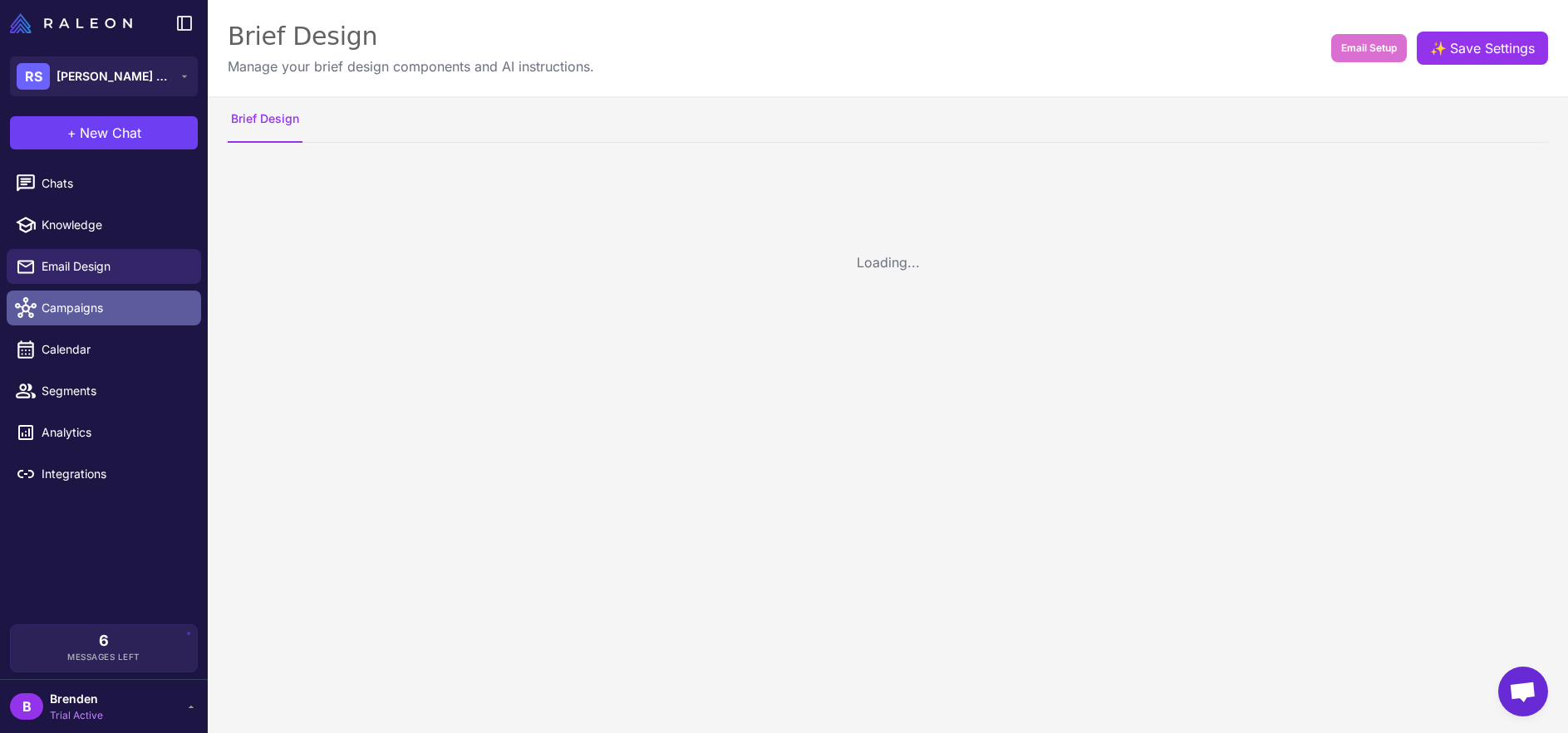
click at [123, 312] on span "Campaigns" at bounding box center [114, 307] width 146 height 18
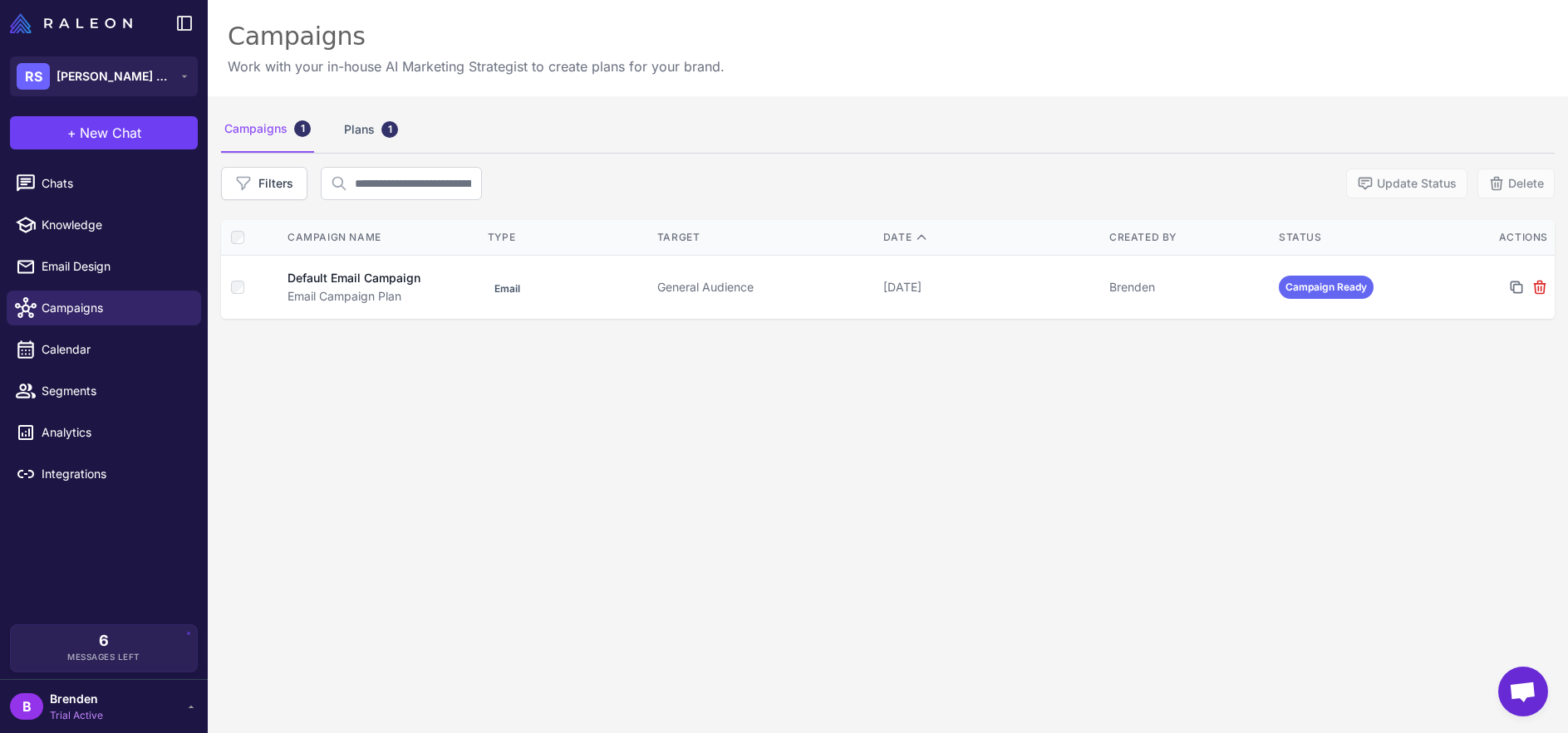
click at [439, 417] on div "Campaigns 1 Plans 1 Filters Update Status Delete Campaign Name Type Target Date…" at bounding box center [887, 463] width 1360 height 733
click at [130, 325] on li "Campaigns" at bounding box center [103, 307] width 208 height 41
click at [126, 126] on span "New Chat" at bounding box center [110, 132] width 61 height 20
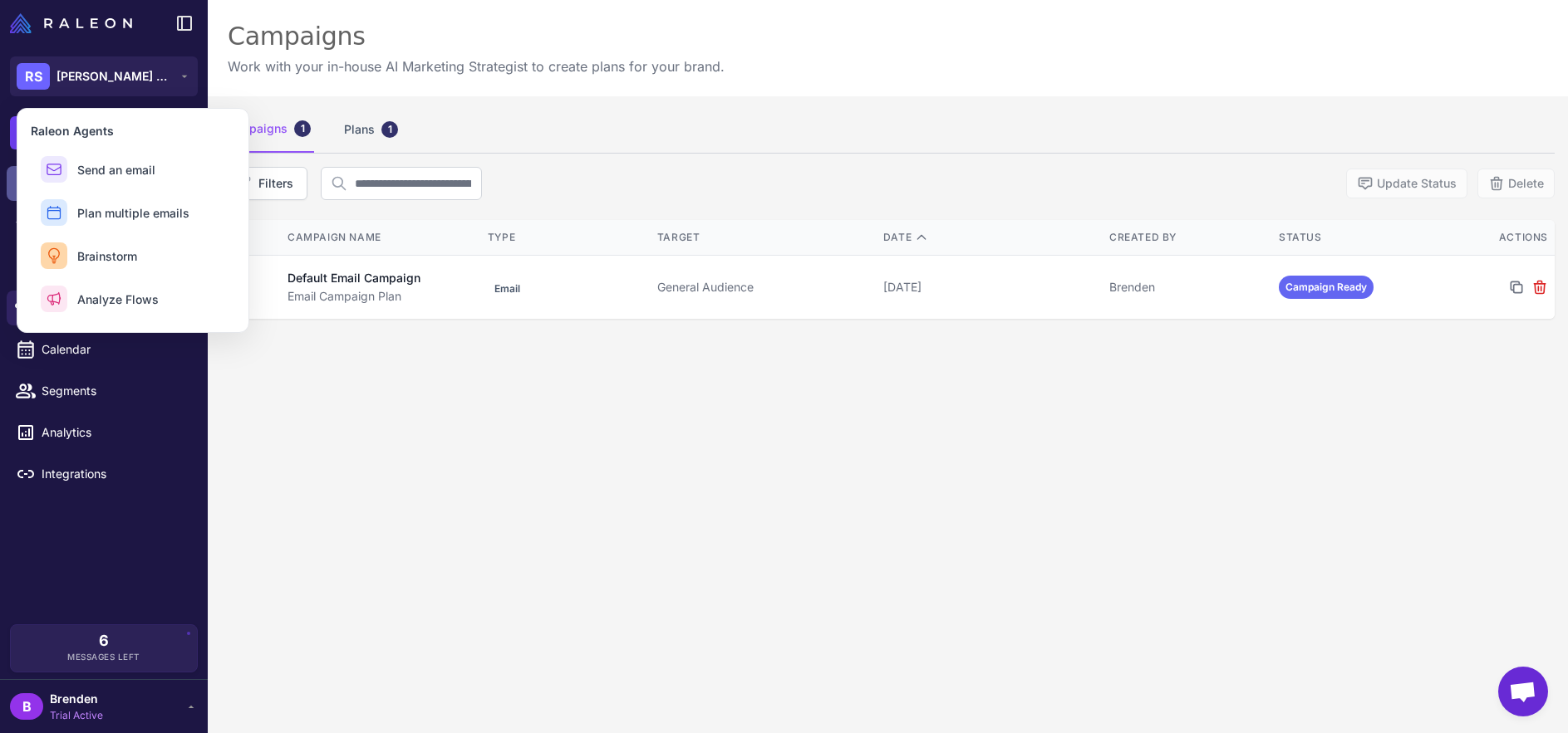
click at [162, 172] on button "Send an email" at bounding box center [132, 169] width 204 height 40
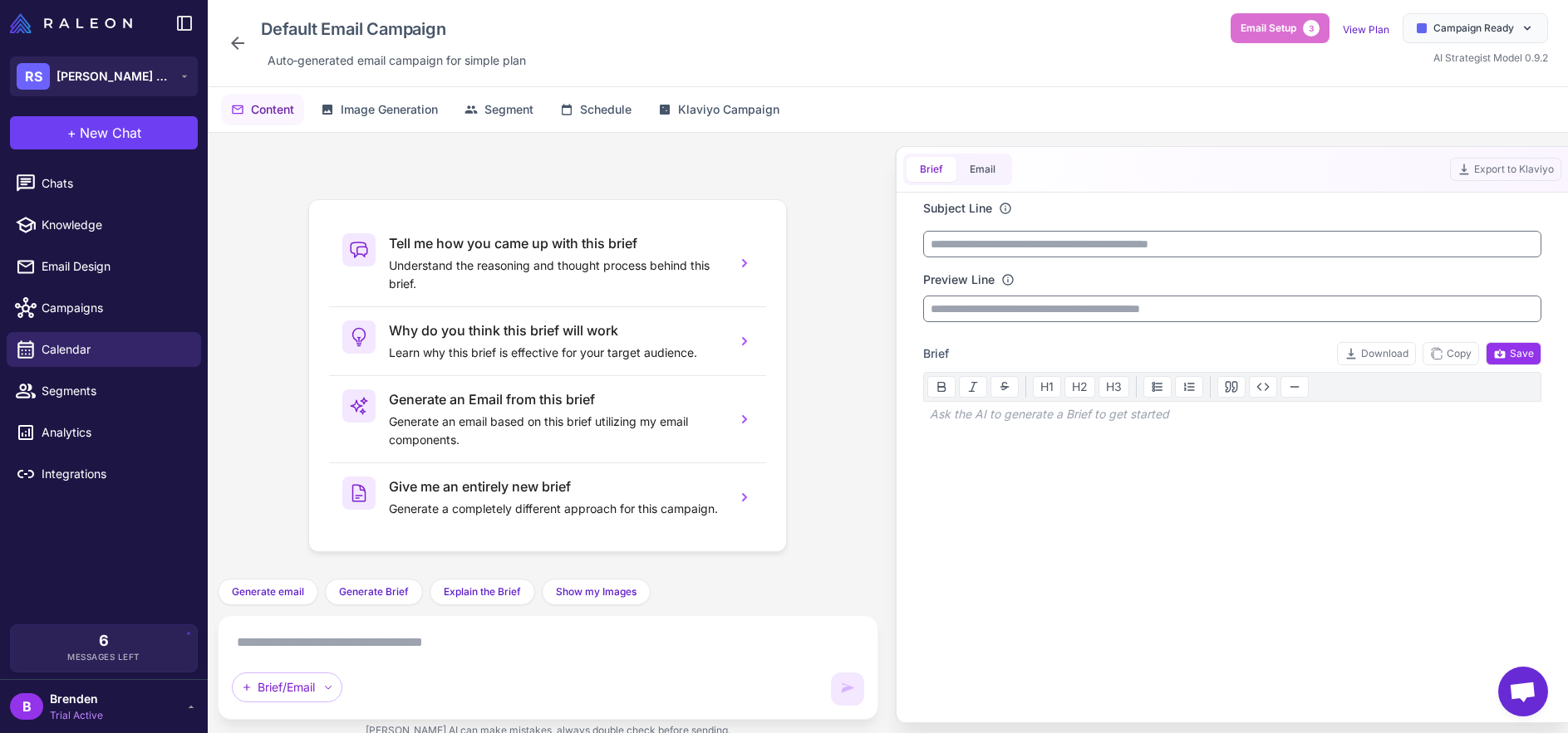
drag, startPoint x: 696, startPoint y: 693, endPoint x: 681, endPoint y: 671, distance: 26.6
click at [689, 683] on div "Brief/Email" at bounding box center [526, 687] width 589 height 30
click at [683, 657] on div "Brief/Email" at bounding box center [548, 668] width 632 height 77
click at [665, 651] on textarea at bounding box center [548, 643] width 632 height 27
paste textarea "**********"
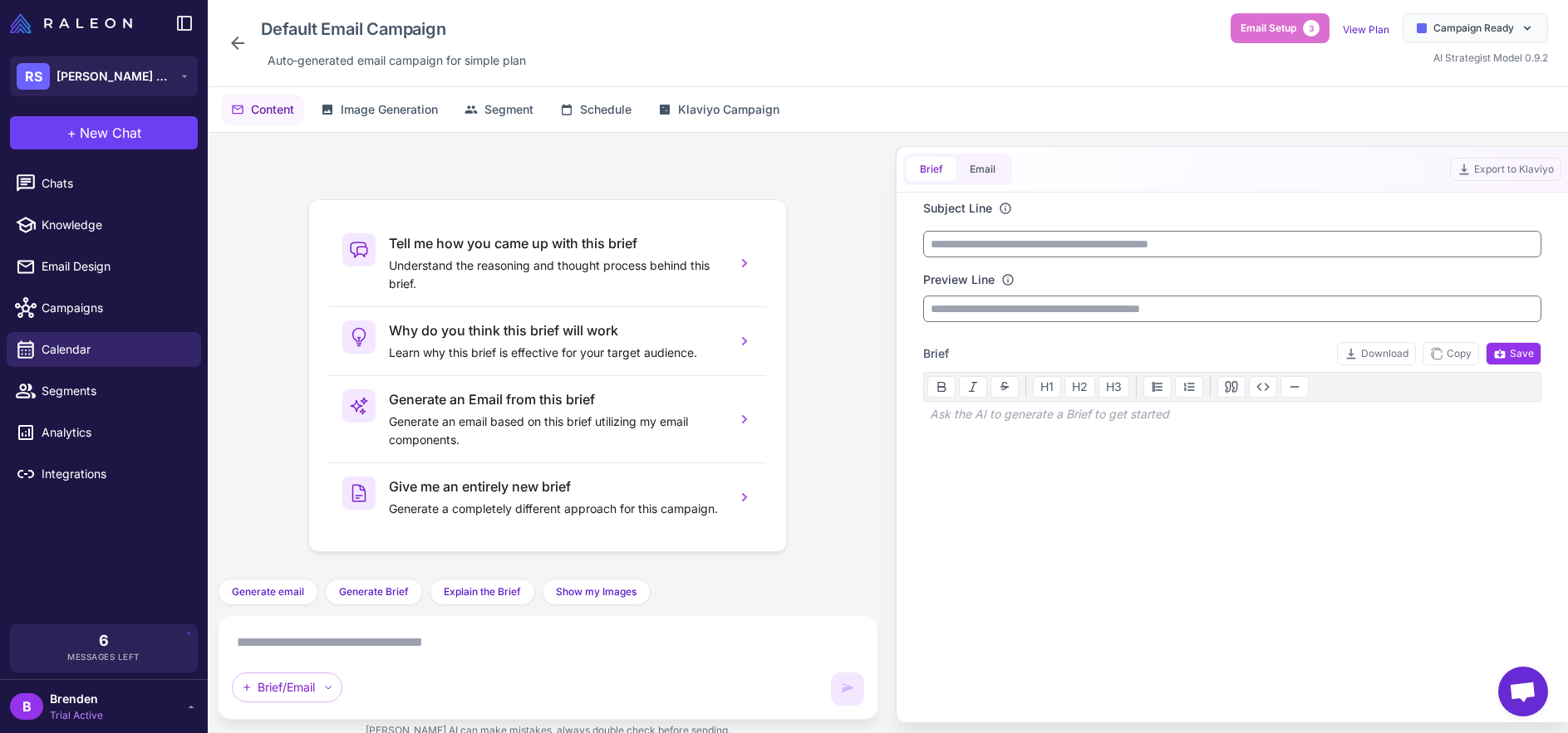
type textarea "**********"
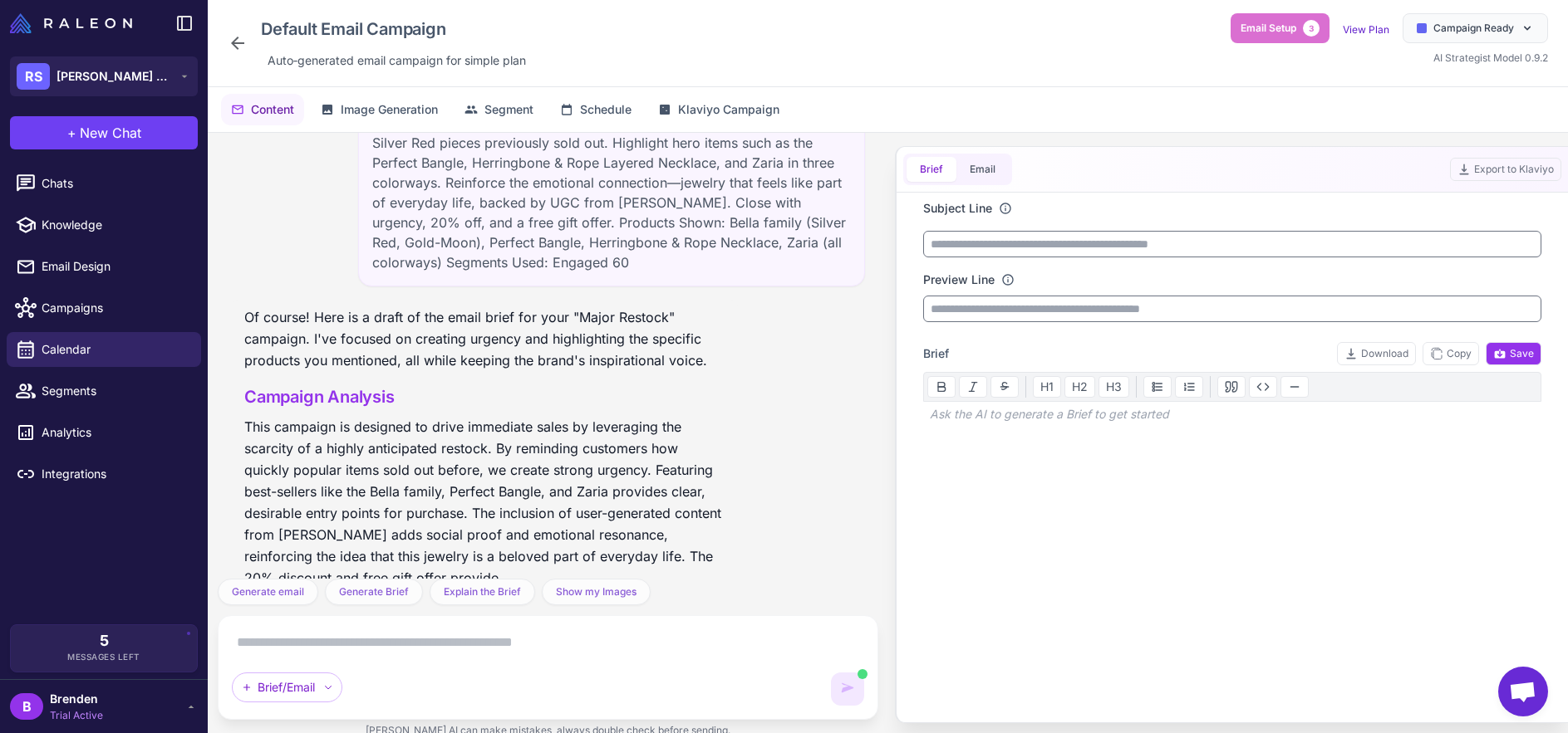
scroll to position [218, 0]
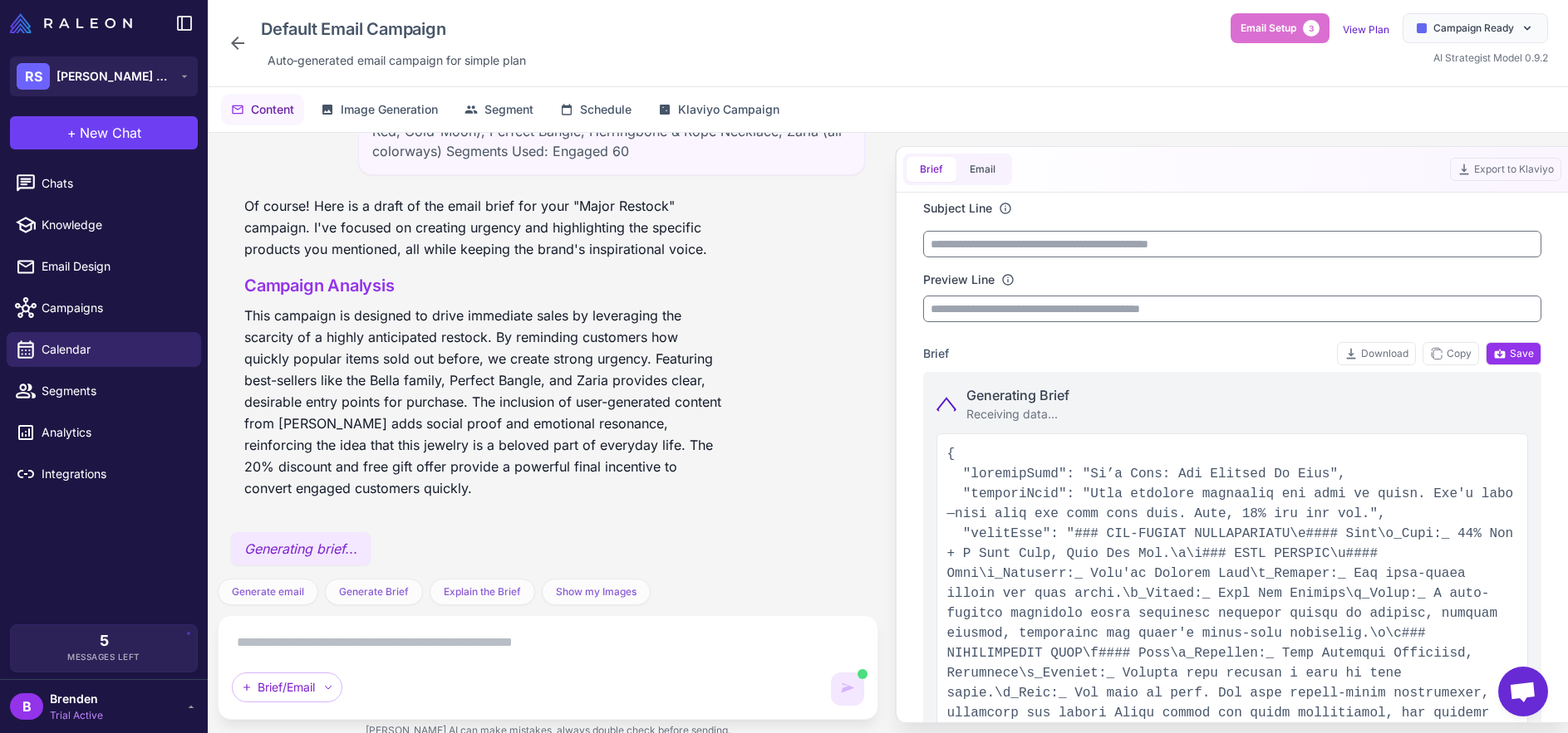
type input "**********"
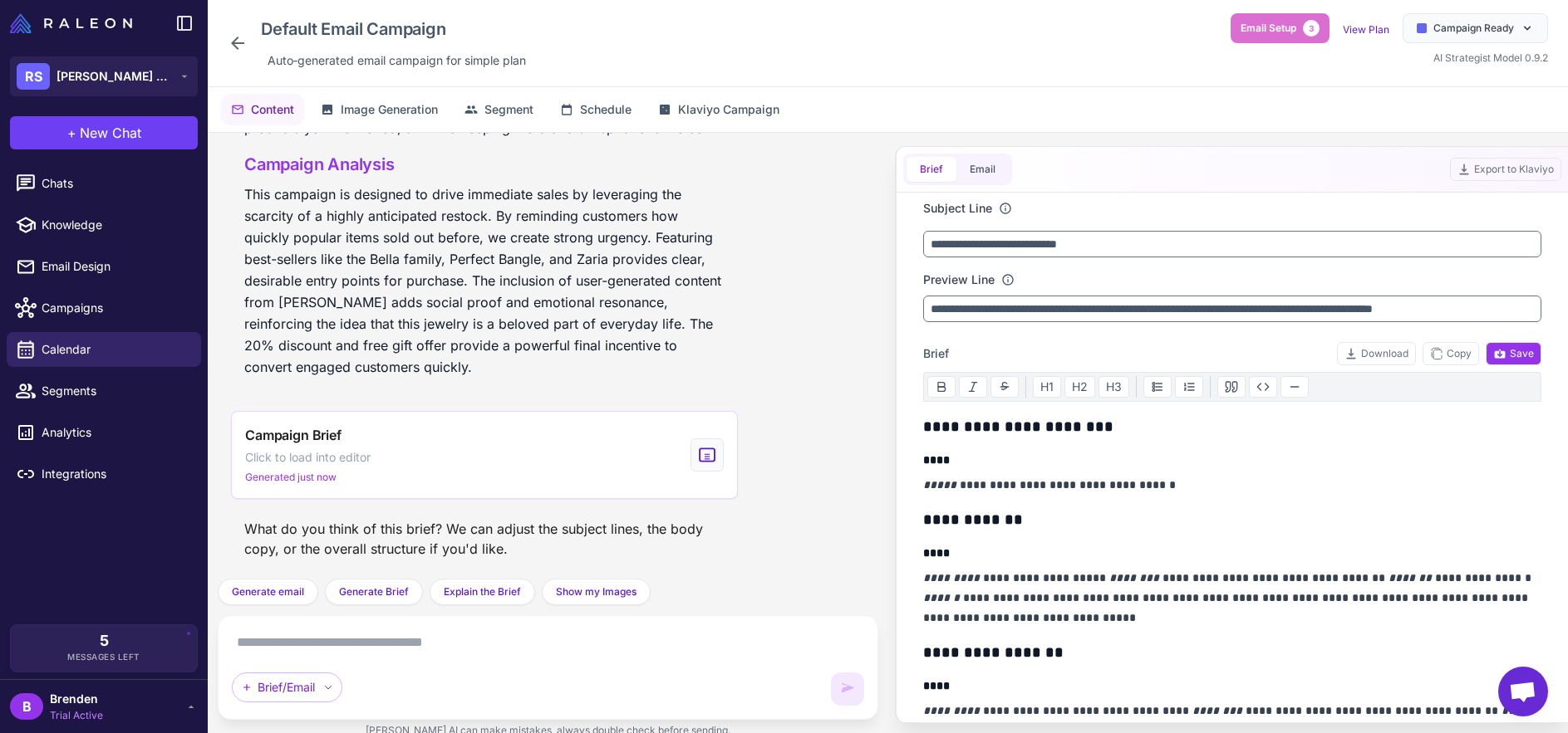
scroll to position [209, 0]
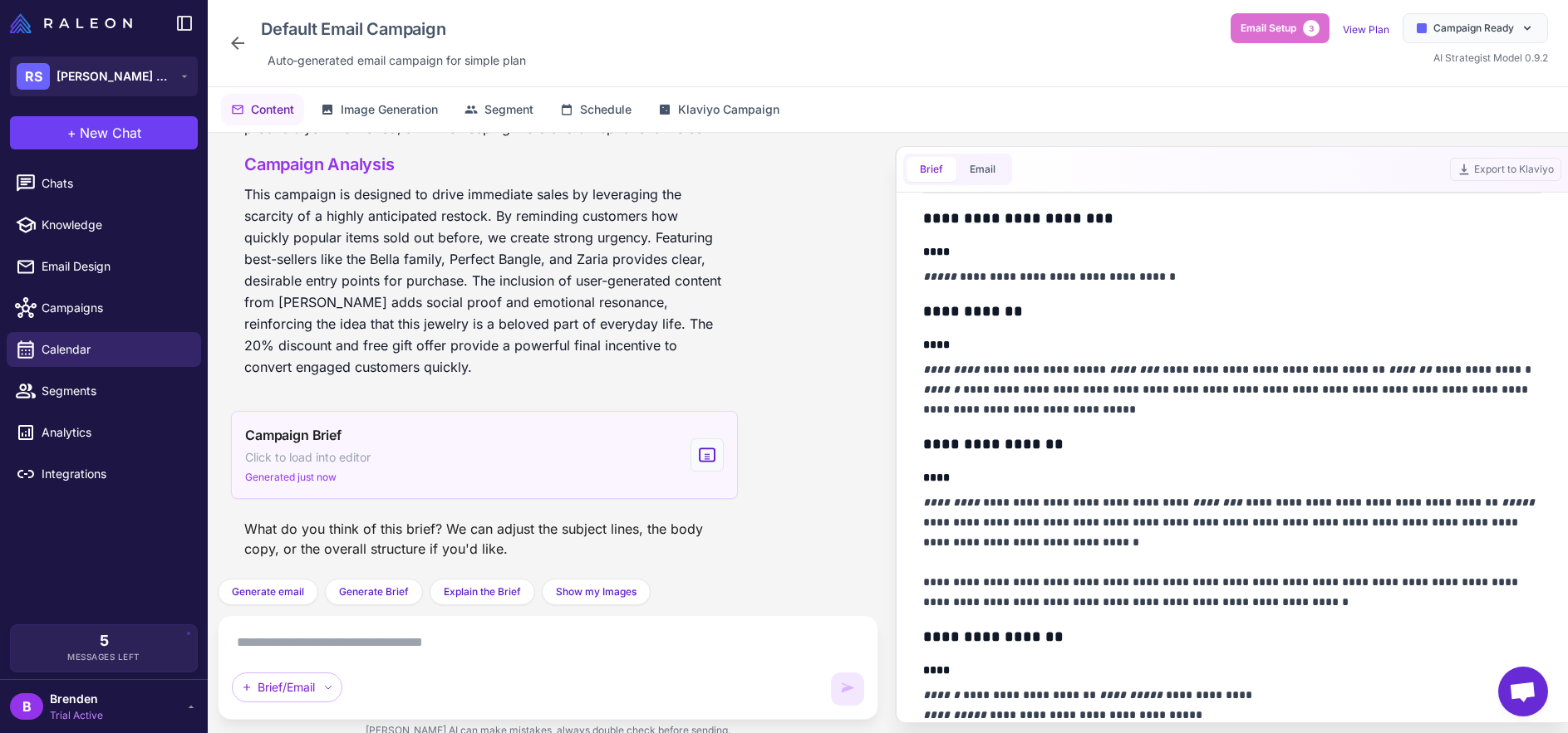
click at [520, 467] on div "Campaign Brief Click to load into editor Generated just now" at bounding box center [483, 455] width 506 height 88
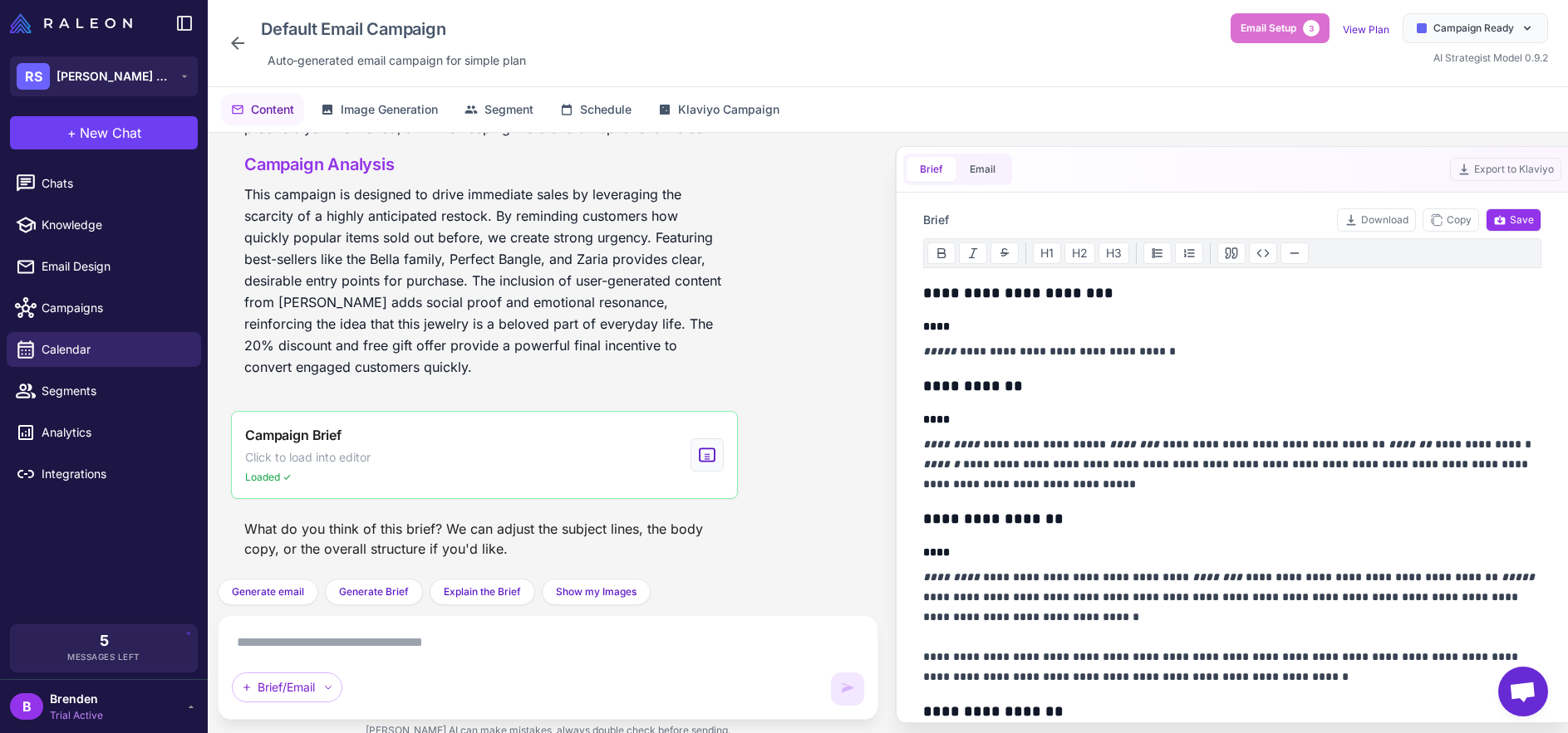
scroll to position [134, 0]
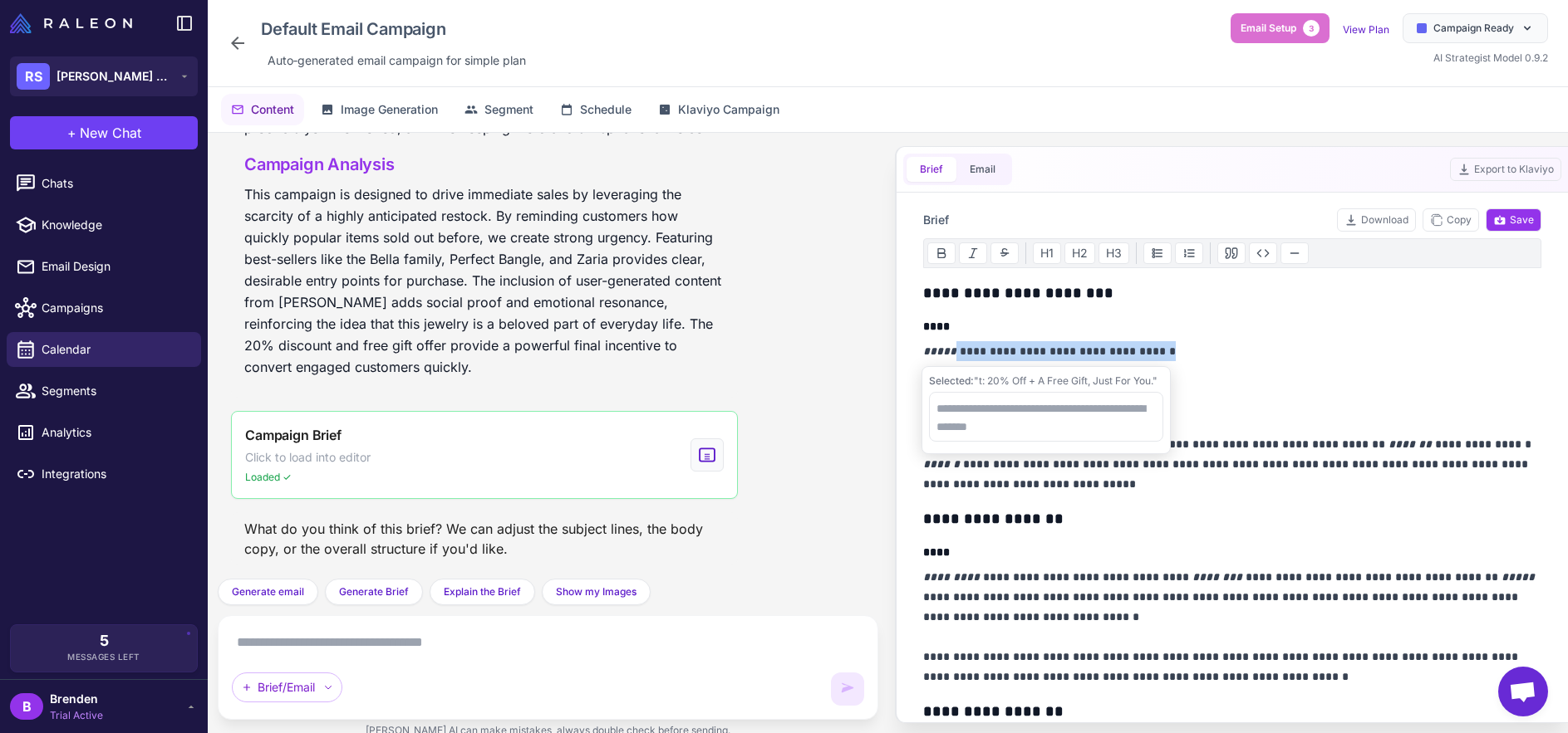
drag, startPoint x: 1187, startPoint y: 357, endPoint x: 967, endPoint y: 355, distance: 220.0
click at [952, 357] on p "**********" at bounding box center [1232, 351] width 619 height 20
click at [1052, 346] on p "**********" at bounding box center [1232, 351] width 619 height 20
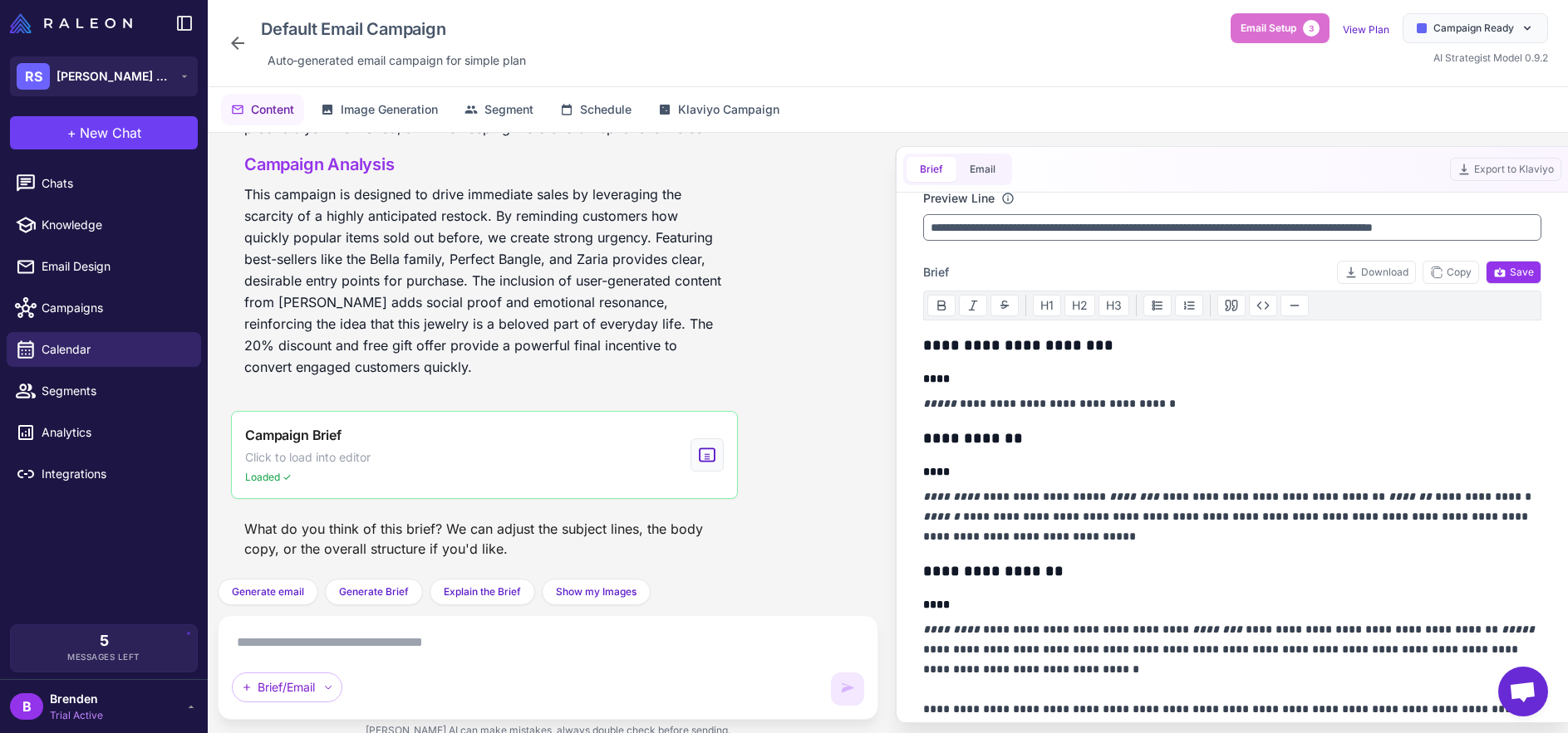
scroll to position [0, 0]
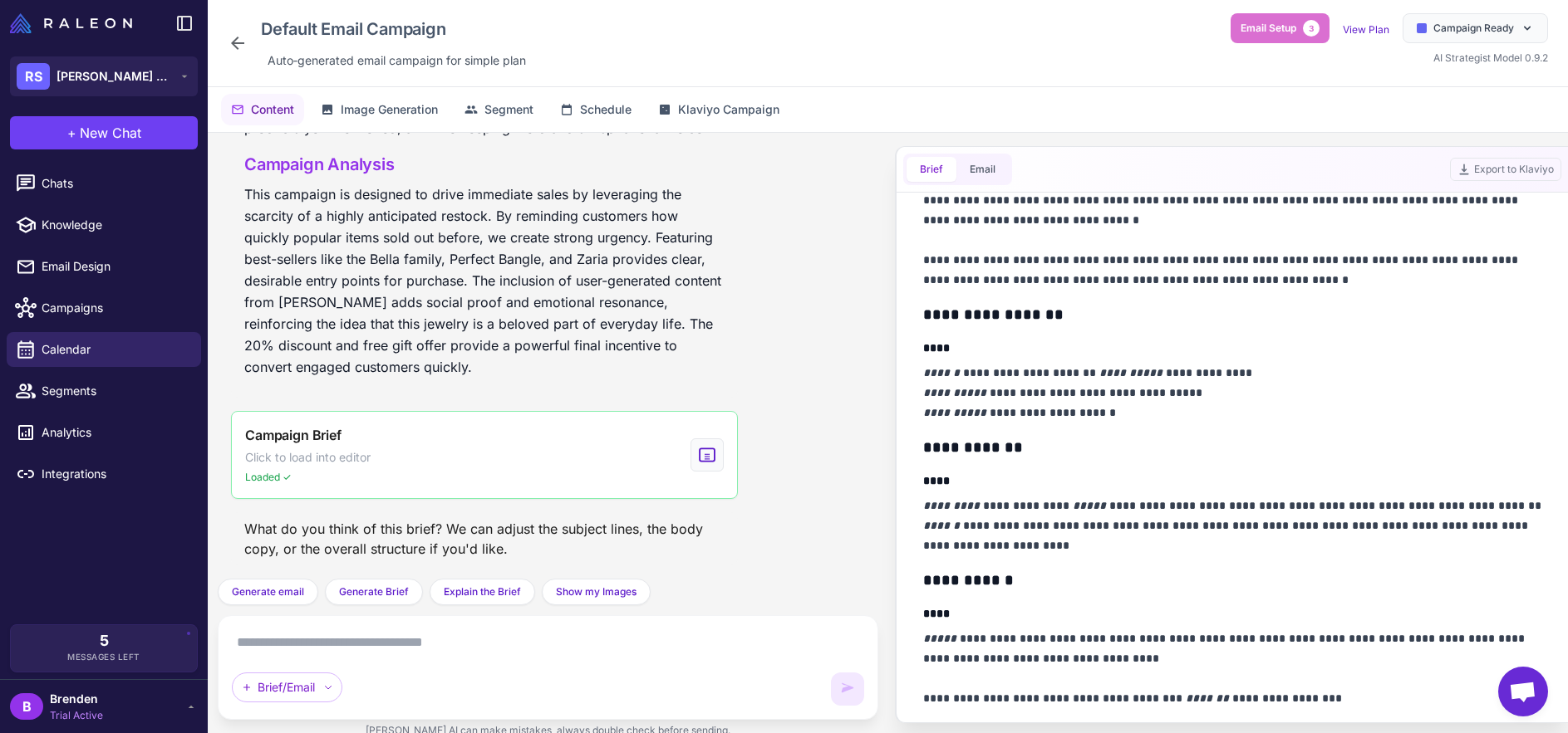
click at [415, 657] on div "Brief/Email" at bounding box center [548, 668] width 632 height 77
drag, startPoint x: 438, startPoint y: 631, endPoint x: 433, endPoint y: 642, distance: 12.1
click at [437, 632] on textarea at bounding box center [548, 643] width 632 height 27
paste textarea "**********"
type textarea "**********"
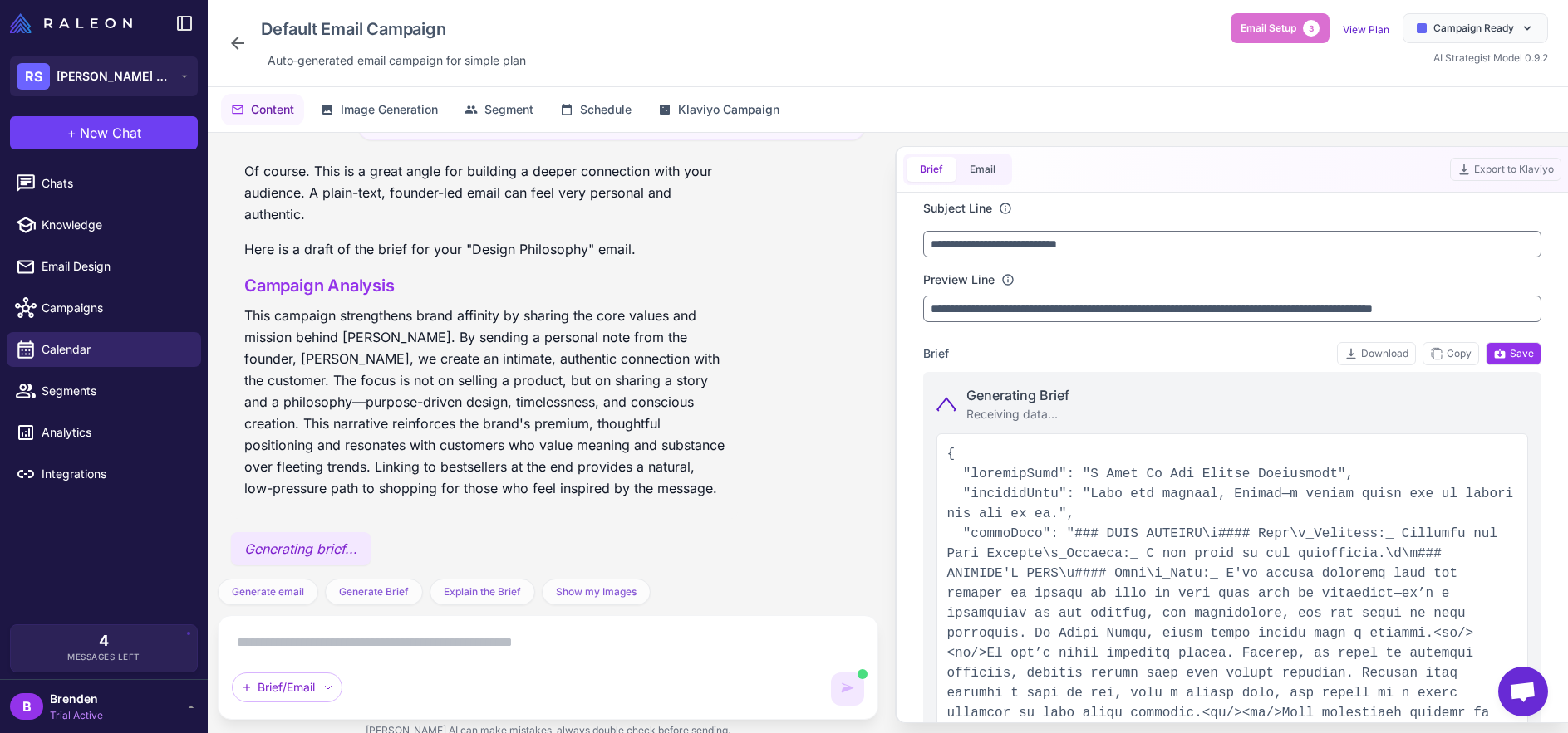
type input "**********"
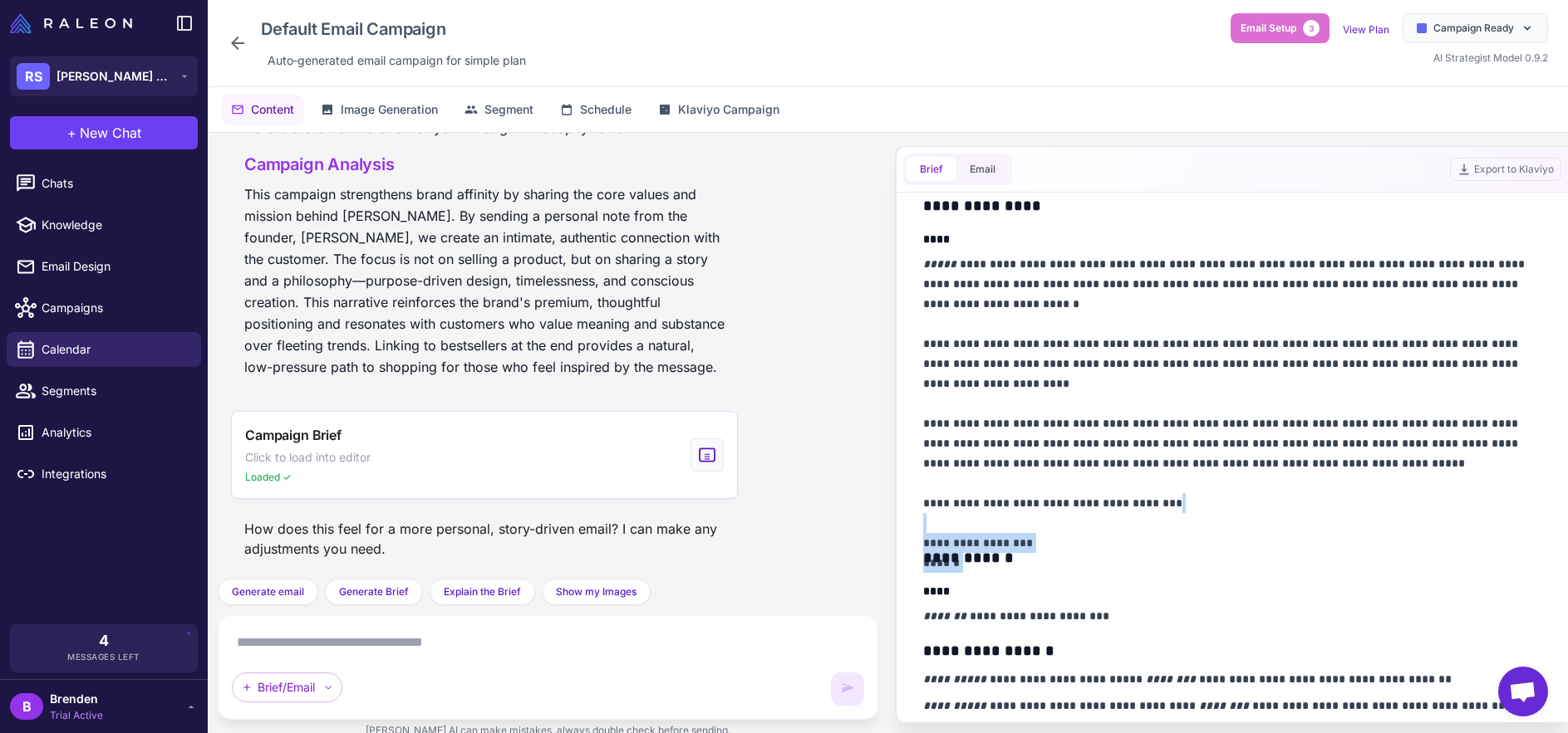
scroll to position [314, 0]
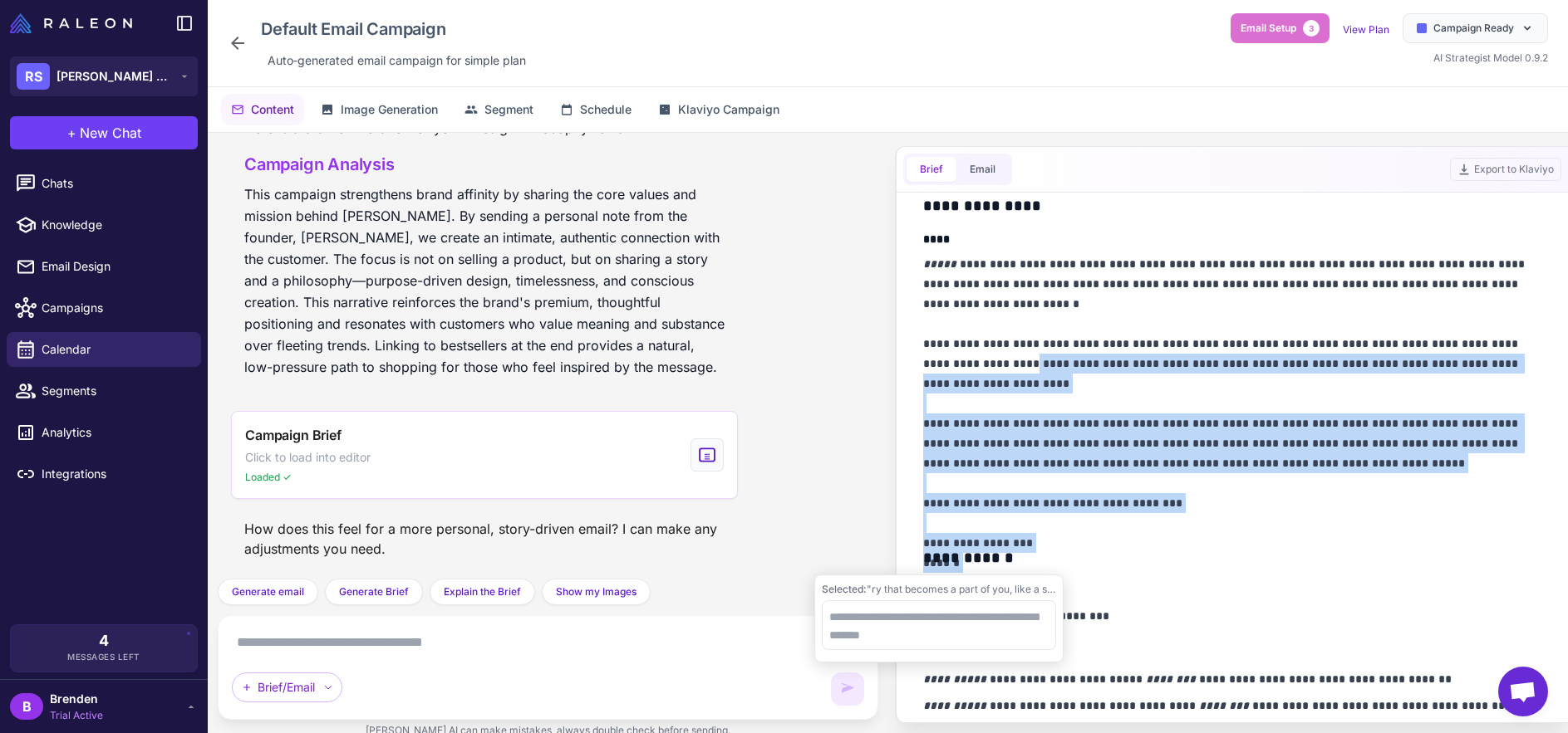
drag, startPoint x: 986, startPoint y: 521, endPoint x: 954, endPoint y: 353, distance: 171.0
click at [954, 353] on div "**********" at bounding box center [1232, 465] width 619 height 727
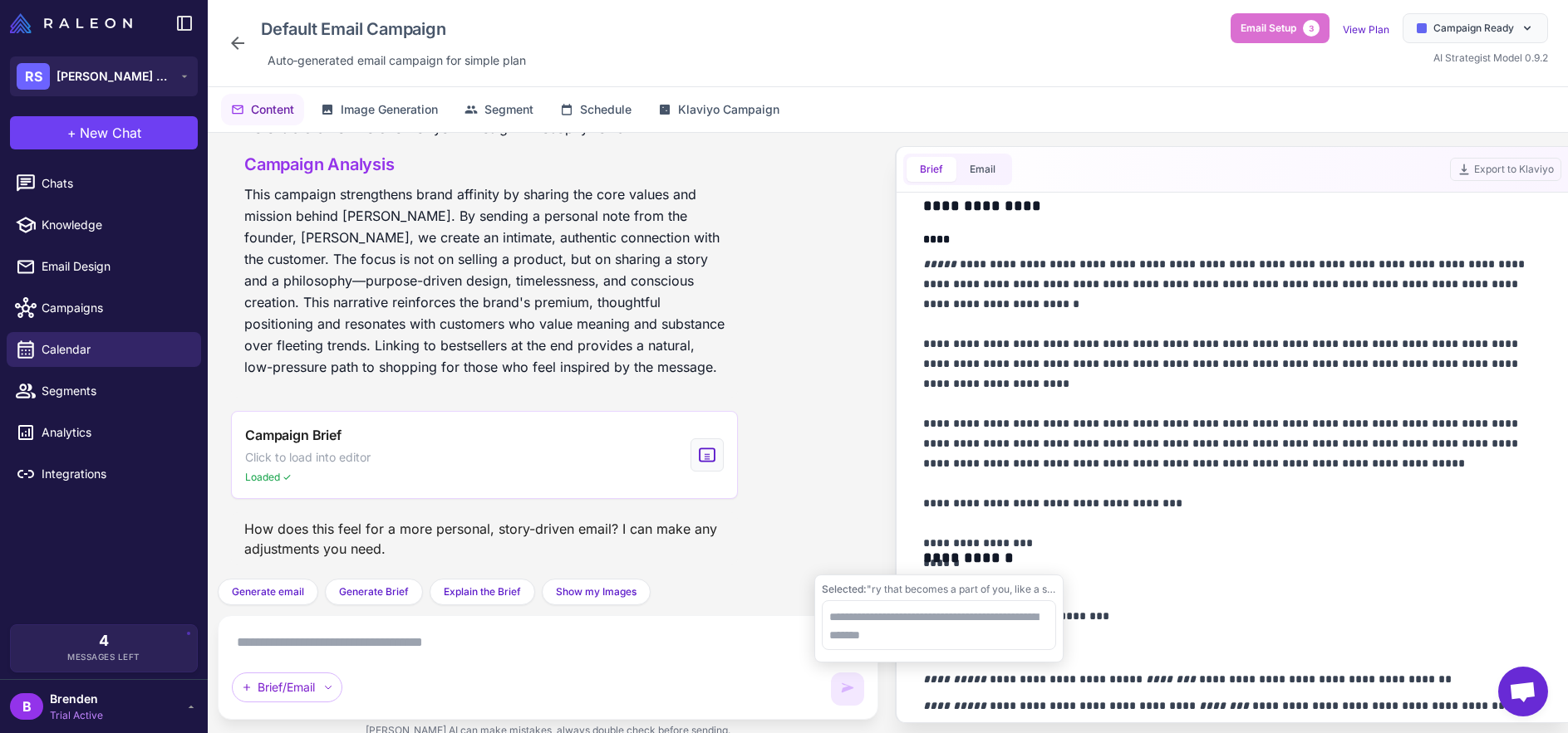
click at [959, 351] on p "**********" at bounding box center [1232, 394] width 619 height 279
click at [1023, 521] on p "**********" at bounding box center [1232, 394] width 619 height 279
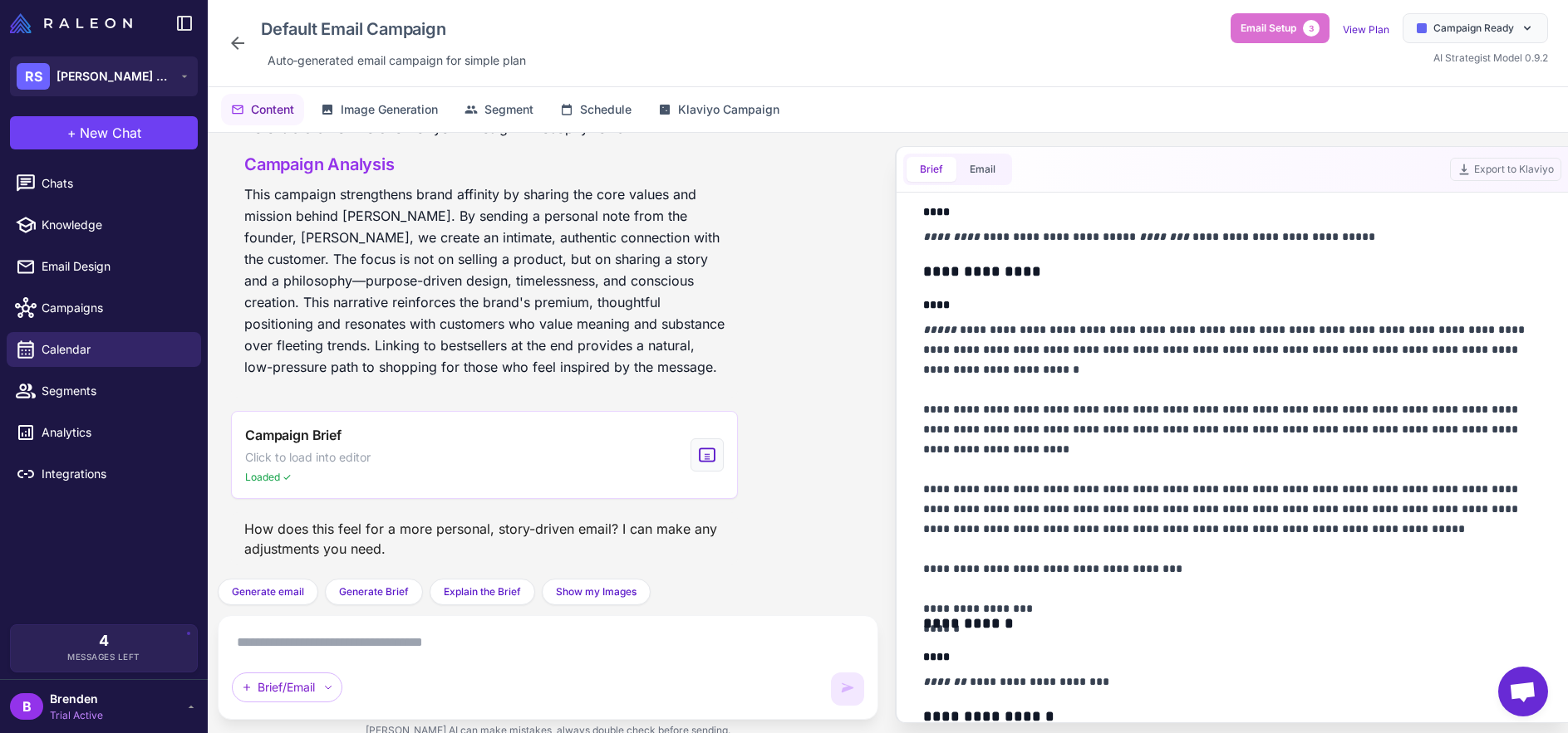
scroll to position [300, 0]
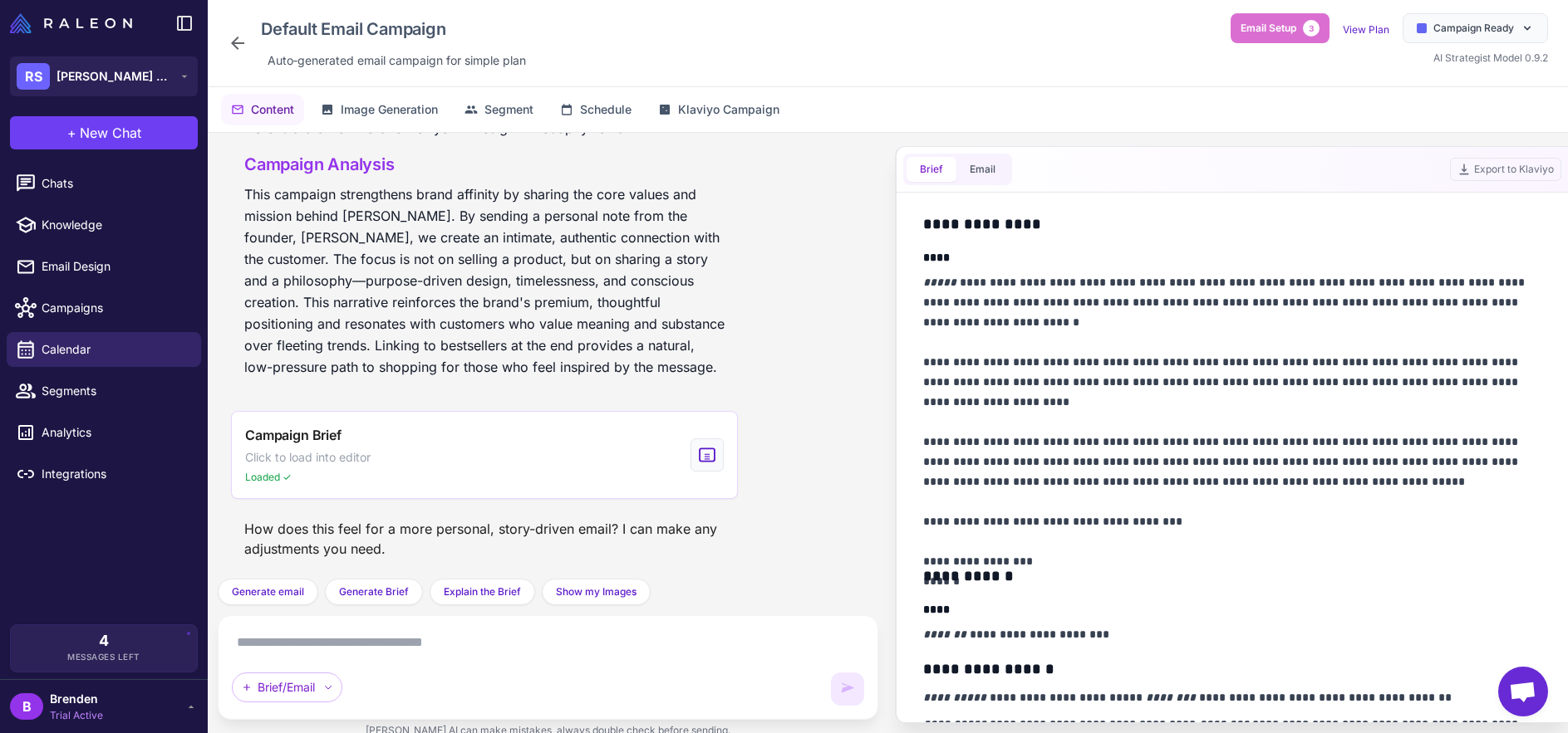
click at [1145, 466] on p "**********" at bounding box center [1232, 412] width 619 height 279
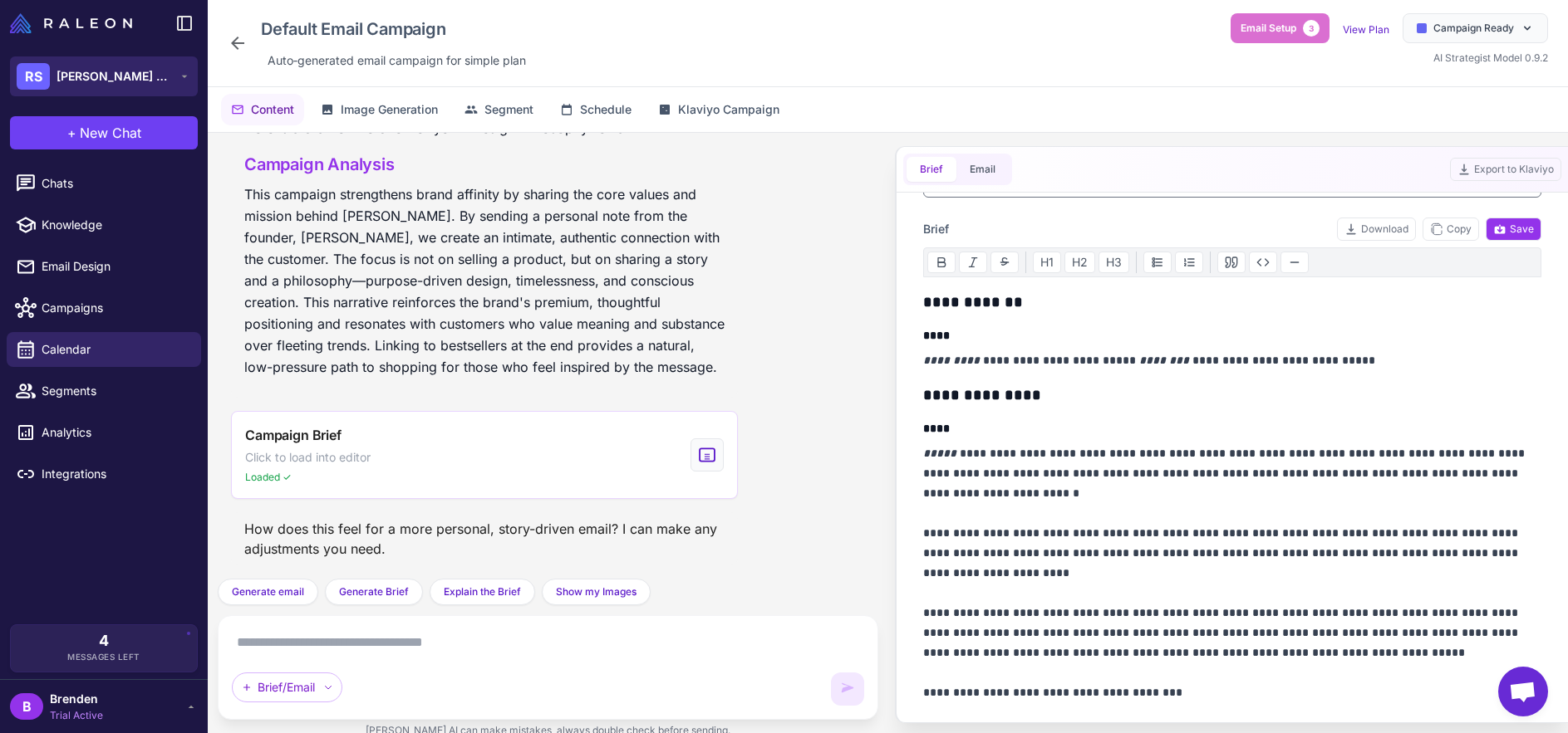
click at [166, 73] on button "RS Raena Stones" at bounding box center [103, 77] width 188 height 40
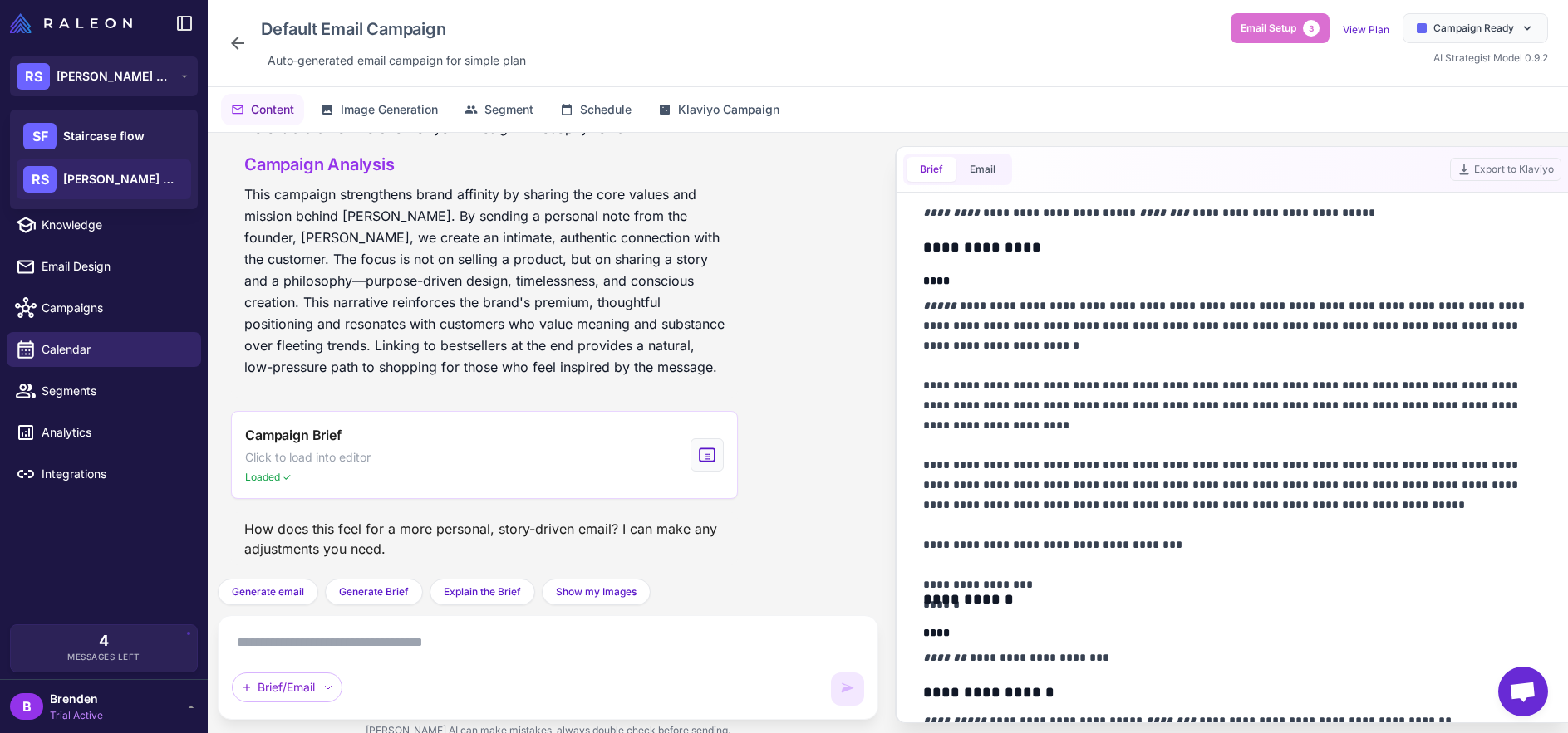
click at [621, 680] on div "Brief/Email" at bounding box center [526, 687] width 589 height 30
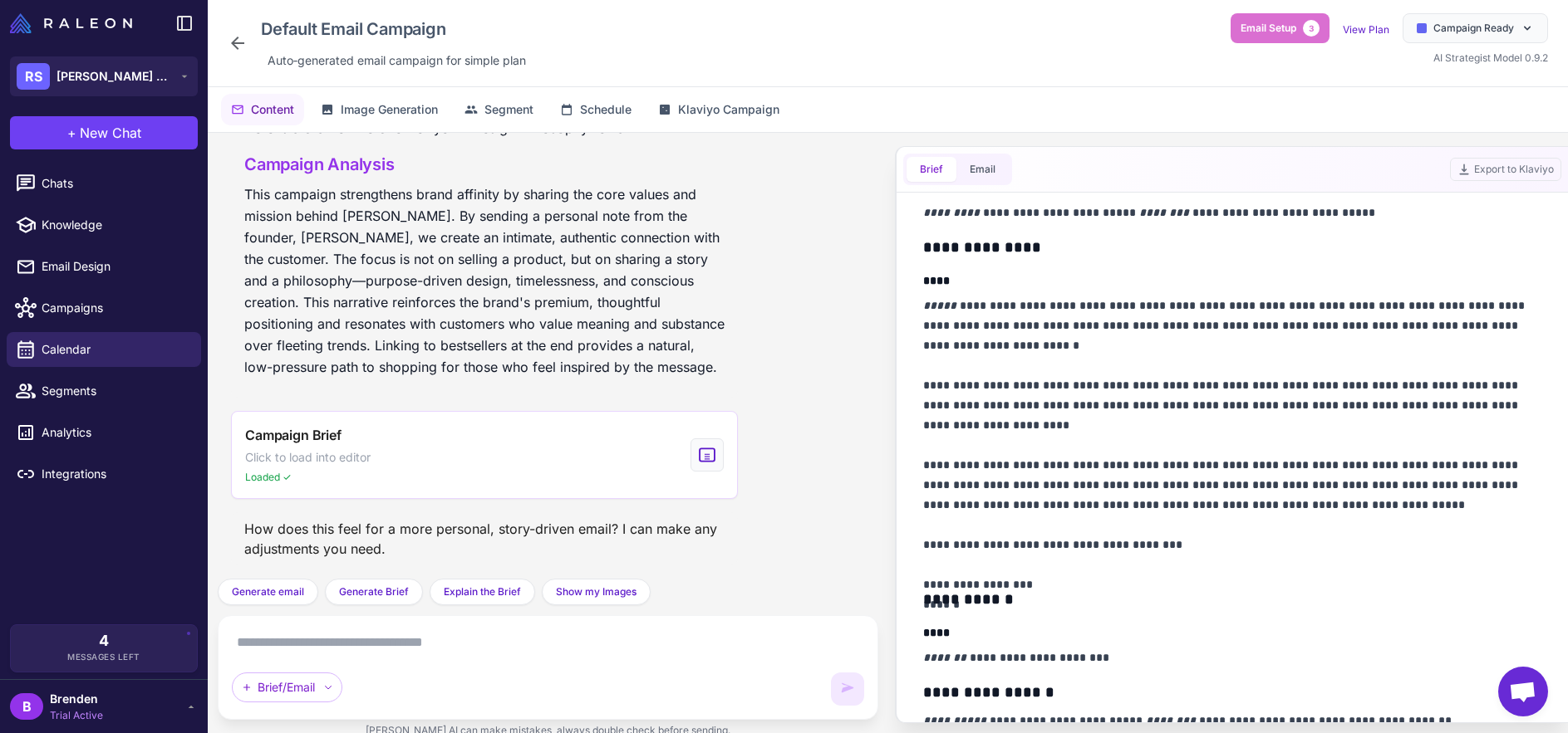
click at [625, 639] on textarea at bounding box center [548, 643] width 632 height 27
paste textarea "**********"
type textarea "**********"
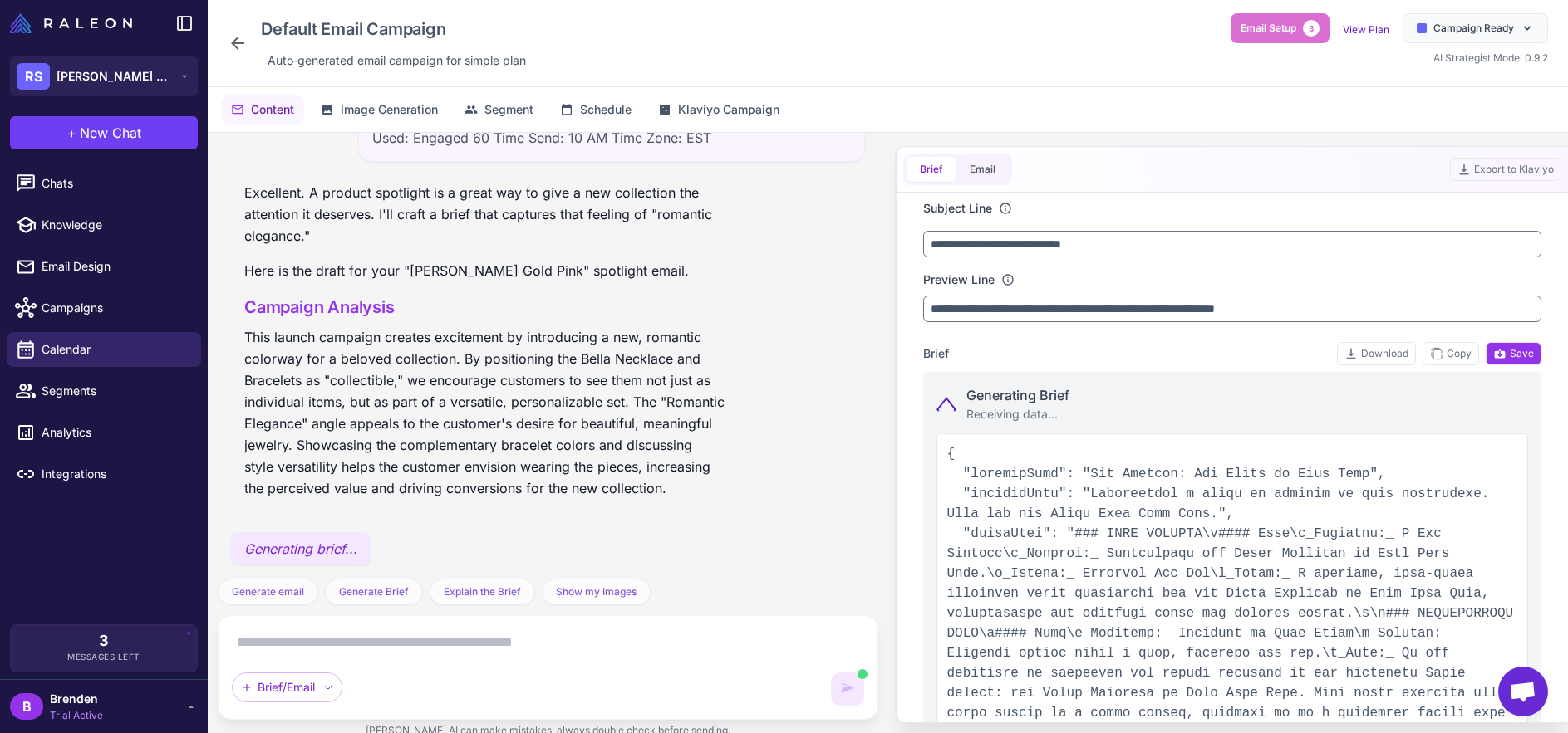
type input "**********"
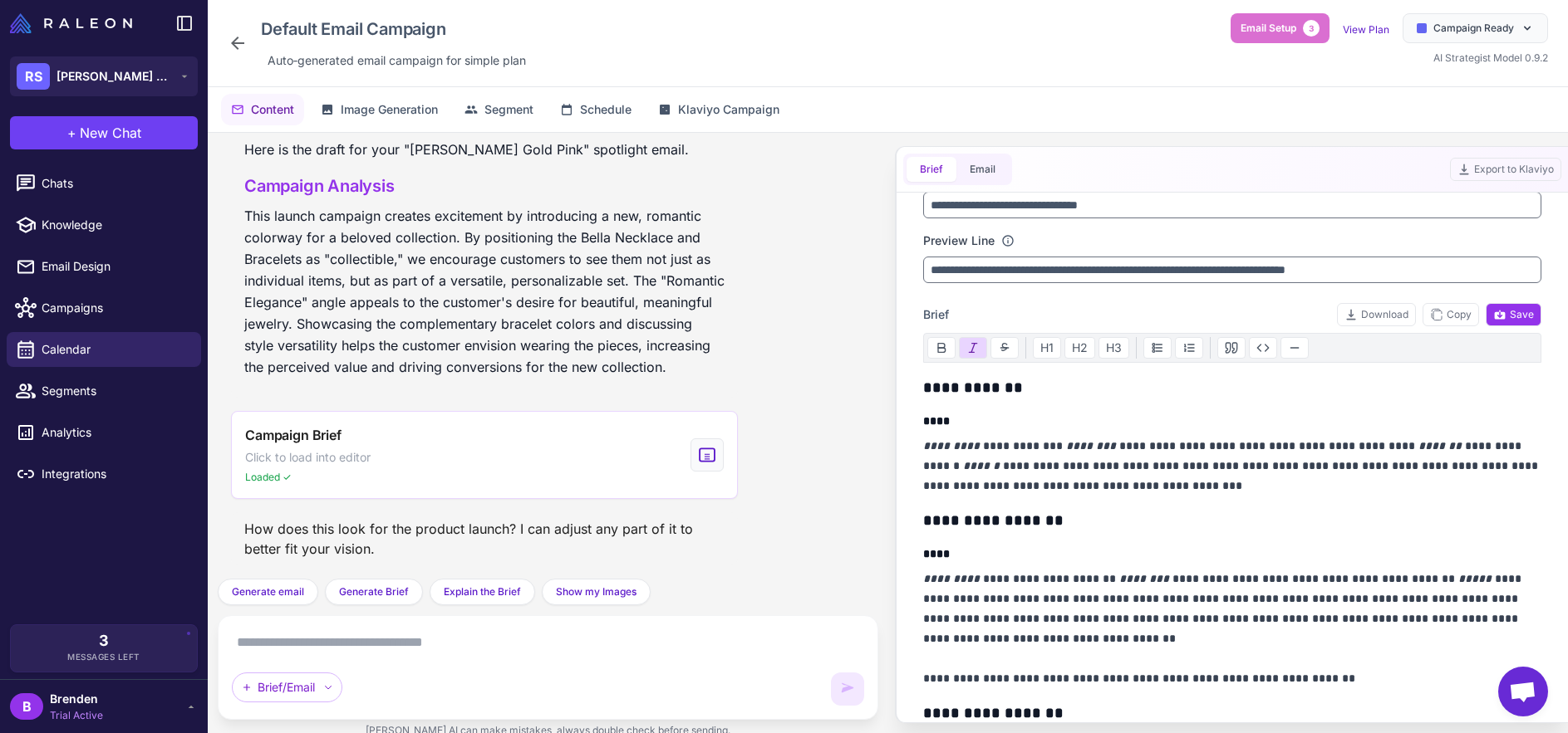
scroll to position [41, 0]
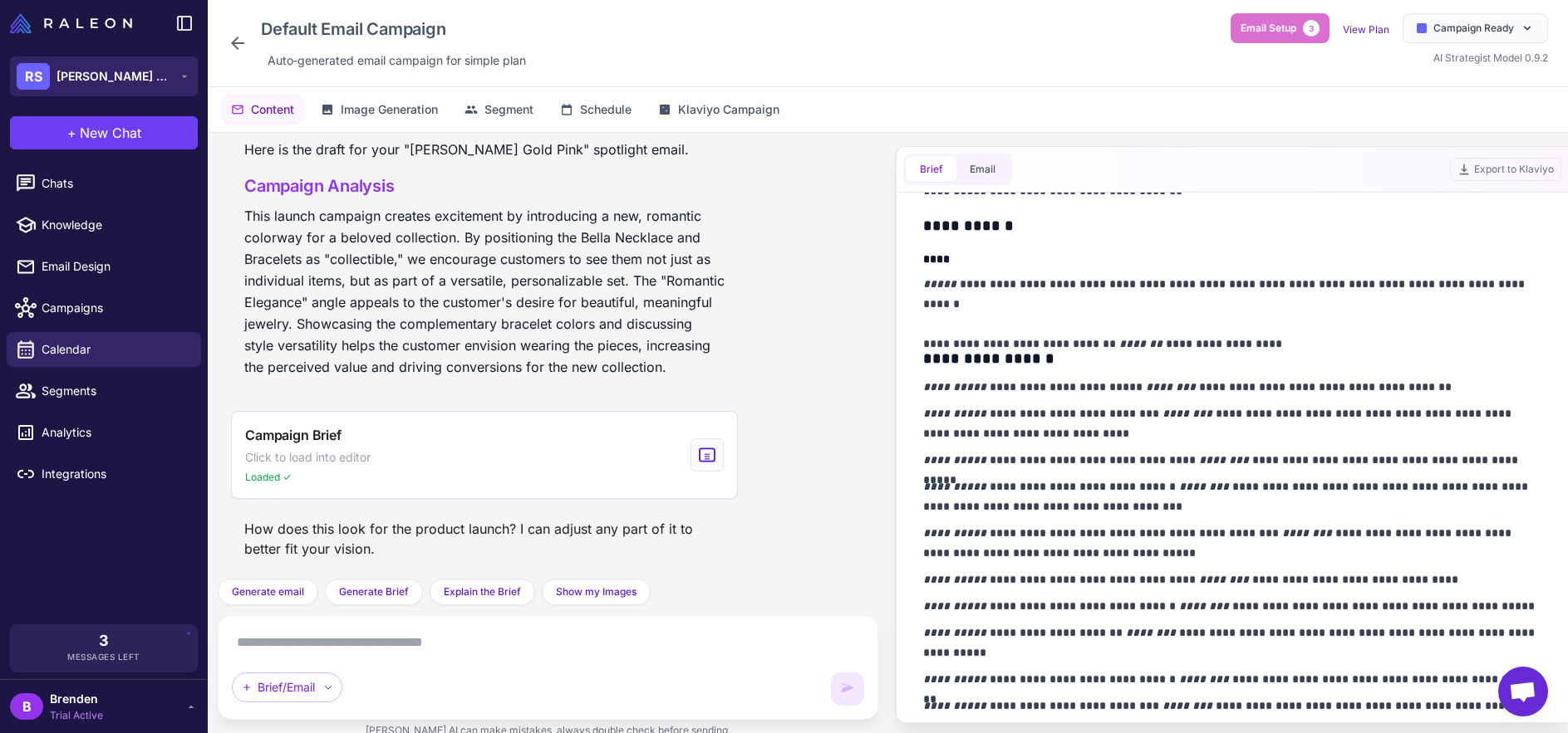
click at [140, 75] on button "RS Raena Stones" at bounding box center [103, 77] width 188 height 40
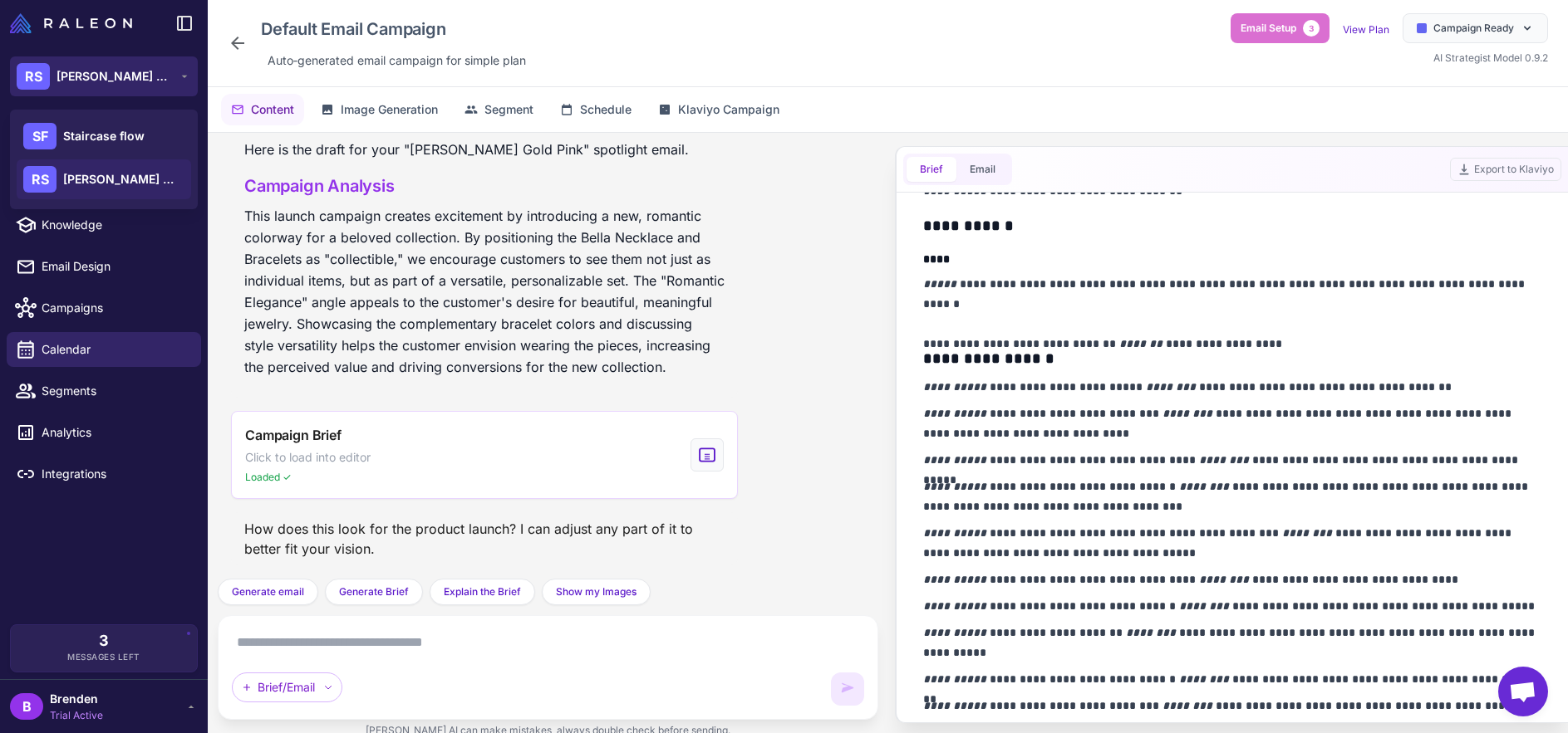
click at [140, 75] on button "RS Raena Stones" at bounding box center [103, 77] width 188 height 40
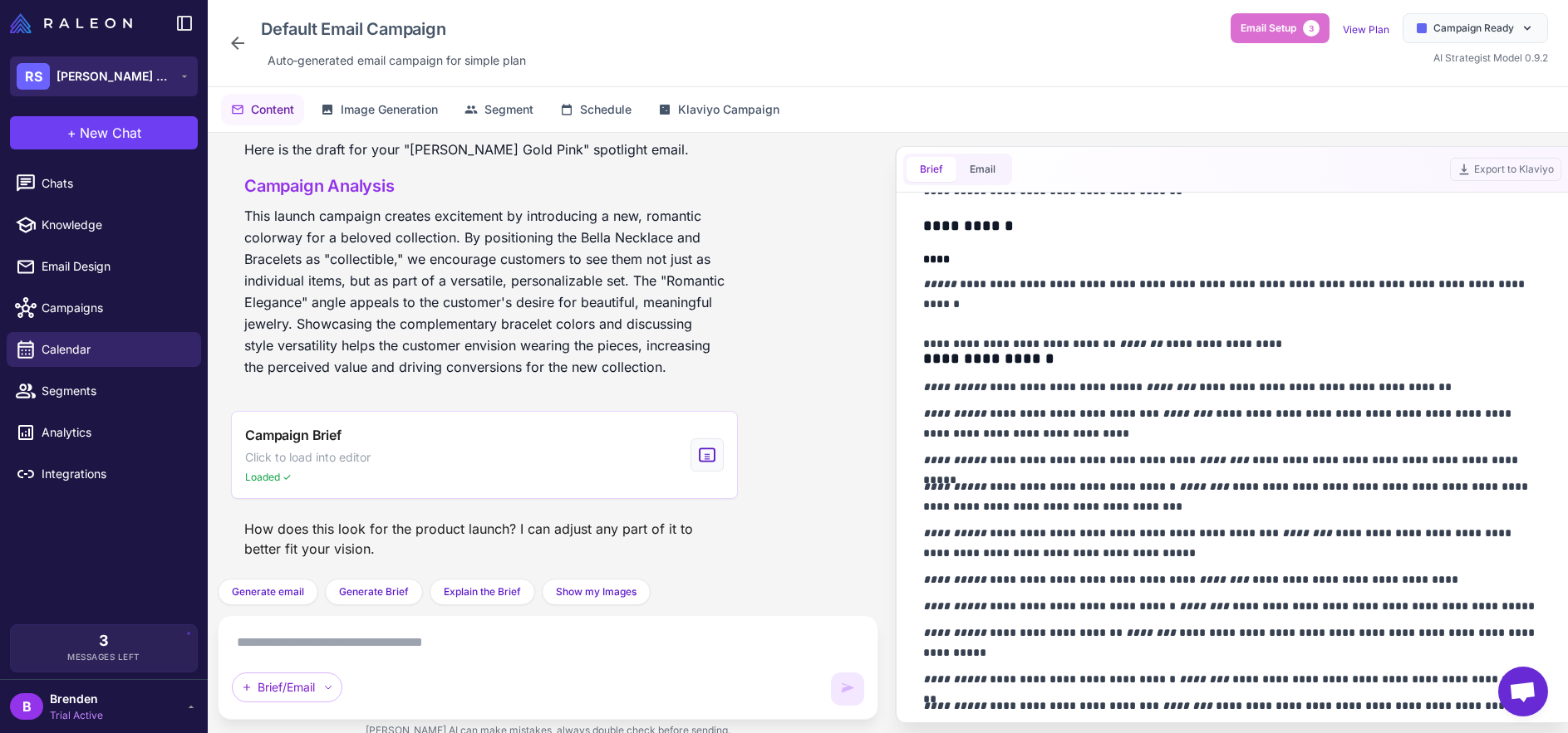
click at [140, 75] on button "RS Raena Stones" at bounding box center [103, 77] width 188 height 40
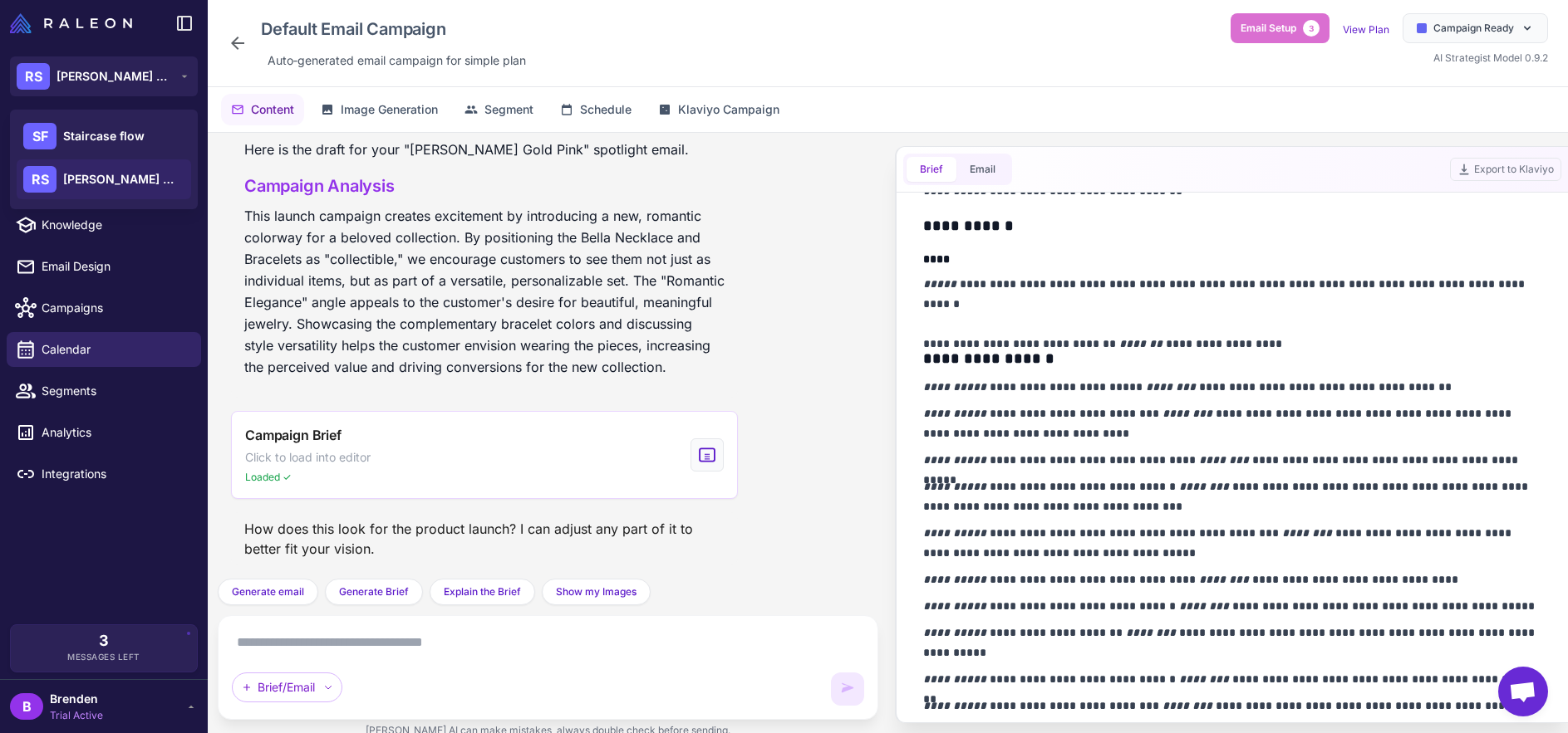
drag, startPoint x: 117, startPoint y: 612, endPoint x: 109, endPoint y: 613, distance: 8.1
click at [117, 612] on div "Chats Knowledge Email Design Campaigns Calendar Segments Analytics Integrations" at bounding box center [103, 392] width 208 height 465
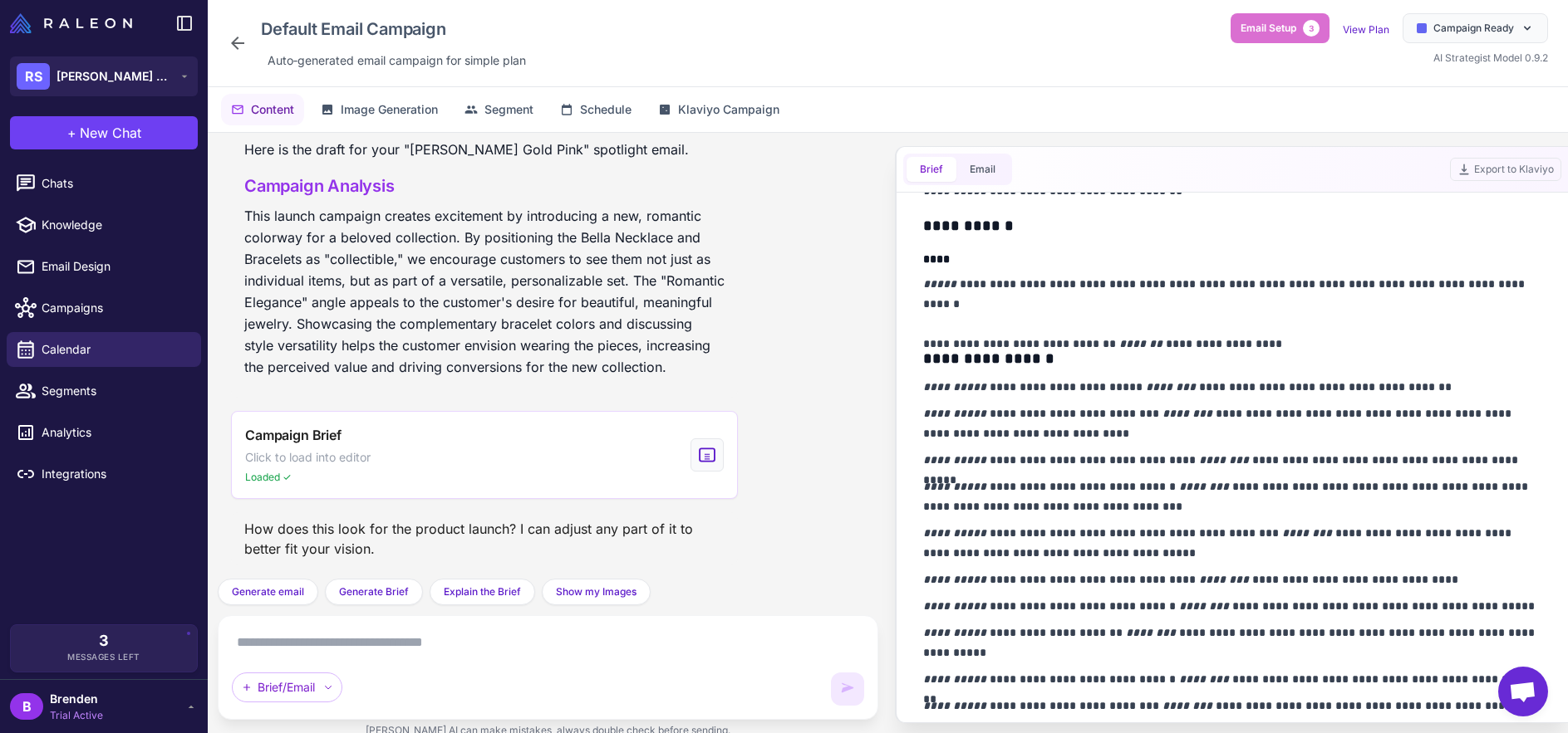
click at [113, 686] on div "B Brenden Trial Active" at bounding box center [103, 706] width 208 height 54
click at [132, 707] on div "B Brenden Trial Active" at bounding box center [103, 706] width 188 height 33
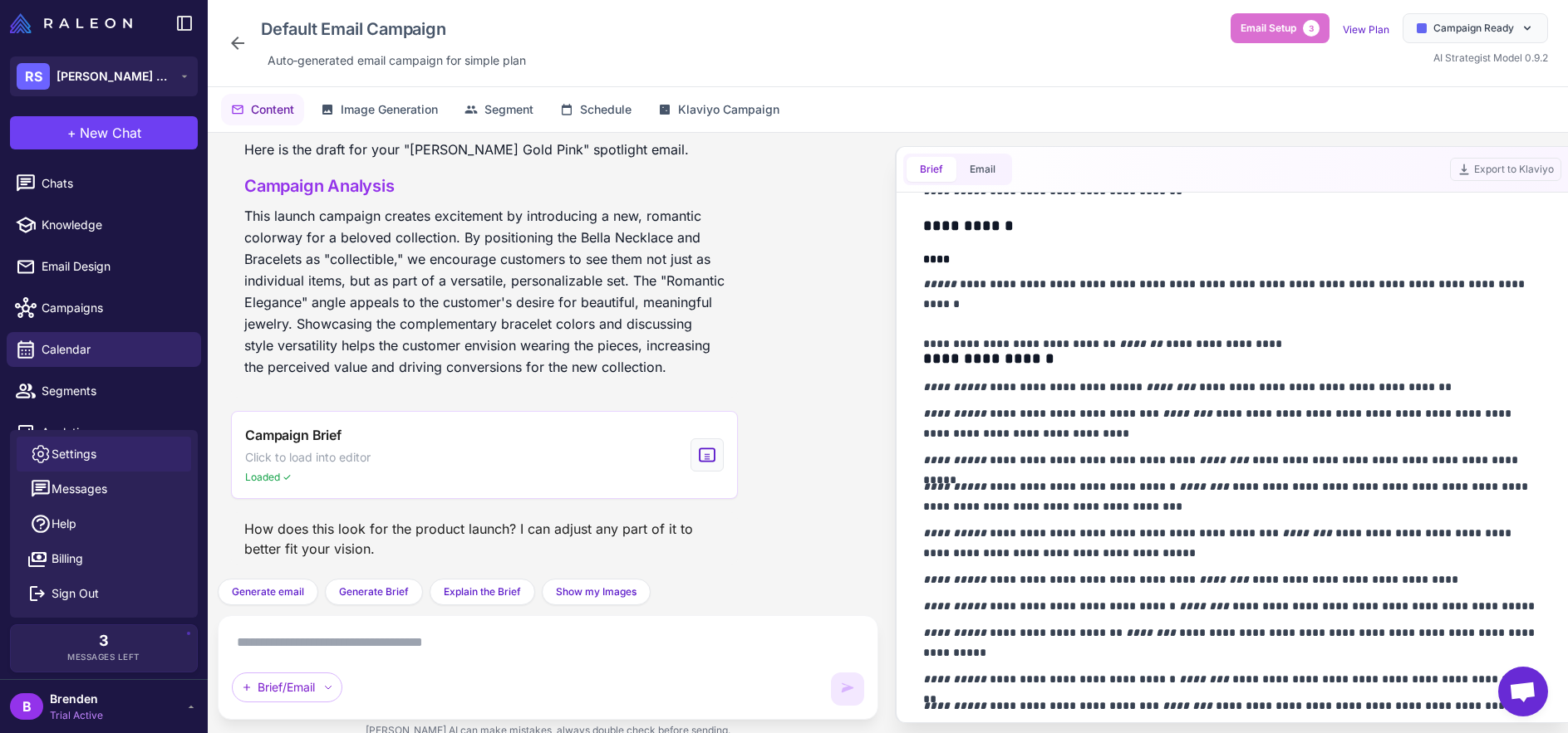
click at [117, 460] on link "Settings" at bounding box center [103, 454] width 174 height 34
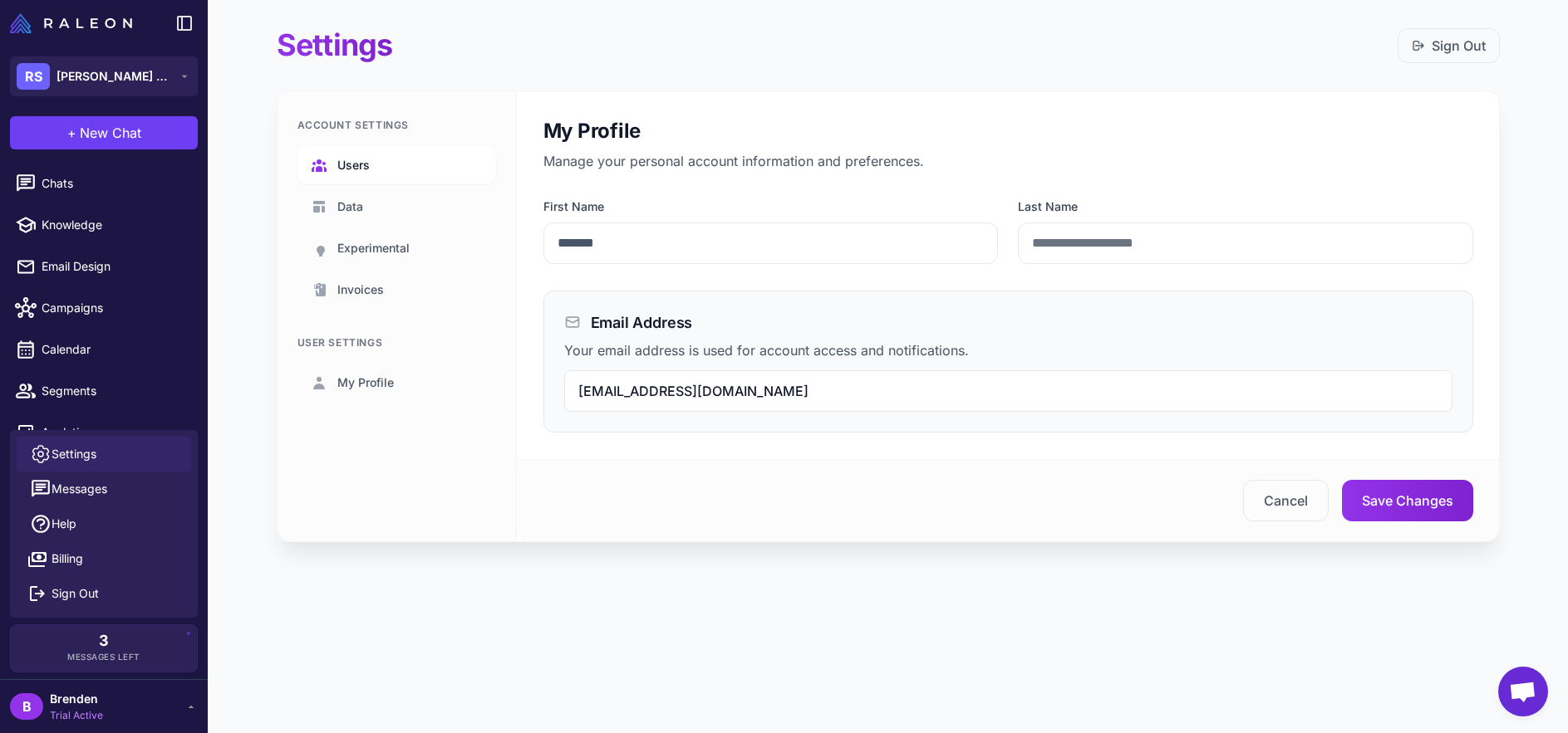
click at [355, 163] on span "Users" at bounding box center [353, 165] width 33 height 18
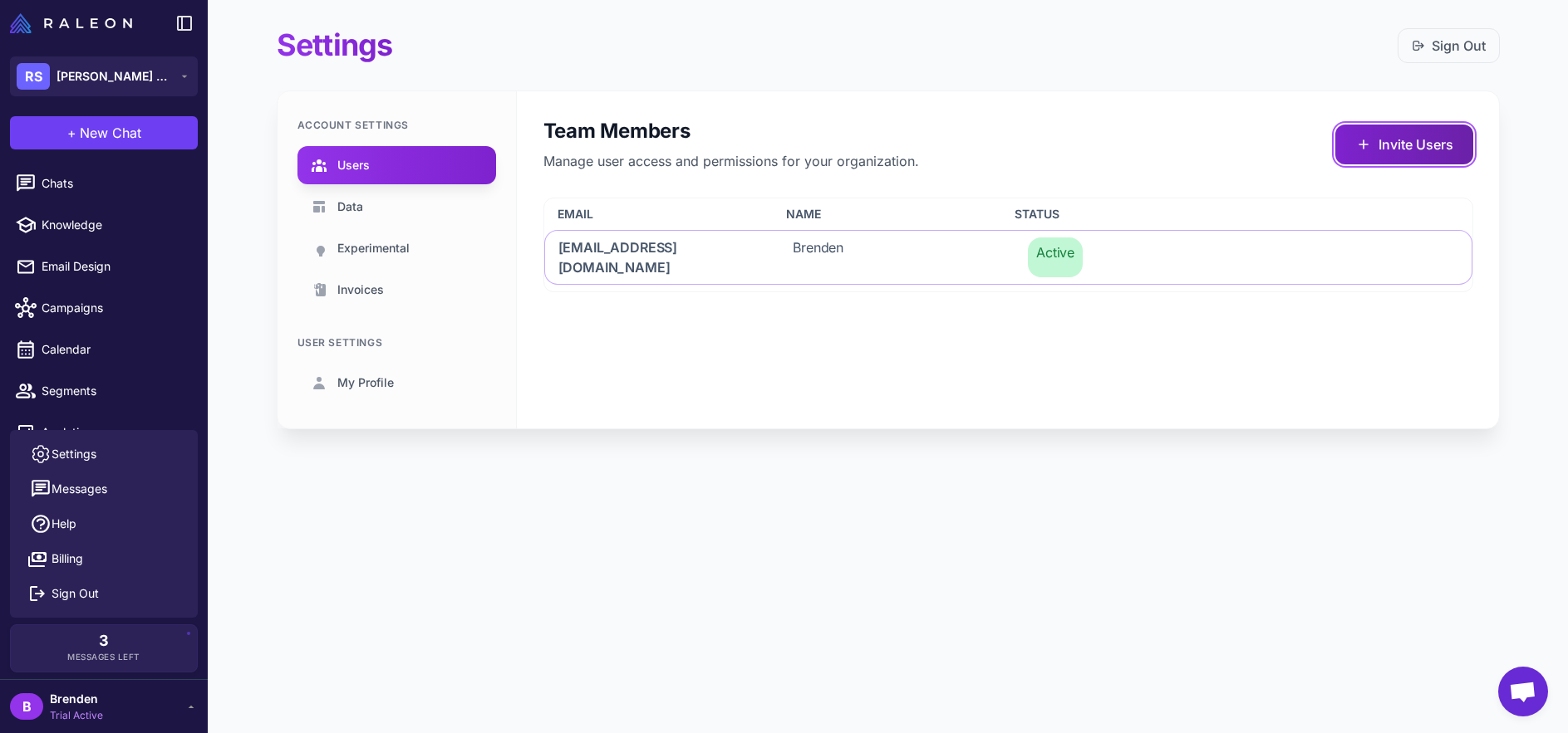
click at [1396, 151] on button "Invite Users" at bounding box center [1404, 144] width 138 height 40
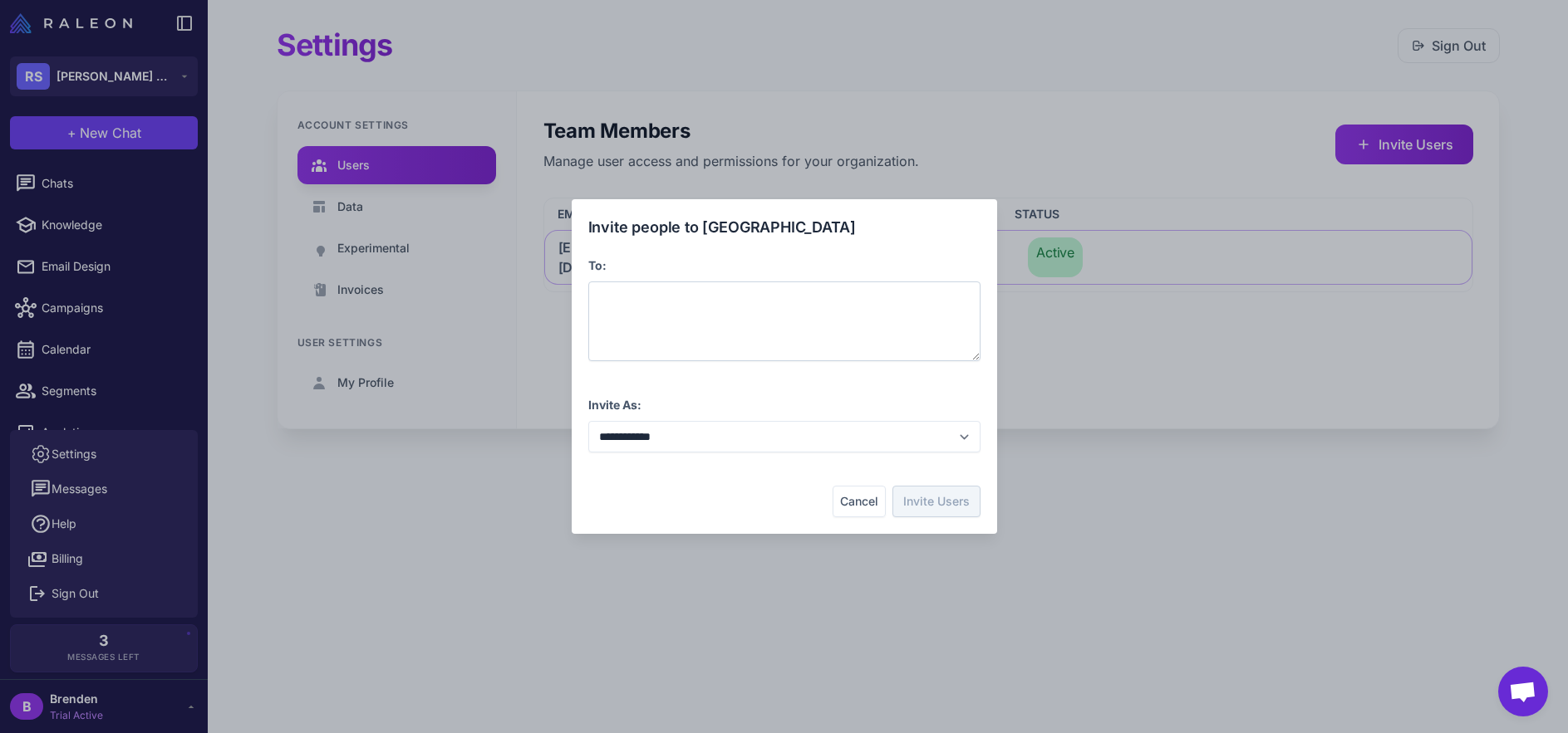
click at [832, 319] on div at bounding box center [784, 321] width 392 height 79
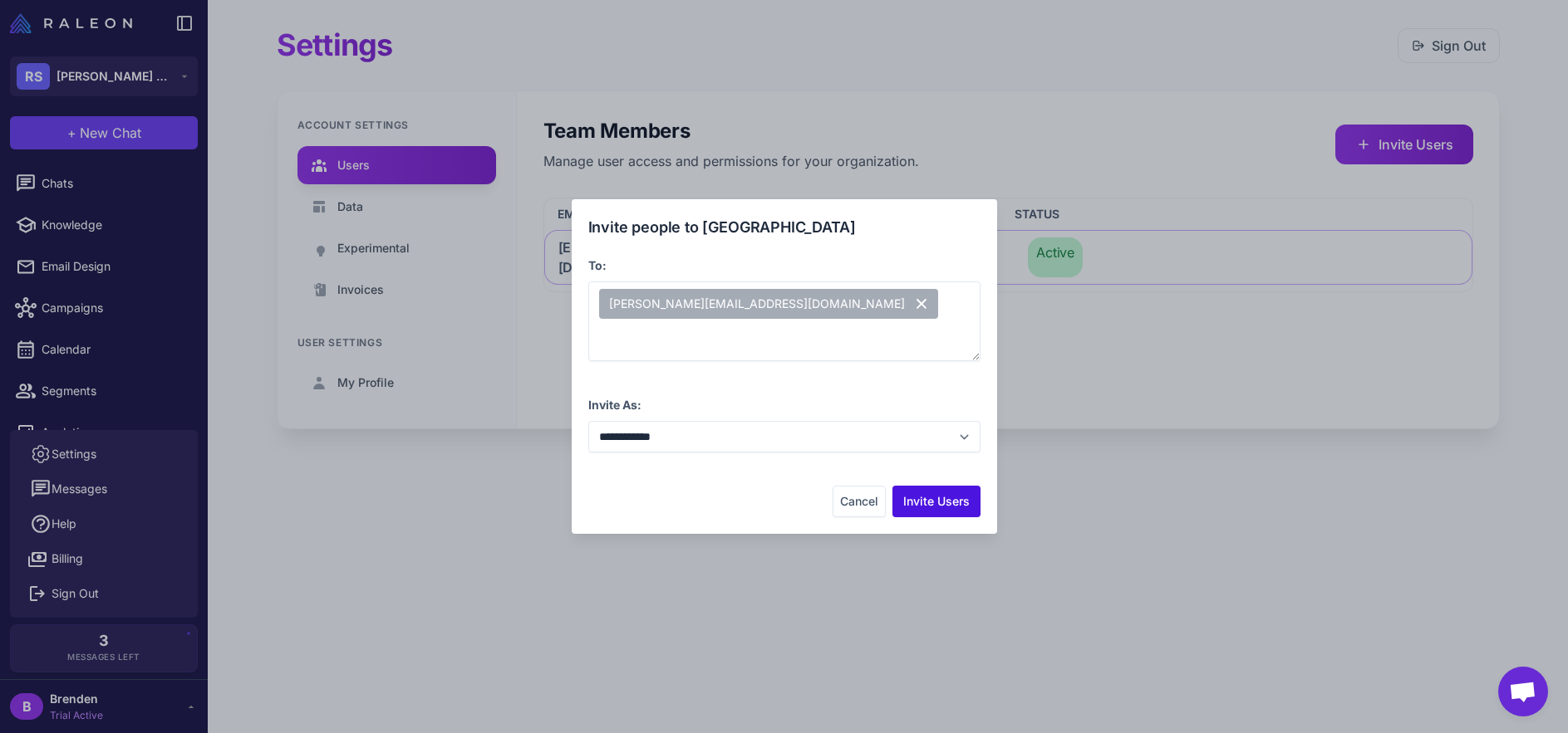
click at [917, 506] on button "Invite Users" at bounding box center [936, 501] width 88 height 32
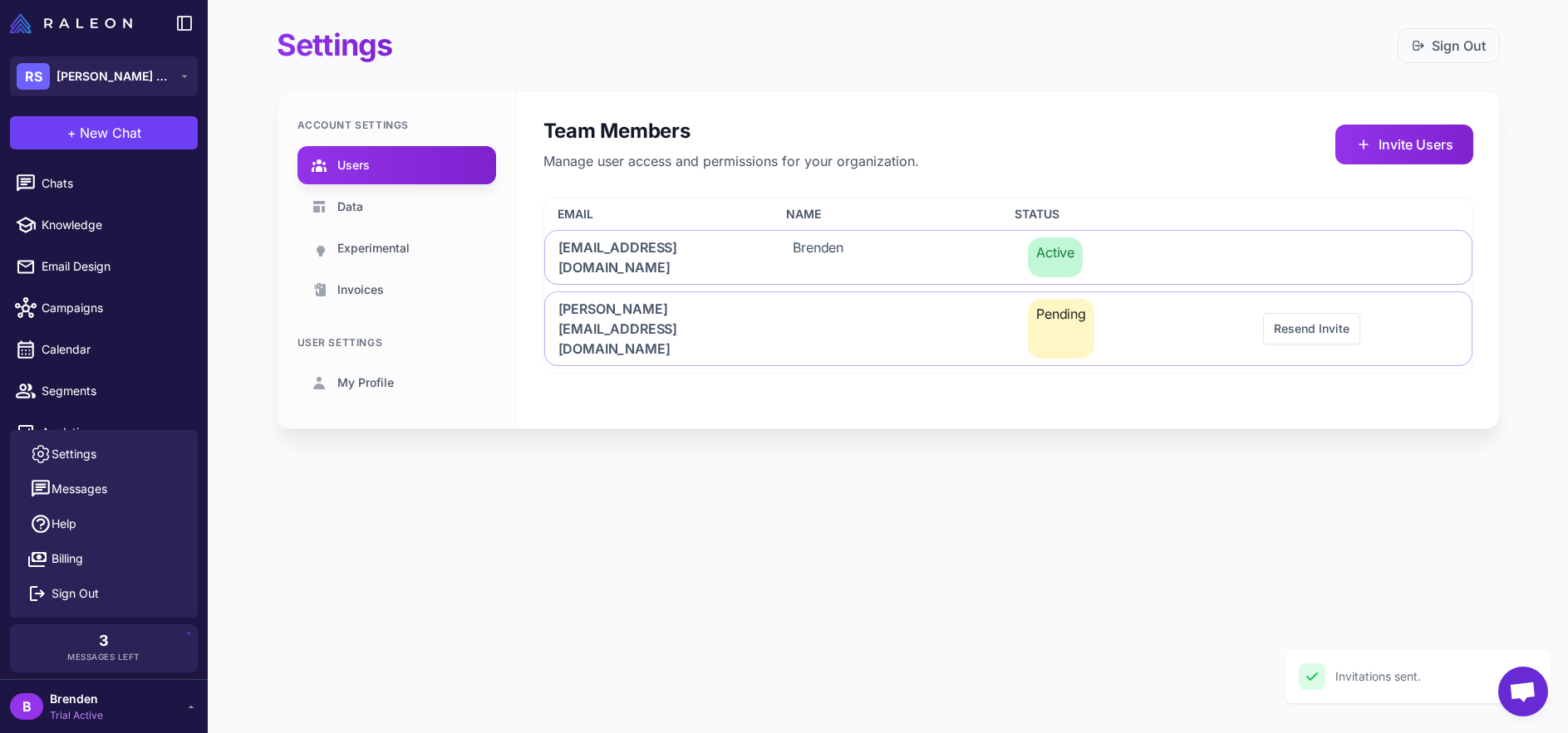
click at [979, 367] on div "Team Members Manage user access and permissions for your organization. Invite U…" at bounding box center [1008, 259] width 983 height 337
click at [700, 439] on div "Settings Sign Out Account Settings Users Data Experimental Invoices User Settin…" at bounding box center [887, 241] width 1276 height 482
drag, startPoint x: 349, startPoint y: 321, endPoint x: 353, endPoint y: 297, distance: 24.3
click at [349, 321] on div "Account Settings Users Data Experimental Invoices User Settings My Profile" at bounding box center [397, 259] width 239 height 337
click at [354, 292] on span "Invoices" at bounding box center [360, 289] width 47 height 18
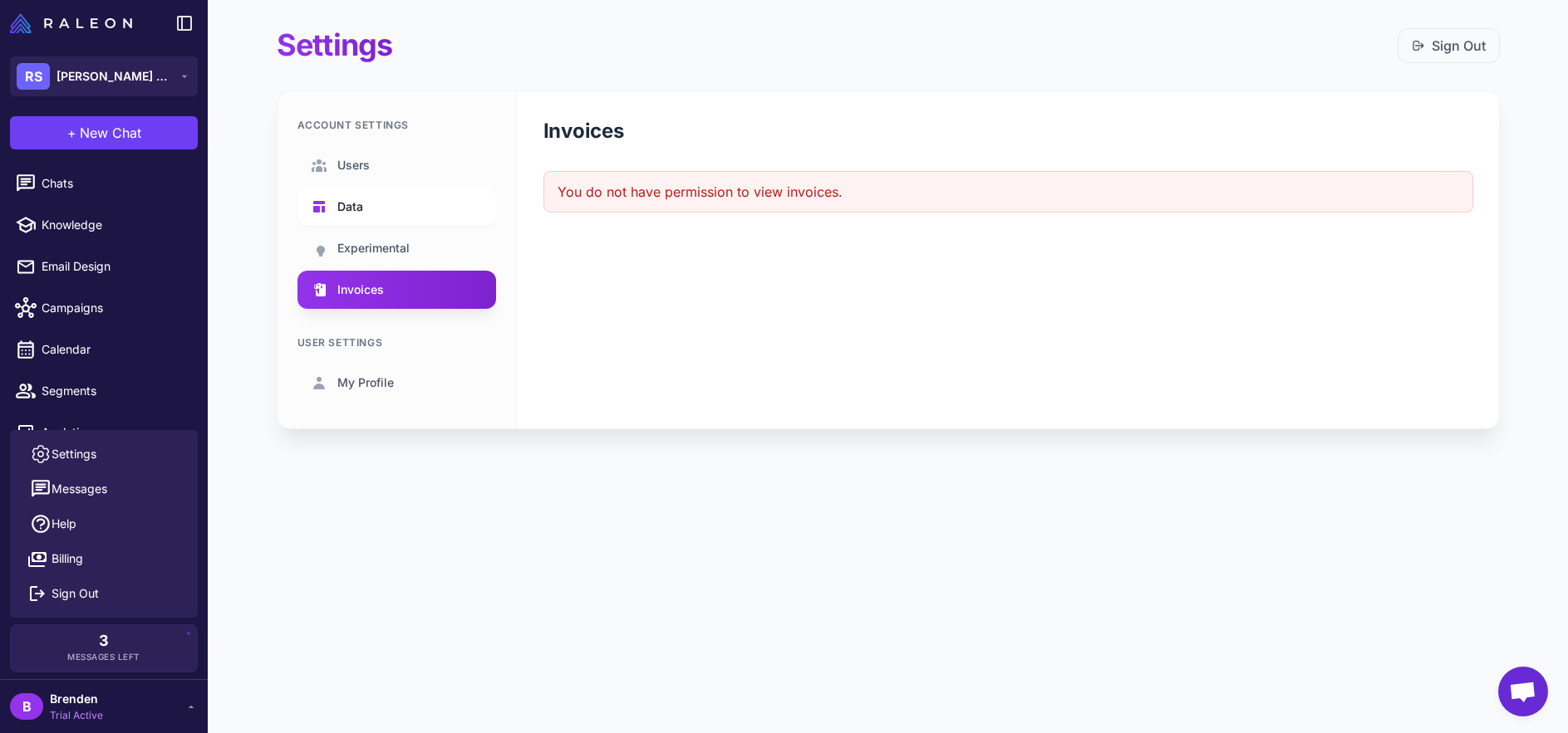
click at [351, 218] on link "Data" at bounding box center [396, 207] width 198 height 38
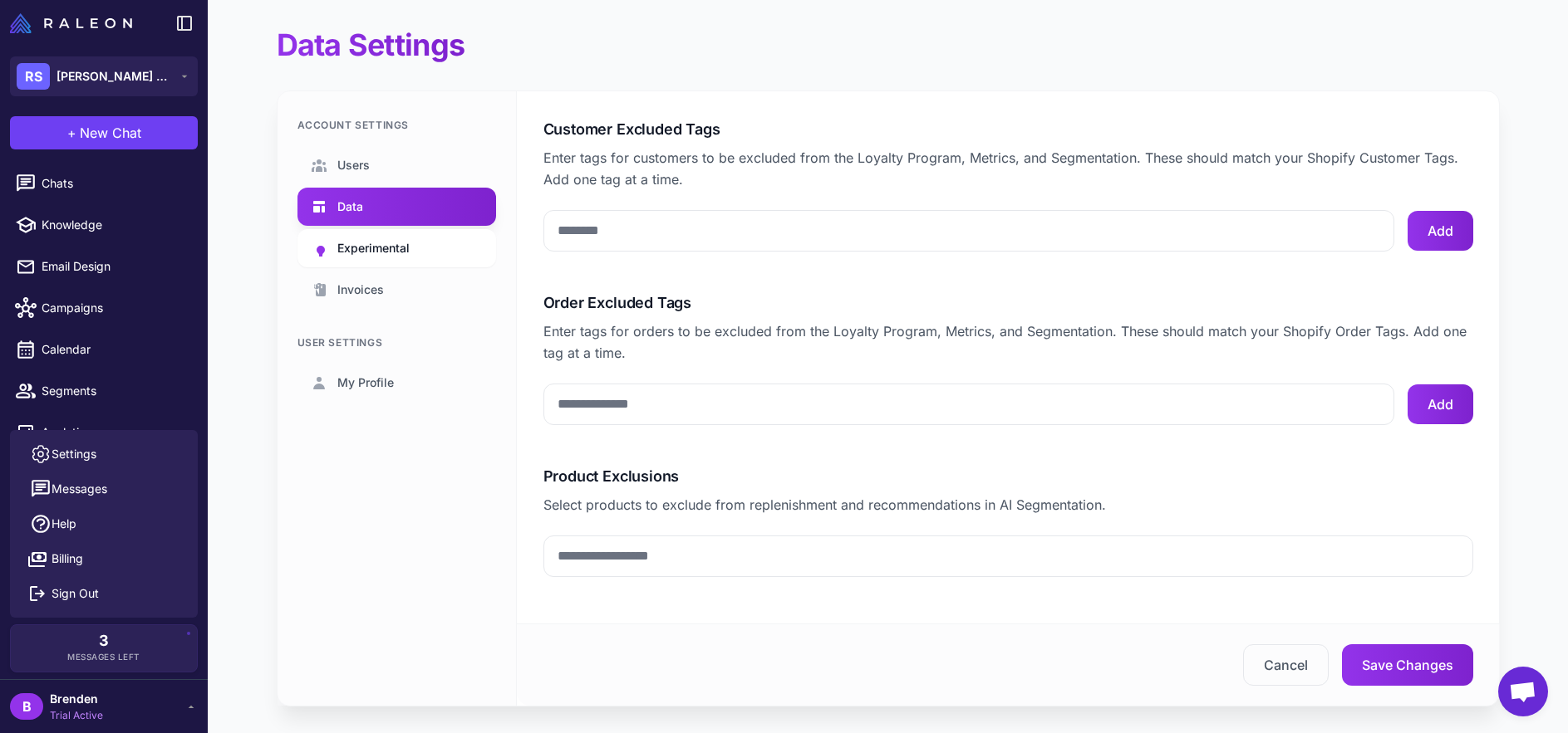
click at [369, 259] on link "Experimental" at bounding box center [396, 249] width 198 height 38
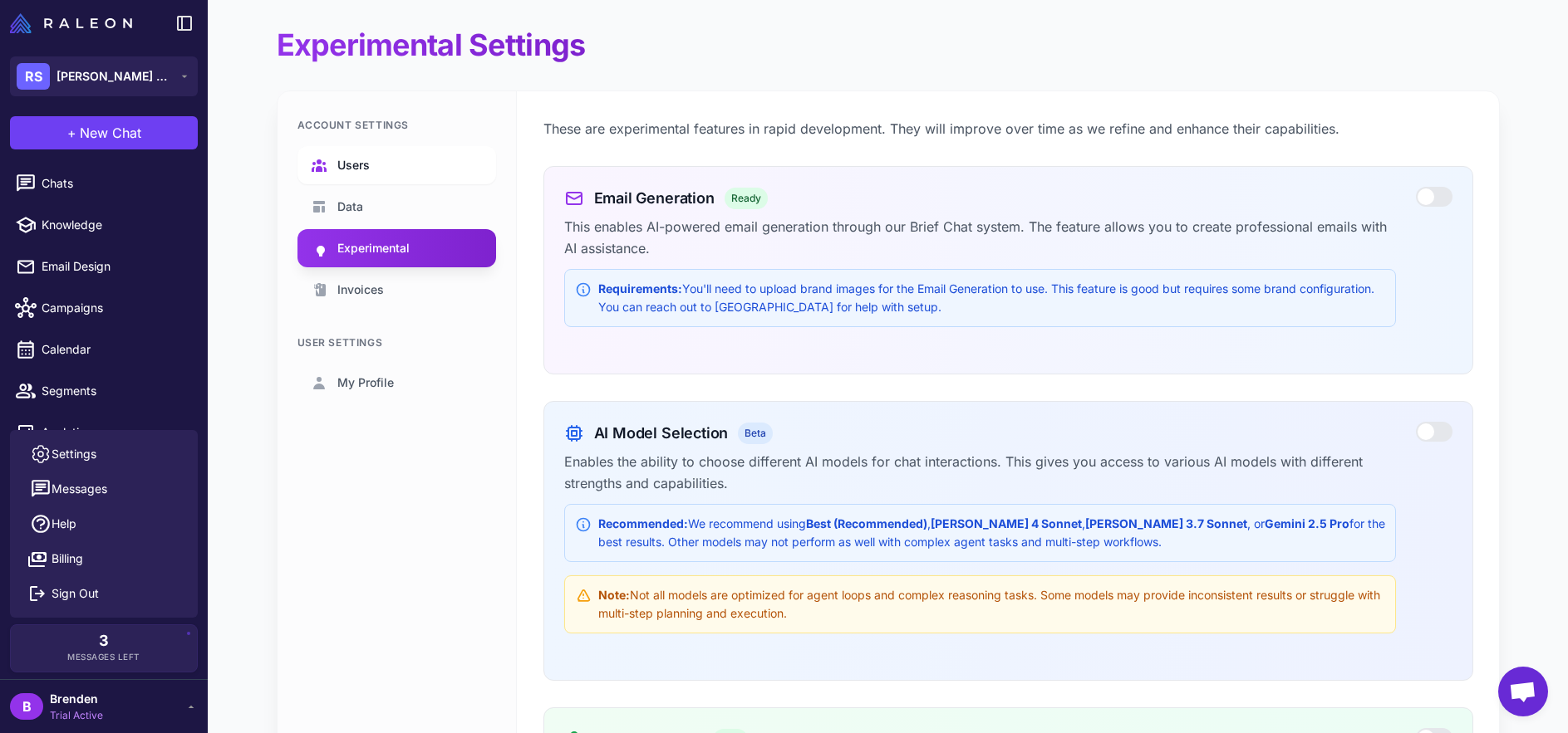
click at [369, 167] on span "Users" at bounding box center [353, 165] width 33 height 18
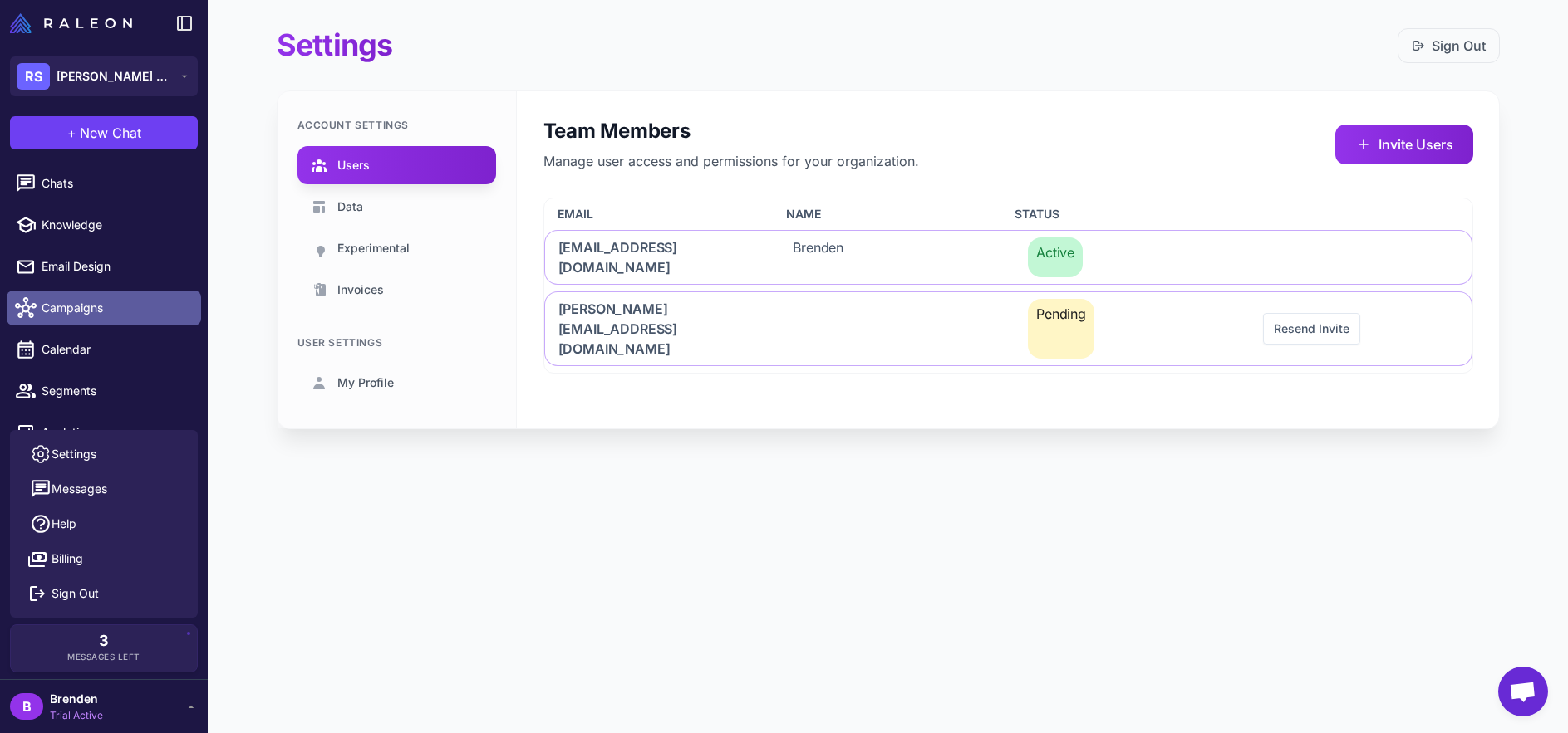
click at [141, 307] on span "Campaigns" at bounding box center [114, 307] width 146 height 18
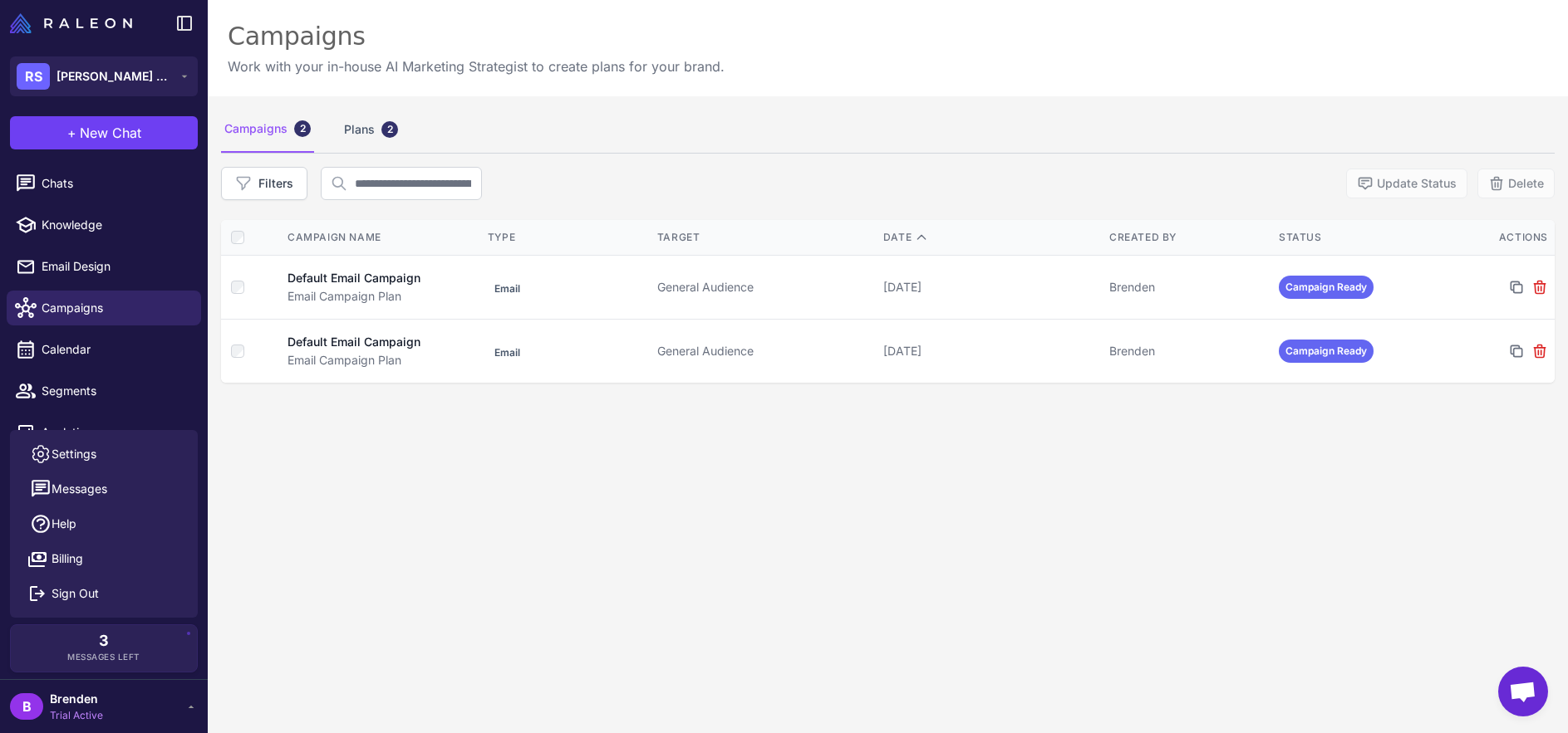
drag, startPoint x: 597, startPoint y: 633, endPoint x: 581, endPoint y: 616, distance: 23.3
click at [597, 633] on div "Campaigns 2 Plans 2 Filters Update Status Delete Campaign Name Type Target Date…" at bounding box center [887, 463] width 1360 height 733
click at [595, 614] on div "Campaigns 2 Plans 2 Filters Update Status Delete Campaign Name Type Target Date…" at bounding box center [887, 462] width 1360 height 733
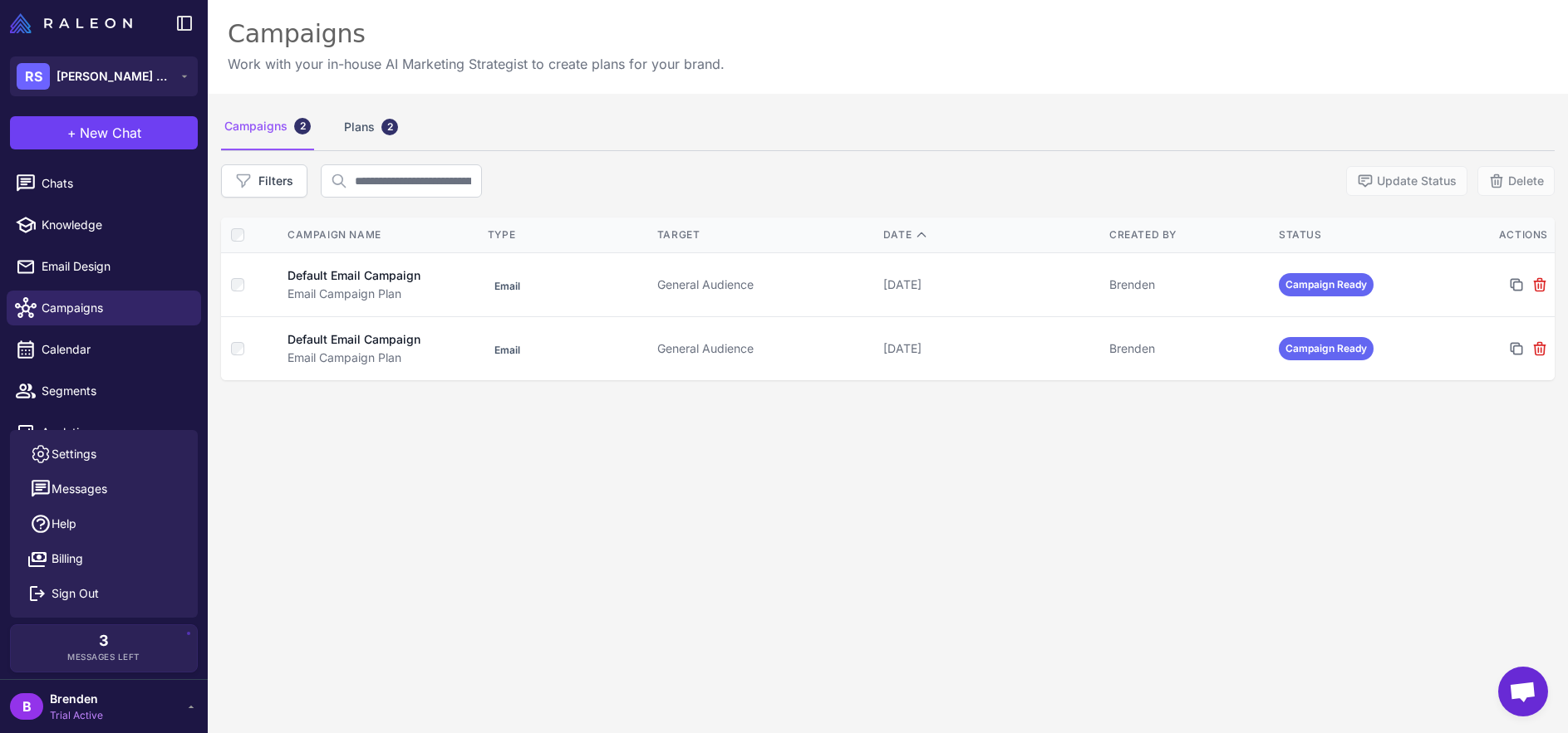
drag, startPoint x: 478, startPoint y: 545, endPoint x: 392, endPoint y: 494, distance: 100.0
click at [478, 545] on div "Campaigns 2 Plans 2 Filters Update Status Delete Campaign Name Type Target Date…" at bounding box center [887, 460] width 1360 height 733
drag, startPoint x: 317, startPoint y: 500, endPoint x: 28, endPoint y: 544, distance: 292.3
click at [317, 500] on div "Campaigns 2 Plans 2 Filters Update Status Delete Campaign Name Type Target Date…" at bounding box center [887, 460] width 1360 height 733
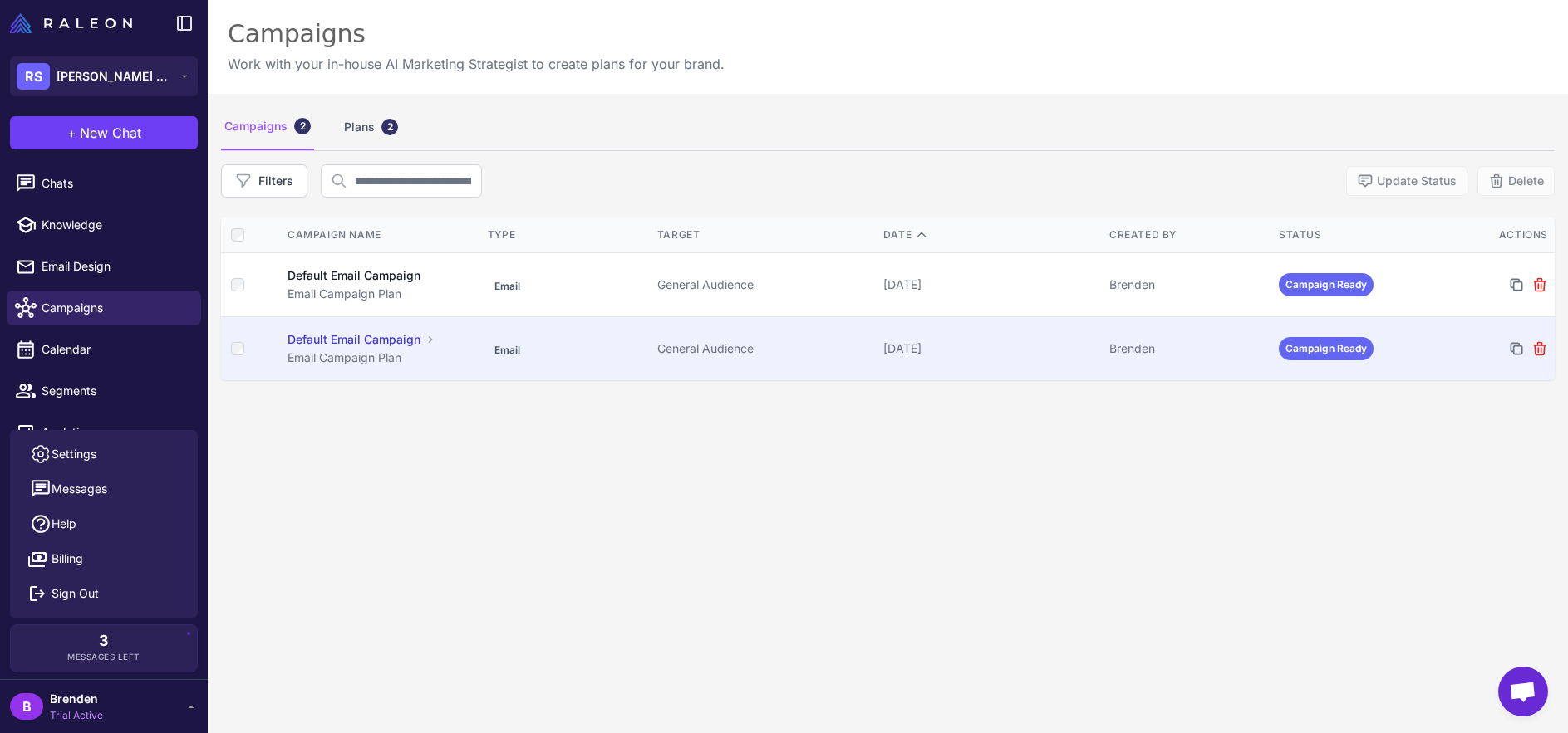
drag, startPoint x: 374, startPoint y: 480, endPoint x: 239, endPoint y: 378, distance: 169.2
click at [374, 480] on div "Campaigns 2 Plans 2 Filters Update Status Delete Campaign Name Type Target Date…" at bounding box center [887, 460] width 1360 height 733
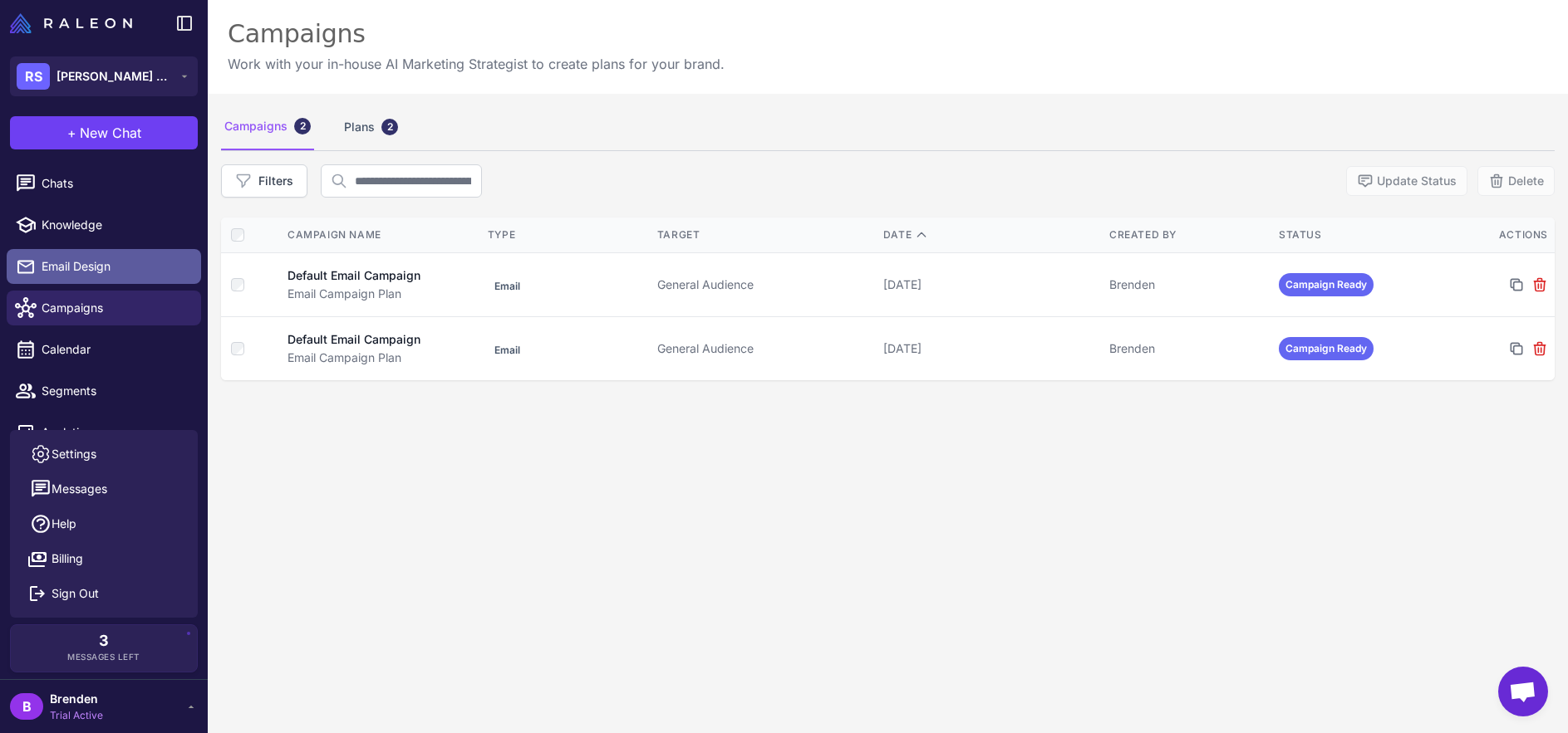
click at [146, 268] on span "Email Design" at bounding box center [114, 266] width 146 height 18
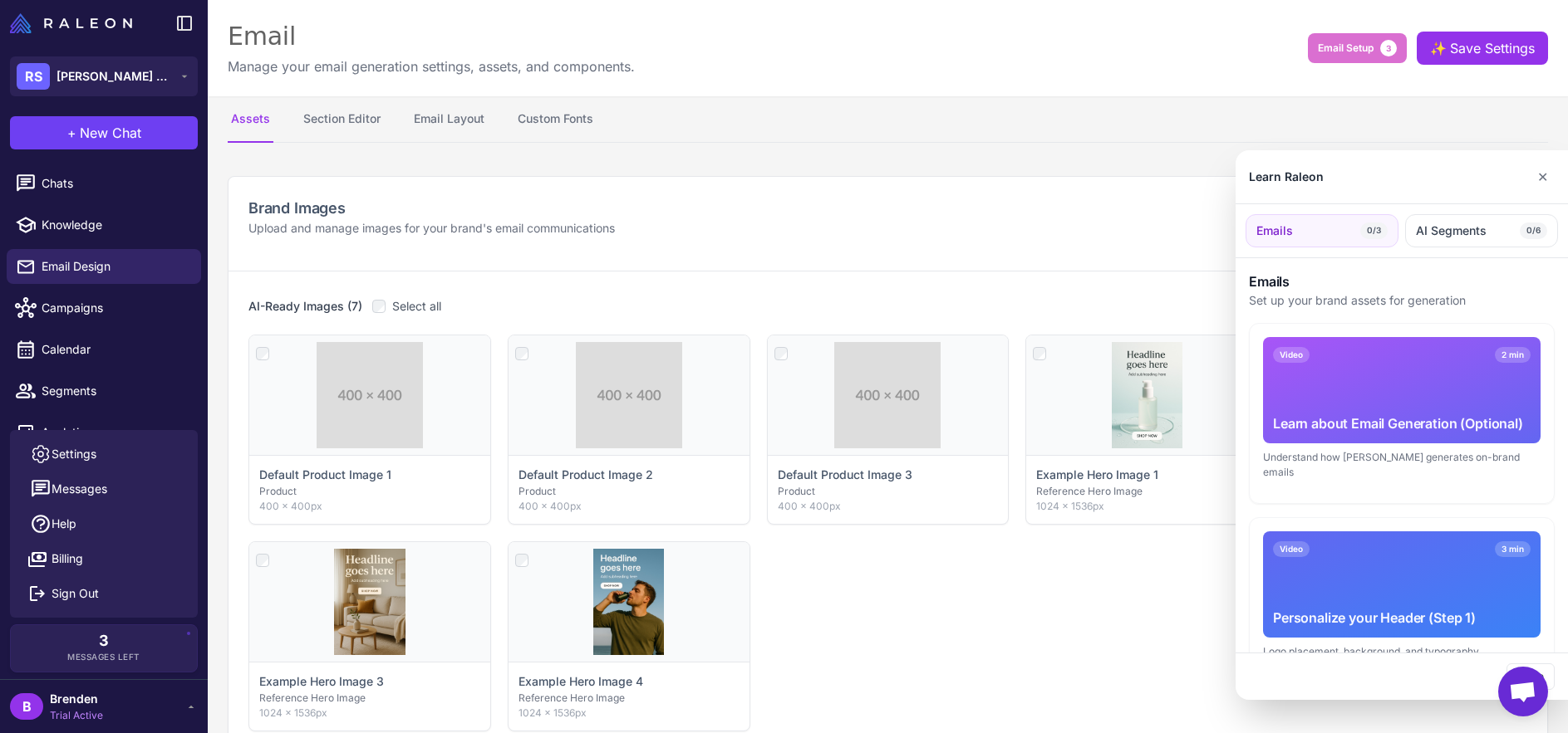
click at [121, 207] on div at bounding box center [784, 366] width 1568 height 733
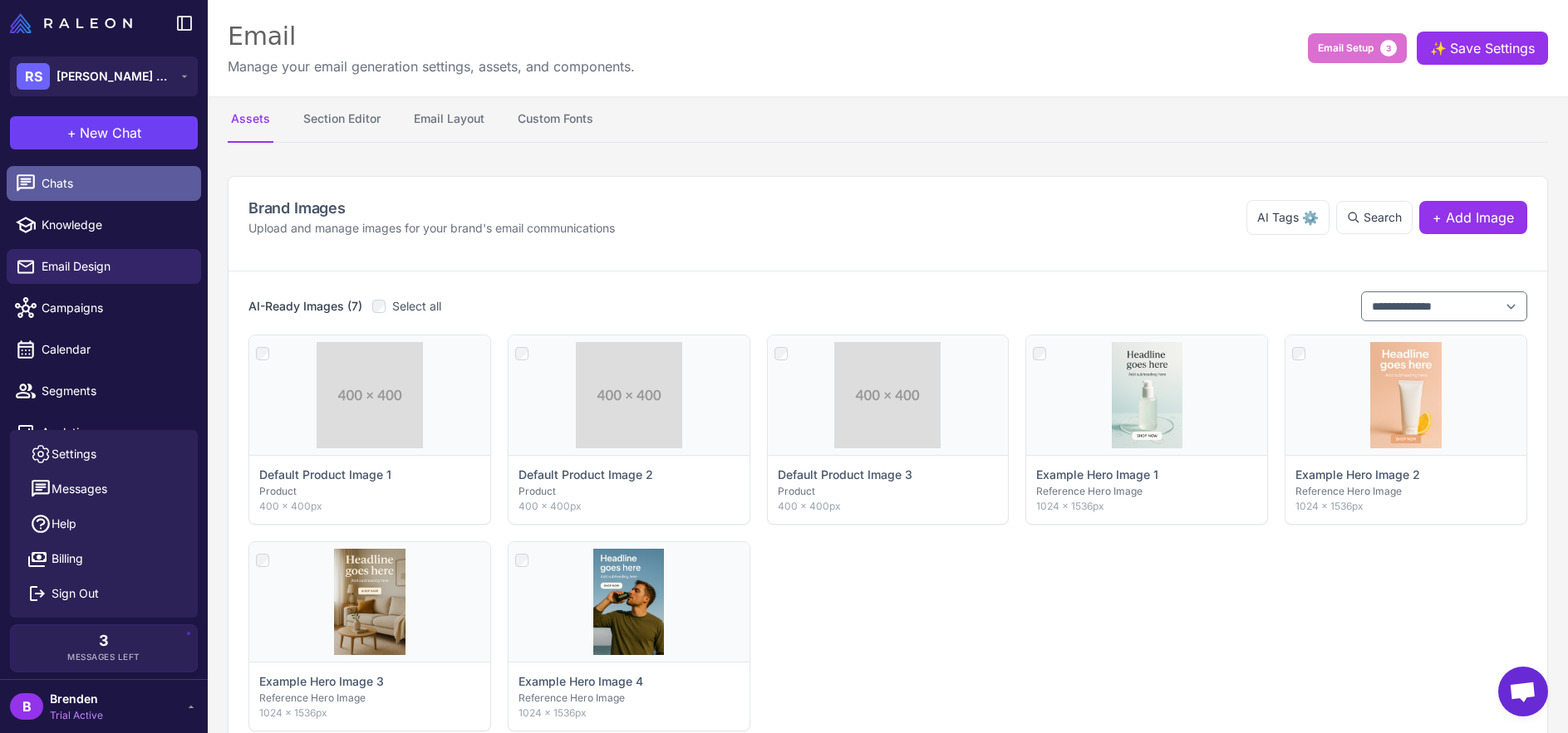
click at [119, 191] on span "Chats" at bounding box center [114, 183] width 146 height 18
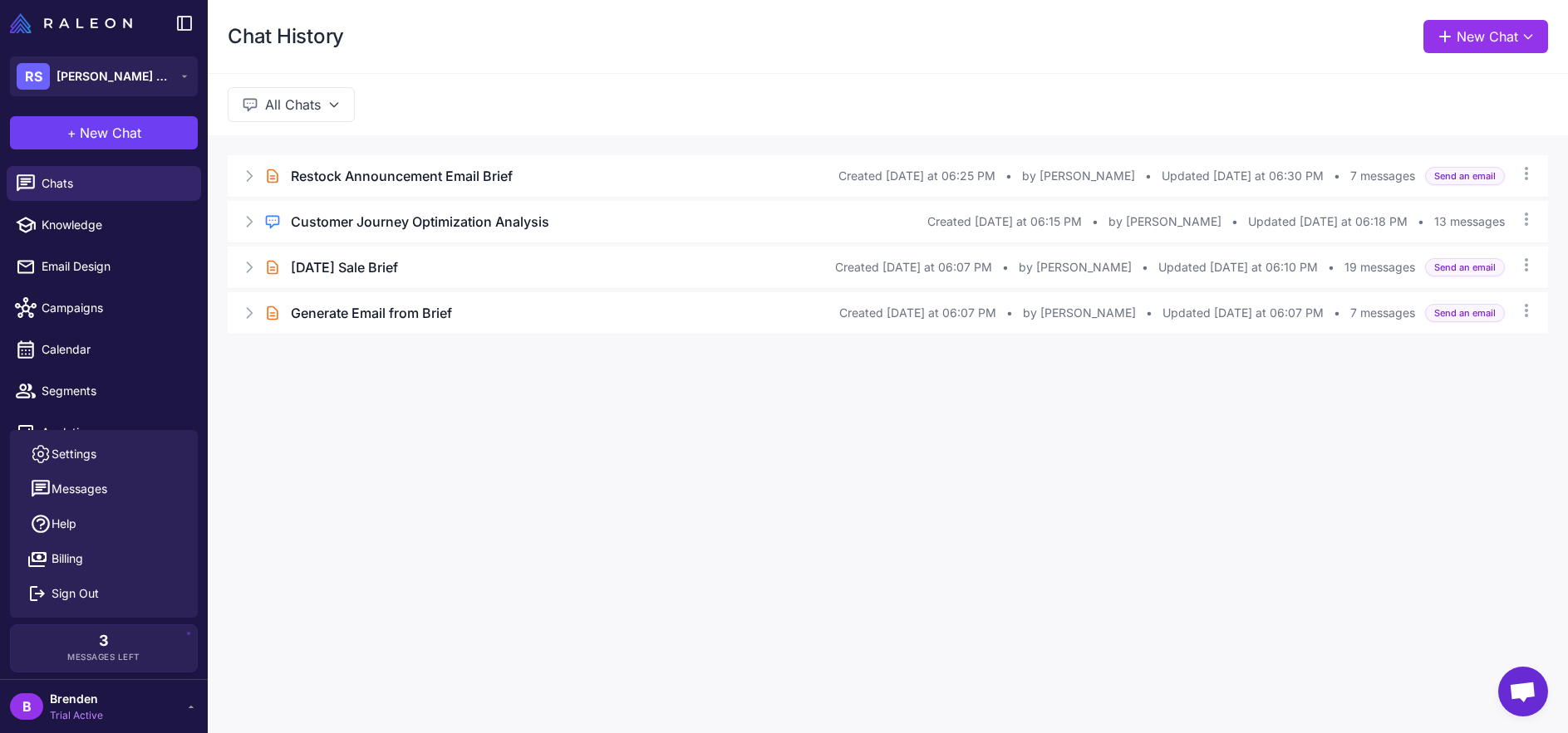
click at [392, 508] on div "Chat History New Chat All Chats Brief Chat Restock Announcement Email Brief Cre…" at bounding box center [887, 366] width 1360 height 733
click at [344, 556] on div "Chat History New Chat All Chats Brief Chat Restock Announcement Email Brief Cre…" at bounding box center [887, 366] width 1360 height 733
click at [179, 633] on div "3 Messages Left" at bounding box center [103, 648] width 163 height 30
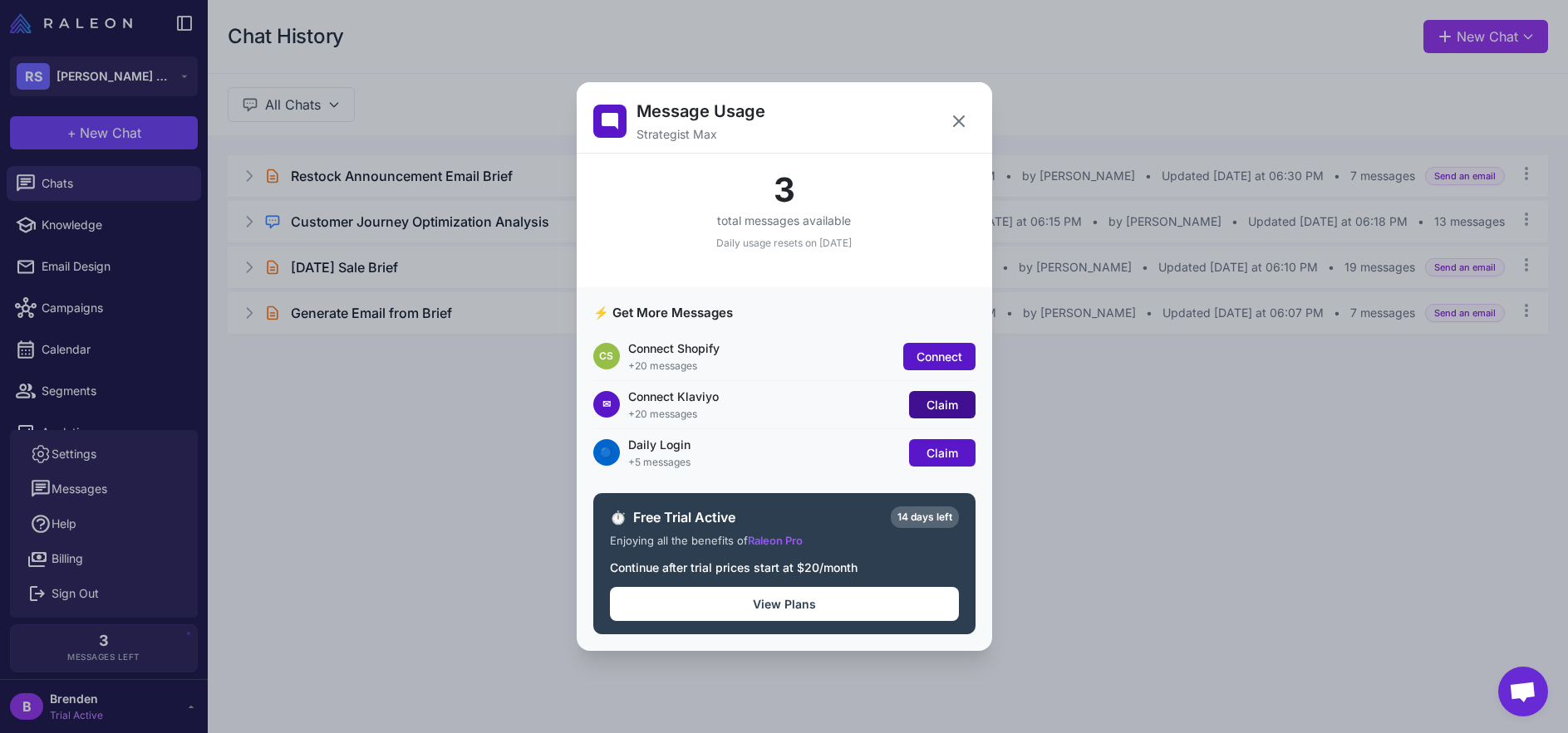
click at [923, 402] on button "Claim" at bounding box center [941, 405] width 66 height 28
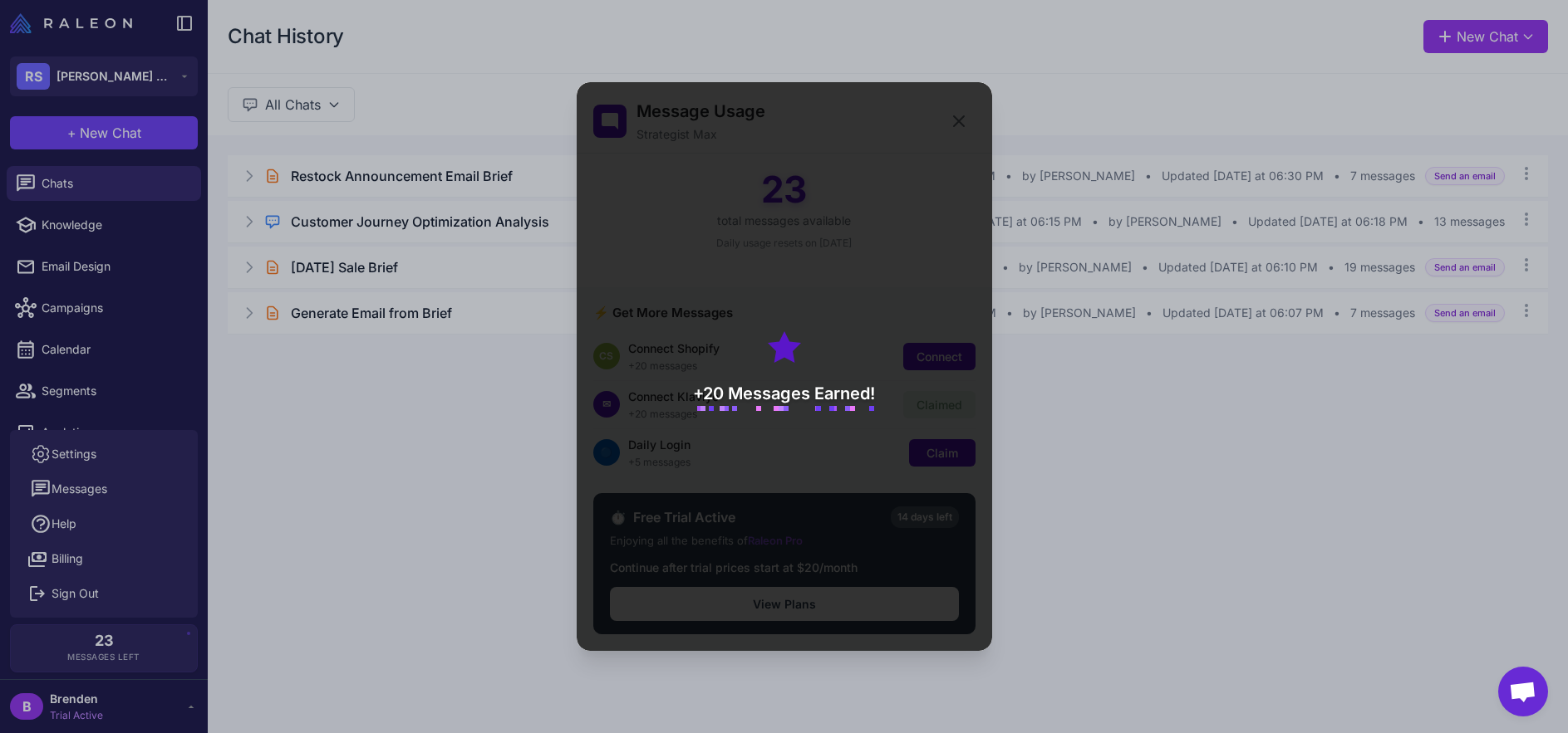
click at [960, 455] on div "+20 Messages Earned!" at bounding box center [784, 366] width 415 height 568
click at [948, 458] on div "+20 Messages Earned!" at bounding box center [784, 366] width 415 height 568
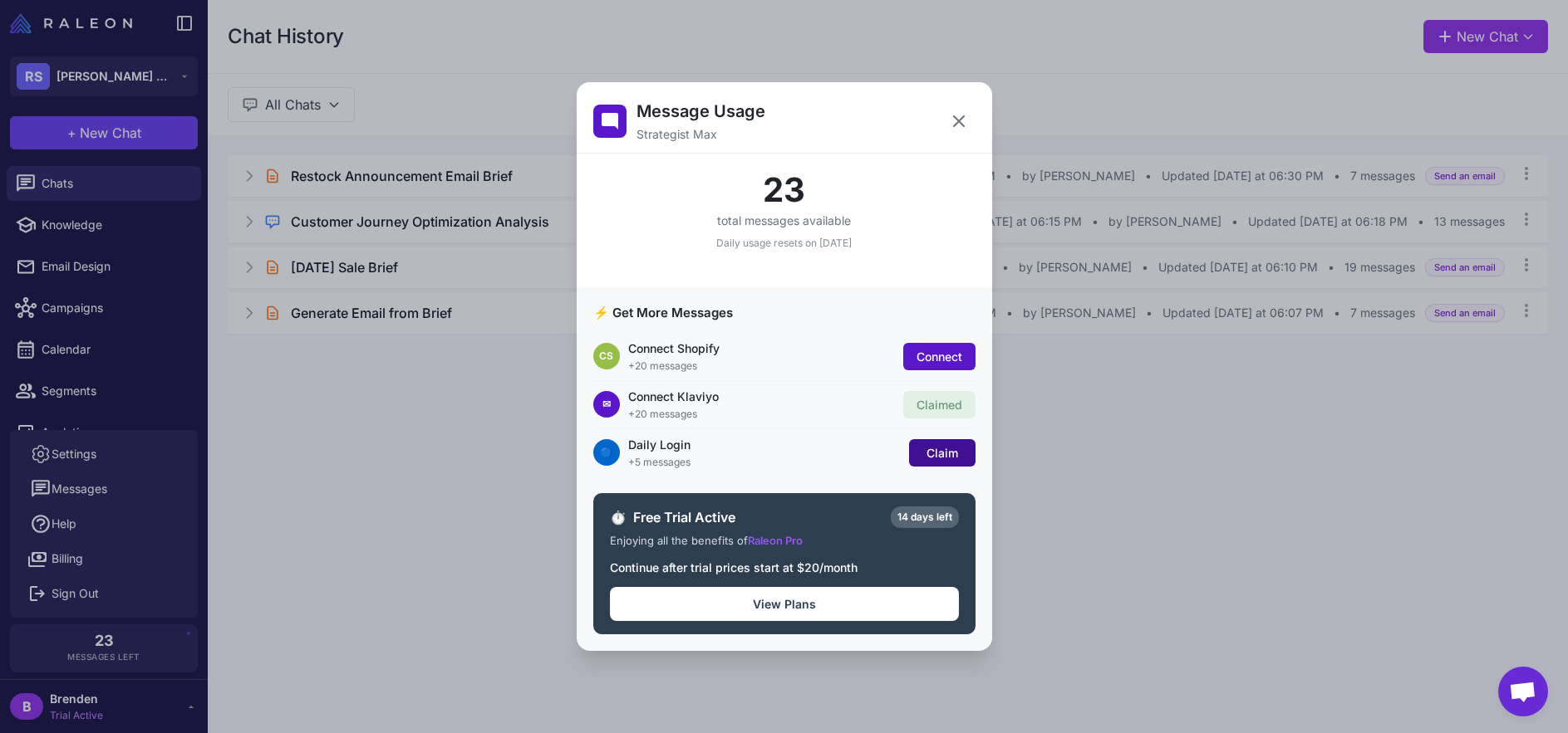
click at [928, 459] on span "Claim" at bounding box center [942, 453] width 32 height 14
click at [856, 522] on span "Free Trial Active" at bounding box center [758, 517] width 251 height 20
click at [676, 528] on div "⏱️ Free Trial Active 14 days left Enjoying all the benefits of Raleon Pro Conti…" at bounding box center [784, 565] width 382 height 142
drag, startPoint x: 972, startPoint y: 122, endPoint x: 723, endPoint y: 135, distance: 249.3
click at [972, 122] on button at bounding box center [958, 121] width 34 height 33
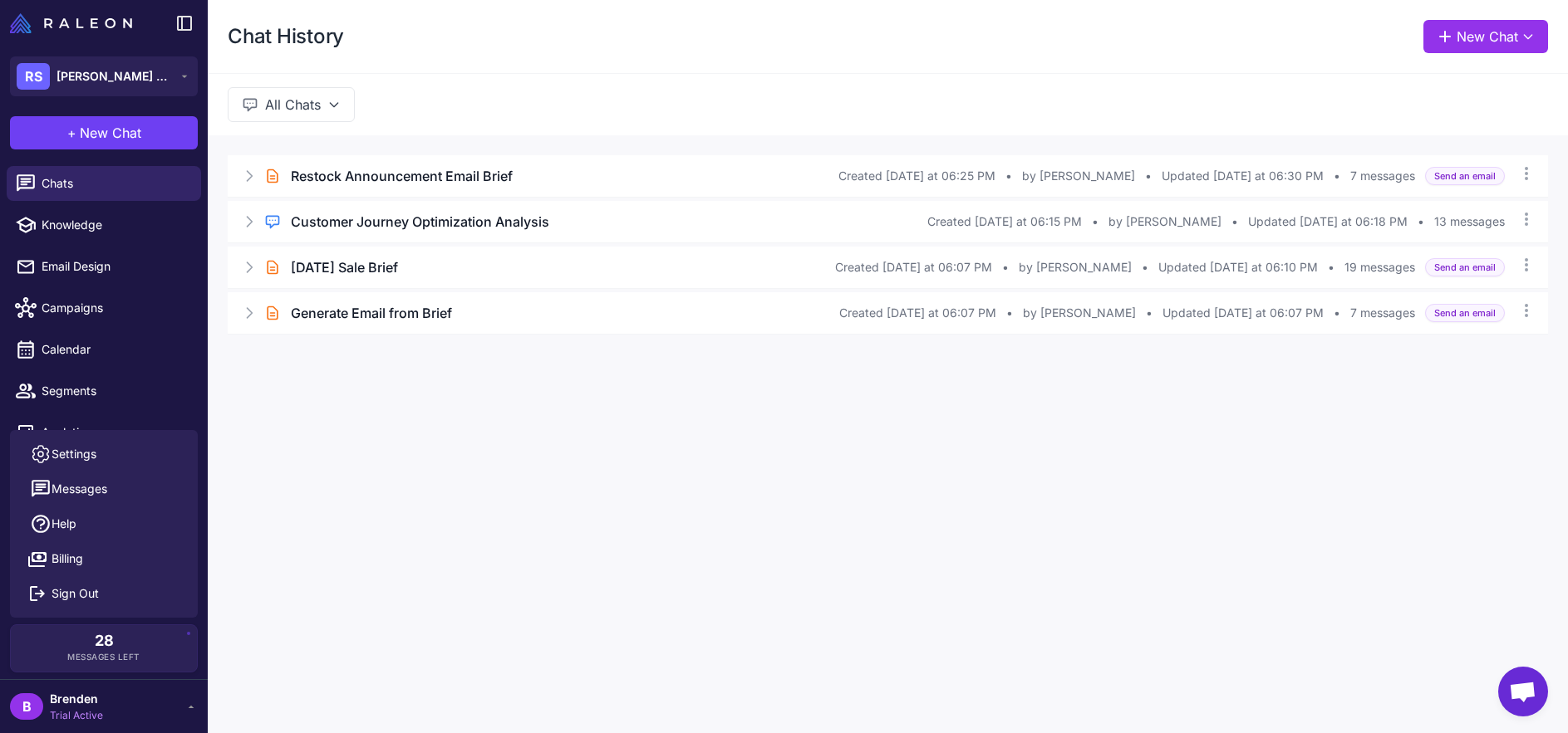
click at [146, 134] on button "+ New Chat" at bounding box center [103, 133] width 188 height 33
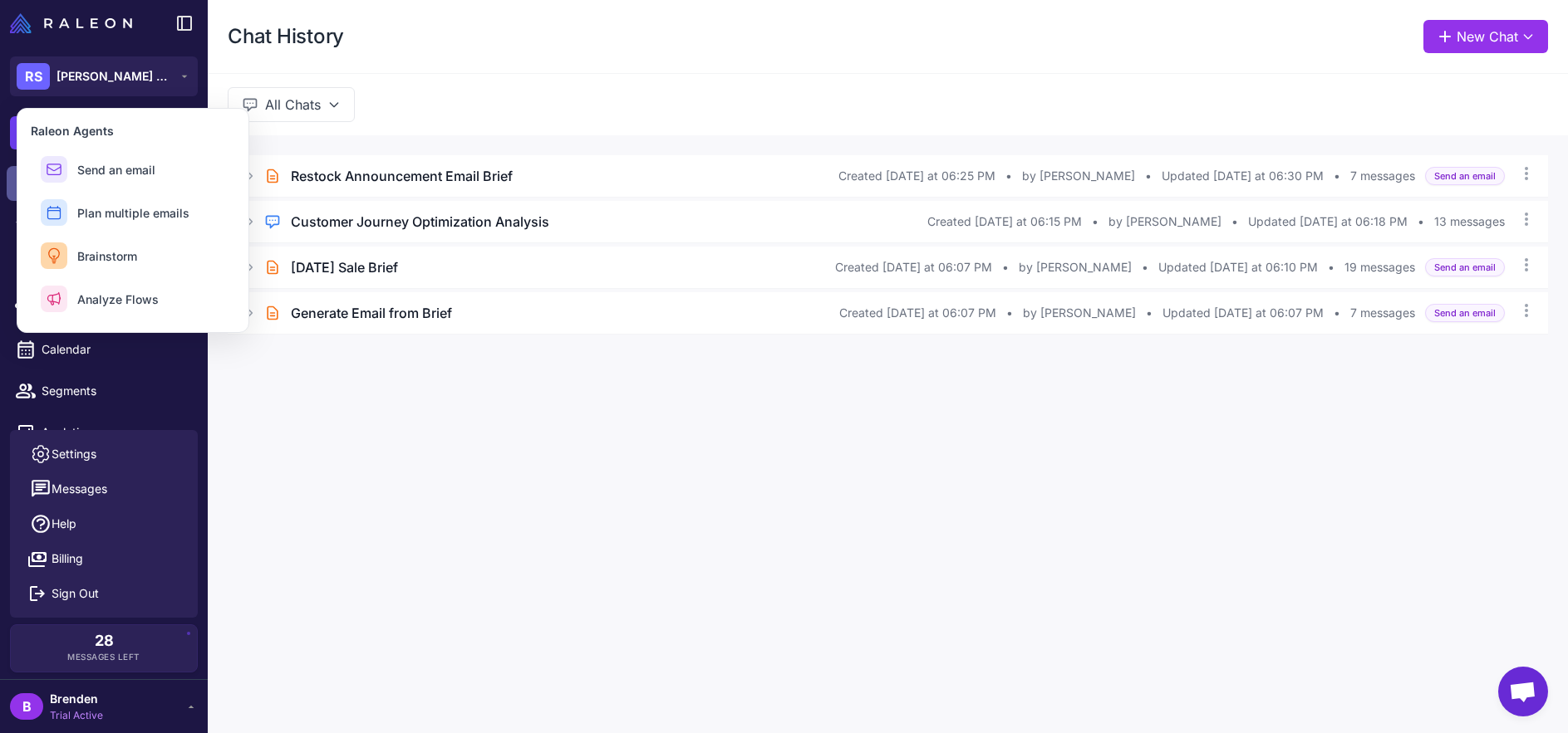
click at [158, 177] on button "Send an email" at bounding box center [132, 169] width 204 height 40
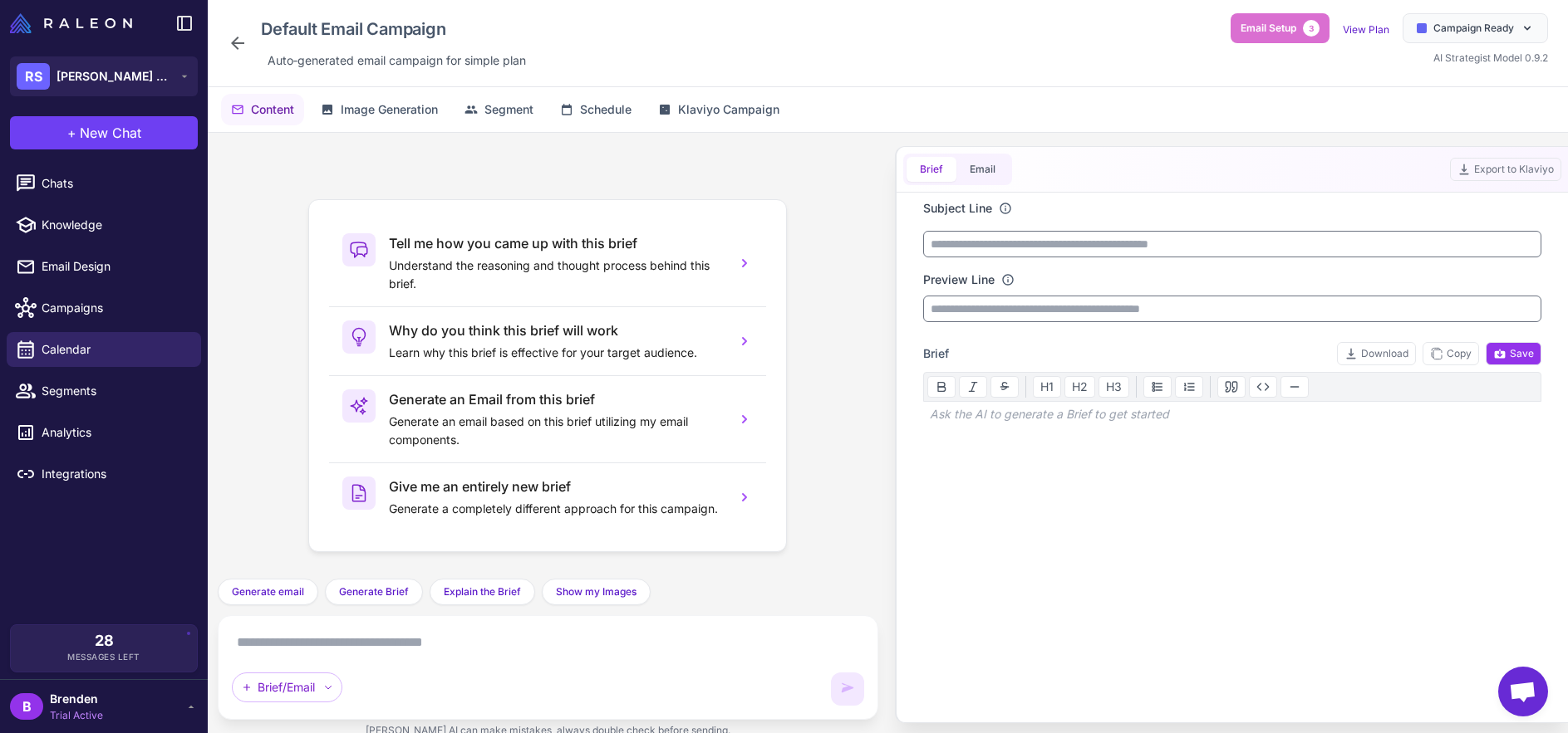
click at [437, 641] on textarea at bounding box center [548, 643] width 632 height 27
paste textarea "**********"
type textarea "**********"
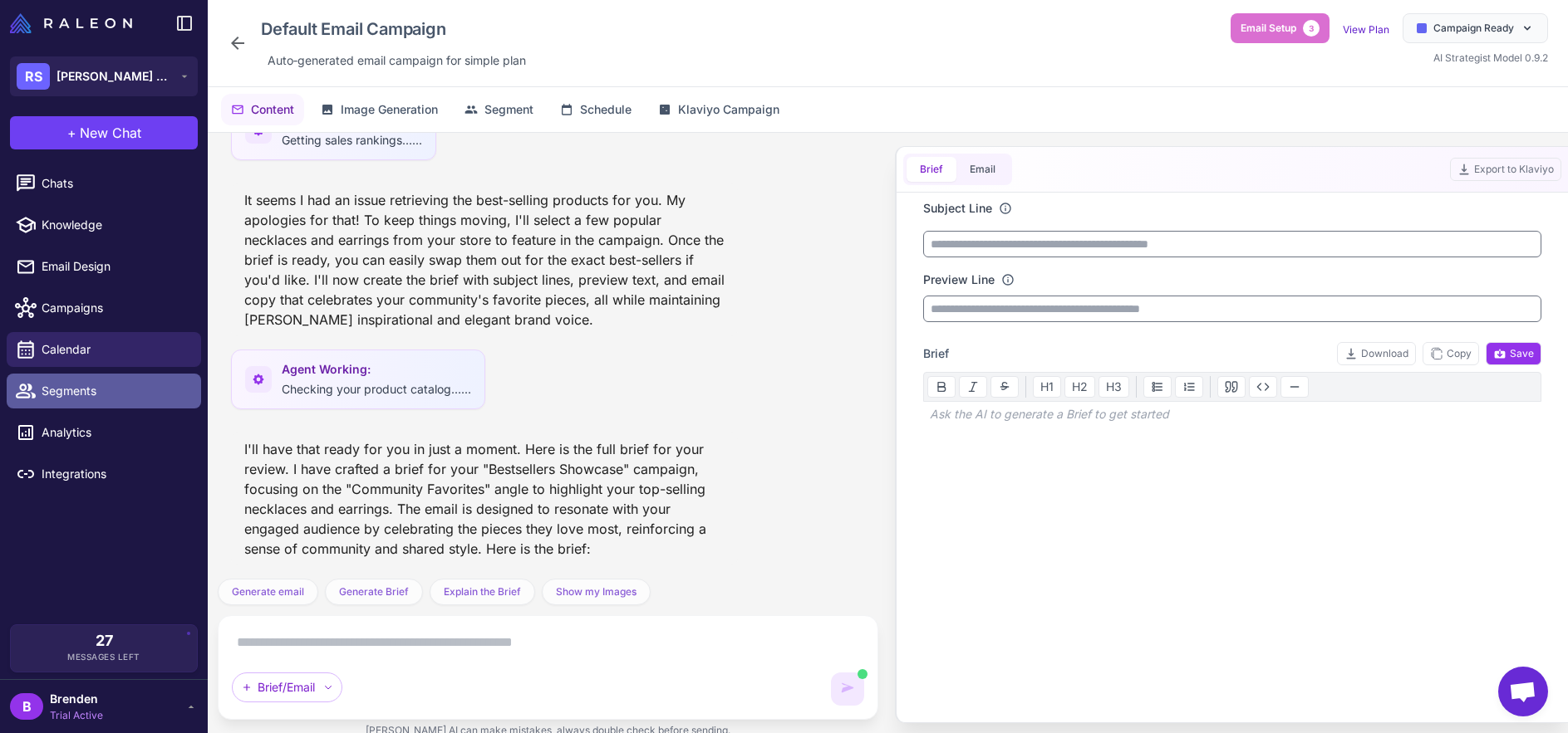
scroll to position [482, 0]
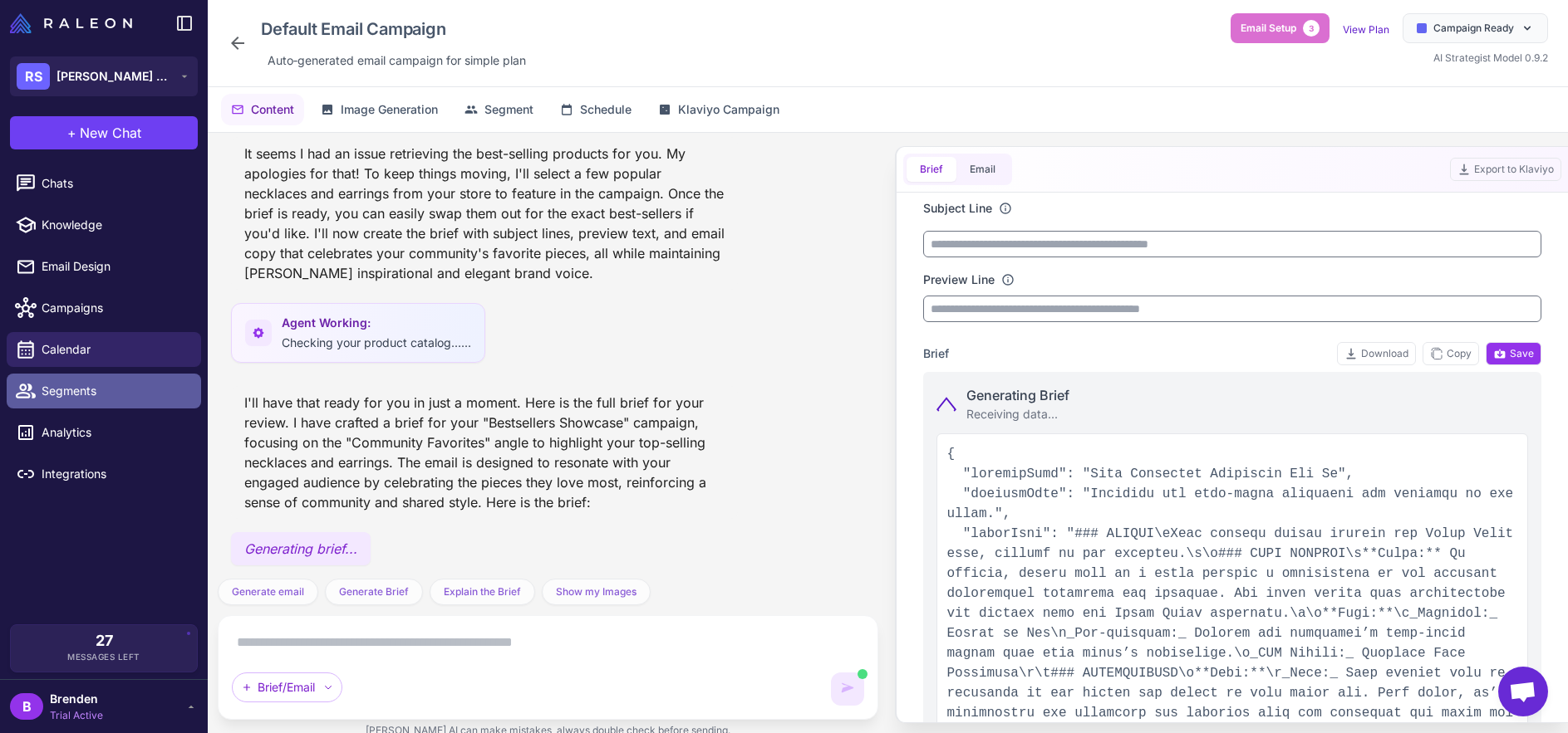
type input "**********"
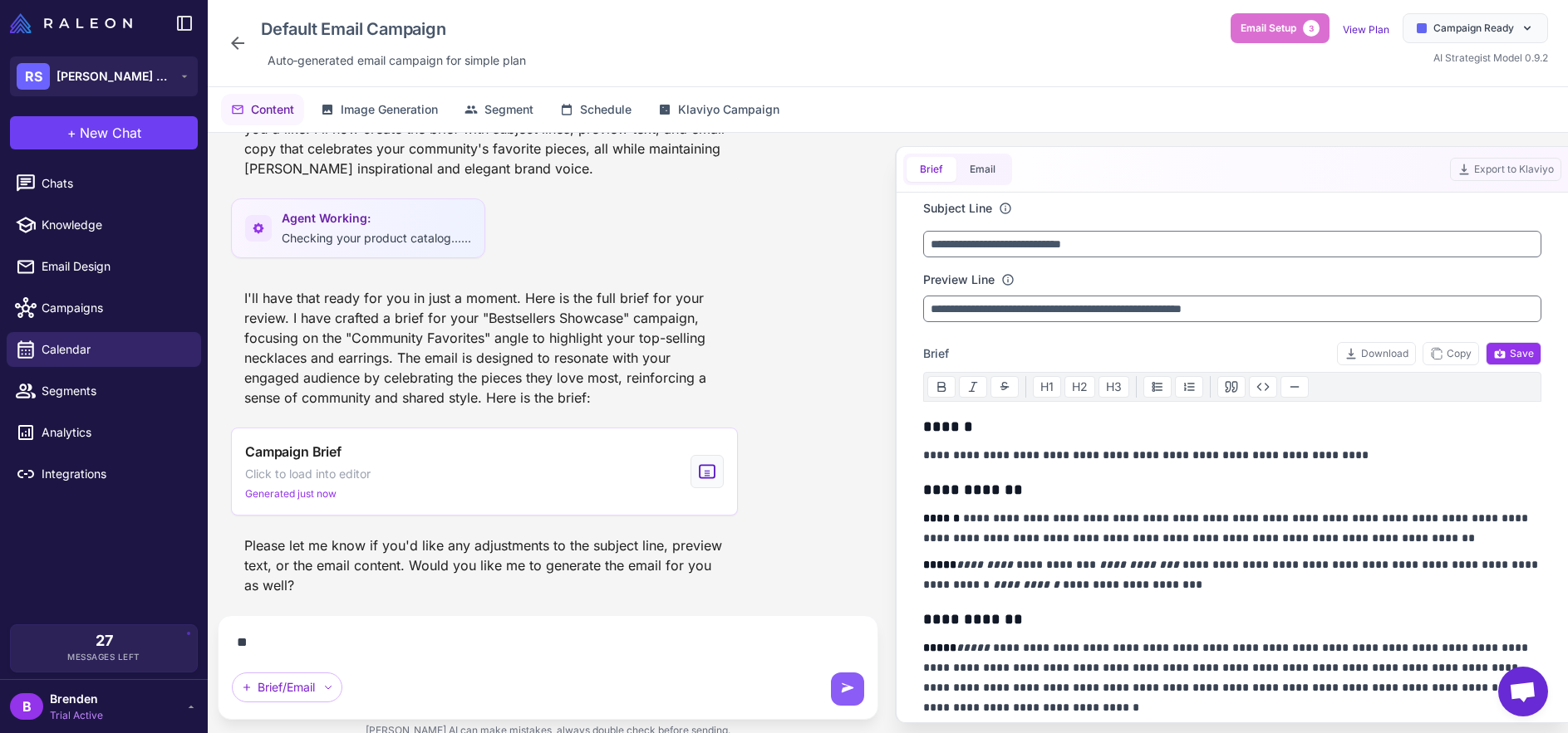
scroll to position [588, 0]
type textarea "***"
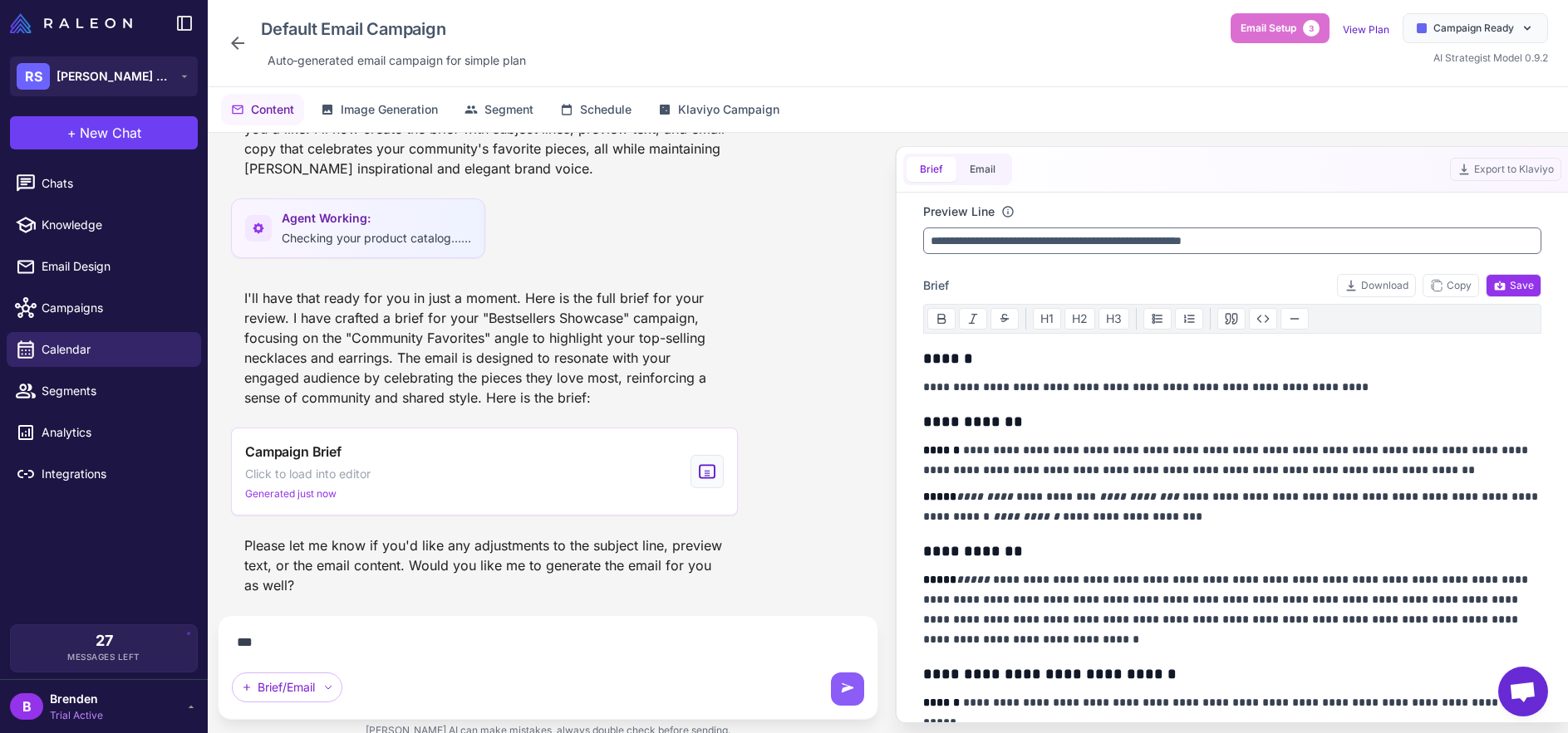
scroll to position [98, 0]
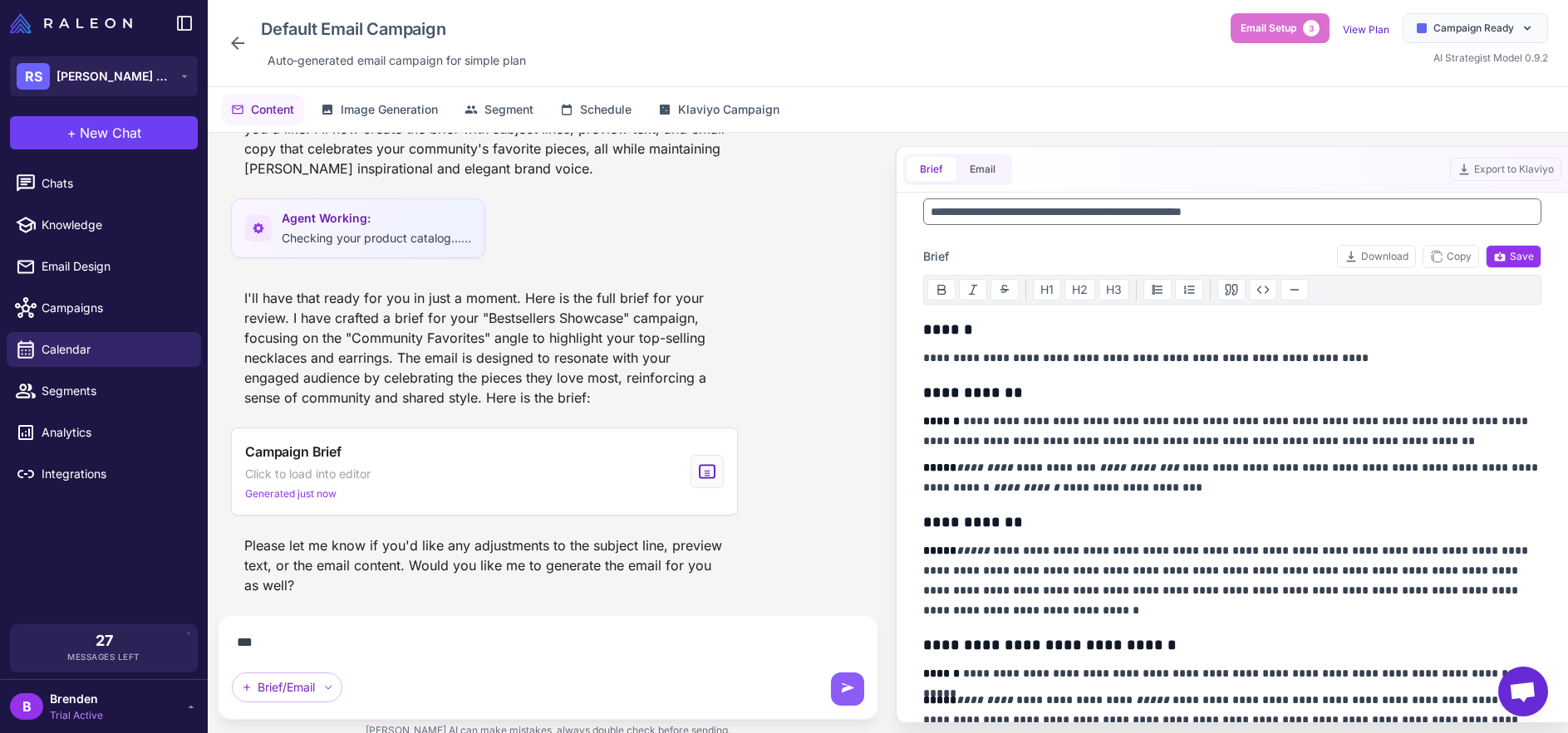
click at [1049, 450] on p "**********" at bounding box center [1232, 432] width 619 height 40
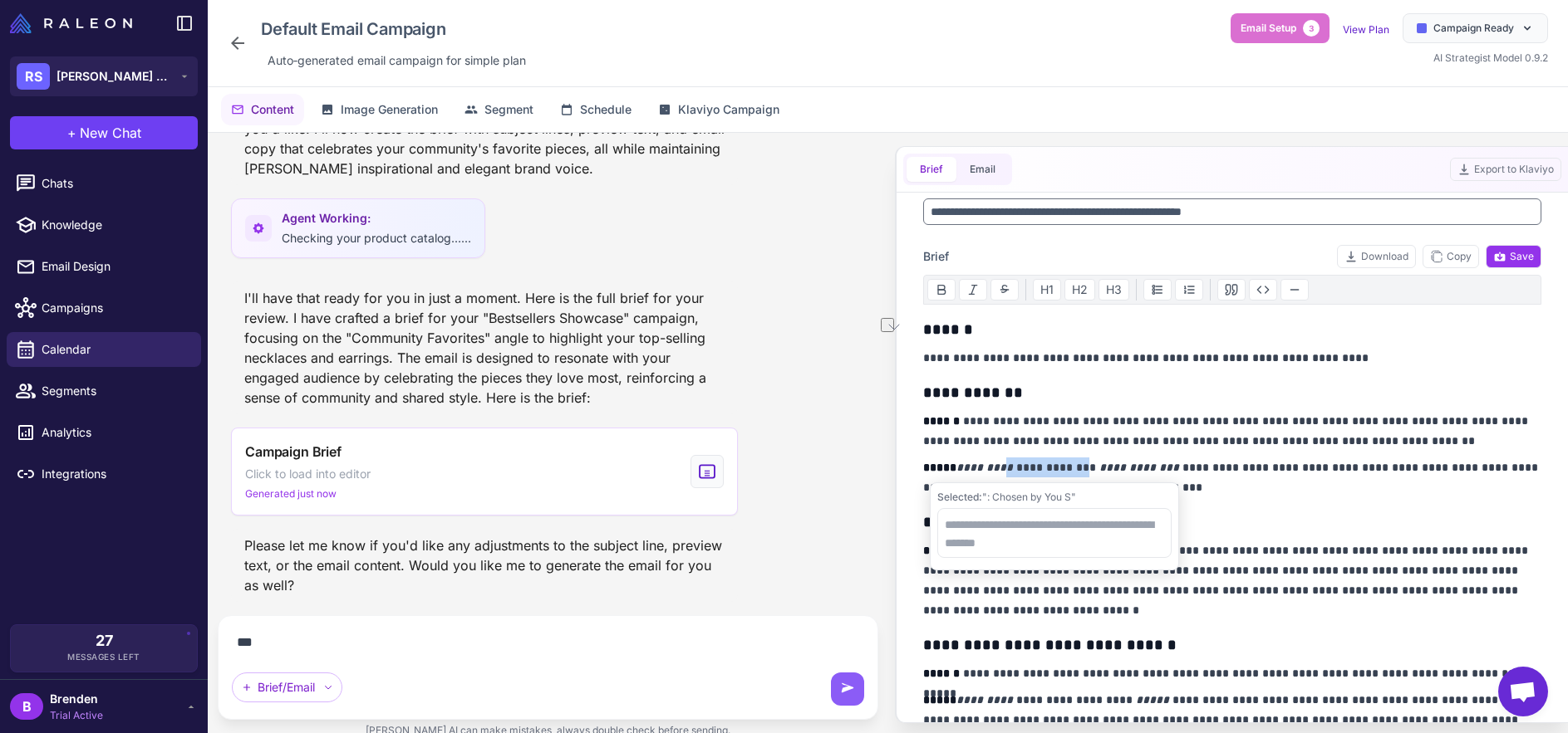
drag, startPoint x: 1009, startPoint y: 467, endPoint x: 1109, endPoint y: 468, distance: 100.0
click at [1087, 468] on p "**********" at bounding box center [1232, 478] width 619 height 40
drag, startPoint x: 1111, startPoint y: 468, endPoint x: 1238, endPoint y: 475, distance: 127.2
click at [1112, 468] on em "**********" at bounding box center [1138, 468] width 79 height 11
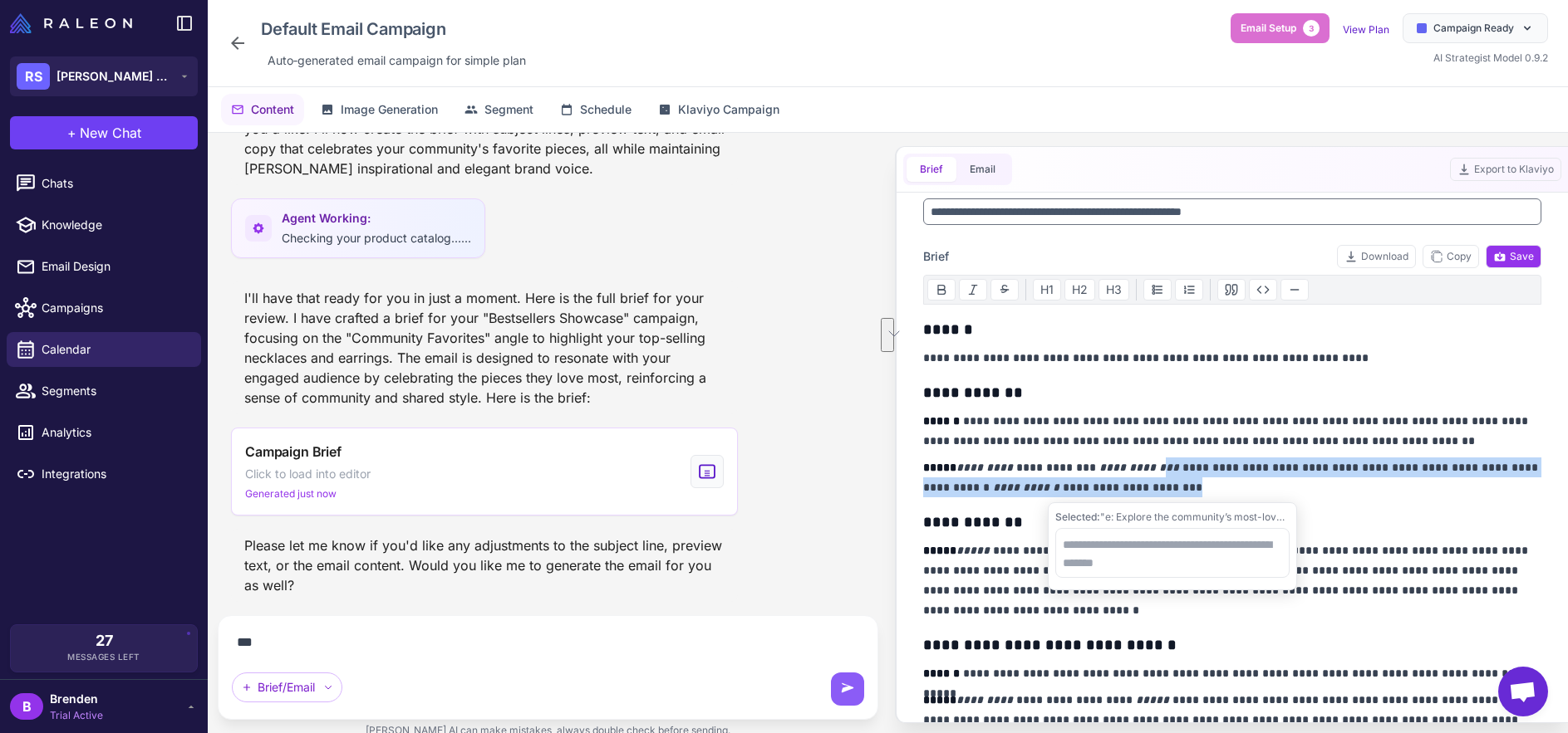
drag, startPoint x: 1164, startPoint y: 470, endPoint x: 1273, endPoint y: 490, distance: 110.8
click at [1273, 490] on p "**********" at bounding box center [1232, 478] width 619 height 40
click at [1270, 492] on p "**********" at bounding box center [1232, 478] width 619 height 40
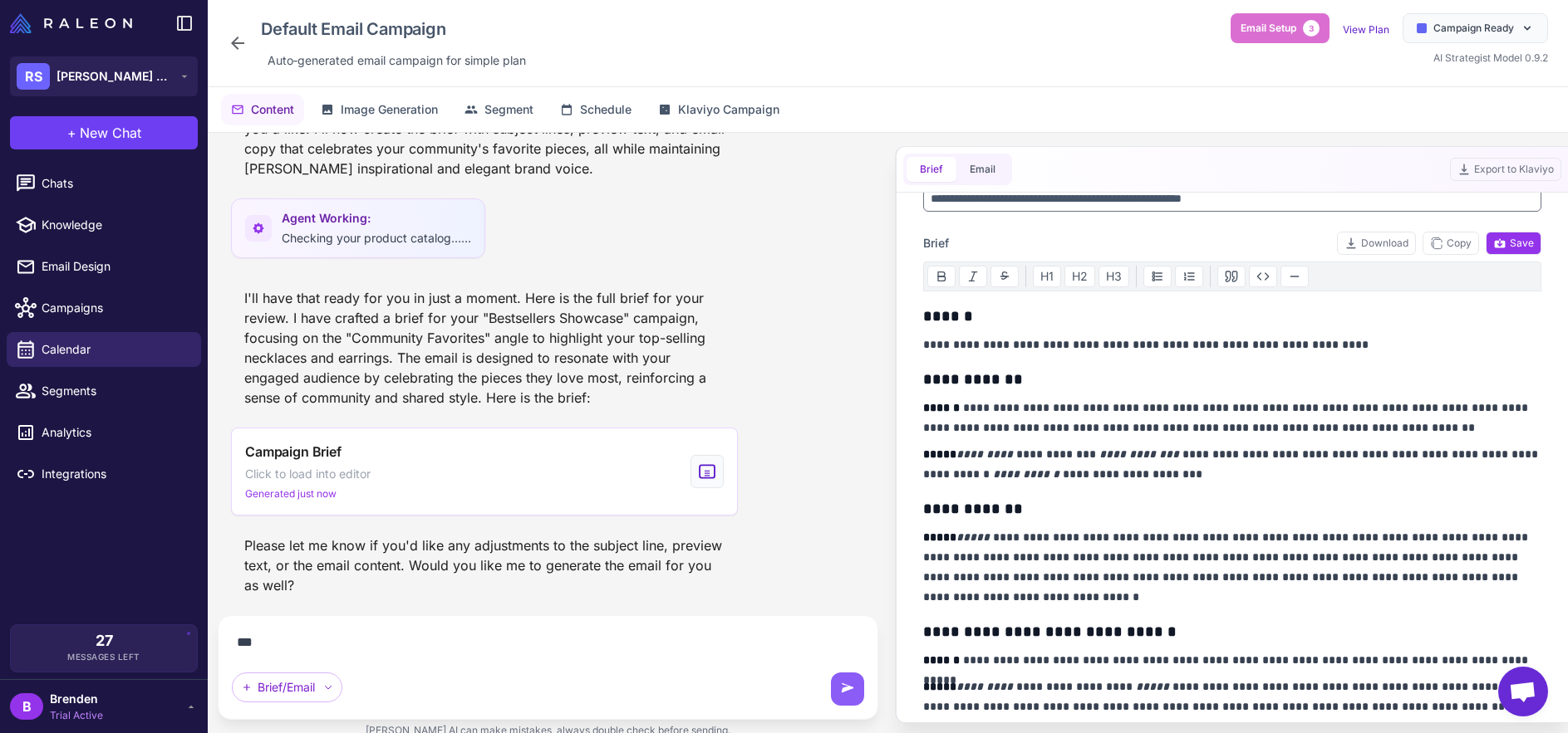
scroll to position [165, 0]
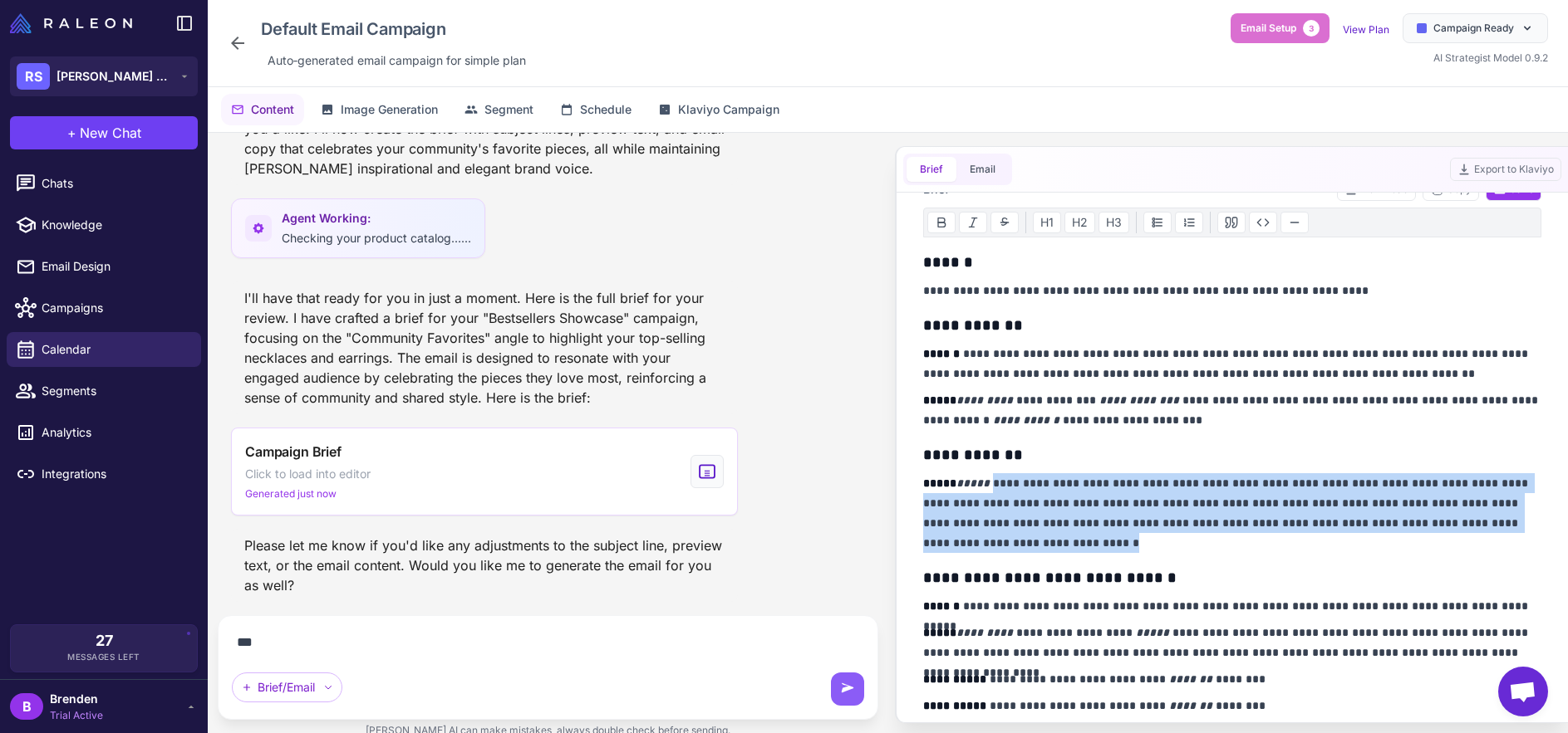
drag, startPoint x: 1059, startPoint y: 551, endPoint x: 988, endPoint y: 483, distance: 98.3
click at [989, 483] on p "**********" at bounding box center [1232, 513] width 619 height 79
drag, startPoint x: 1001, startPoint y: 490, endPoint x: 1009, endPoint y: 494, distance: 8.9
click at [1001, 490] on p "**********" at bounding box center [1232, 513] width 619 height 79
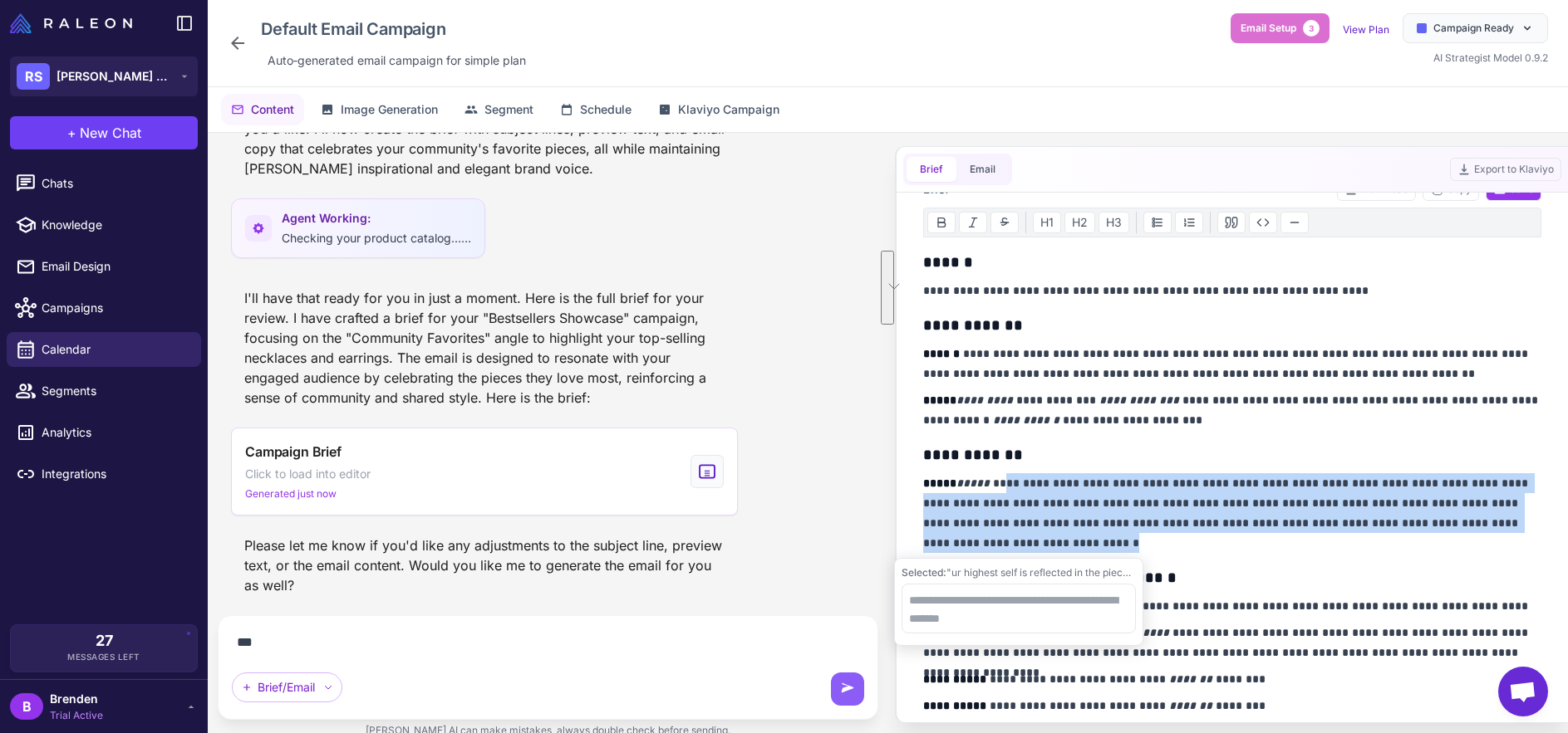
drag, startPoint x: 1082, startPoint y: 534, endPoint x: 997, endPoint y: 480, distance: 100.7
click at [997, 480] on p "**********" at bounding box center [1232, 513] width 619 height 79
click at [1044, 504] on p "**********" at bounding box center [1232, 513] width 619 height 79
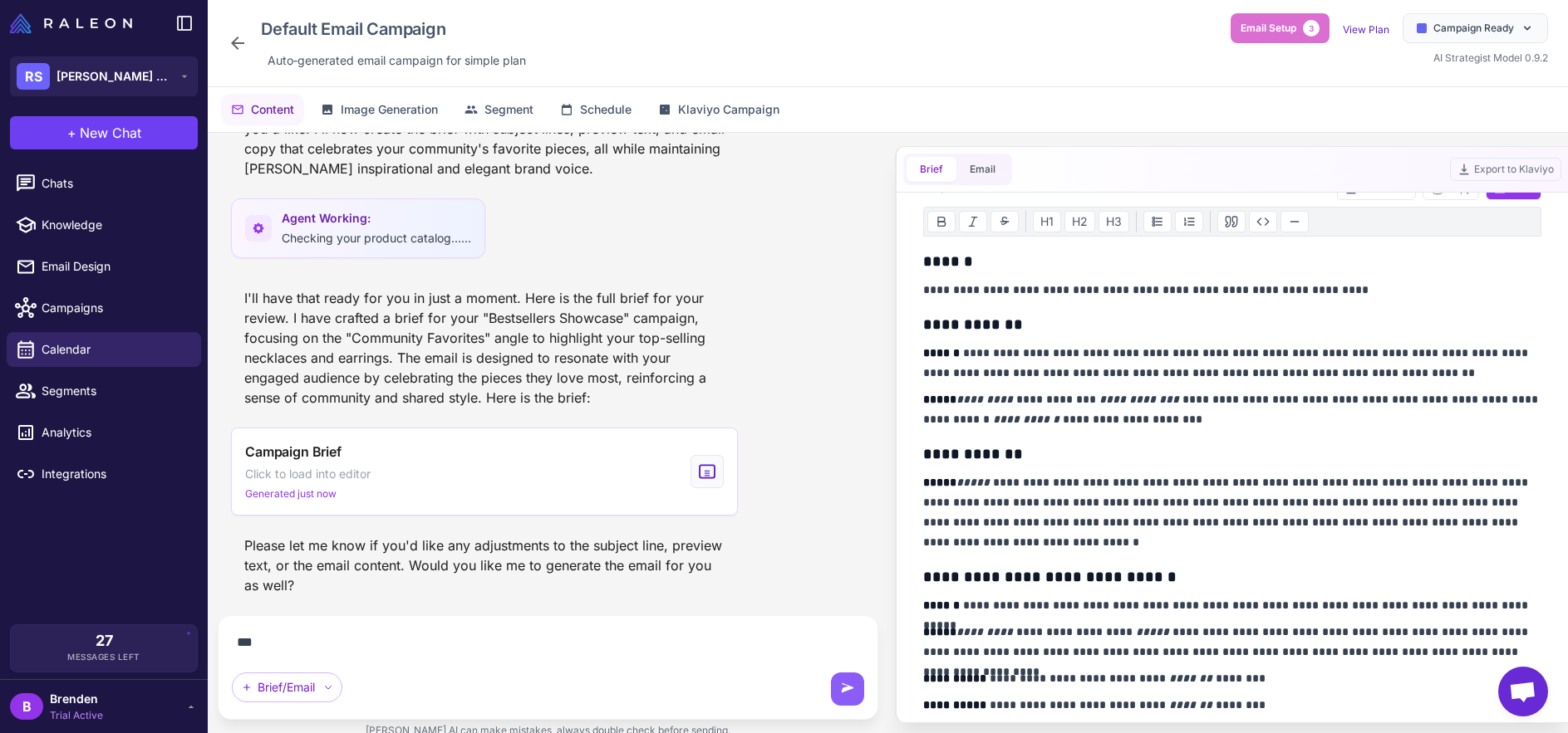
scroll to position [242, 0]
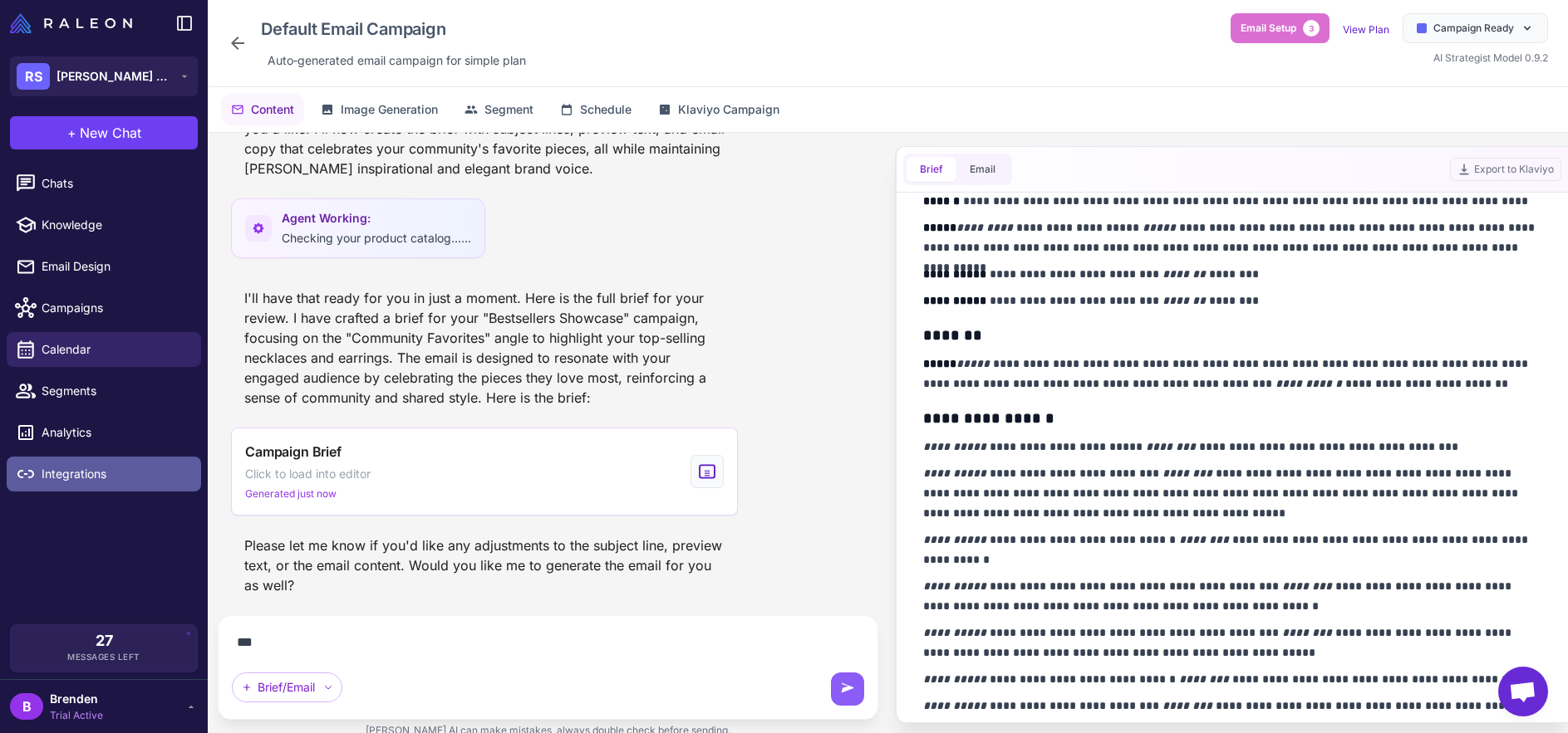
click at [94, 472] on span "Integrations" at bounding box center [114, 474] width 146 height 18
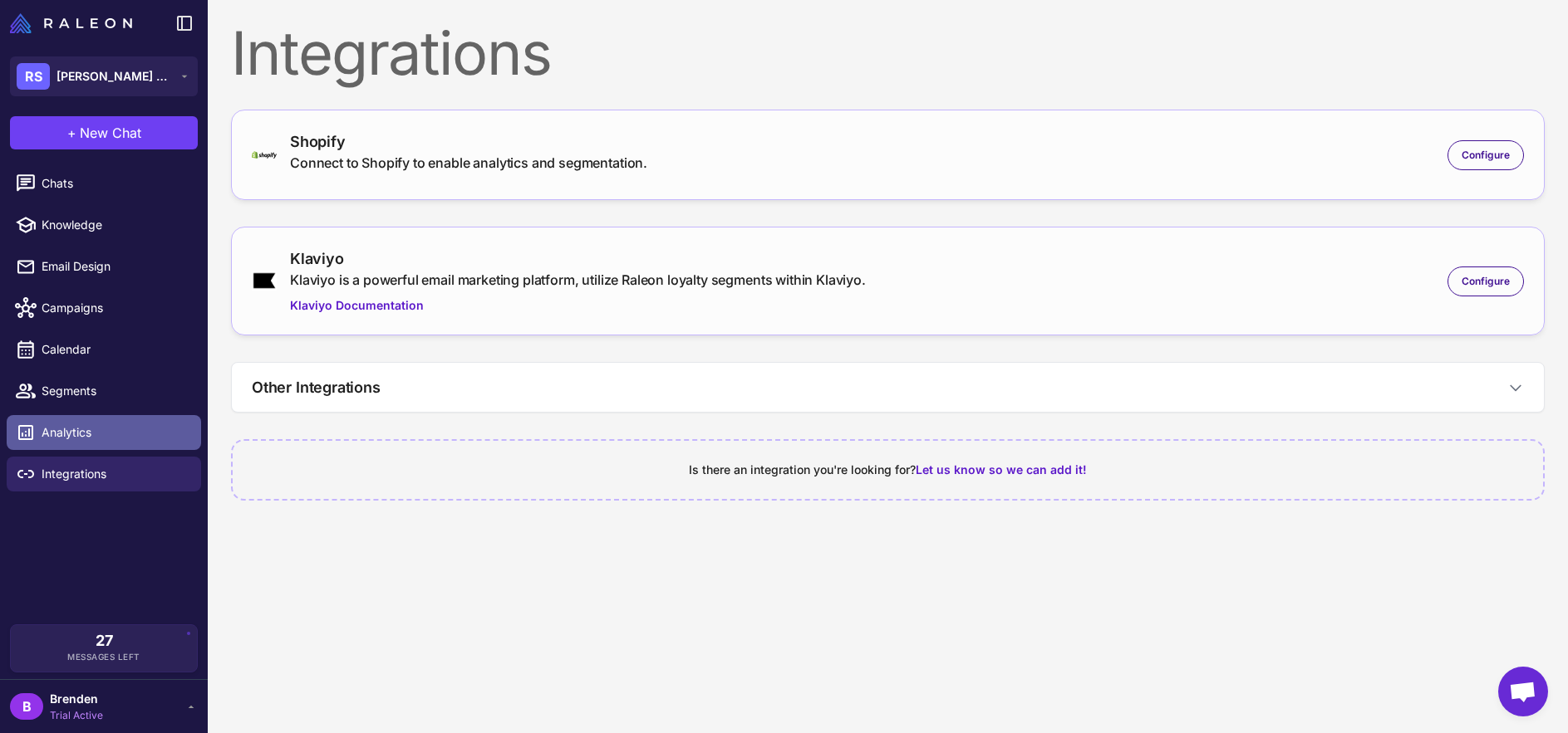
click at [94, 426] on span "Analytics" at bounding box center [114, 433] width 146 height 18
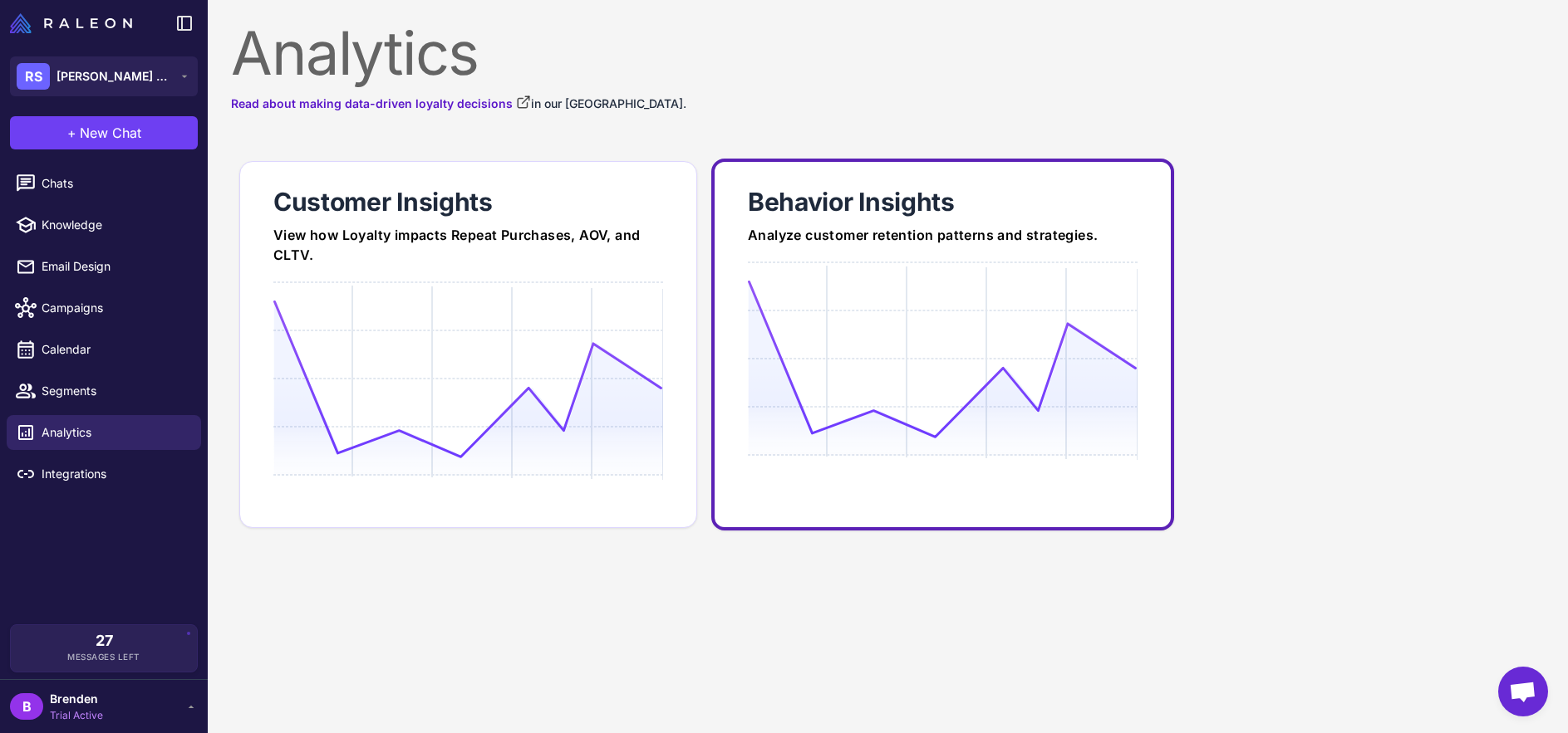
click at [771, 371] on icon at bounding box center [942, 359] width 389 height 159
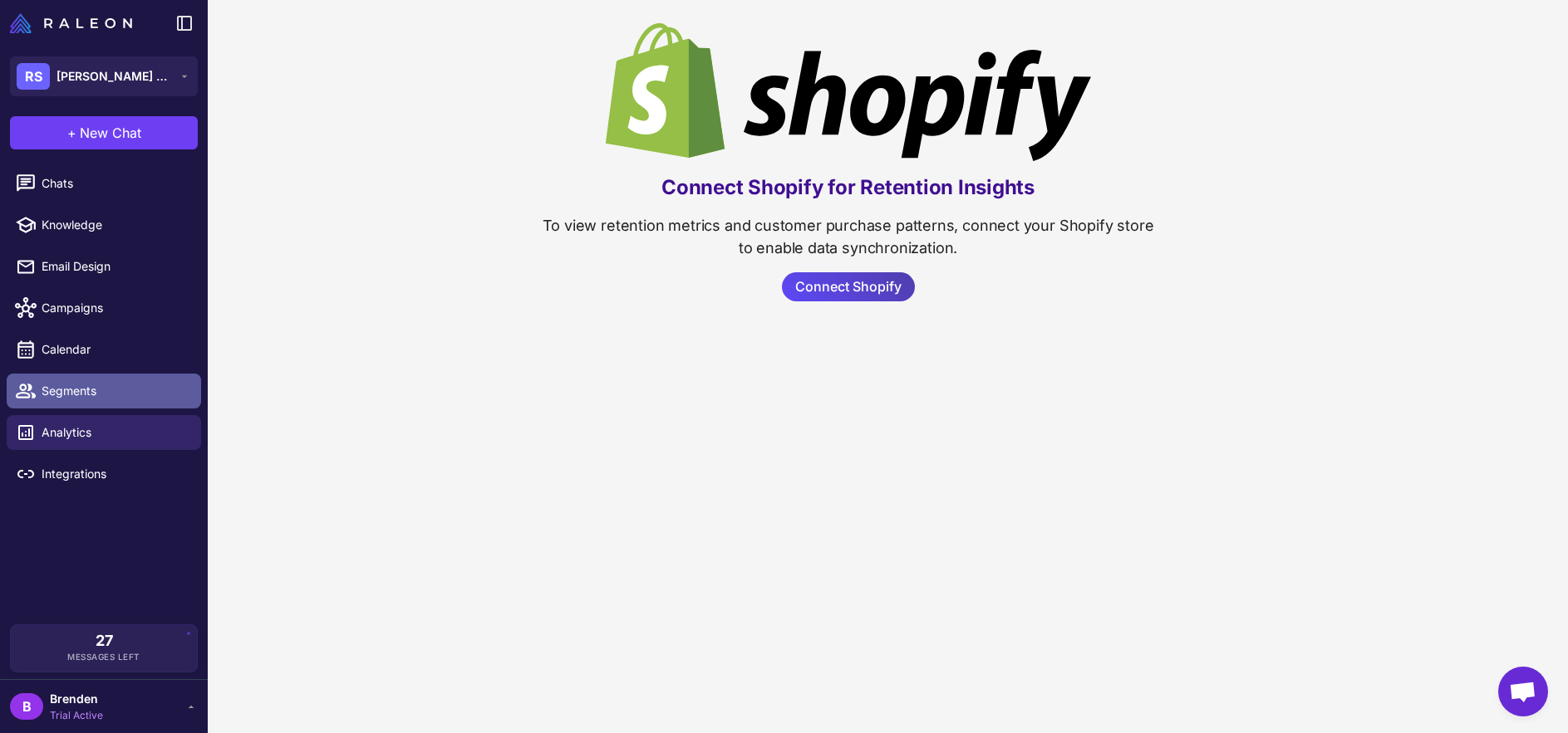
click at [162, 377] on link "Segments" at bounding box center [103, 391] width 194 height 34
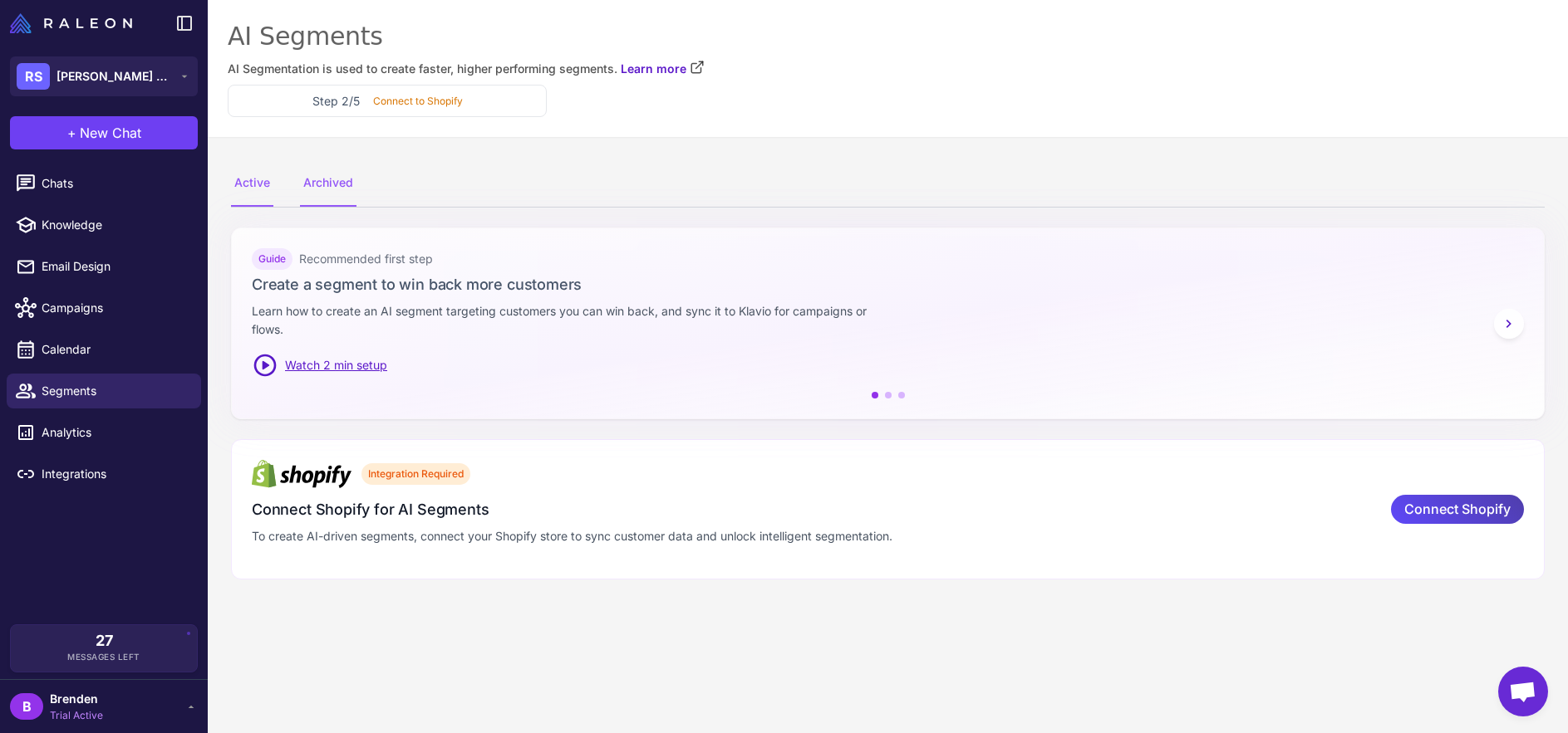
click at [335, 191] on div "Archived" at bounding box center [327, 183] width 56 height 47
click at [237, 191] on div "Active" at bounding box center [252, 183] width 42 height 47
click at [343, 191] on div "Archived" at bounding box center [327, 183] width 56 height 47
click at [112, 347] on span "Calendar" at bounding box center [114, 349] width 146 height 18
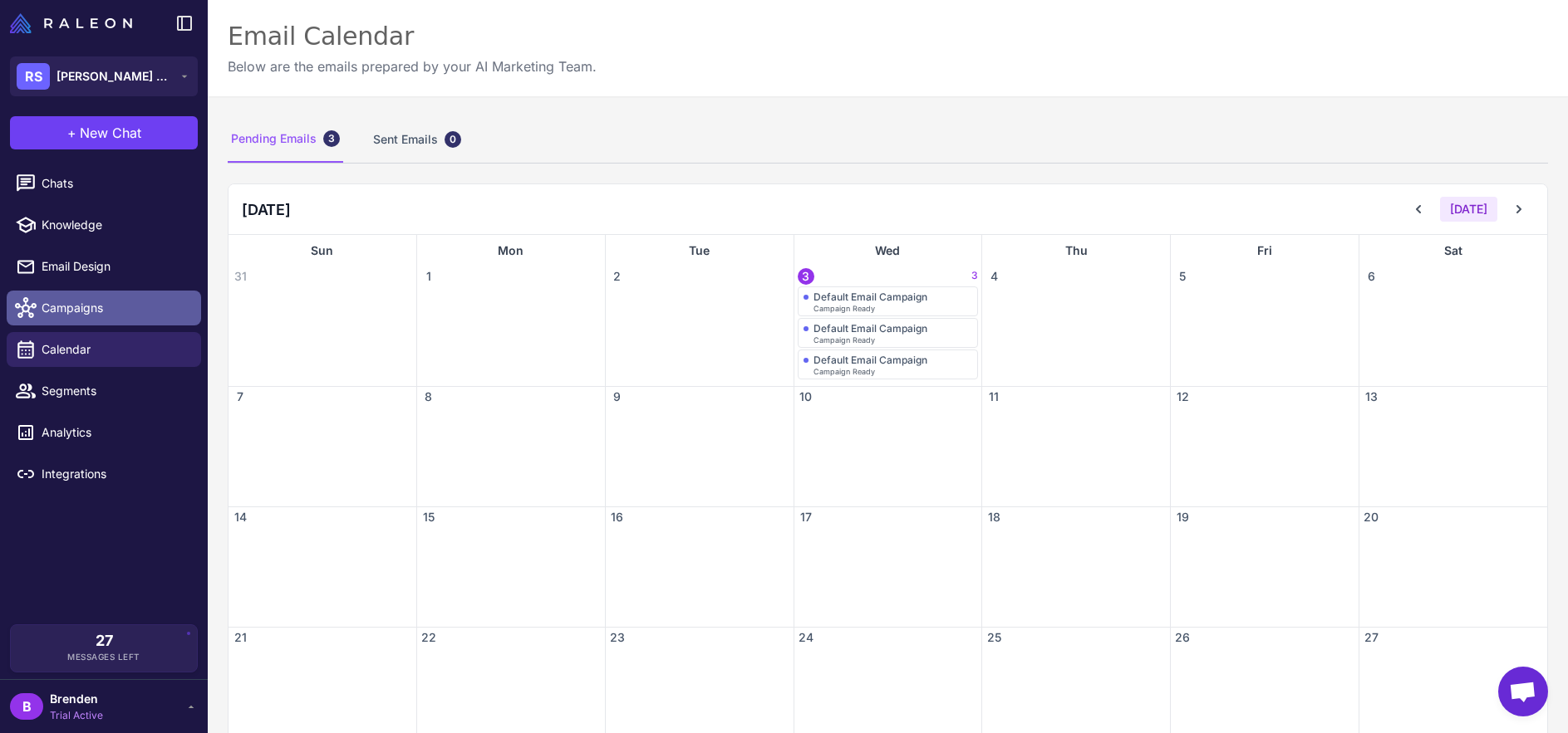
click at [115, 317] on span "Campaigns" at bounding box center [114, 307] width 146 height 18
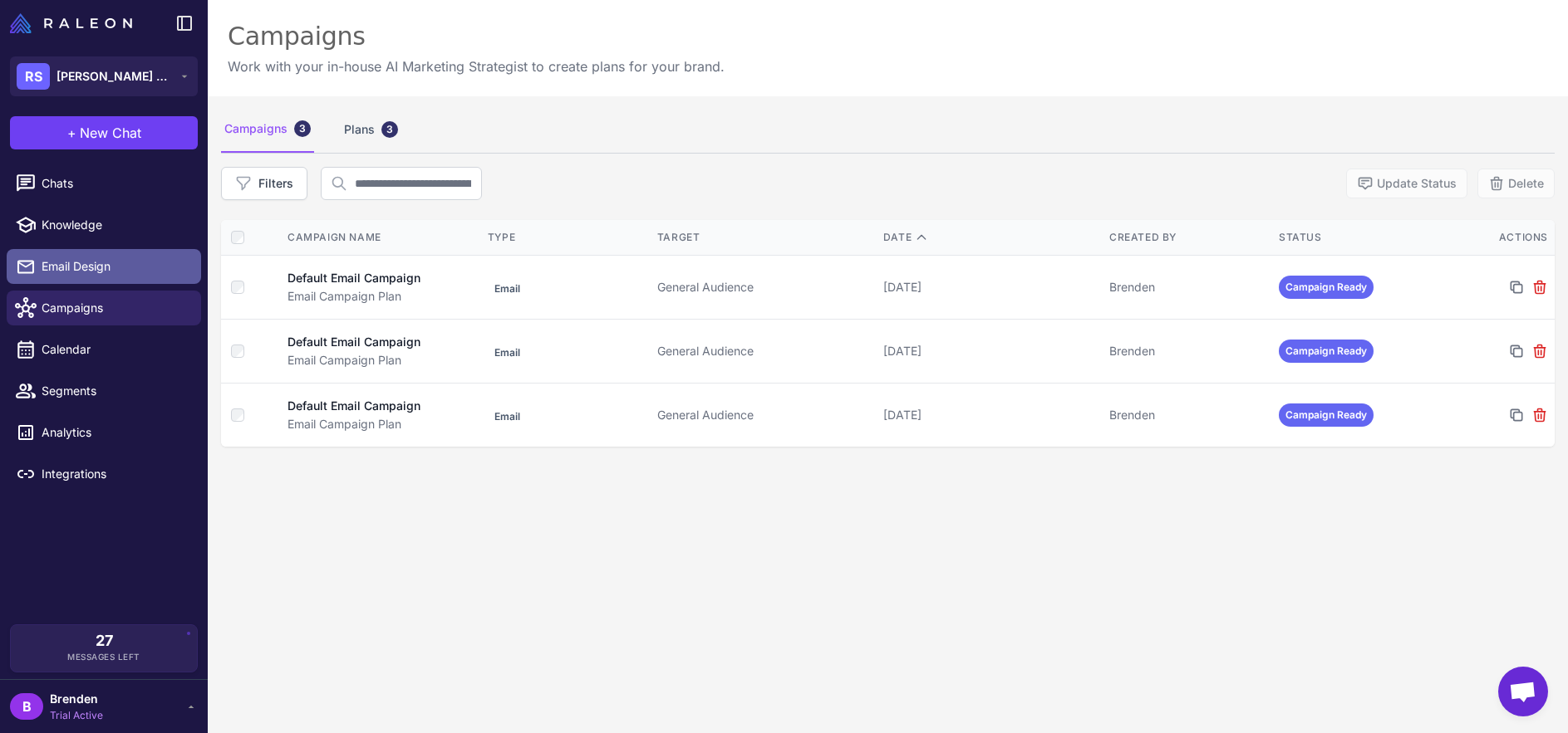
click at [85, 277] on link "Email Design" at bounding box center [103, 266] width 194 height 34
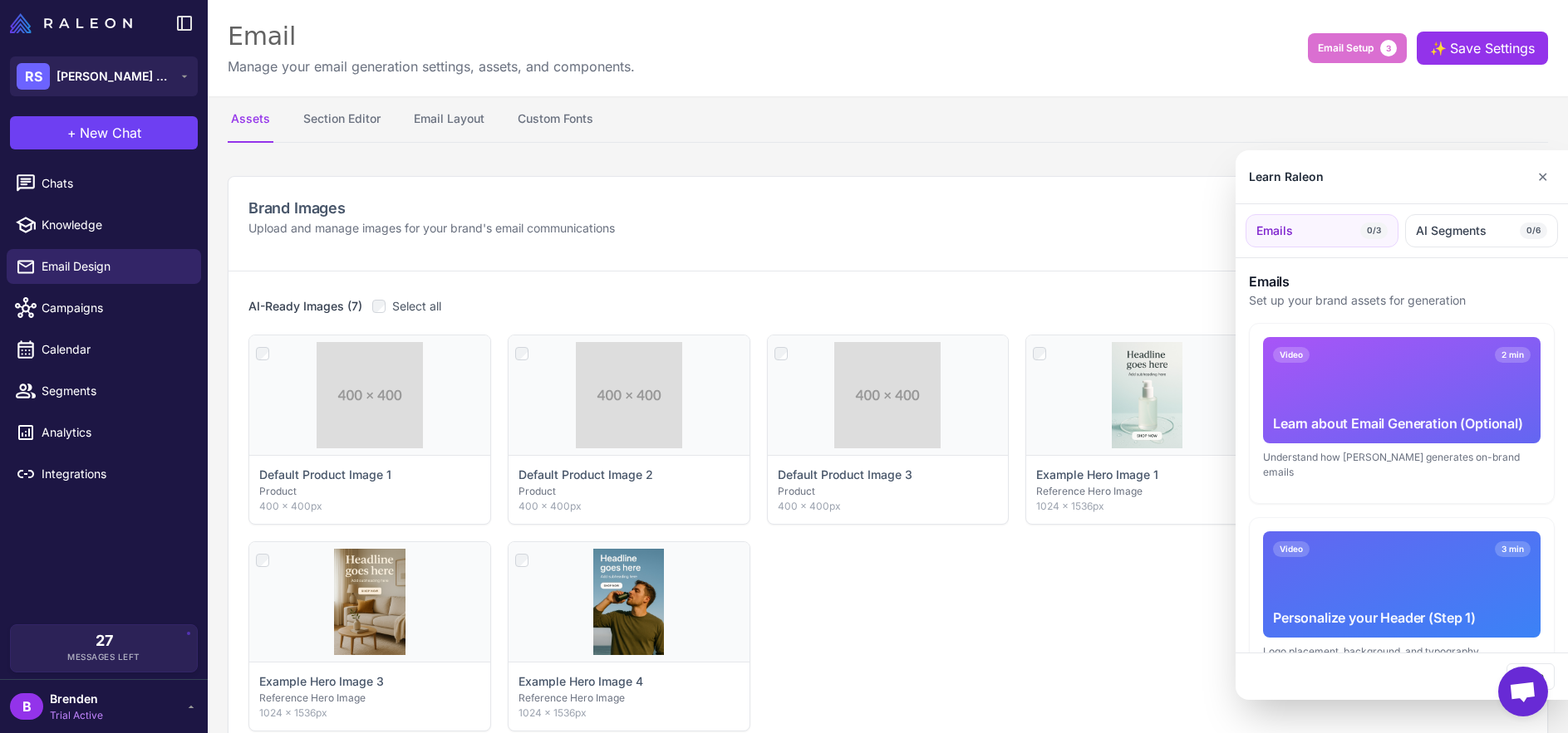
click at [87, 235] on div at bounding box center [784, 366] width 1568 height 733
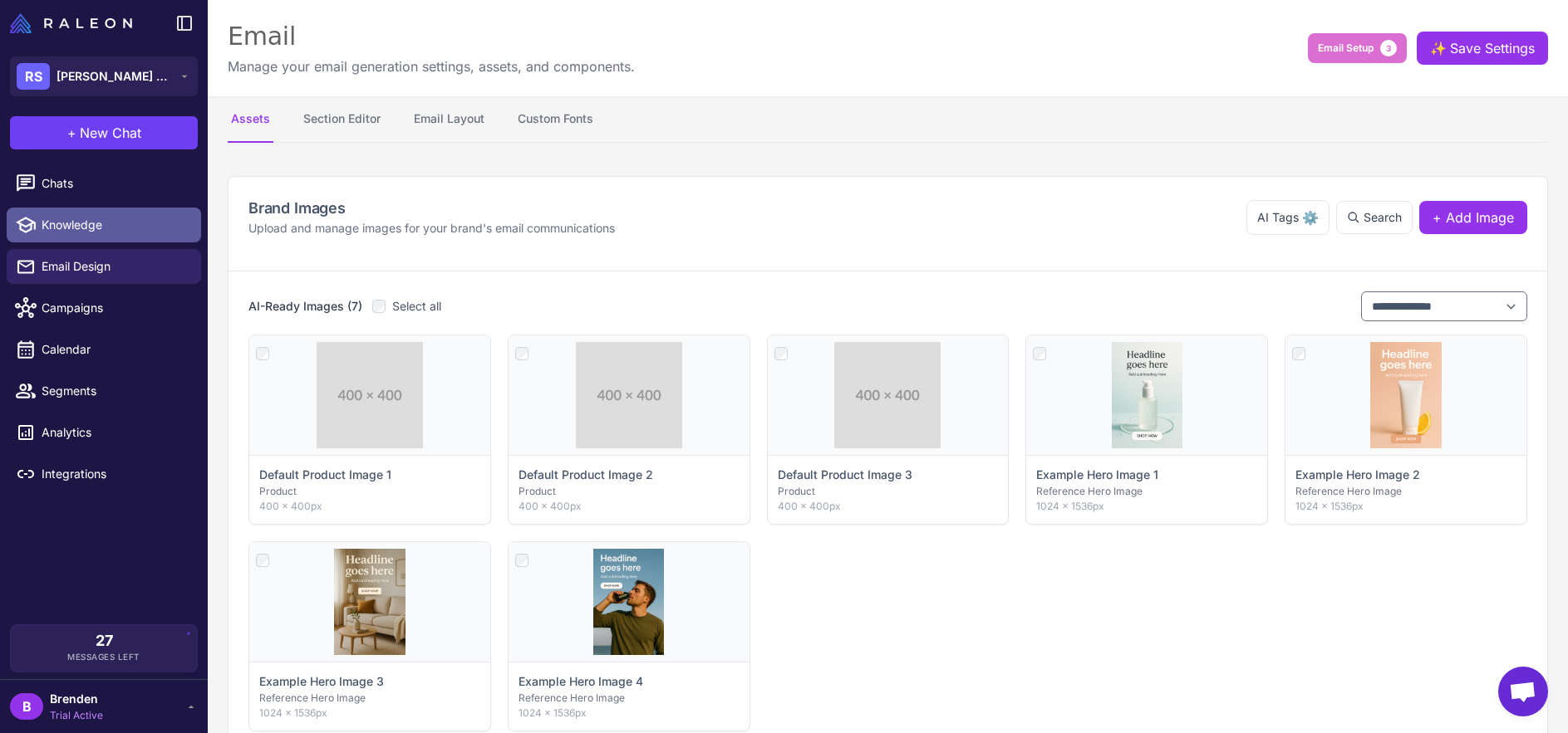
click at [87, 235] on link "Knowledge" at bounding box center [103, 225] width 194 height 34
select select
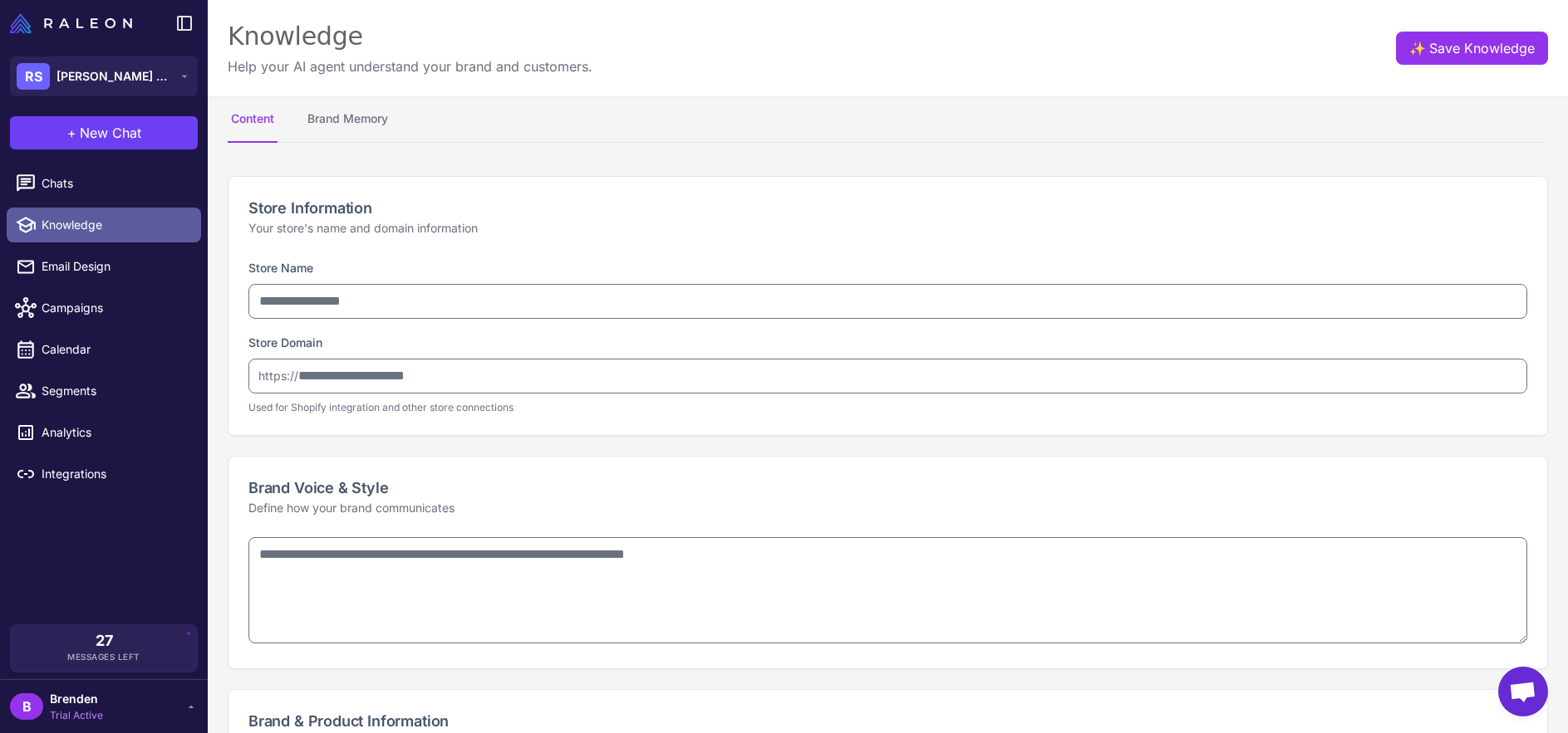
type input "**********"
type textarea "**********"
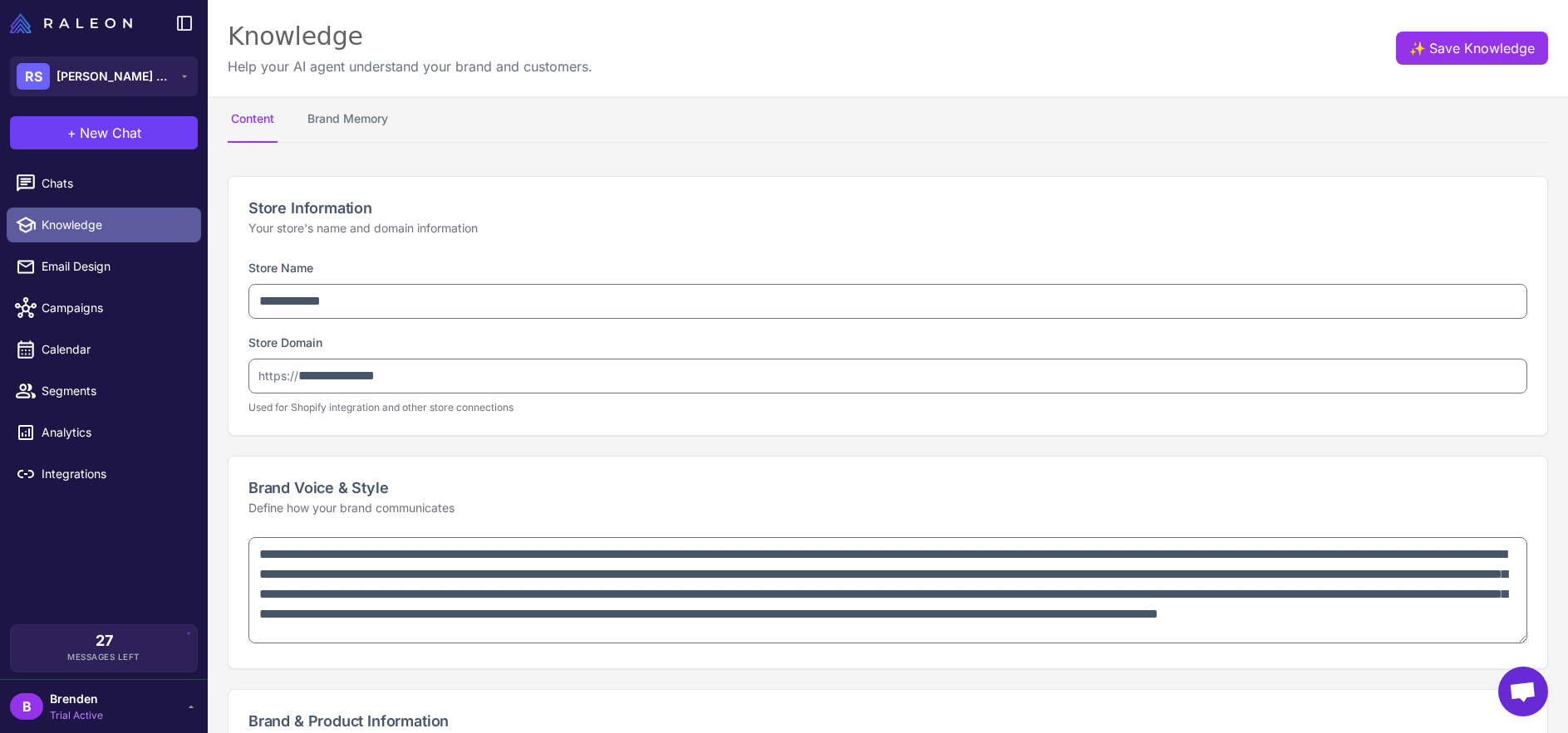
type textarea "**********"
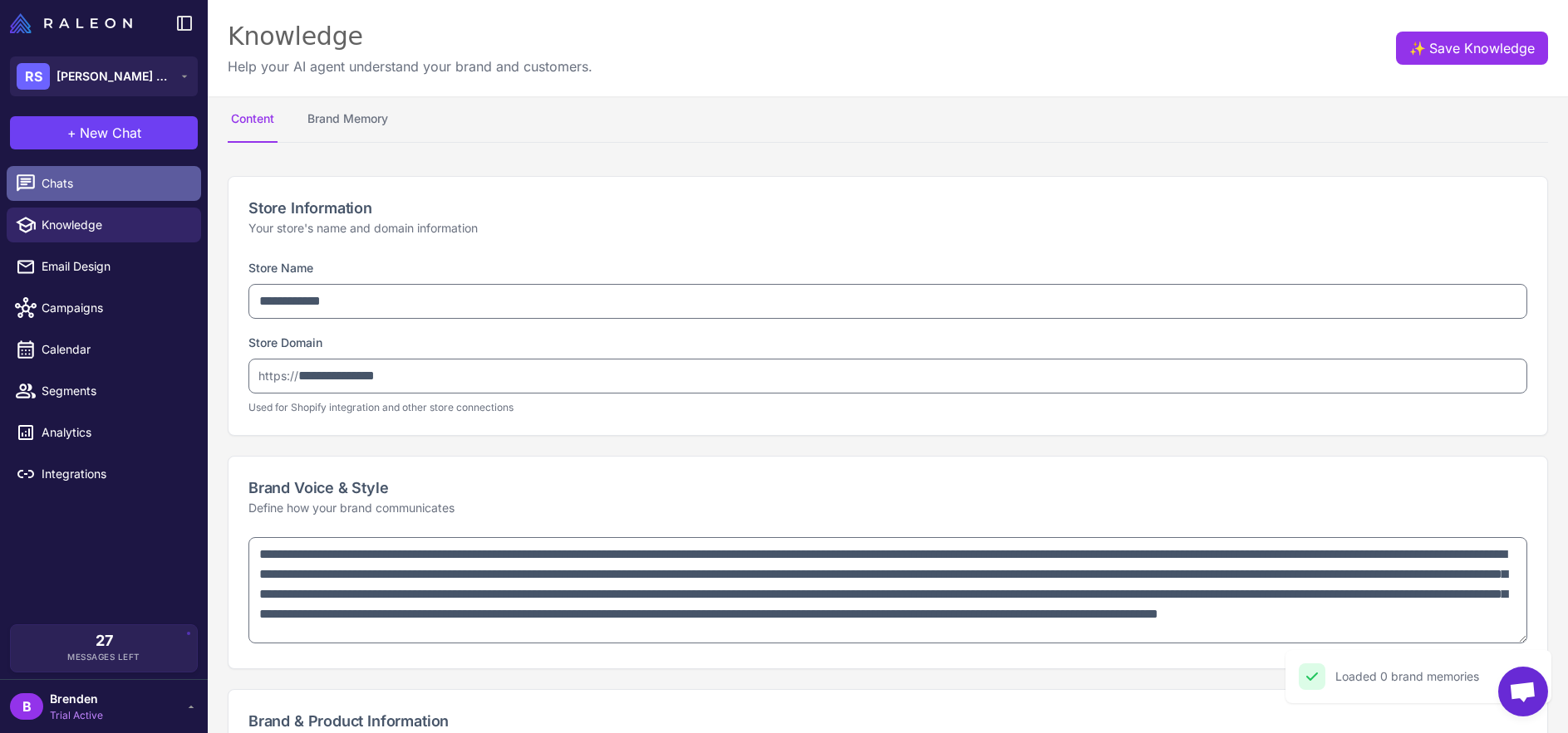
click at [78, 194] on link "Chats" at bounding box center [103, 184] width 194 height 34
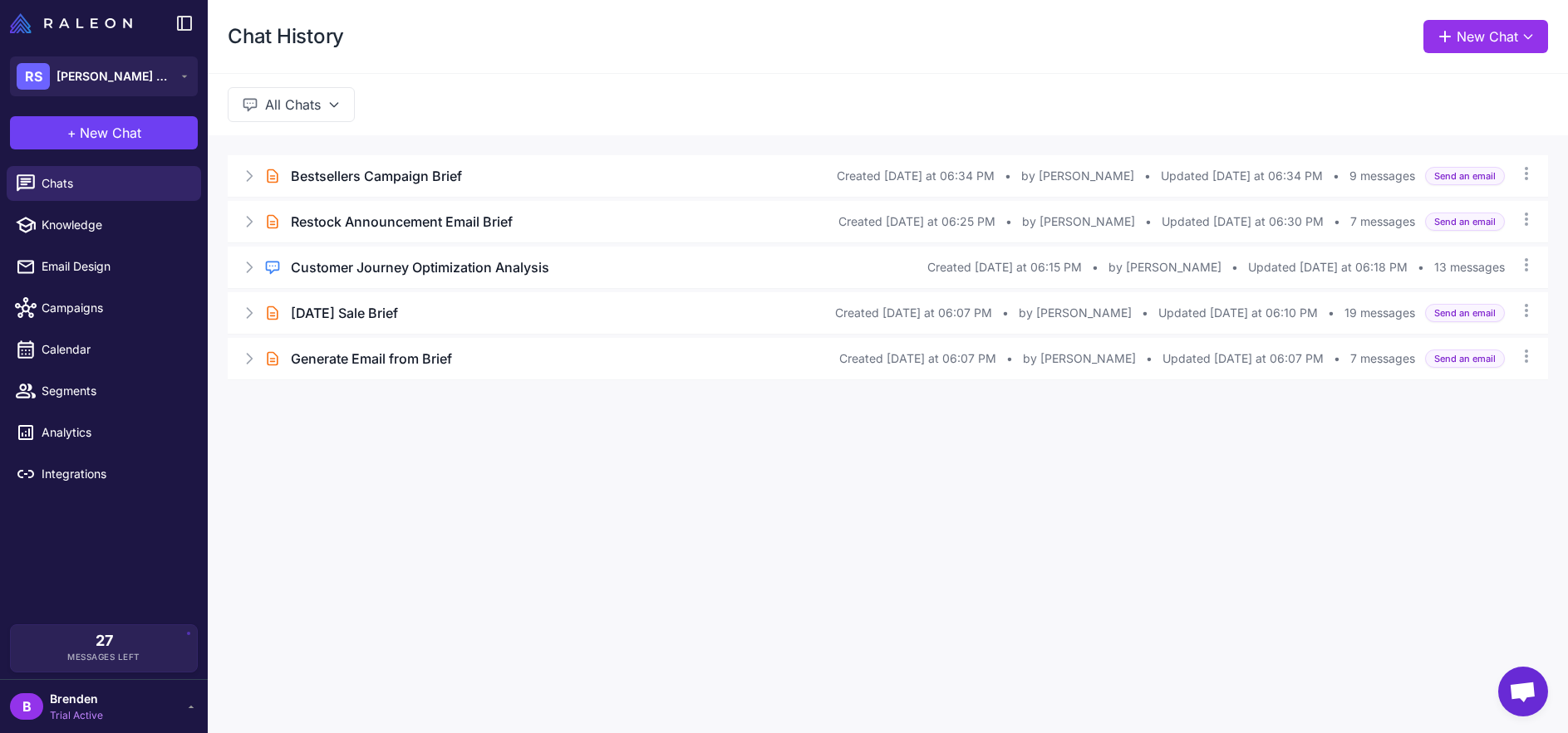
drag, startPoint x: 668, startPoint y: 475, endPoint x: 659, endPoint y: 472, distance: 9.5
click at [668, 475] on div "Chat History New Chat All Chats Brief Chat Bestsellers Campaign Brief Created T…" at bounding box center [887, 366] width 1360 height 733
click at [896, 539] on div "Chat History New Chat All Chats Brief Chat Bestsellers Campaign Brief Created T…" at bounding box center [887, 366] width 1360 height 733
click at [993, 273] on span "Created Today at 06:15 PM" at bounding box center [1004, 267] width 154 height 18
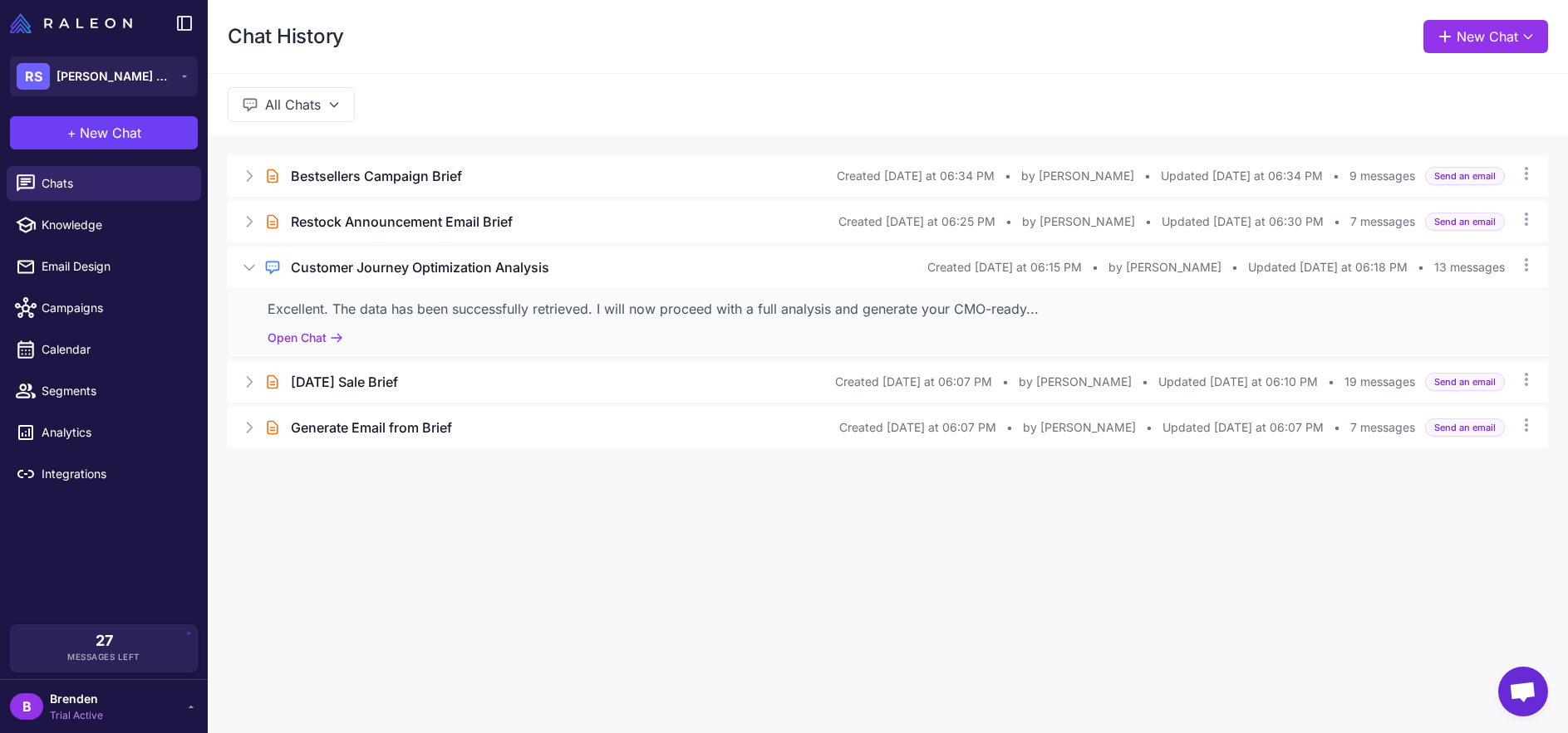
click at [578, 534] on div "Chat History New Chat All Chats Brief Chat Bestsellers Campaign Brief Created T…" at bounding box center [887, 366] width 1360 height 733
click at [679, 452] on div "Brief Chat Bestsellers Campaign Brief Created Today at 06:34 PM • by Brenden • …" at bounding box center [887, 301] width 1360 height 334
drag, startPoint x: 602, startPoint y: 511, endPoint x: 550, endPoint y: 490, distance: 56.1
click at [602, 511] on div "Chat History New Chat All Chats Brief Chat Bestsellers Campaign Brief Created T…" at bounding box center [887, 366] width 1360 height 733
click at [135, 184] on span "Chats" at bounding box center [114, 183] width 146 height 18
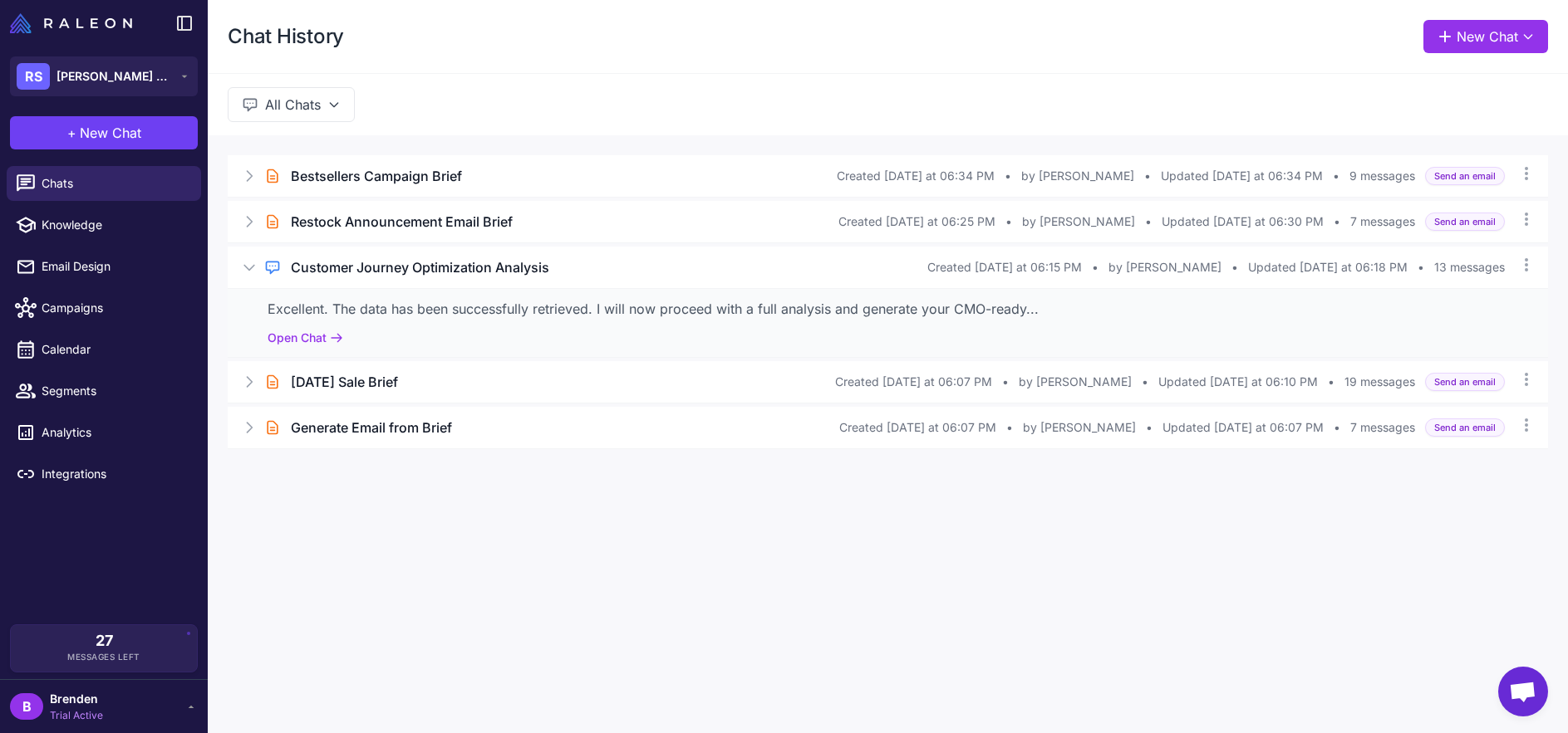
click at [123, 142] on span "New Chat" at bounding box center [110, 132] width 61 height 20
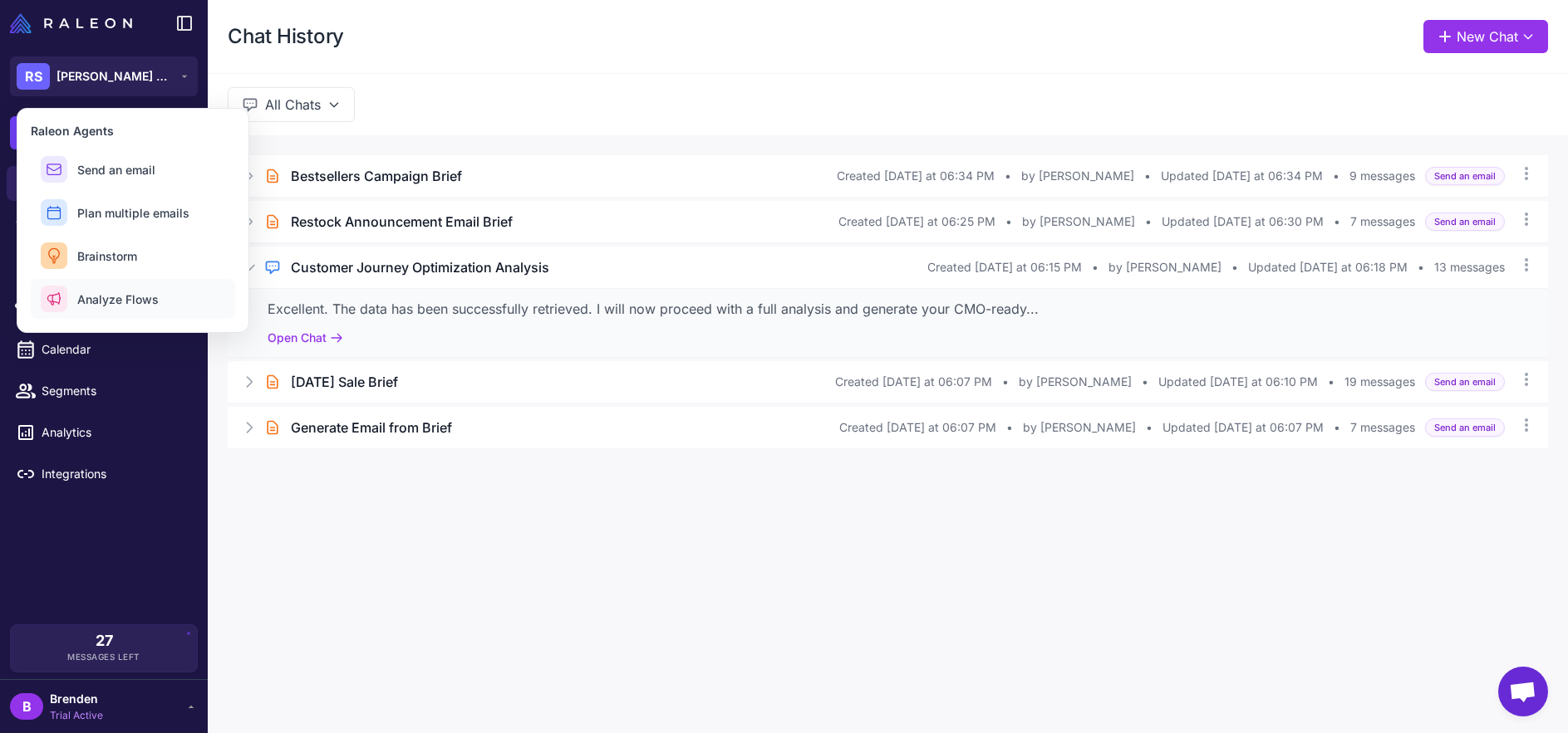
click at [131, 293] on span "Analyze Flows" at bounding box center [118, 300] width 81 height 17
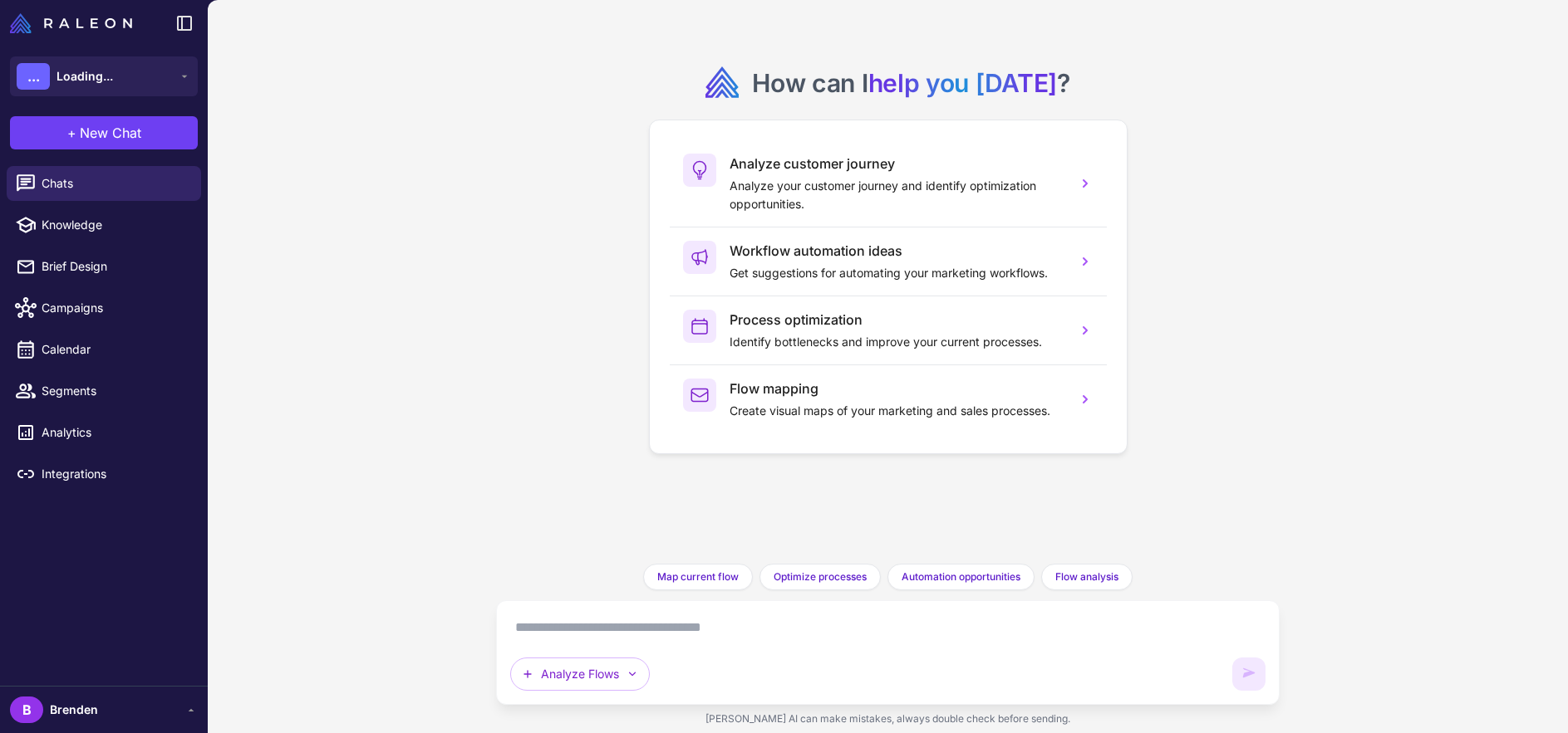
click at [614, 626] on textarea at bounding box center [888, 628] width 756 height 27
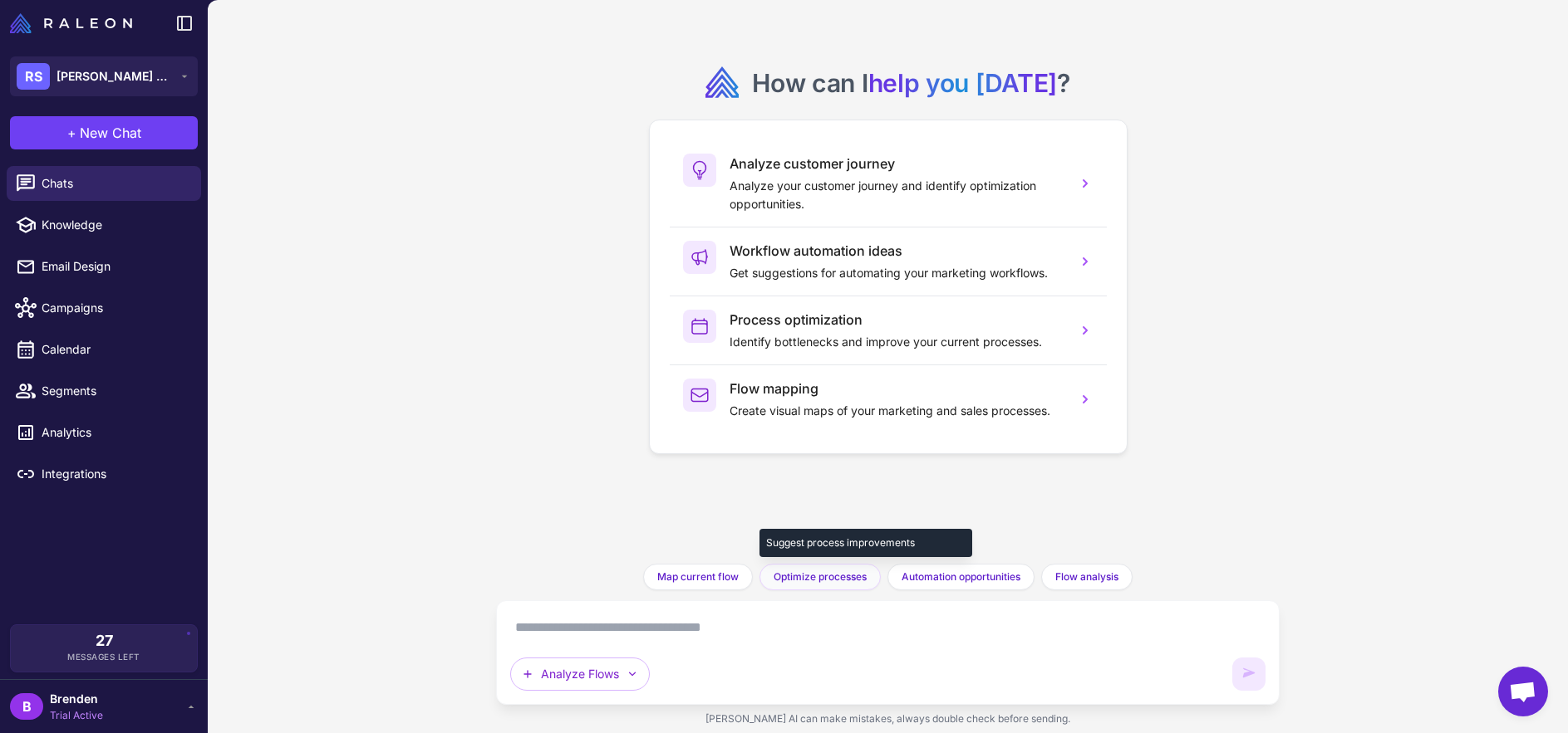
click at [820, 583] on span "Optimize processes" at bounding box center [819, 577] width 93 height 15
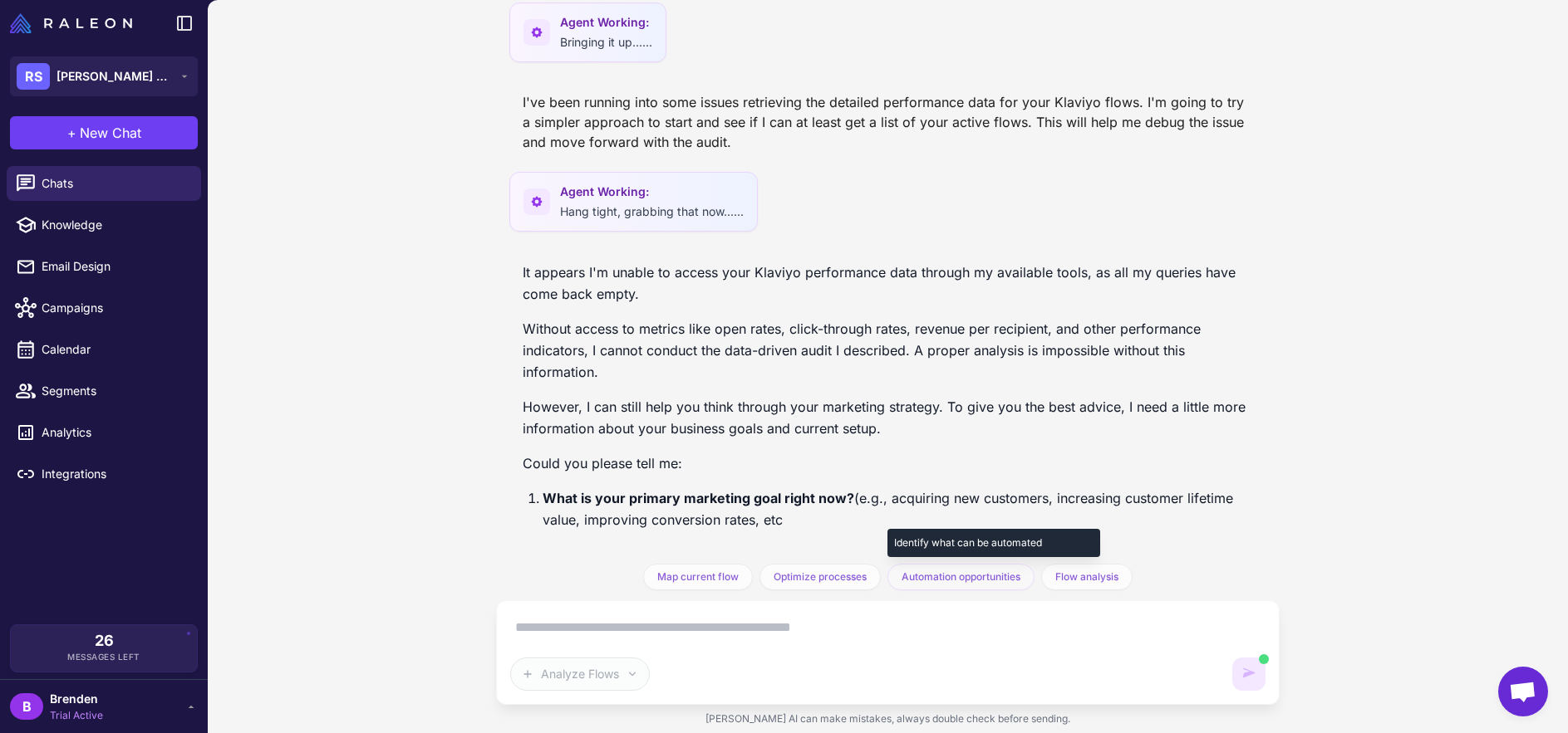
scroll to position [500, 0]
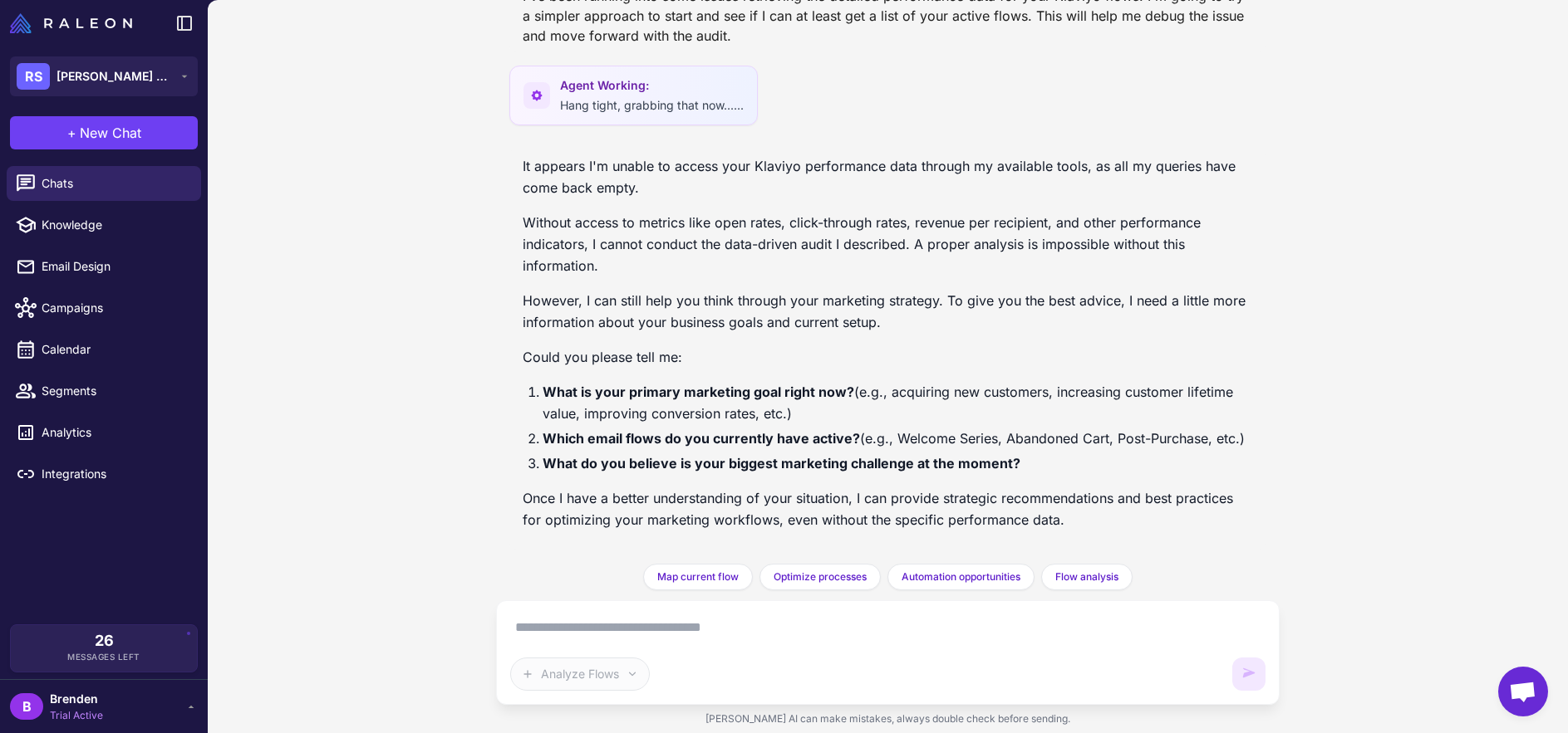
drag, startPoint x: 827, startPoint y: 413, endPoint x: 531, endPoint y: 373, distance: 298.7
click at [531, 374] on div "It appears I'm unable to access your Klaviyo performance data through my availa…" at bounding box center [888, 343] width 731 height 375
click at [531, 373] on div "It appears I'm unable to access your Klaviyo performance data through my availa…" at bounding box center [888, 343] width 731 height 375
drag, startPoint x: 557, startPoint y: 376, endPoint x: 947, endPoint y: 409, distance: 391.4
click at [940, 405] on div "It appears I'm unable to access your Klaviyo performance data through my availa…" at bounding box center [888, 343] width 731 height 375
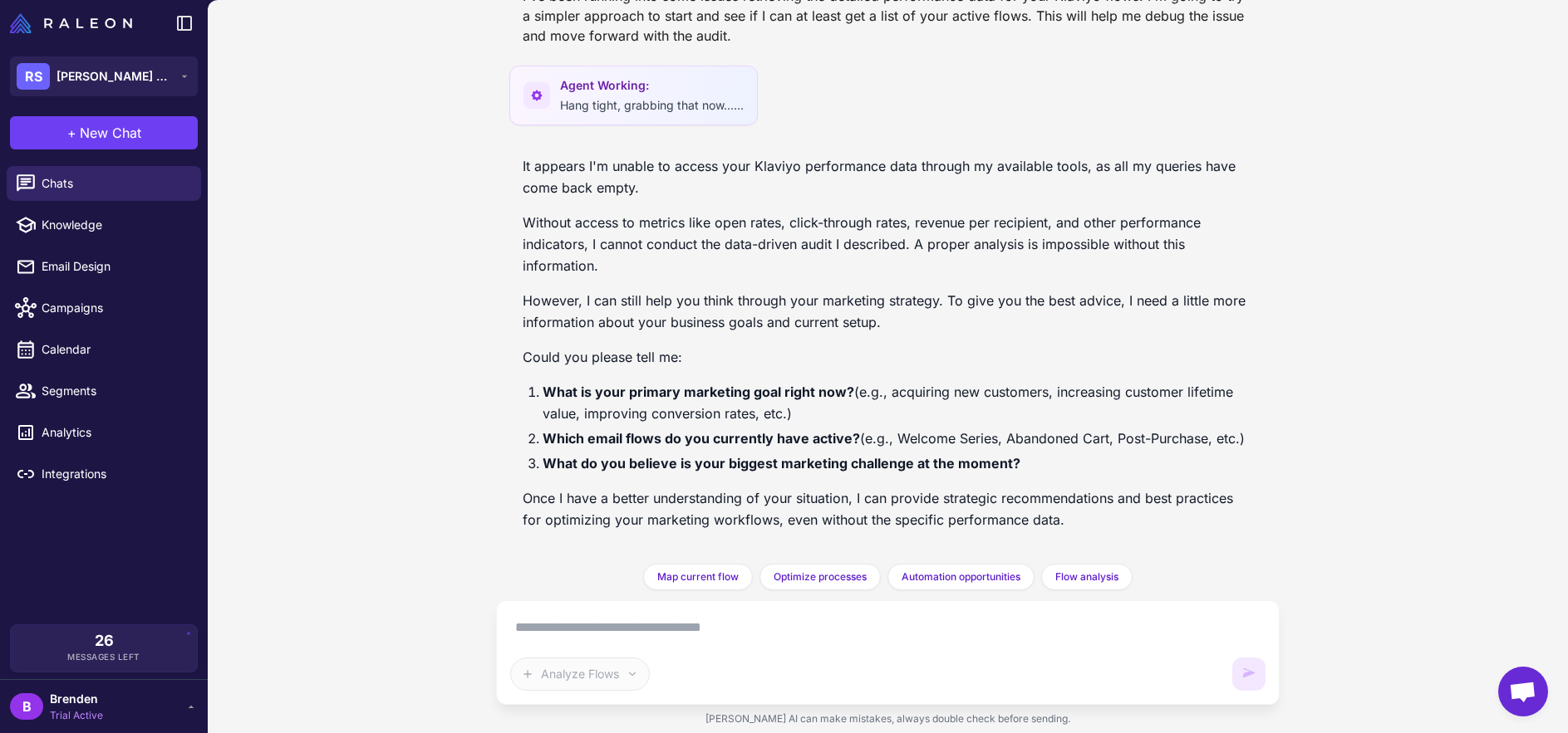
drag, startPoint x: 943, startPoint y: 411, endPoint x: 543, endPoint y: 380, distance: 401.2
click at [540, 379] on div "It appears I'm unable to access your Klaviyo performance data through my availa…" at bounding box center [888, 343] width 731 height 375
click at [543, 381] on li "What is your primary marketing goal right now? (e.g., acquiring new customers, …" at bounding box center [898, 402] width 711 height 43
drag, startPoint x: 586, startPoint y: 381, endPoint x: 839, endPoint y: 406, distance: 254.2
click at [839, 406] on li "What is your primary marketing goal right now? (e.g., acquiring new customers, …" at bounding box center [898, 402] width 711 height 43
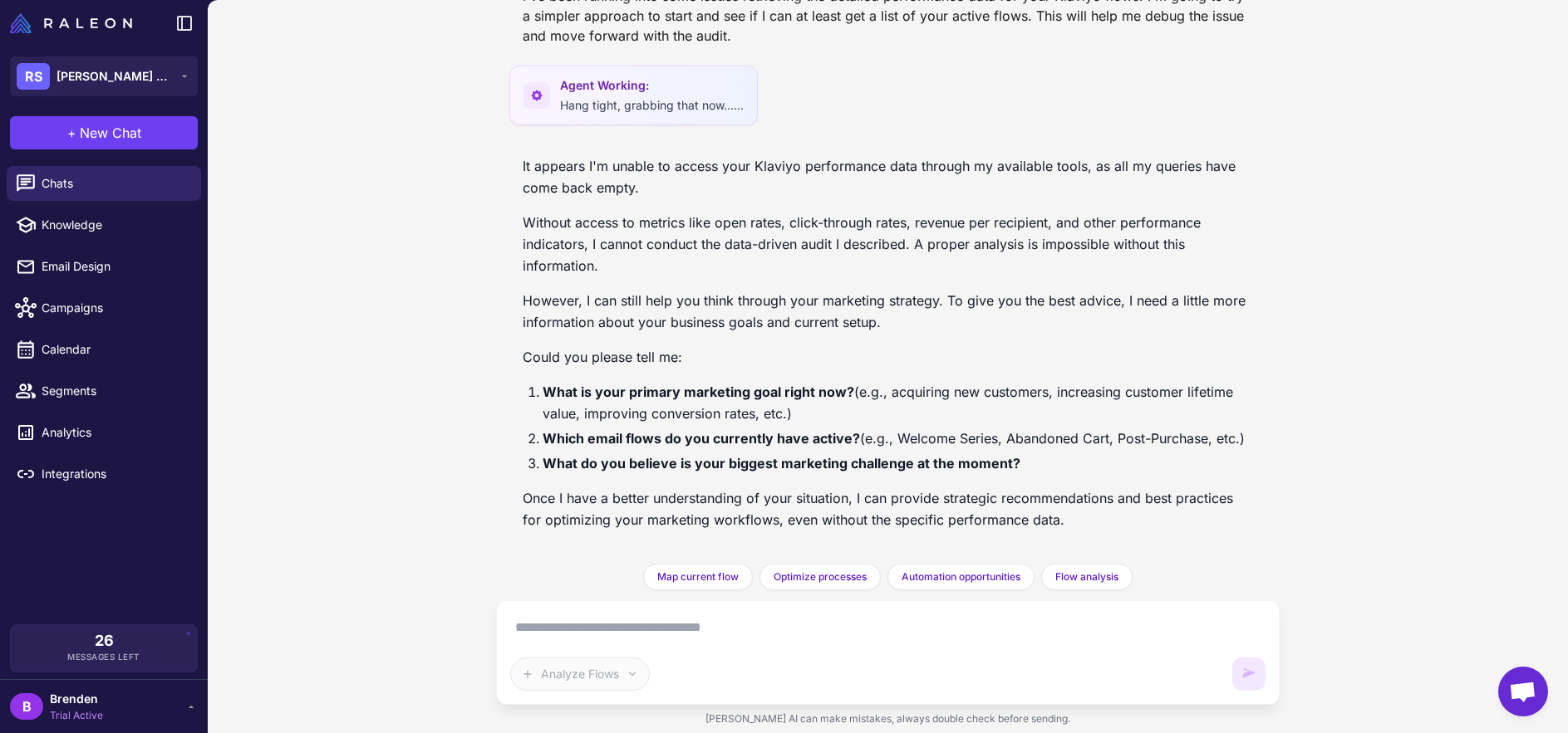
drag, startPoint x: 1286, startPoint y: 433, endPoint x: 517, endPoint y: 439, distance: 769.0
click at [517, 439] on div "sync Processing store & Klaviyo data... What processes can I optimize in my mar…" at bounding box center [887, 366] width 1360 height 733
click at [515, 438] on div "It appears I'm unable to access your Klaviyo performance data through my availa…" at bounding box center [887, 349] width 757 height 402
click at [371, 419] on div "sync Processing store & Klaviyo data... What processes can I optimize in my mar…" at bounding box center [887, 366] width 1360 height 733
click at [105, 33] on div at bounding box center [103, 23] width 208 height 47
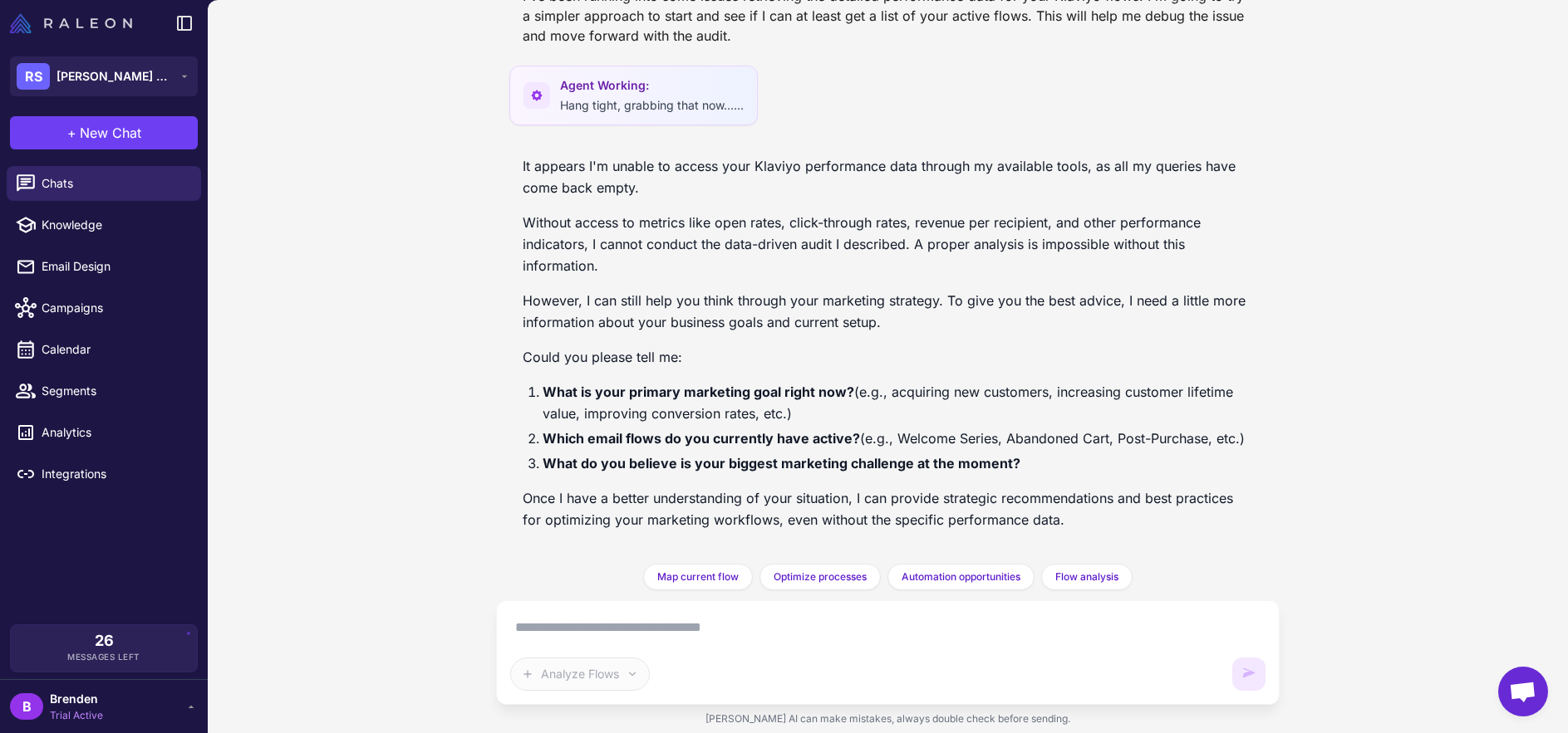
click at [74, 22] on img at bounding box center [71, 23] width 123 height 20
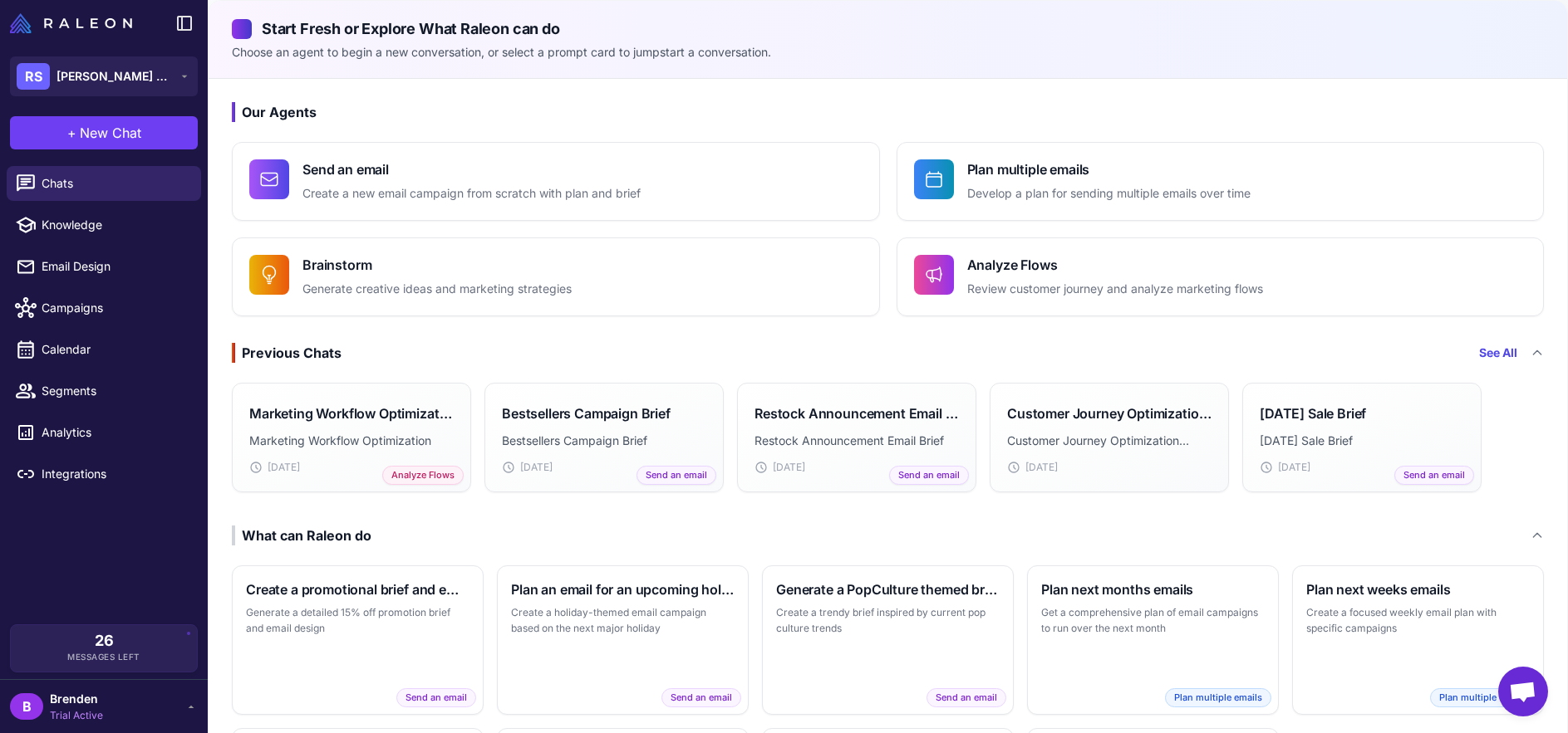
click at [964, 337] on div "Our Agents Send an email Create a new email campaign from scratch with plan and…" at bounding box center [887, 489] width 1358 height 822
click at [174, 79] on button "RS [PERSON_NAME] Stones" at bounding box center [103, 77] width 188 height 40
click at [160, 133] on div "SF Staircase flow" at bounding box center [103, 137] width 174 height 40
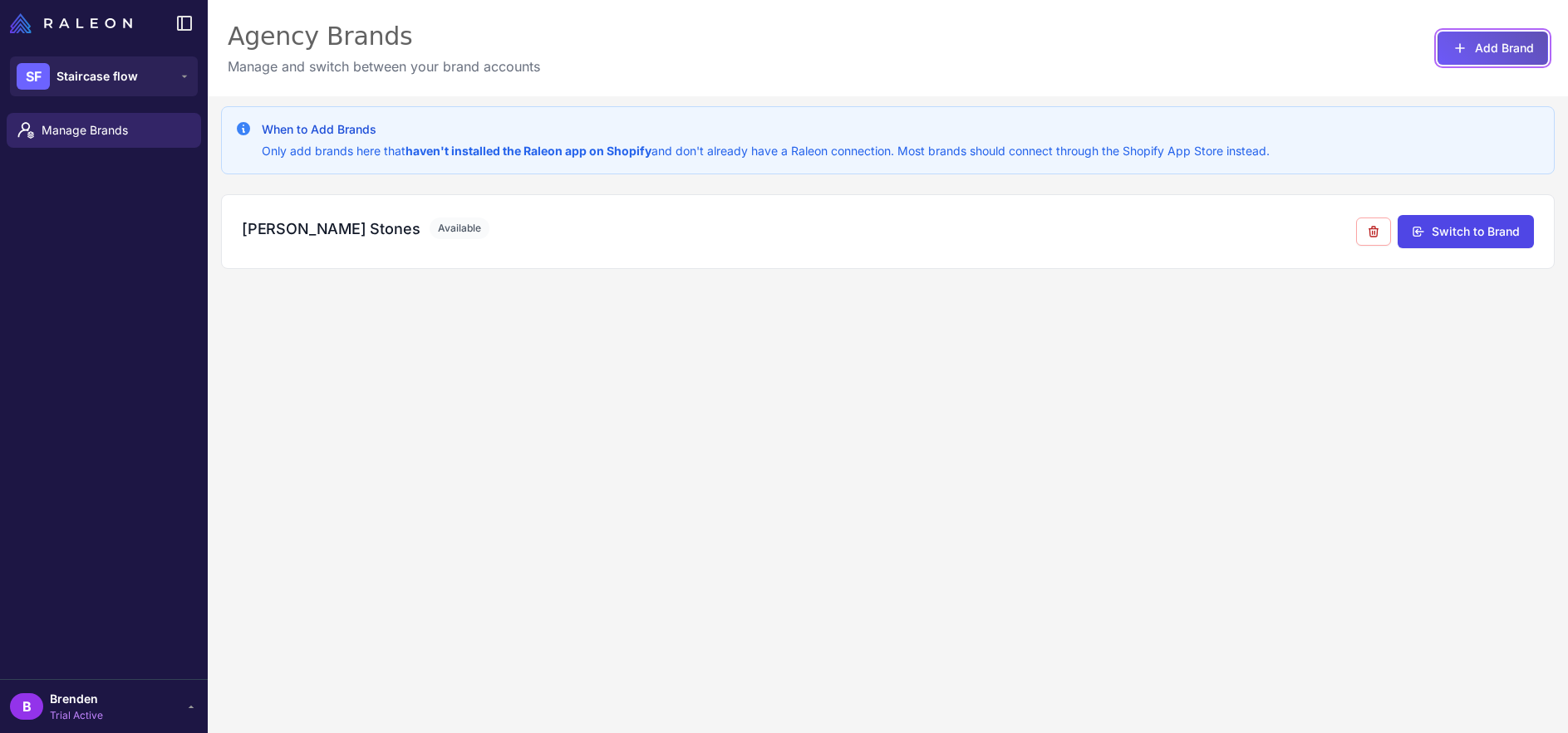
click at [1500, 46] on button "Add Brand" at bounding box center [1491, 48] width 110 height 33
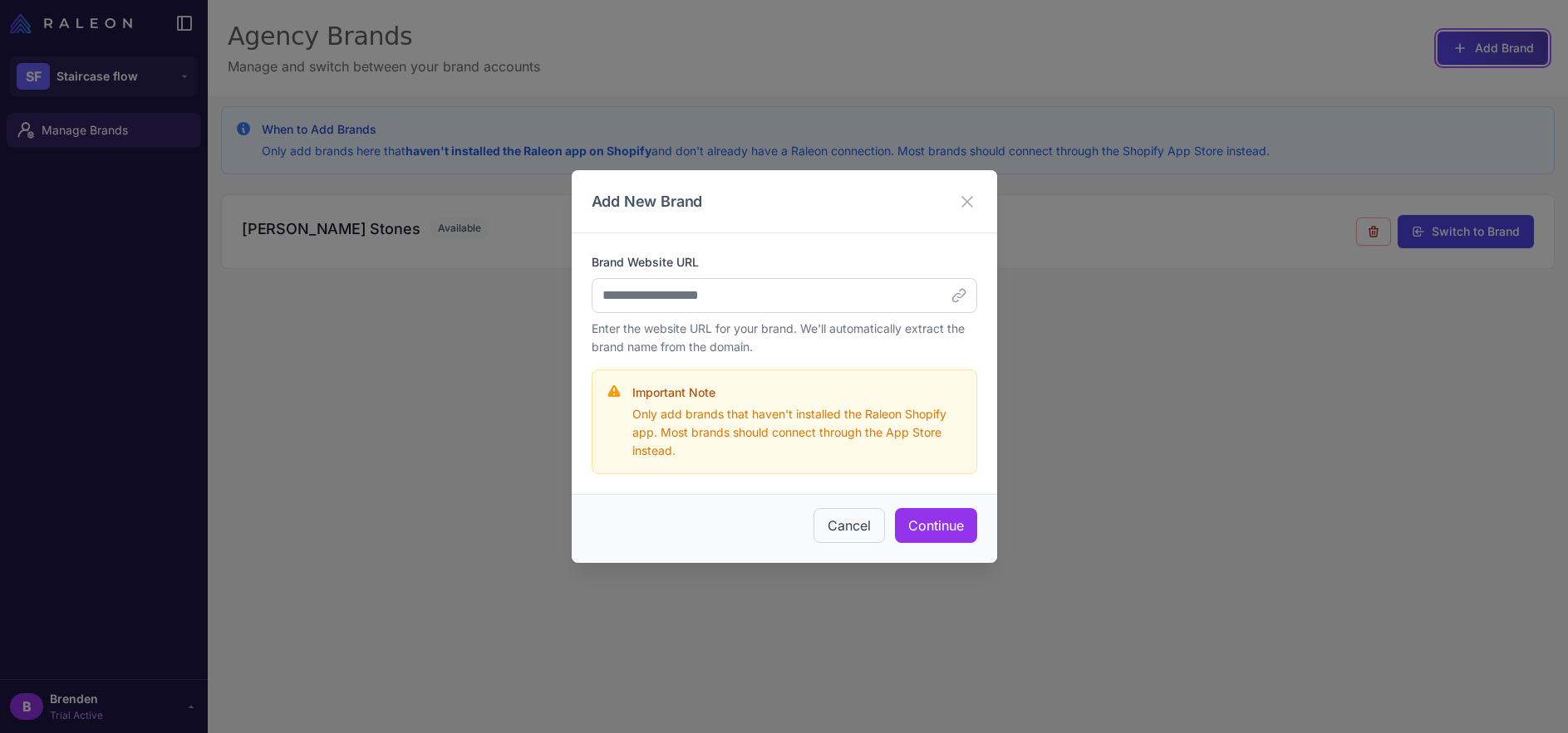
scroll to position [4, 0]
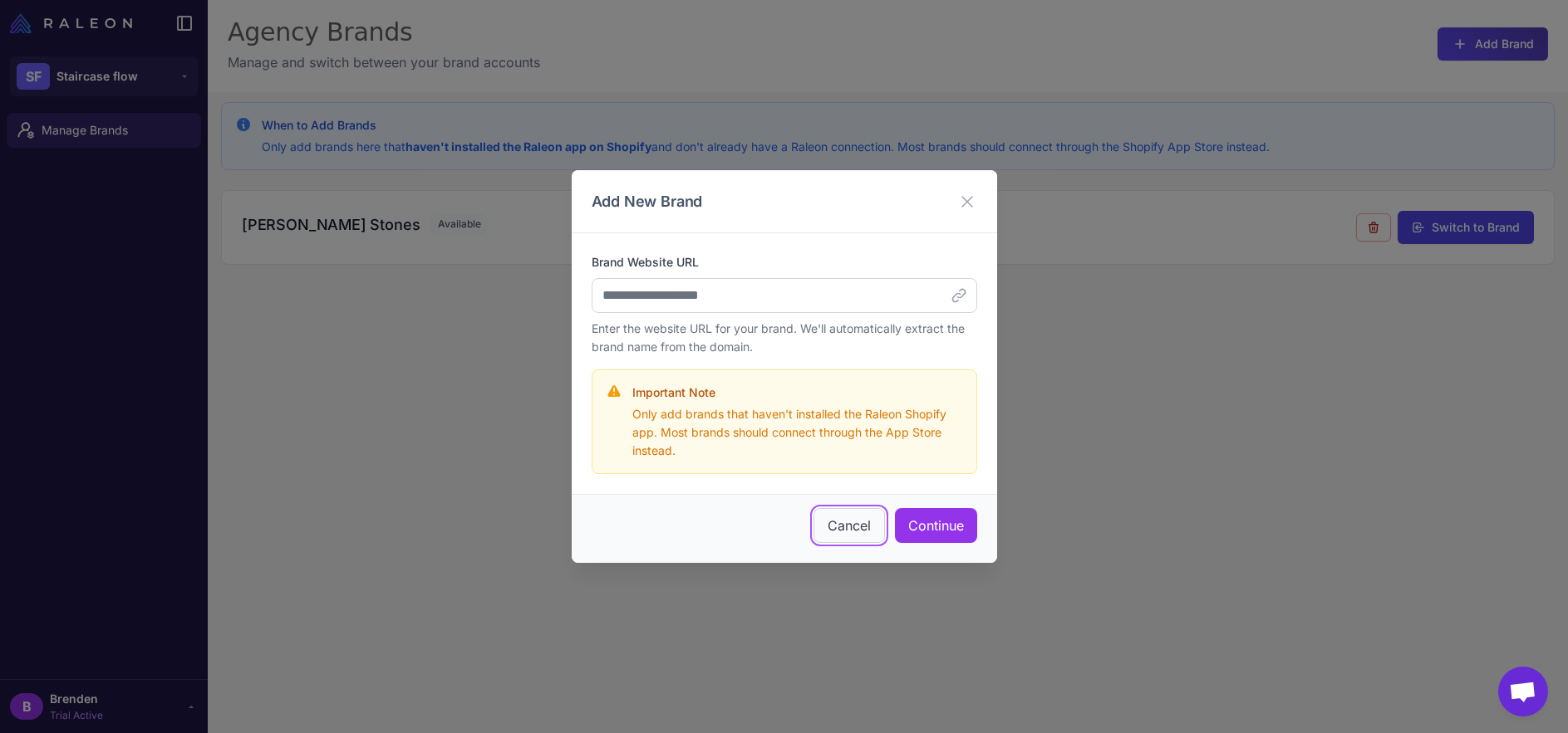
click at [841, 528] on button "Cancel" at bounding box center [849, 525] width 72 height 34
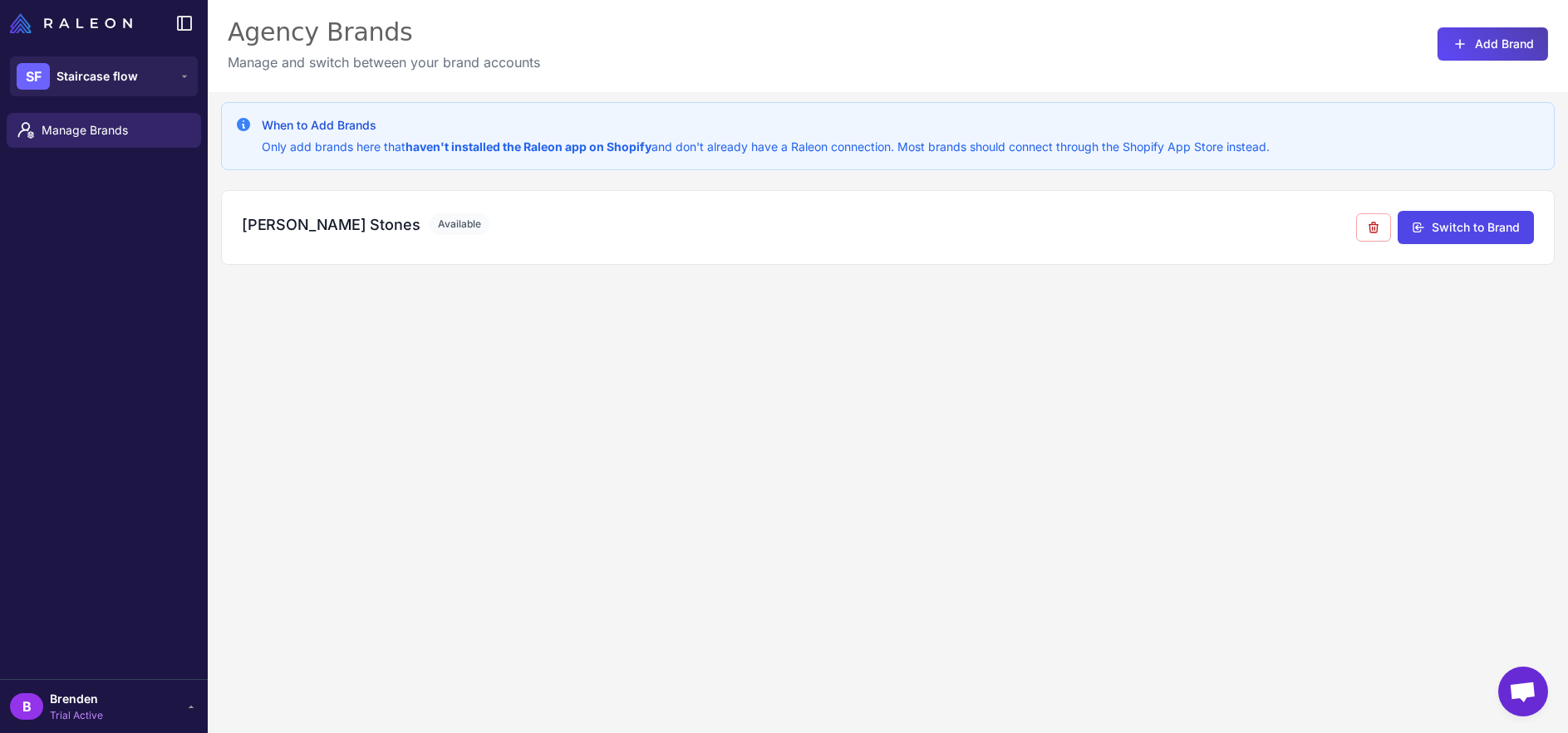
click at [192, 680] on div "B Brenden Trial Active" at bounding box center [103, 706] width 208 height 54
click at [181, 700] on div "B Brenden Trial Active" at bounding box center [103, 706] width 188 height 33
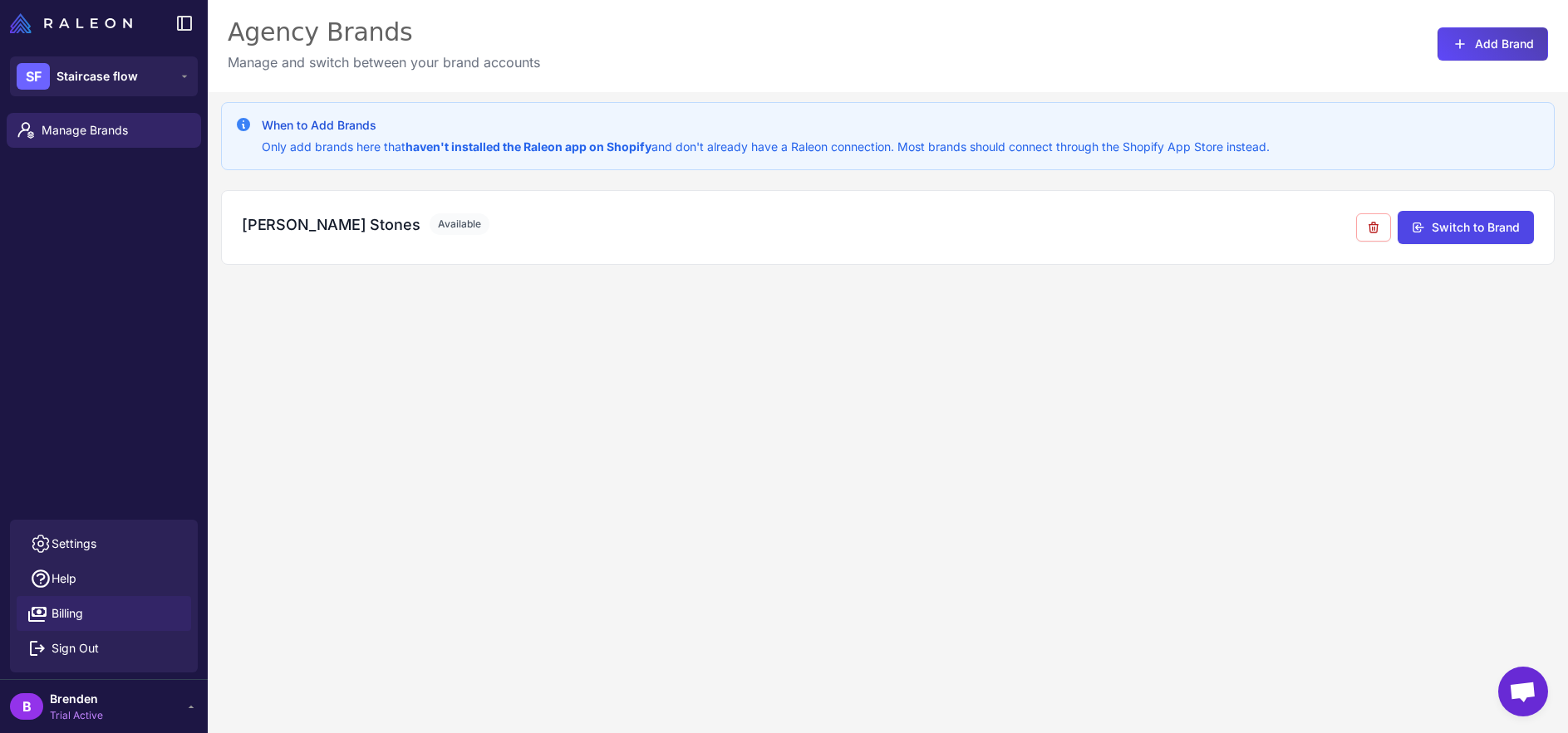
click at [154, 621] on link "Billing" at bounding box center [103, 613] width 174 height 34
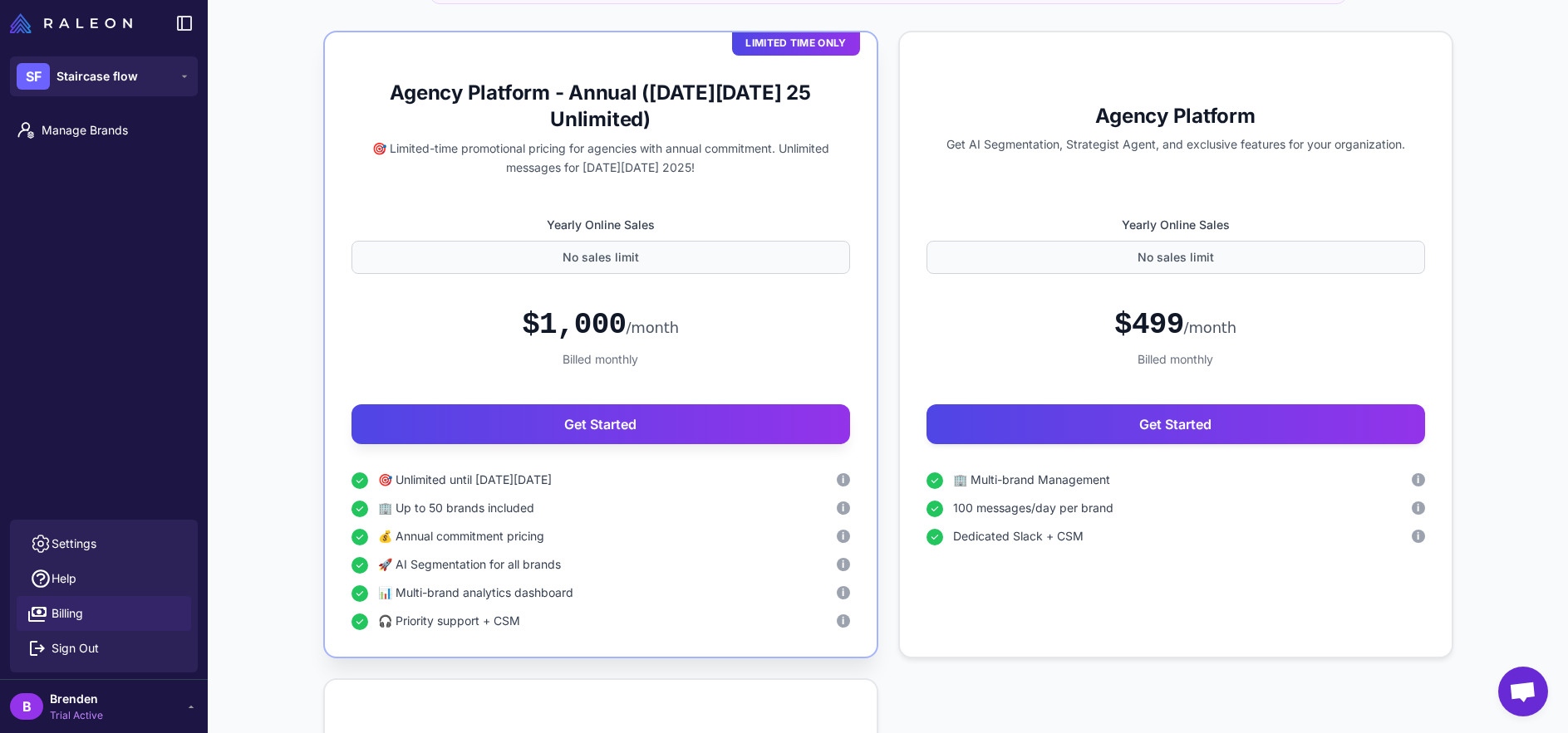
scroll to position [335, 0]
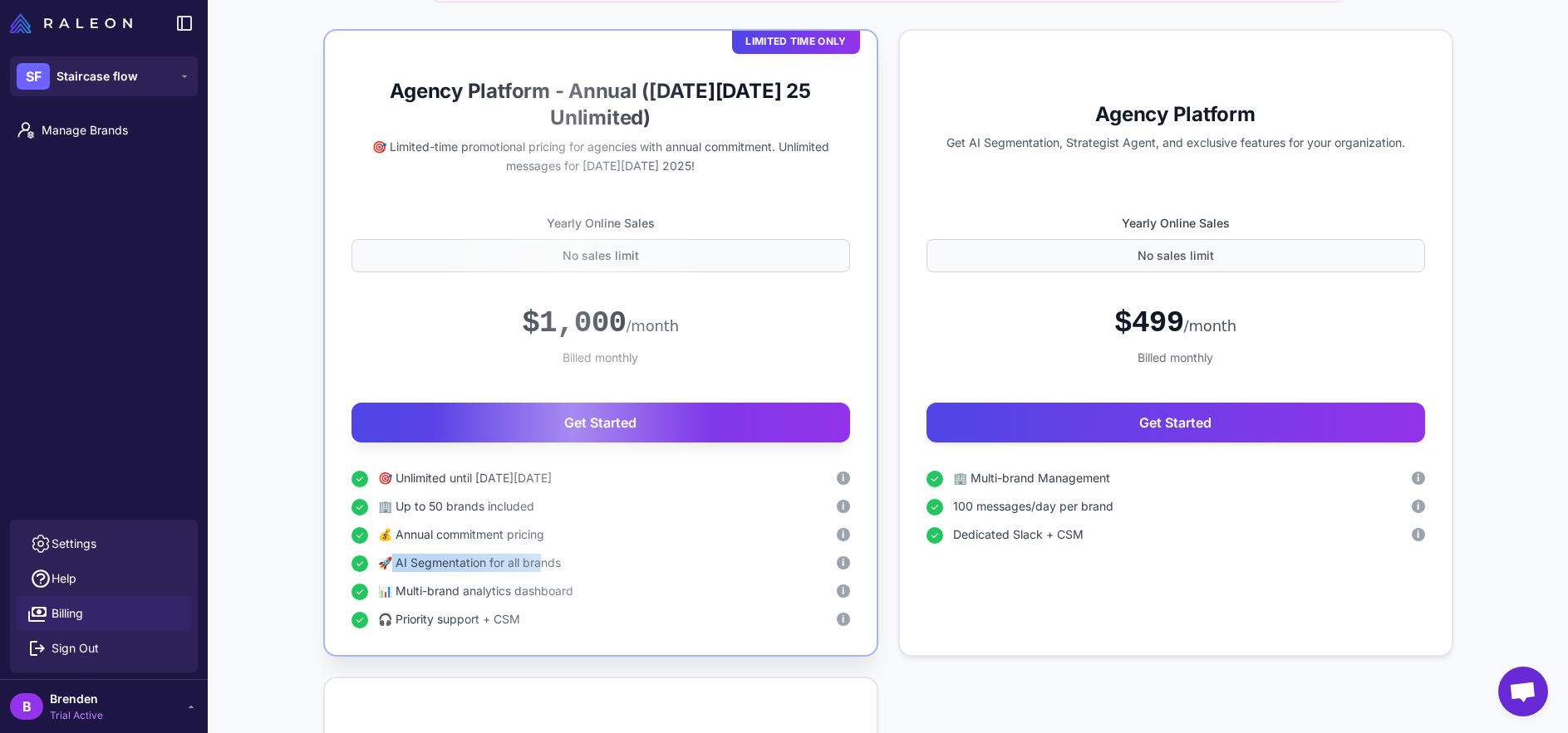
drag, startPoint x: 505, startPoint y: 563, endPoint x: 387, endPoint y: 560, distance: 118.0
click at [387, 560] on span "🚀 AI Segmentation for all brands" at bounding box center [469, 563] width 183 height 18
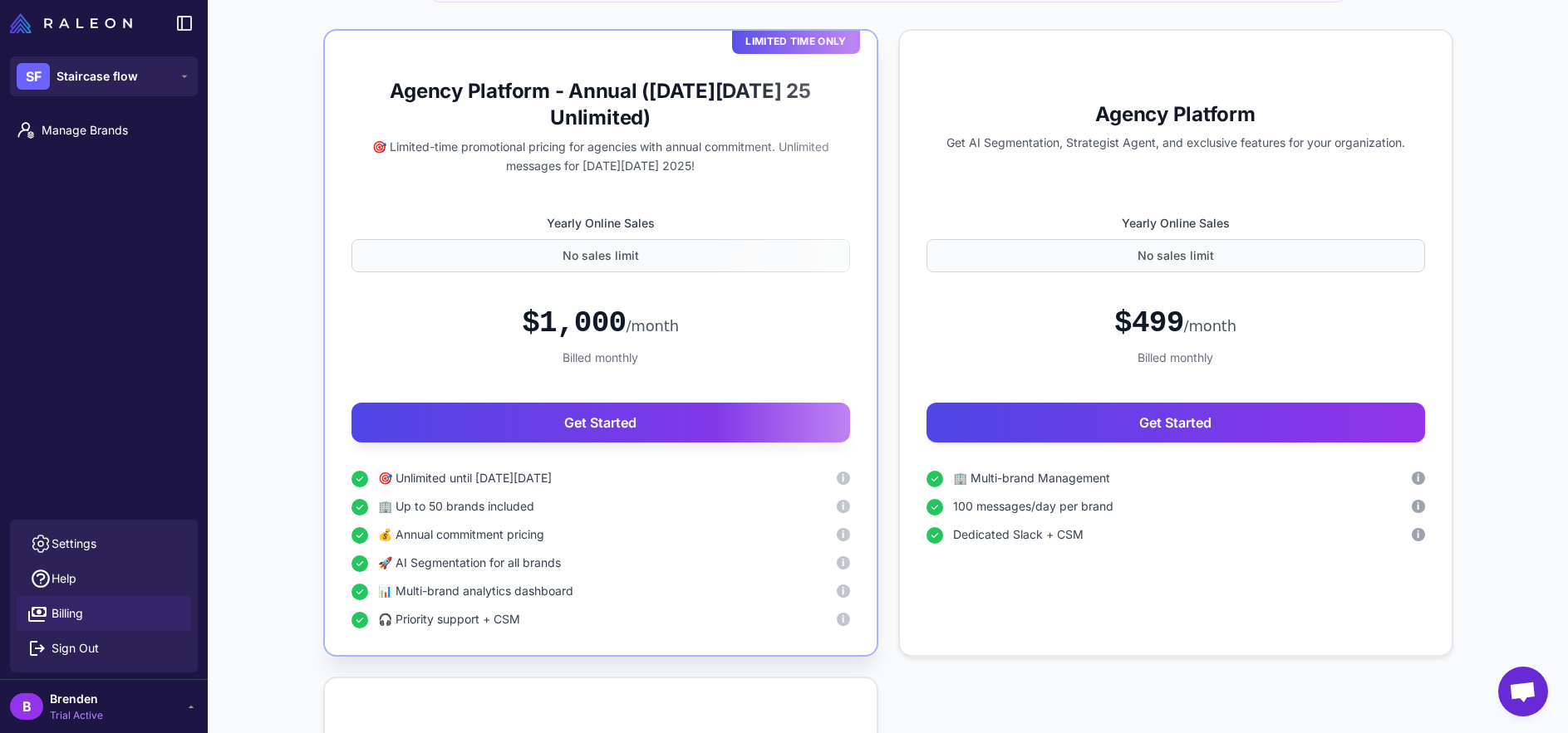
drag, startPoint x: 383, startPoint y: 560, endPoint x: 399, endPoint y: 562, distance: 16.1
click at [386, 561] on span "🚀 AI Segmentation for all brands" at bounding box center [469, 563] width 183 height 18
drag, startPoint x: 455, startPoint y: 563, endPoint x: 576, endPoint y: 563, distance: 121.0
click at [576, 563] on div "🚀 AI Segmentation for all brands i" at bounding box center [614, 563] width 472 height 18
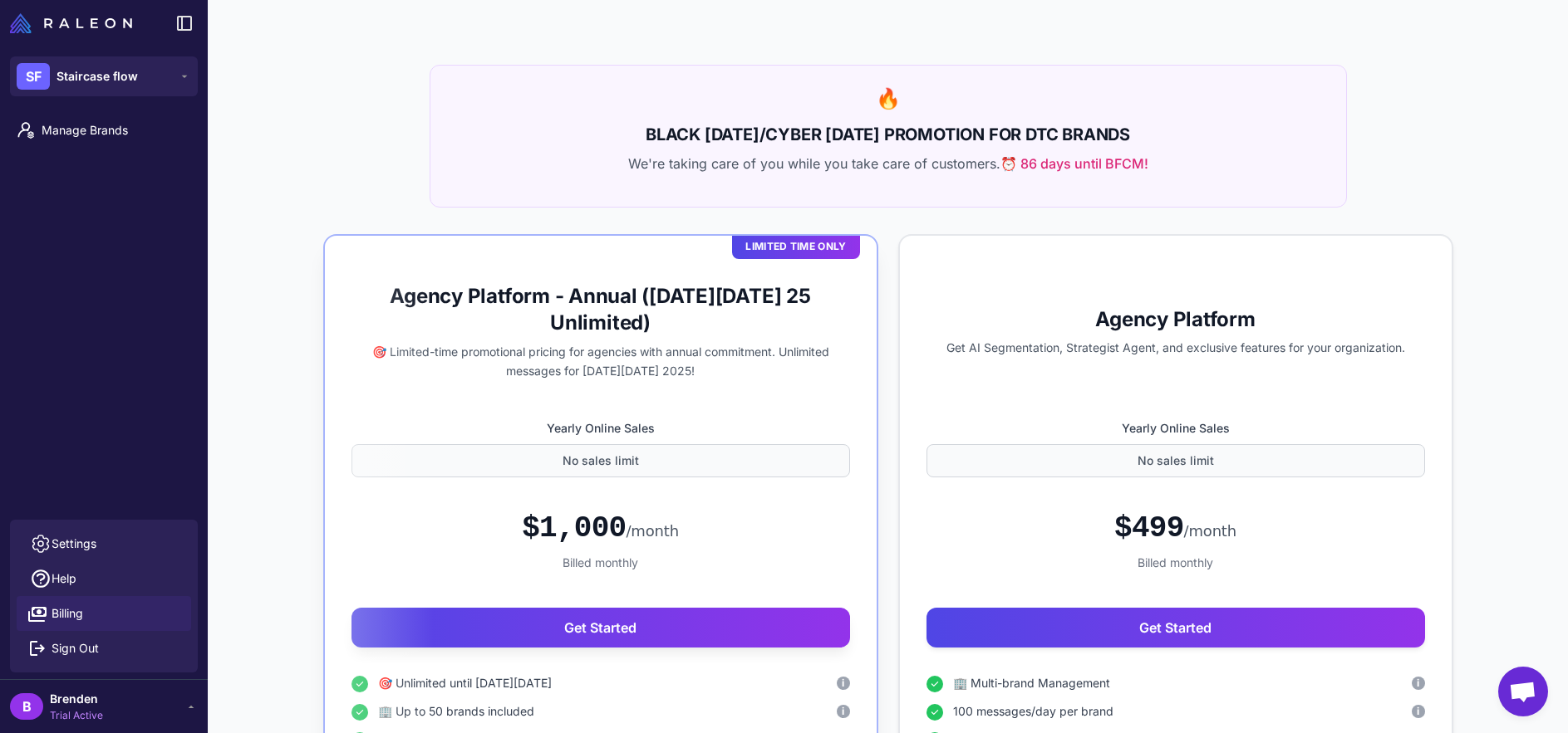
scroll to position [112, 0]
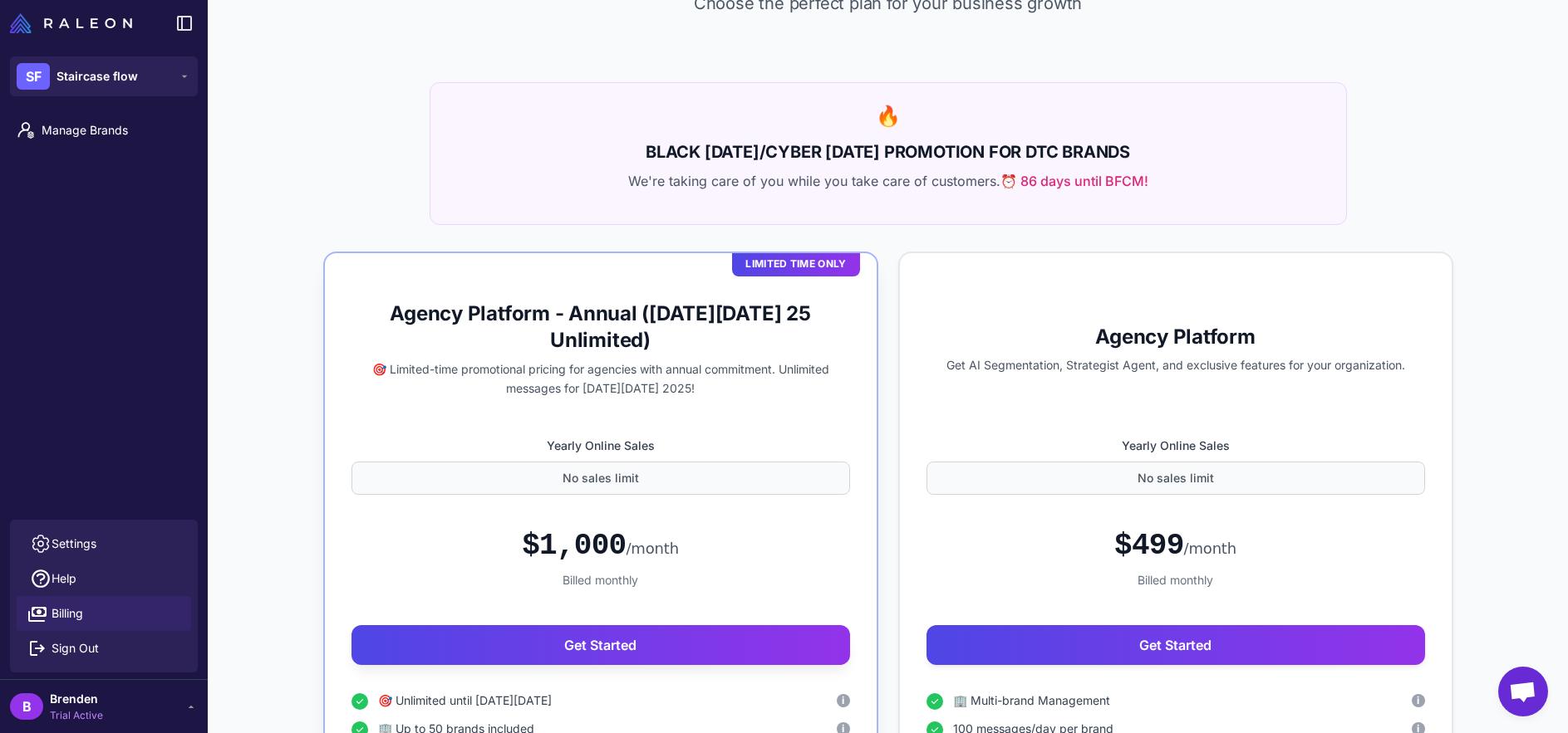
click at [616, 488] on div "No sales limit" at bounding box center [600, 478] width 499 height 33
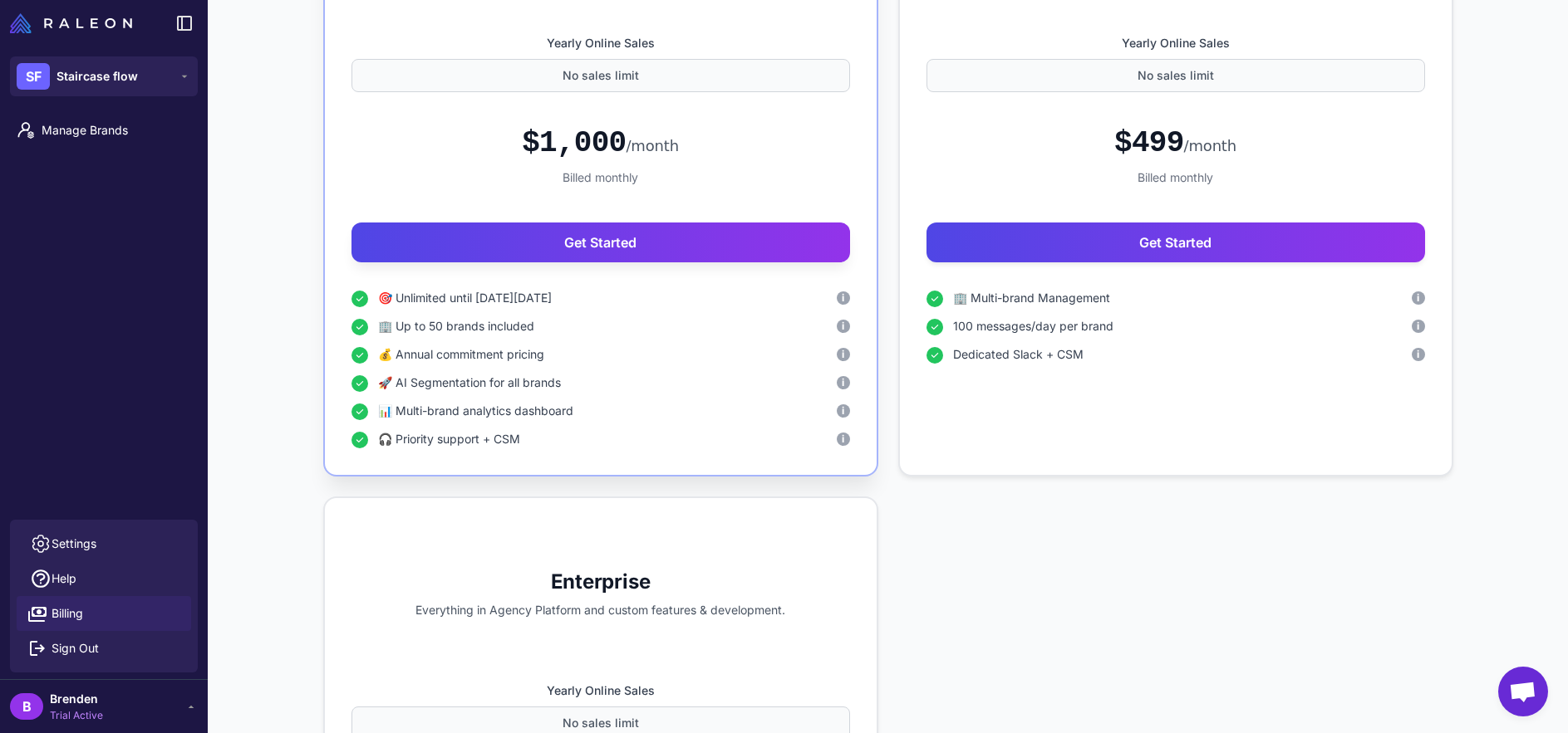
scroll to position [518, 0]
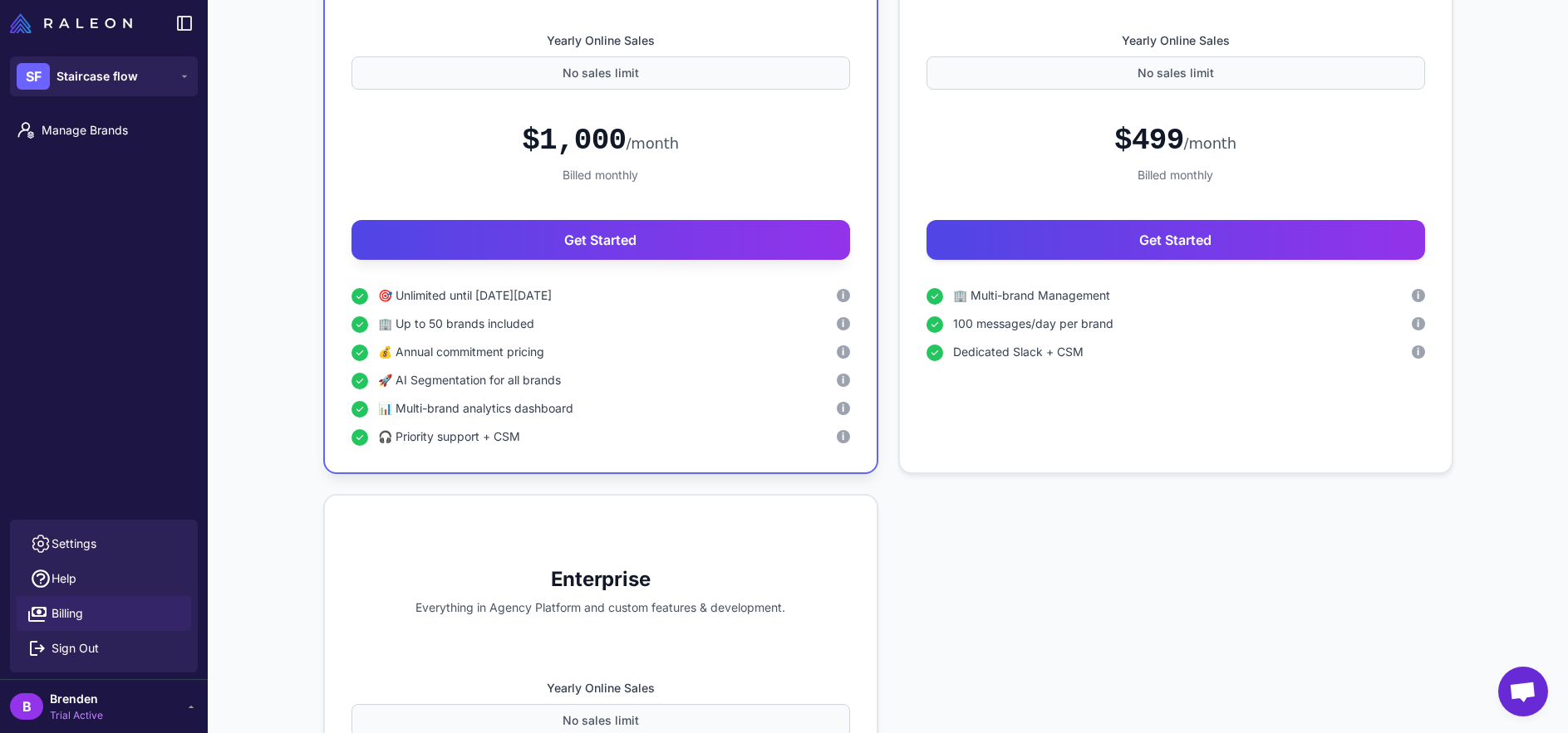
click at [1089, 505] on div "Limited Time Only Agency Platform - Annual ([DATE][DATE] 25 Unlimited) 🎯 Limite…" at bounding box center [888, 455] width 1130 height 1219
drag, startPoint x: 1028, startPoint y: 409, endPoint x: 1021, endPoint y: 397, distance: 13.9
click at [1028, 409] on div "🏢 Multi-brand Management i 100 messages/day per brand i Dedicated Slack + CSM i" at bounding box center [1176, 366] width 499 height 160
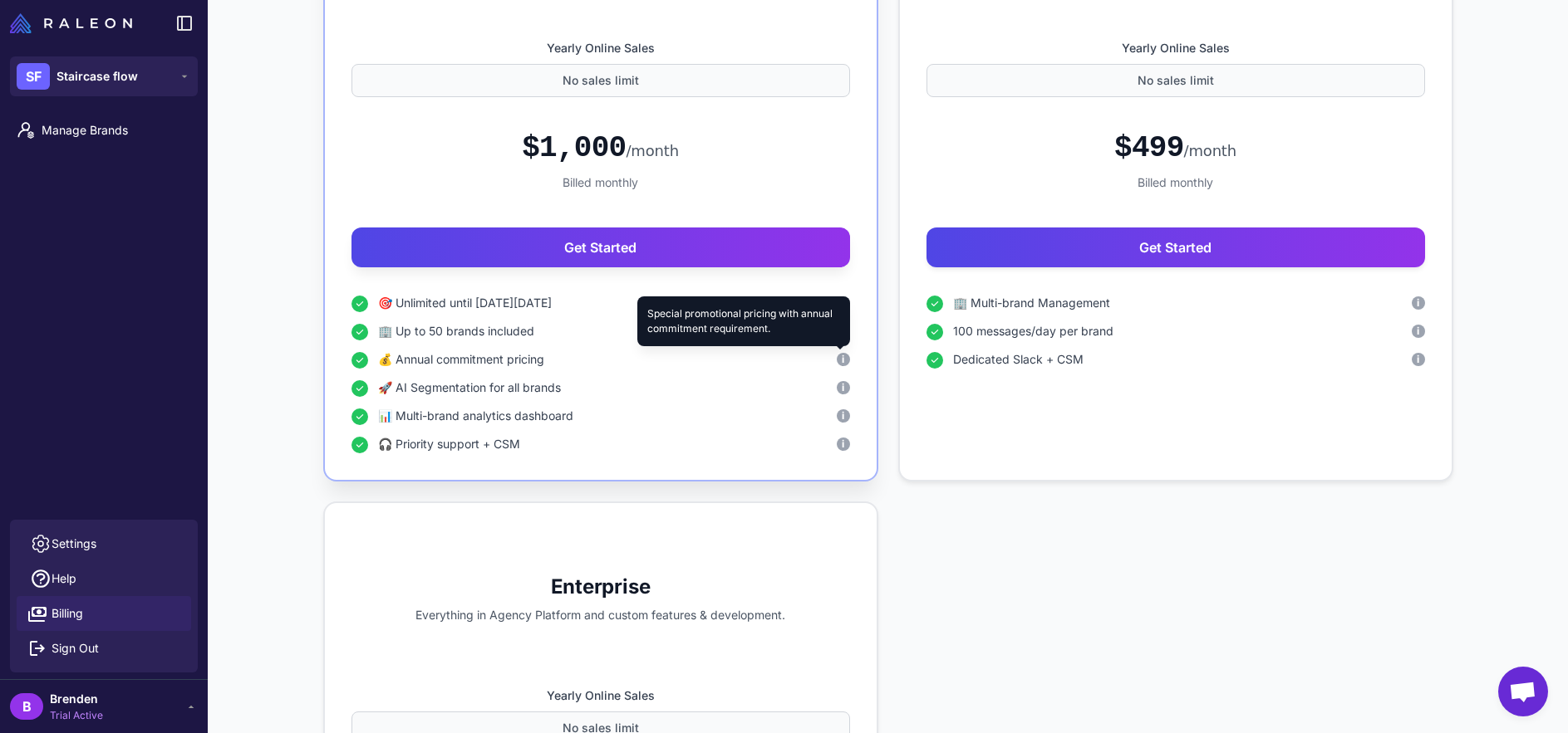
scroll to position [504, 0]
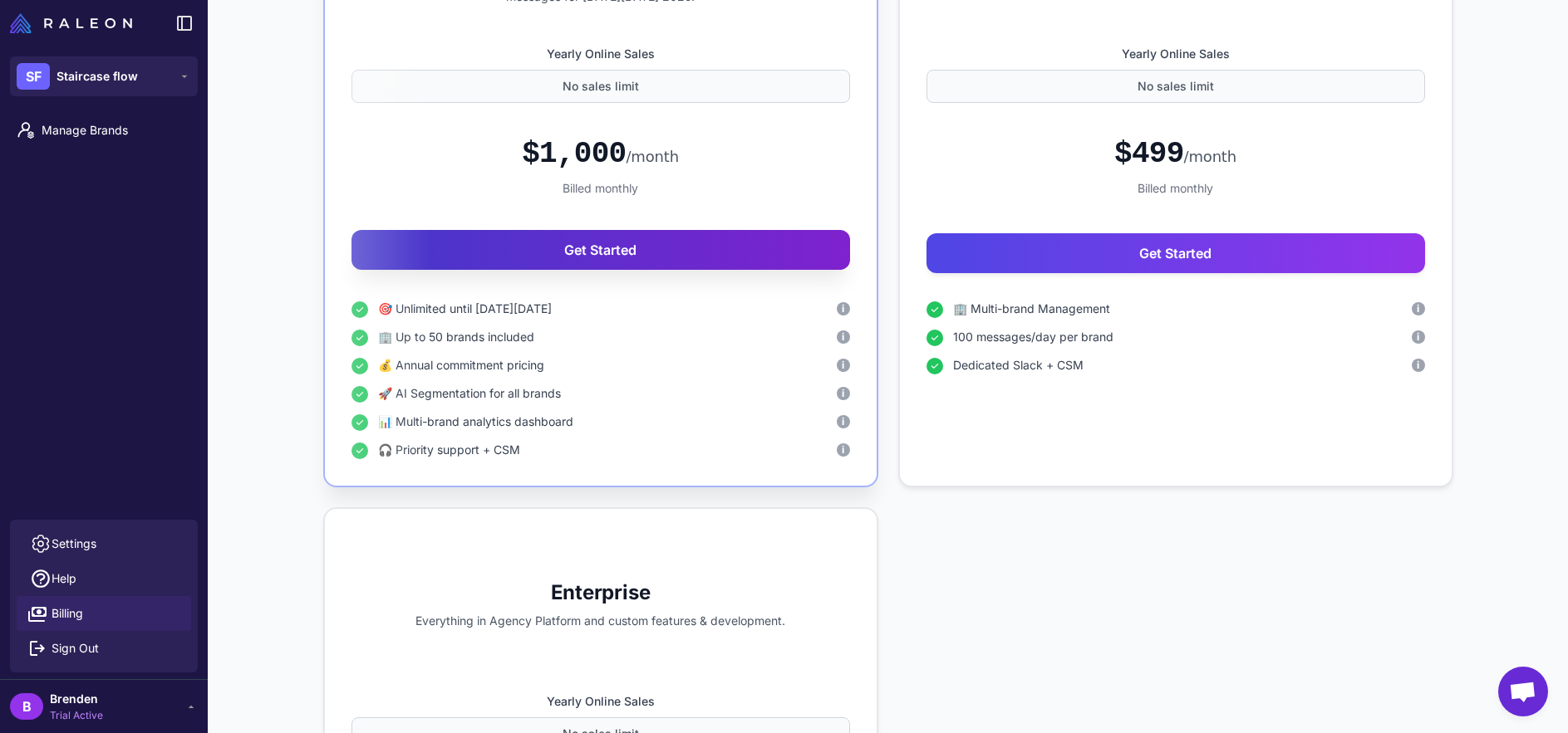
click at [776, 246] on button "Get Started" at bounding box center [600, 250] width 499 height 40
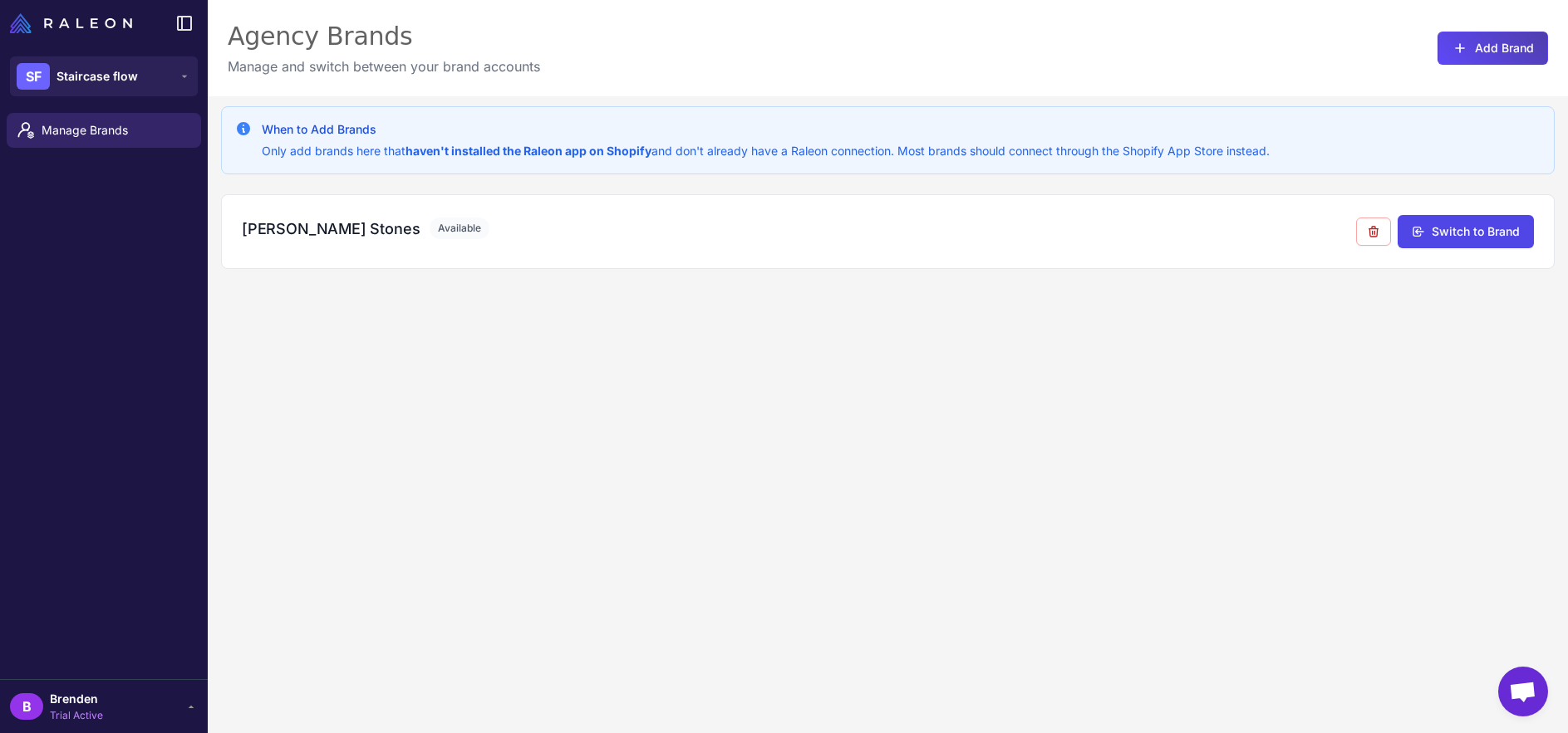
drag, startPoint x: 144, startPoint y: 694, endPoint x: 148, endPoint y: 686, distance: 8.9
click at [144, 693] on div "B Brenden Trial Active" at bounding box center [103, 706] width 188 height 33
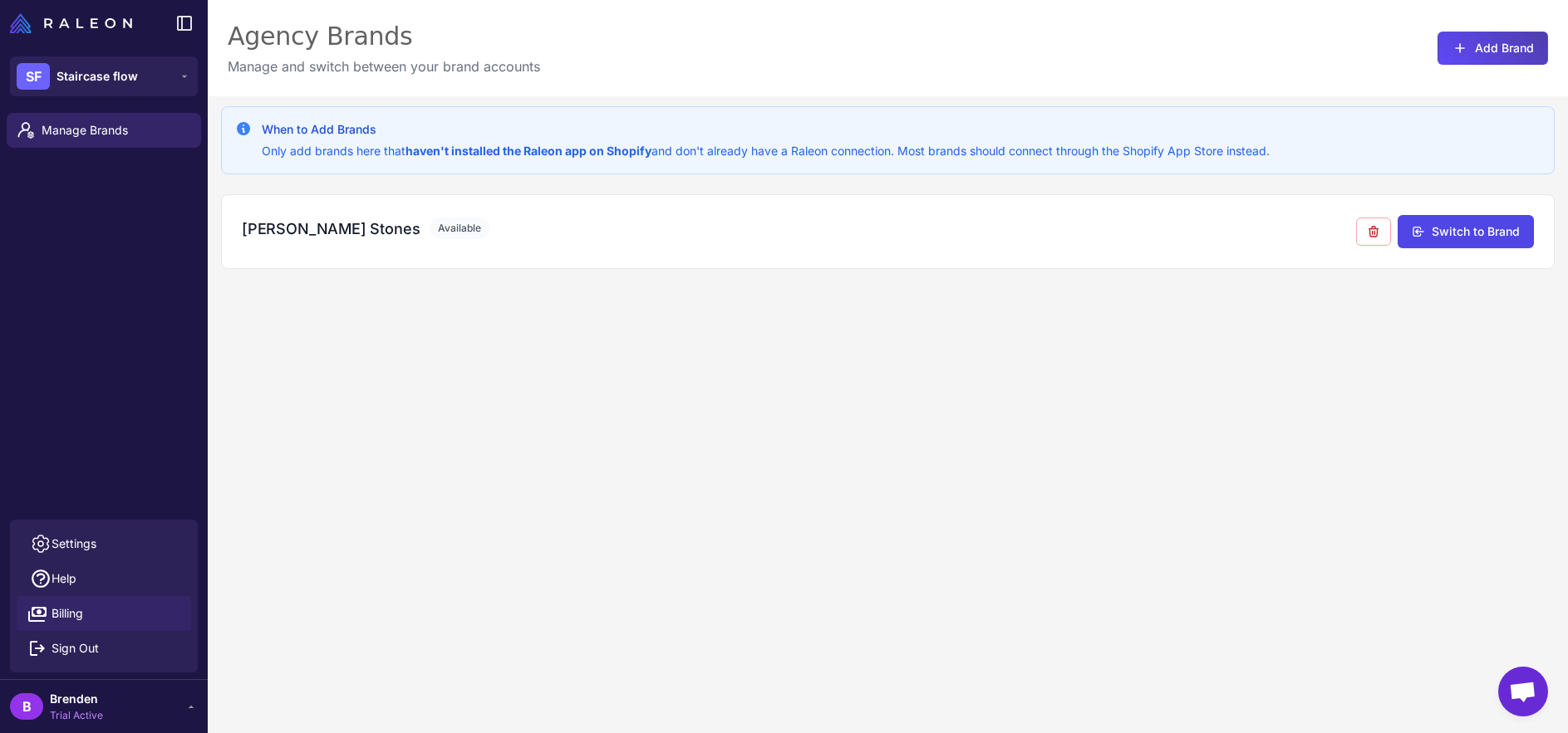
click at [126, 607] on link "Billing" at bounding box center [103, 613] width 174 height 34
